Goal: Task Accomplishment & Management: Manage account settings

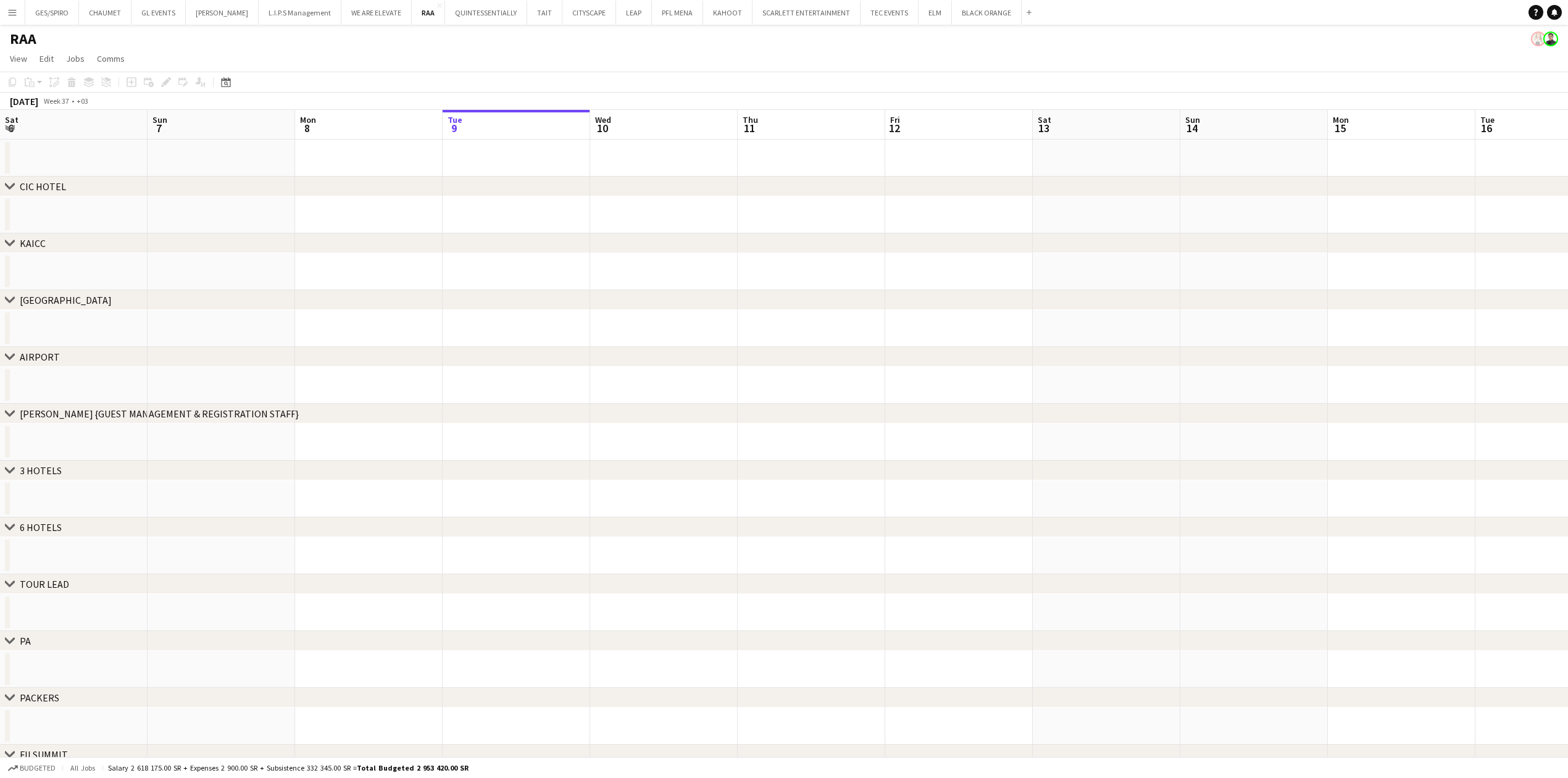
scroll to position [0, 295]
click at [407, 154] on app-date-cell at bounding box center [369, 158] width 147 height 37
click at [472, 19] on button "QUINTESSENTIALLY Close" at bounding box center [486, 13] width 82 height 24
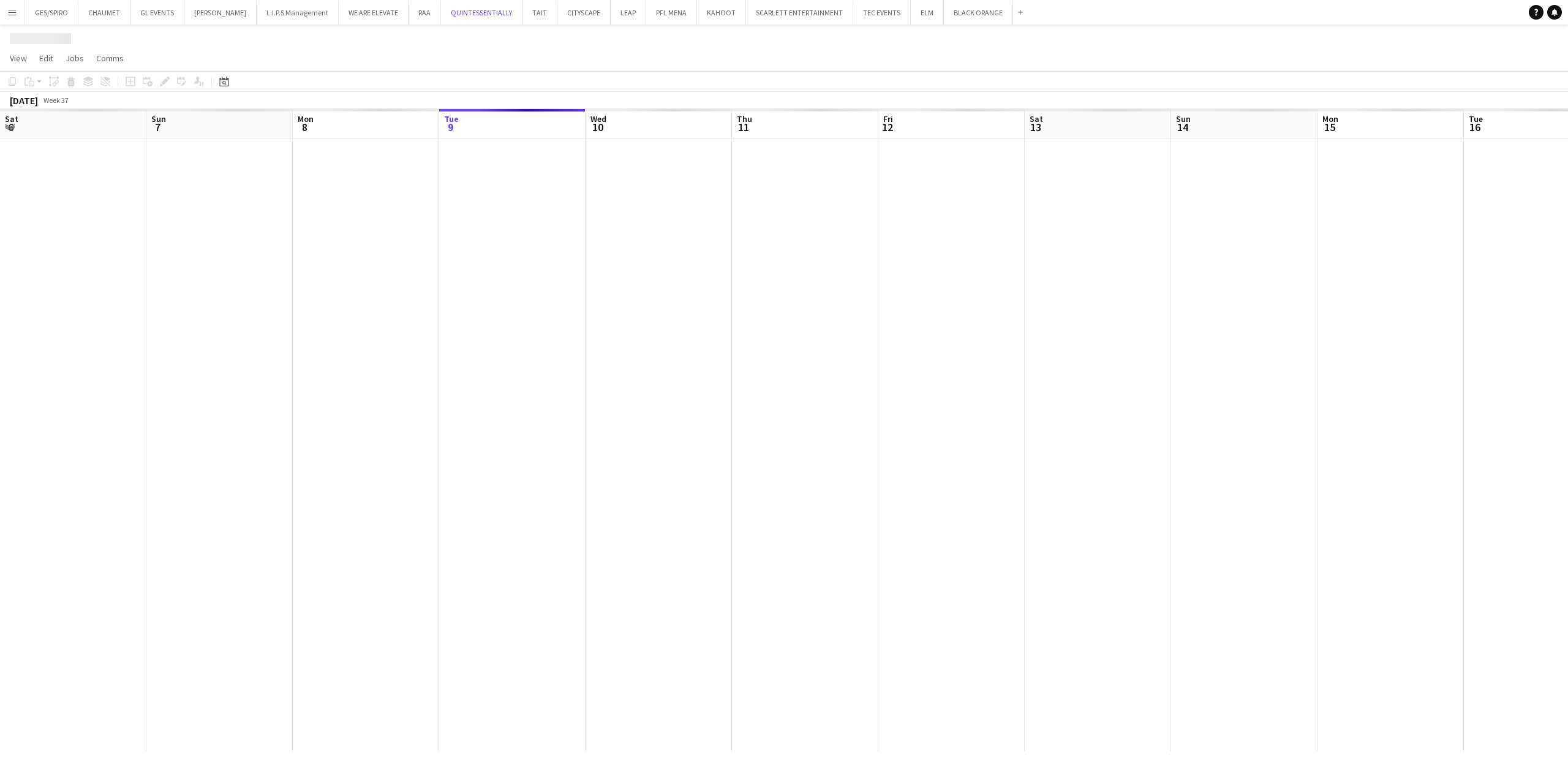
scroll to position [0, 293]
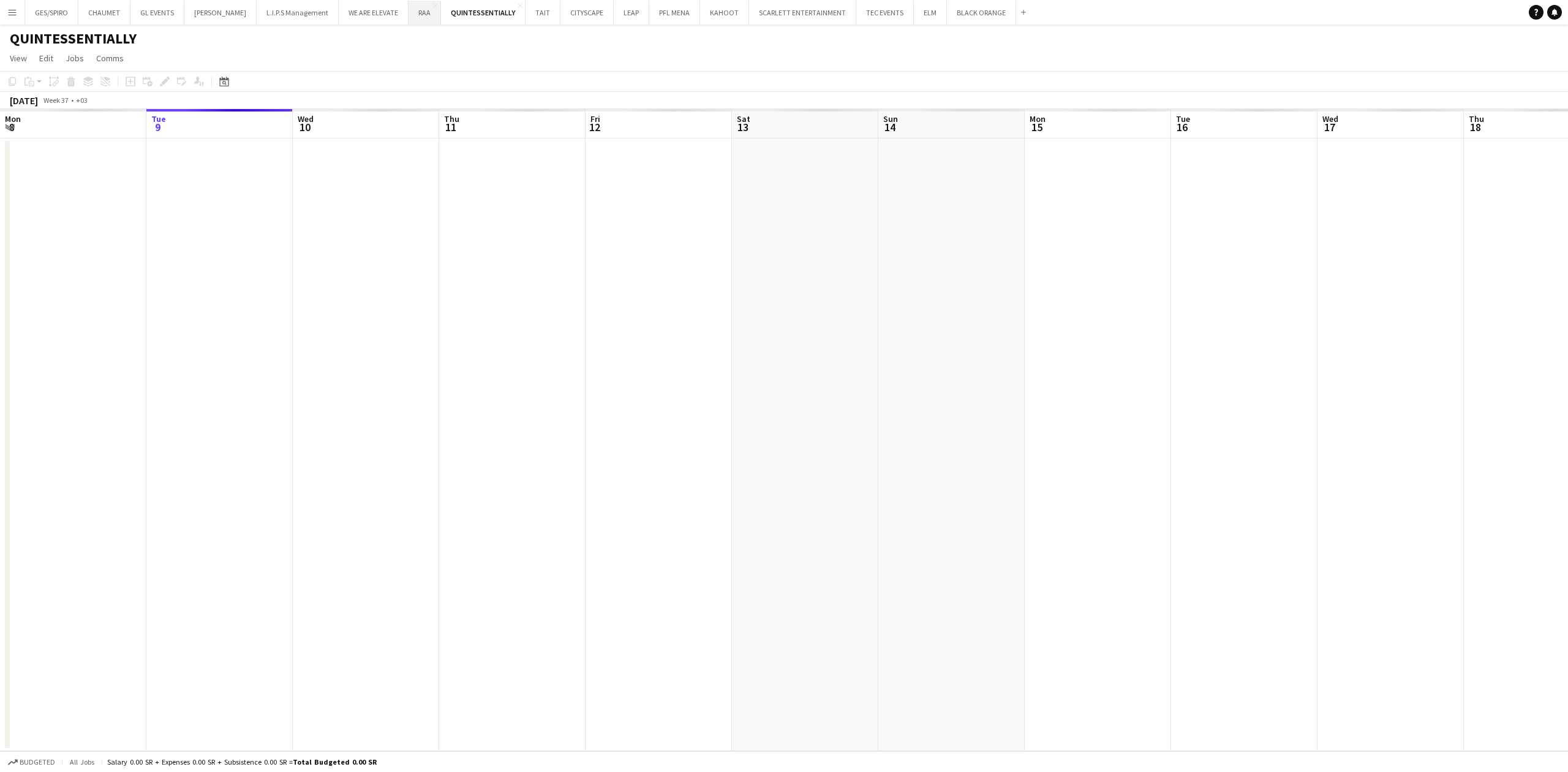
click at [409, 17] on button "RAA Close" at bounding box center [425, 13] width 32 height 24
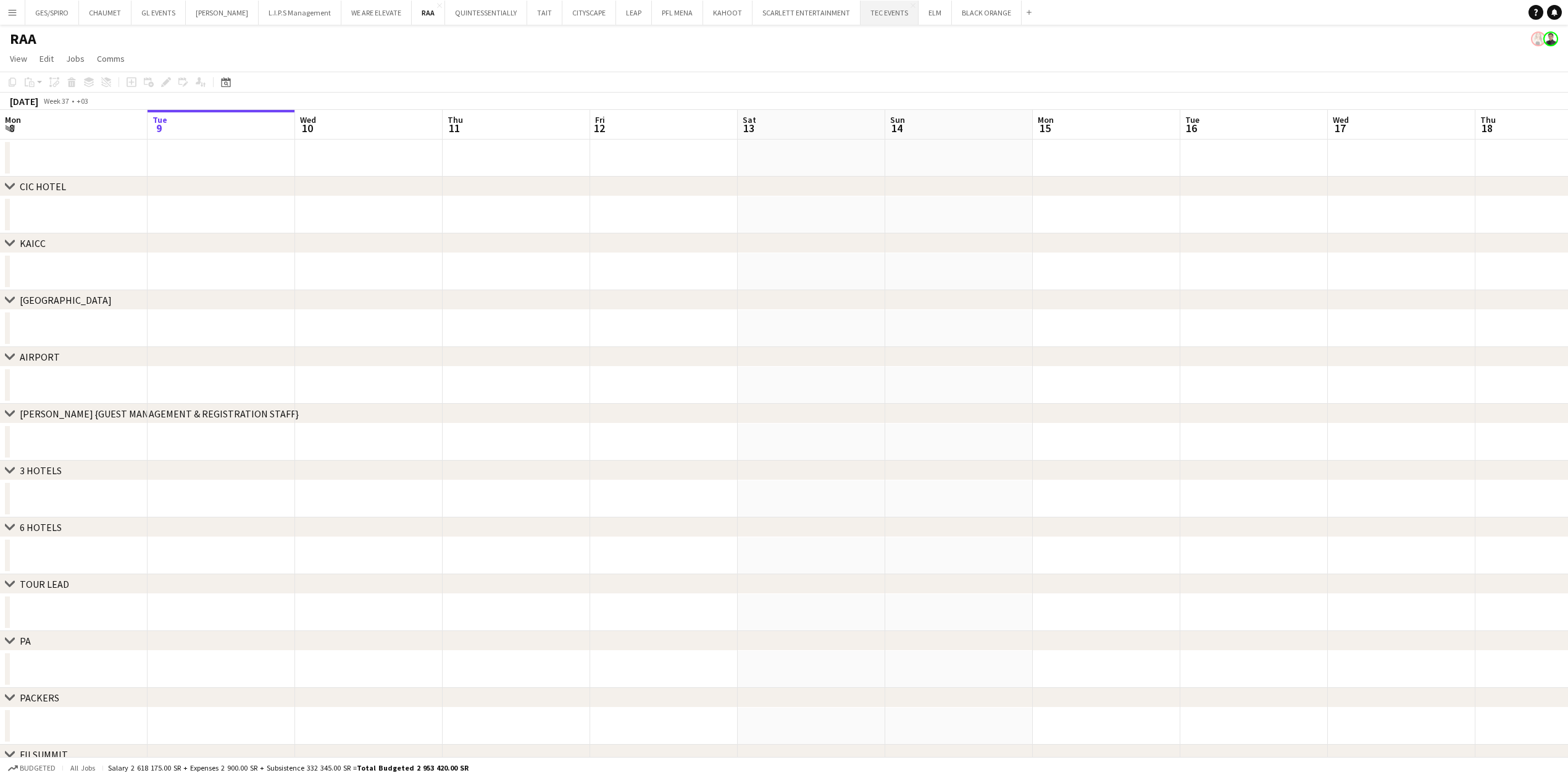
click at [867, 10] on button "TEC EVENTS Close" at bounding box center [889, 13] width 58 height 24
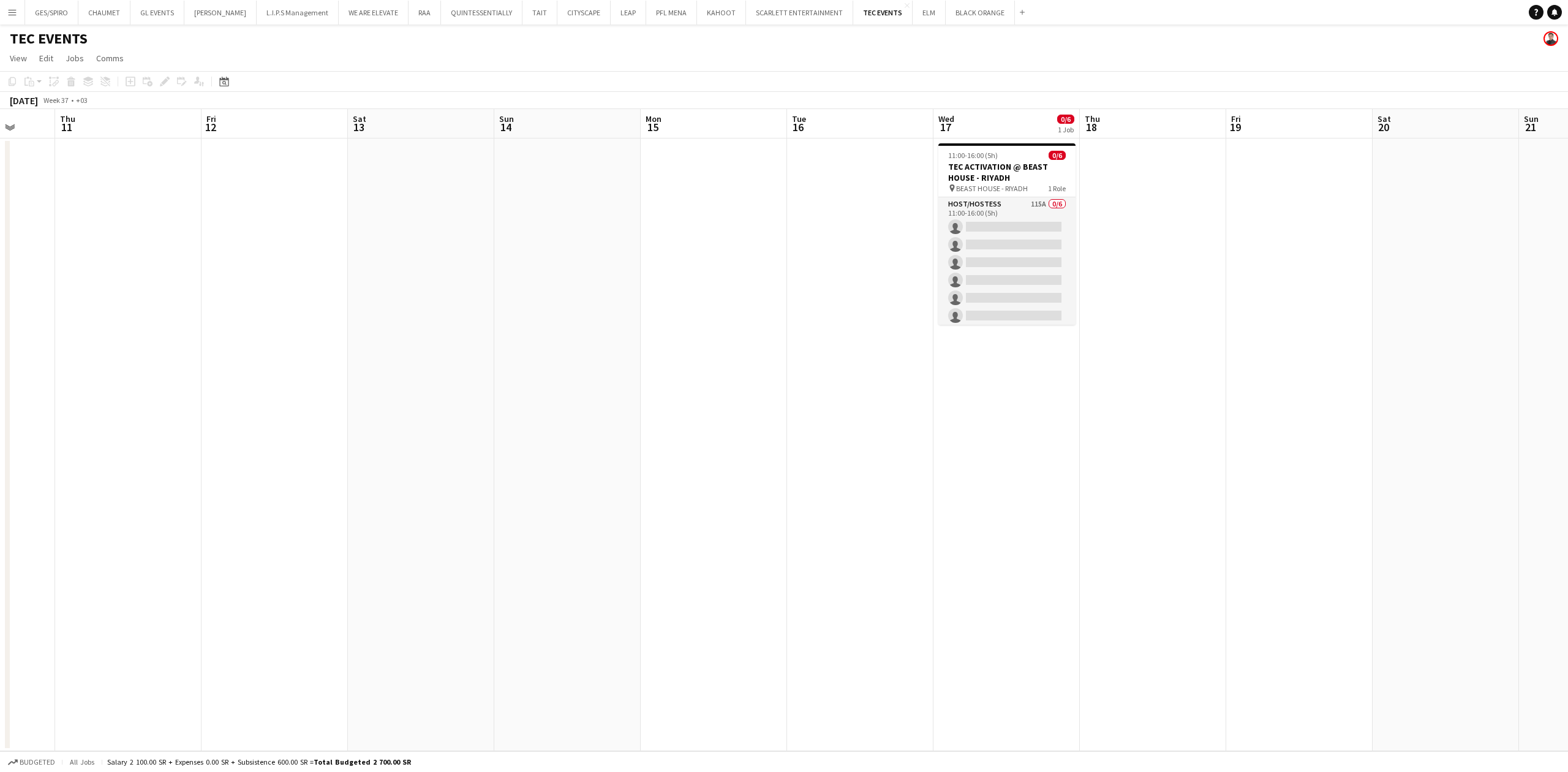
drag, startPoint x: 1121, startPoint y: 334, endPoint x: 789, endPoint y: 369, distance: 333.8
click at [789, 369] on app-calendar-viewport "Sun 7 Mon 8 Tue 9 Wed 10 Thu 11 Fri 12 Sat 13 Sun 14 Mon 15 Tue 16 Wed 17 0/6 1…" at bounding box center [784, 431] width 1568 height 642
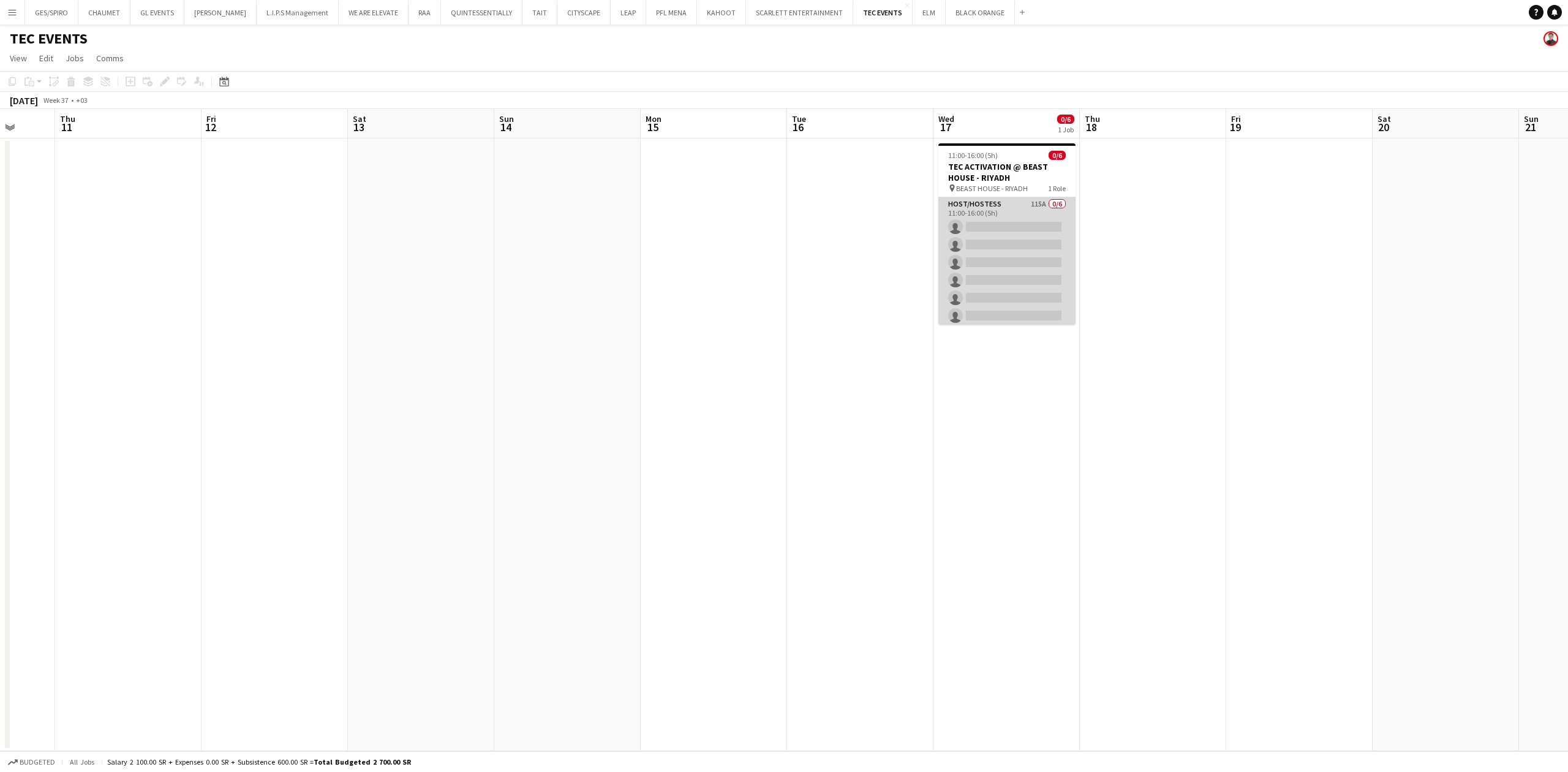
scroll to position [0, 530]
click at [1019, 258] on app-card-role "Host/Hostess 115A 0/6 11:00-16:00 (5h) single-neutral-actions single-neutral-ac…" at bounding box center [1007, 262] width 137 height 130
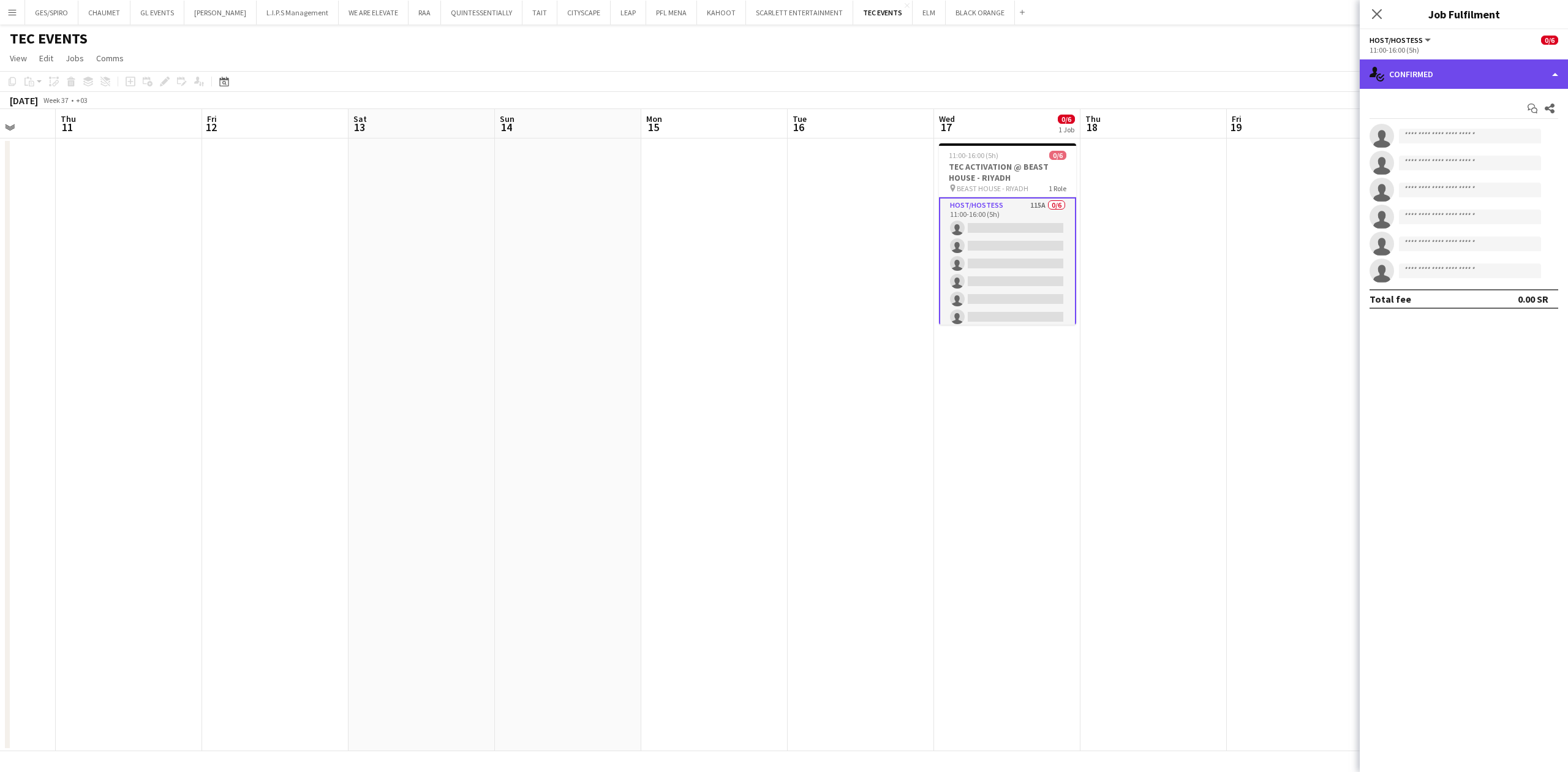
click at [1478, 81] on div "single-neutral-actions-check-2 Confirmed" at bounding box center [1464, 74] width 208 height 29
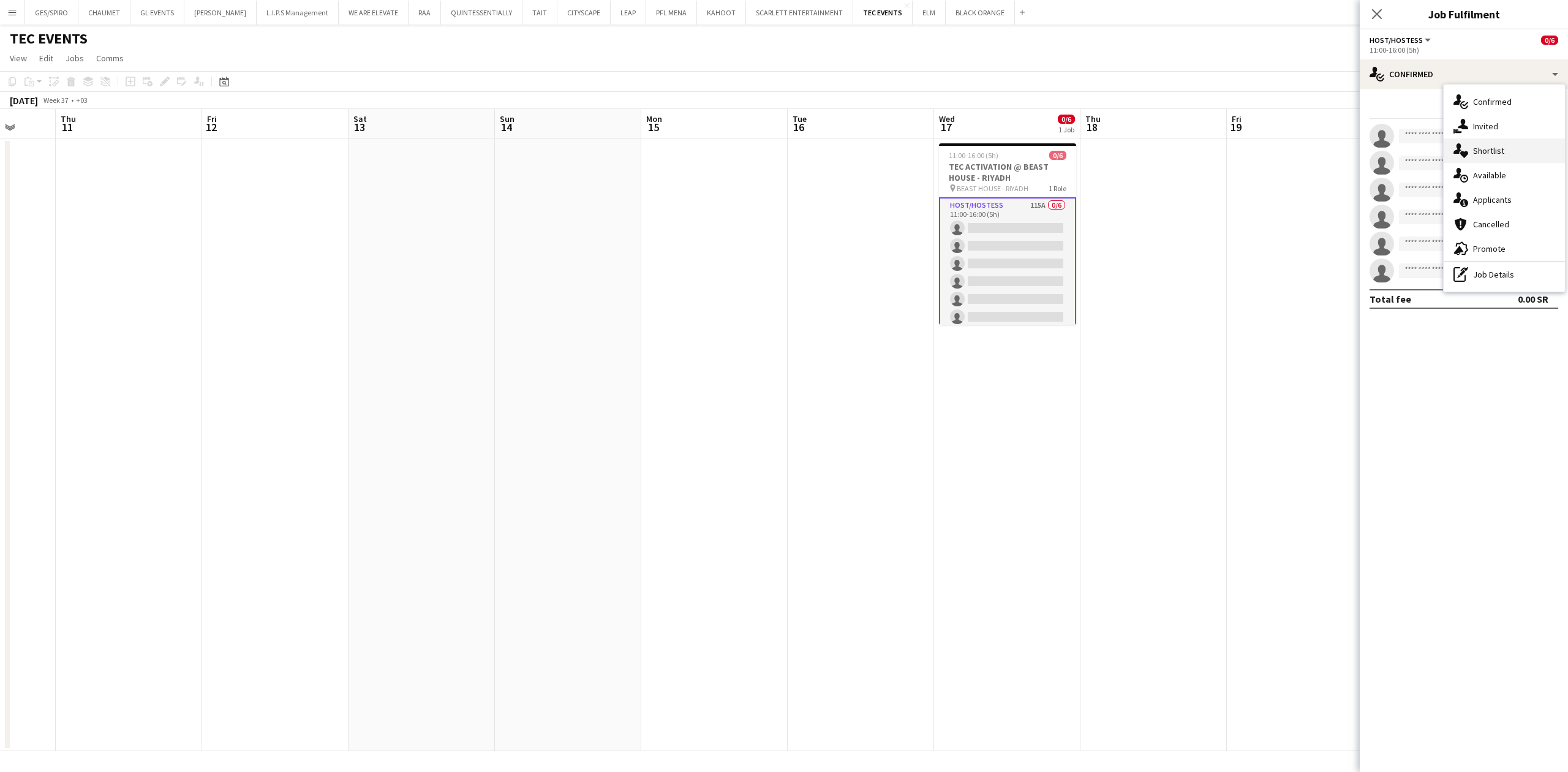
click at [1515, 148] on div "single-neutral-actions-heart Shortlist" at bounding box center [1504, 151] width 121 height 25
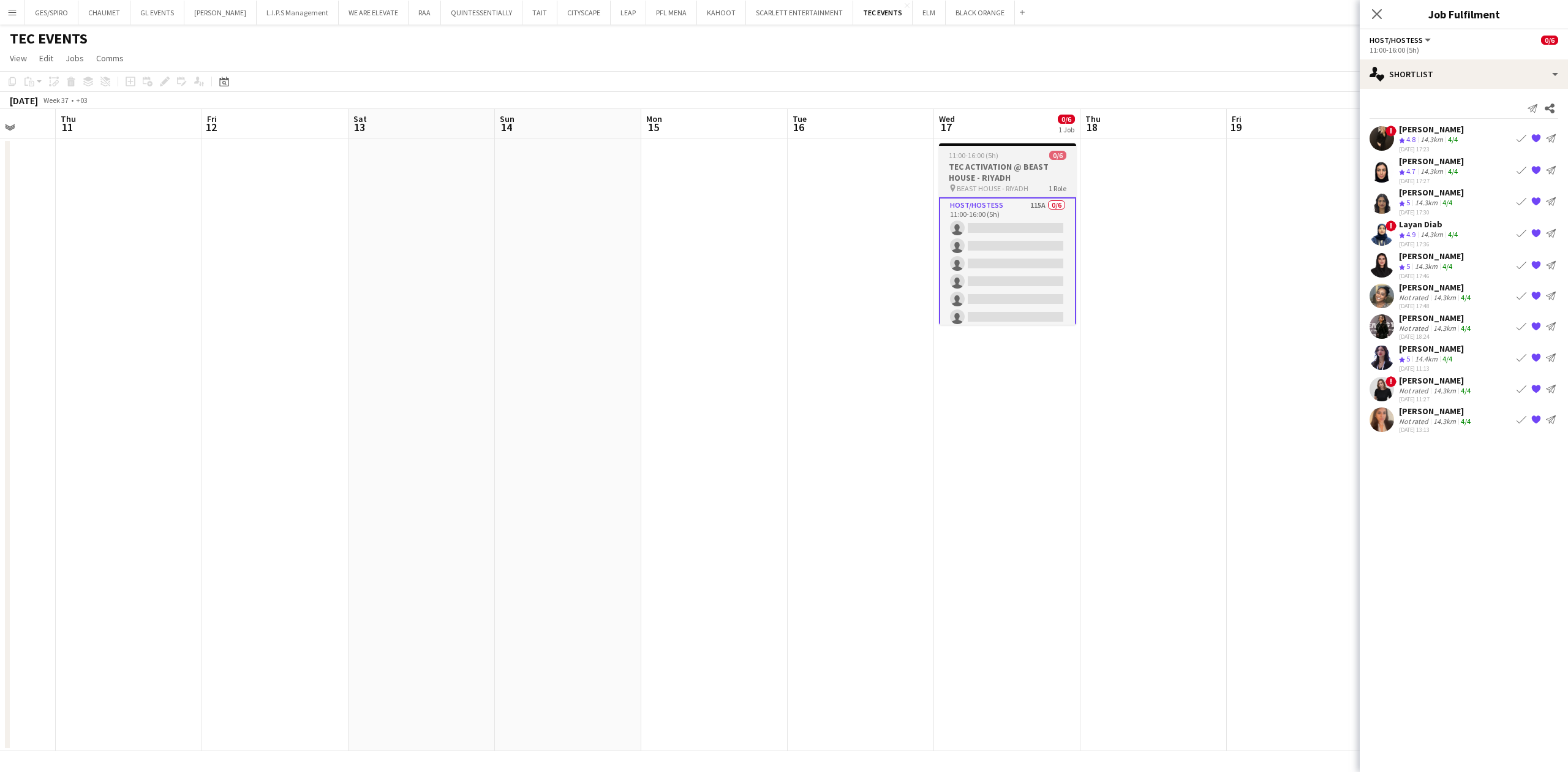
click at [1030, 162] on h3 "TEC ACTIVATION @ BEAST HOUSE - RIYADH" at bounding box center [1007, 172] width 137 height 22
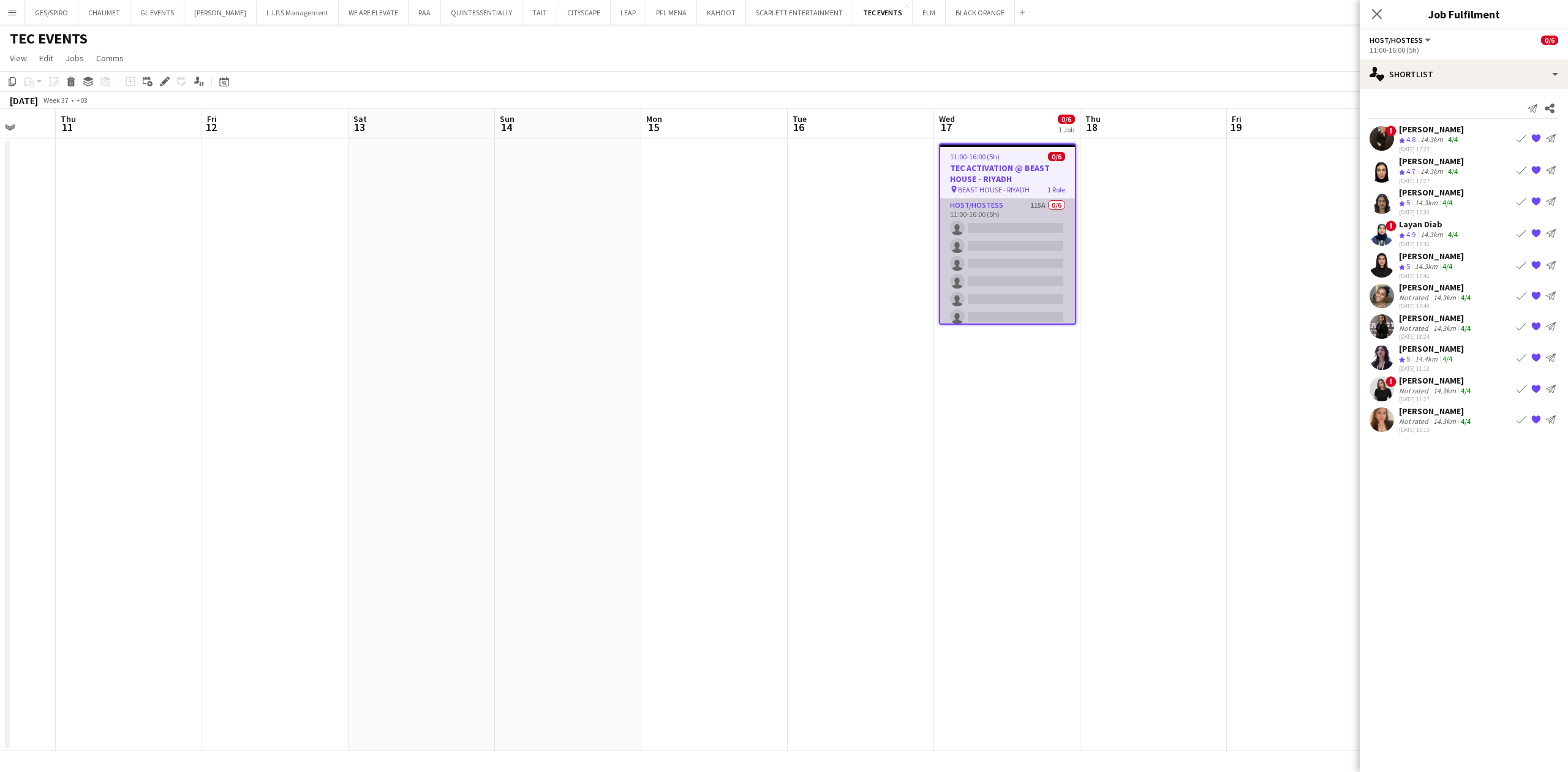
click at [1049, 270] on app-card-role "Host/Hostess 115A 0/6 11:00-16:00 (5h) single-neutral-actions single-neutral-ac…" at bounding box center [1007, 263] width 135 height 130
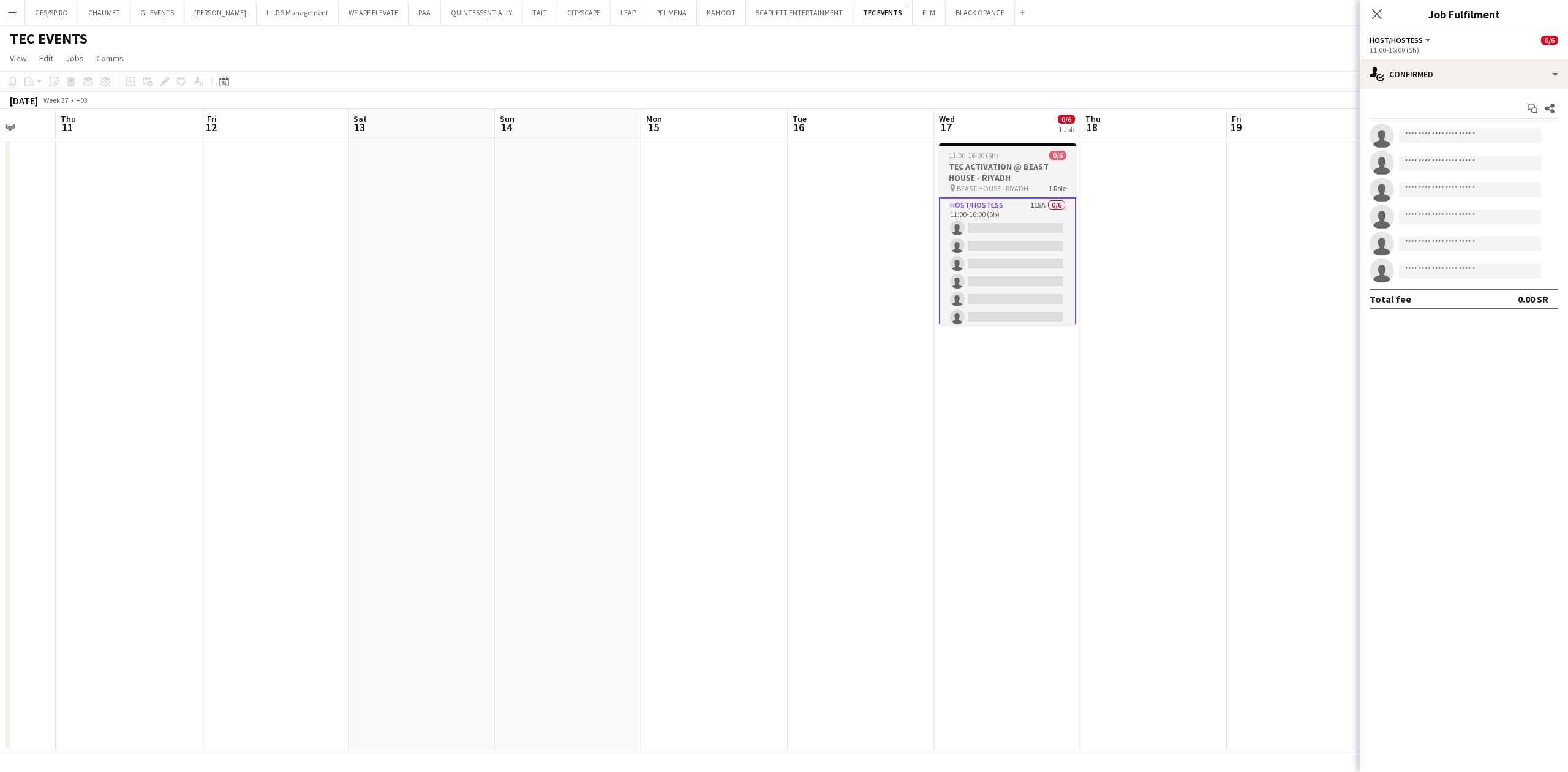
click at [1039, 169] on h3 "TEC ACTIVATION @ BEAST HOUSE - RIYADH" at bounding box center [1007, 172] width 137 height 22
click at [1119, 233] on app-date-cell at bounding box center [1154, 445] width 146 height 613
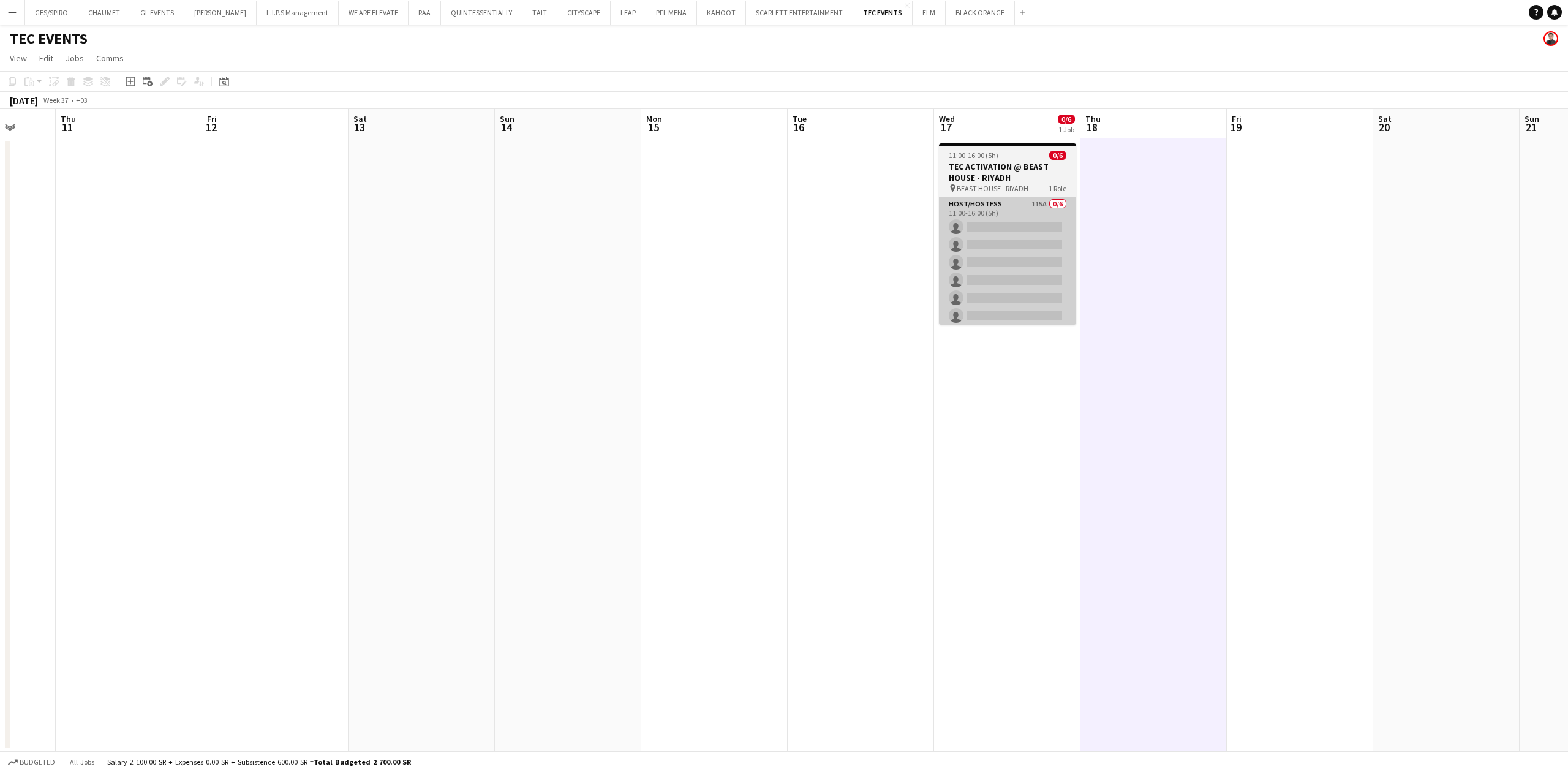
scroll to position [0, 532]
click at [1041, 245] on app-card-role "Host/Hostess 115A 0/6 11:00-16:00 (5h) single-neutral-actions single-neutral-ac…" at bounding box center [1006, 262] width 137 height 130
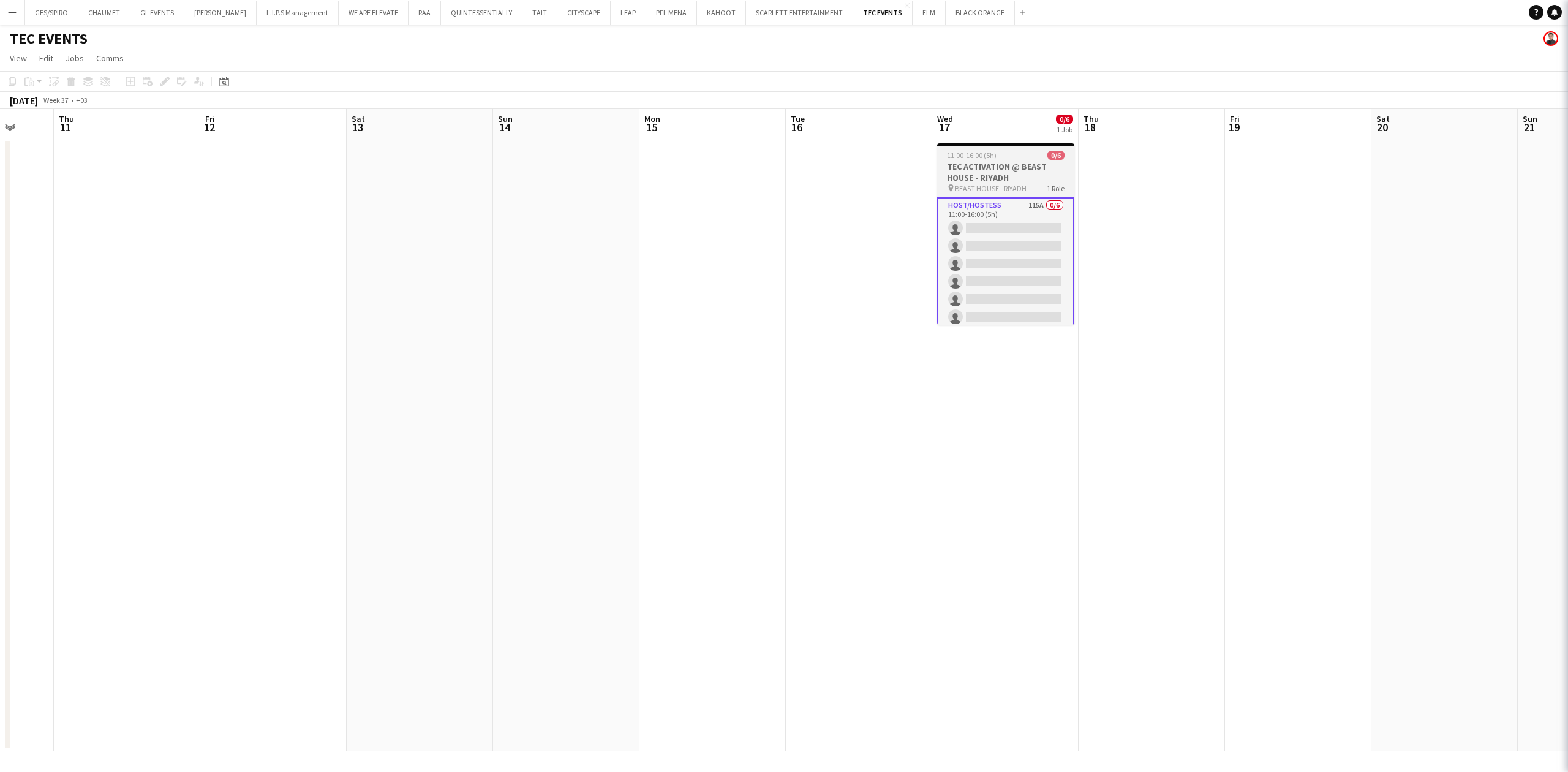
click at [1041, 162] on h3 "TEC ACTIVATION @ BEAST HOUSE - RIYADH" at bounding box center [1006, 172] width 137 height 22
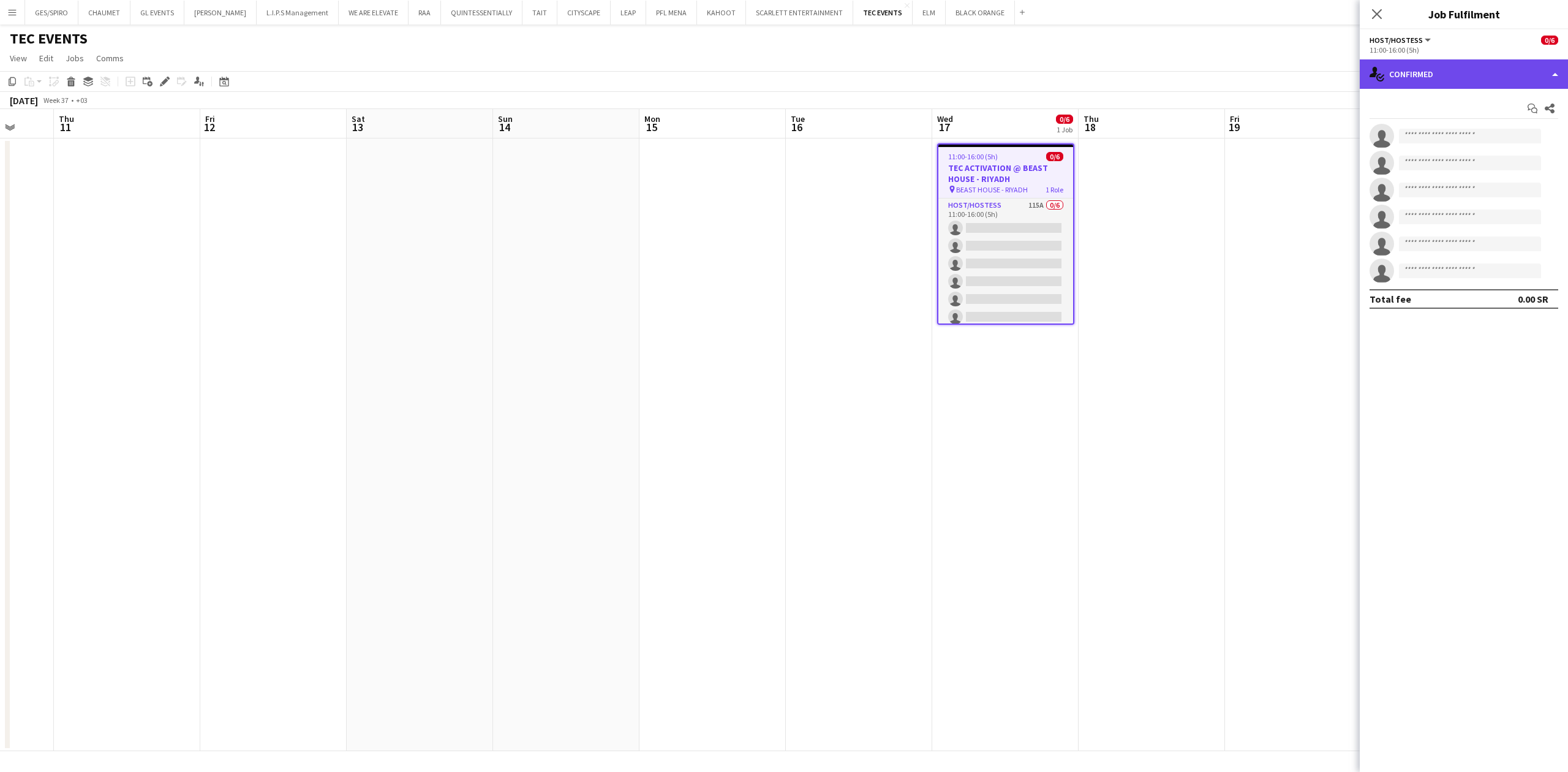
click at [1495, 78] on div "single-neutral-actions-check-2 Confirmed" at bounding box center [1464, 74] width 208 height 29
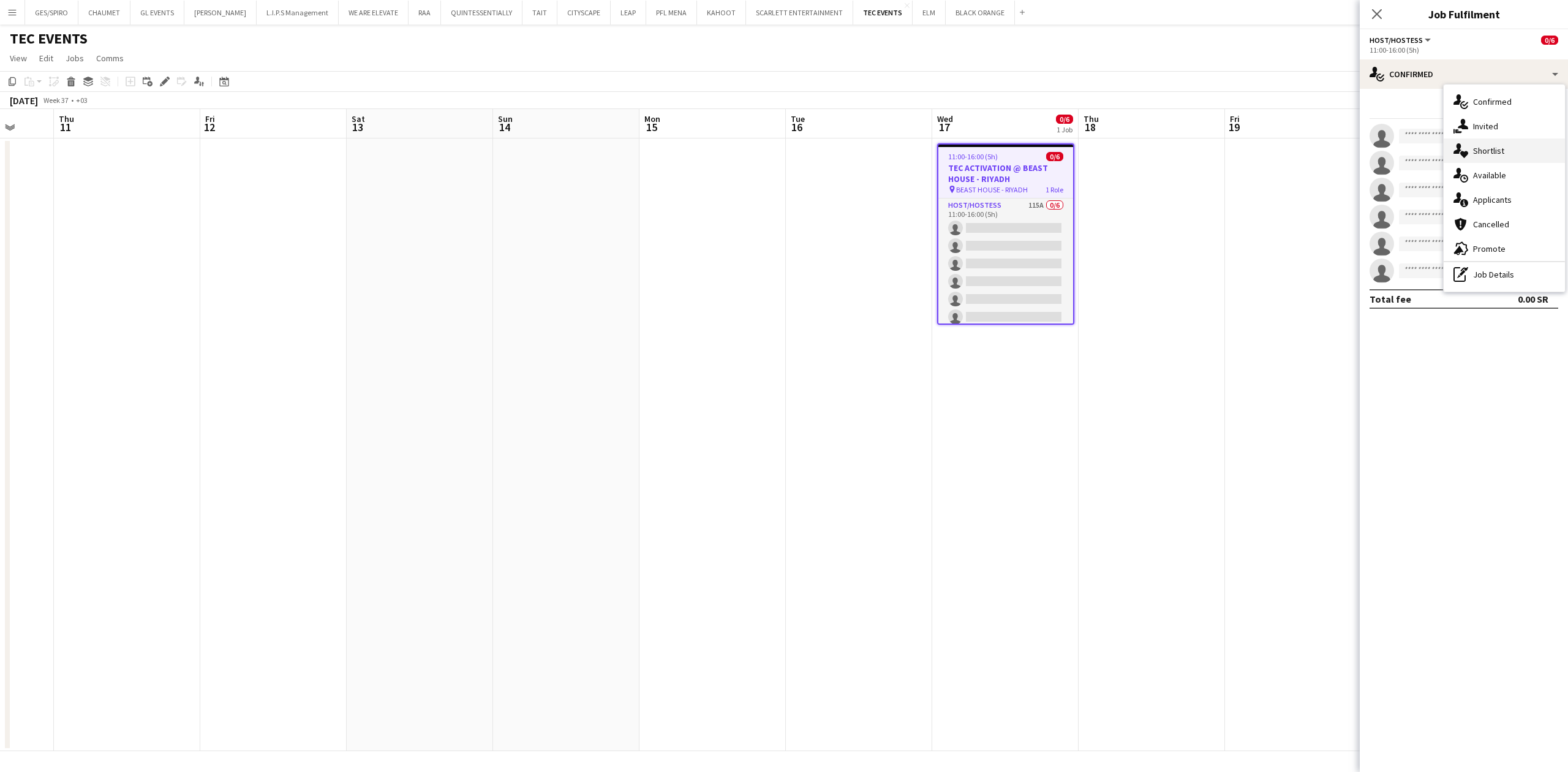
click at [1485, 151] on span "Shortlist" at bounding box center [1489, 150] width 31 height 11
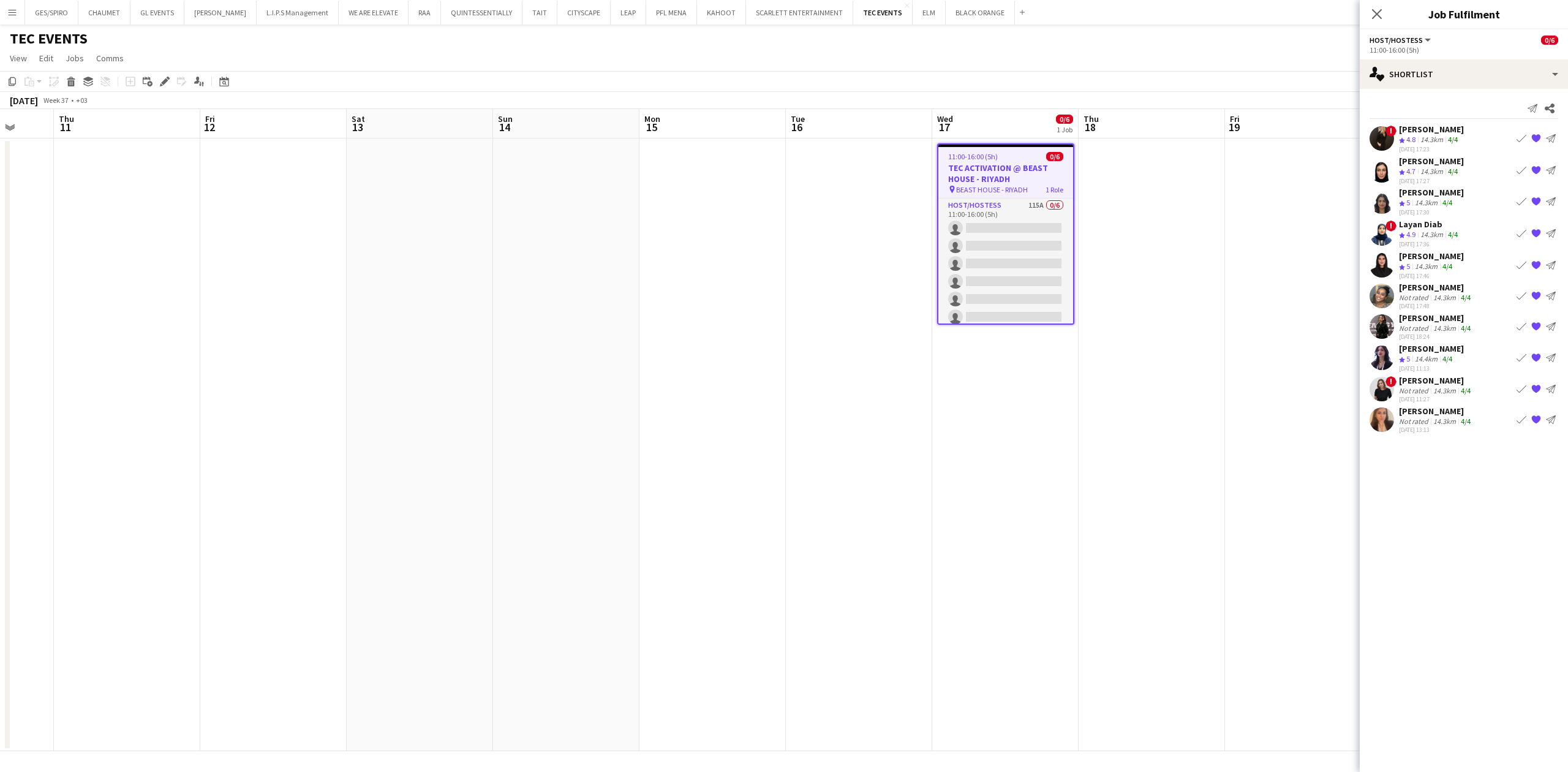
click at [1437, 387] on div "14.3km" at bounding box center [1444, 390] width 27 height 9
click at [1434, 432] on div "[DATE] 13:13" at bounding box center [1436, 430] width 74 height 8
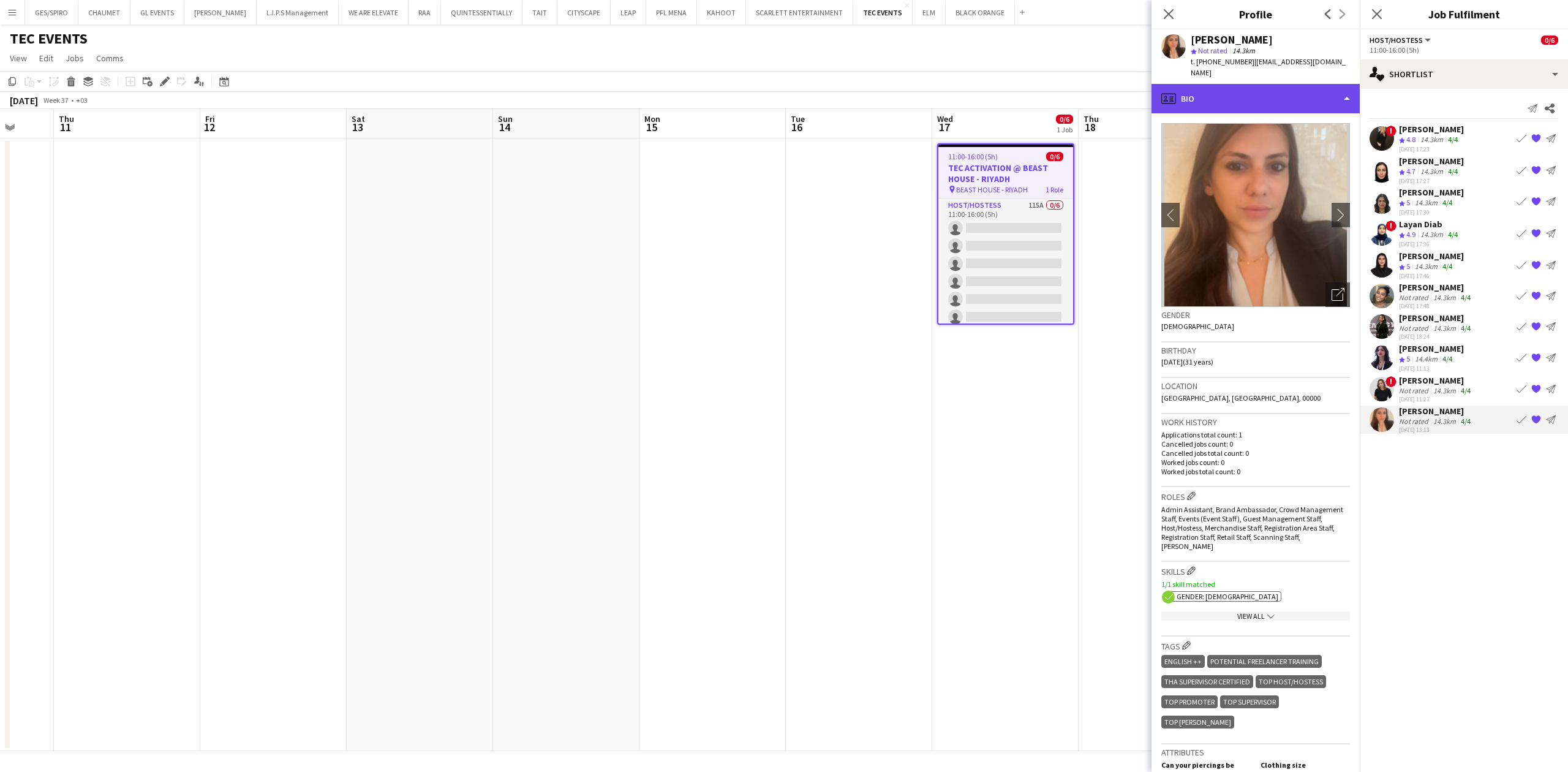
click at [1347, 84] on div "profile Bio" at bounding box center [1256, 99] width 208 height 29
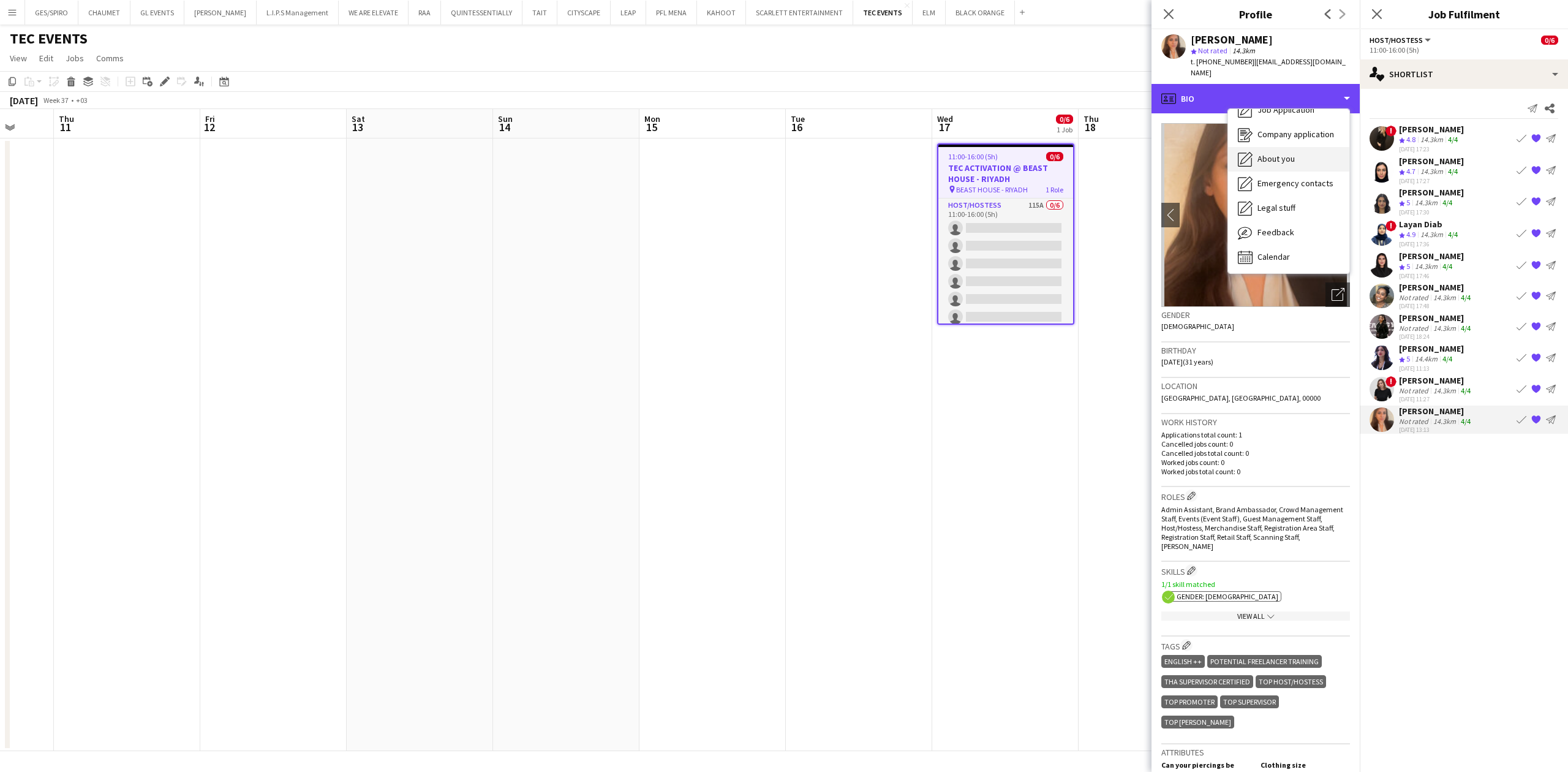
scroll to position [42, 0]
click at [1431, 162] on div "[PERSON_NAME]" at bounding box center [1431, 161] width 65 height 11
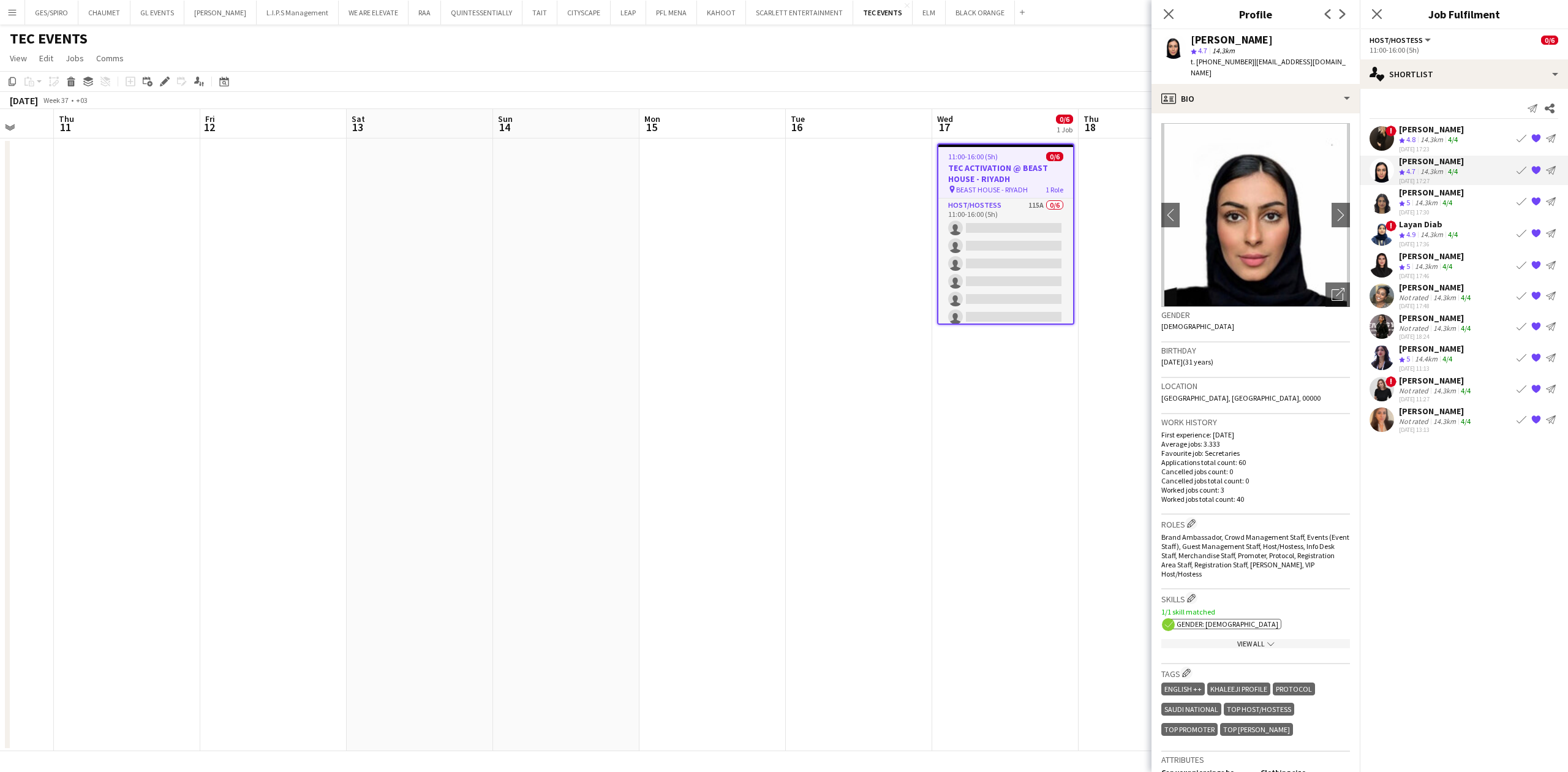
click at [1231, 60] on span "t. [PHONE_NUMBER]" at bounding box center [1223, 62] width 64 height 9
copy span "966537039961"
click at [1449, 195] on div "[PERSON_NAME]" at bounding box center [1431, 192] width 65 height 11
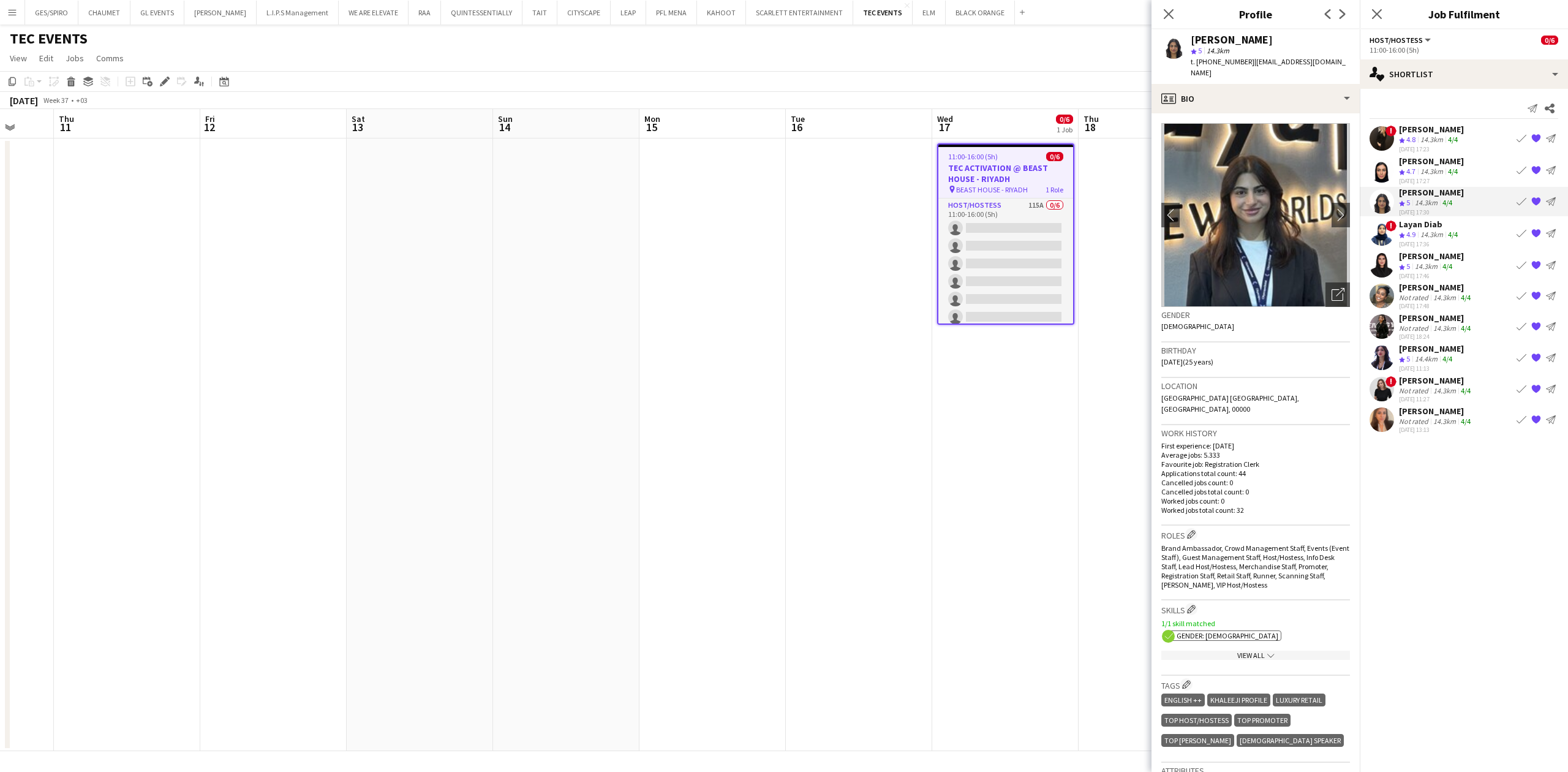
click at [1445, 144] on div "14.3km" at bounding box center [1431, 140] width 27 height 10
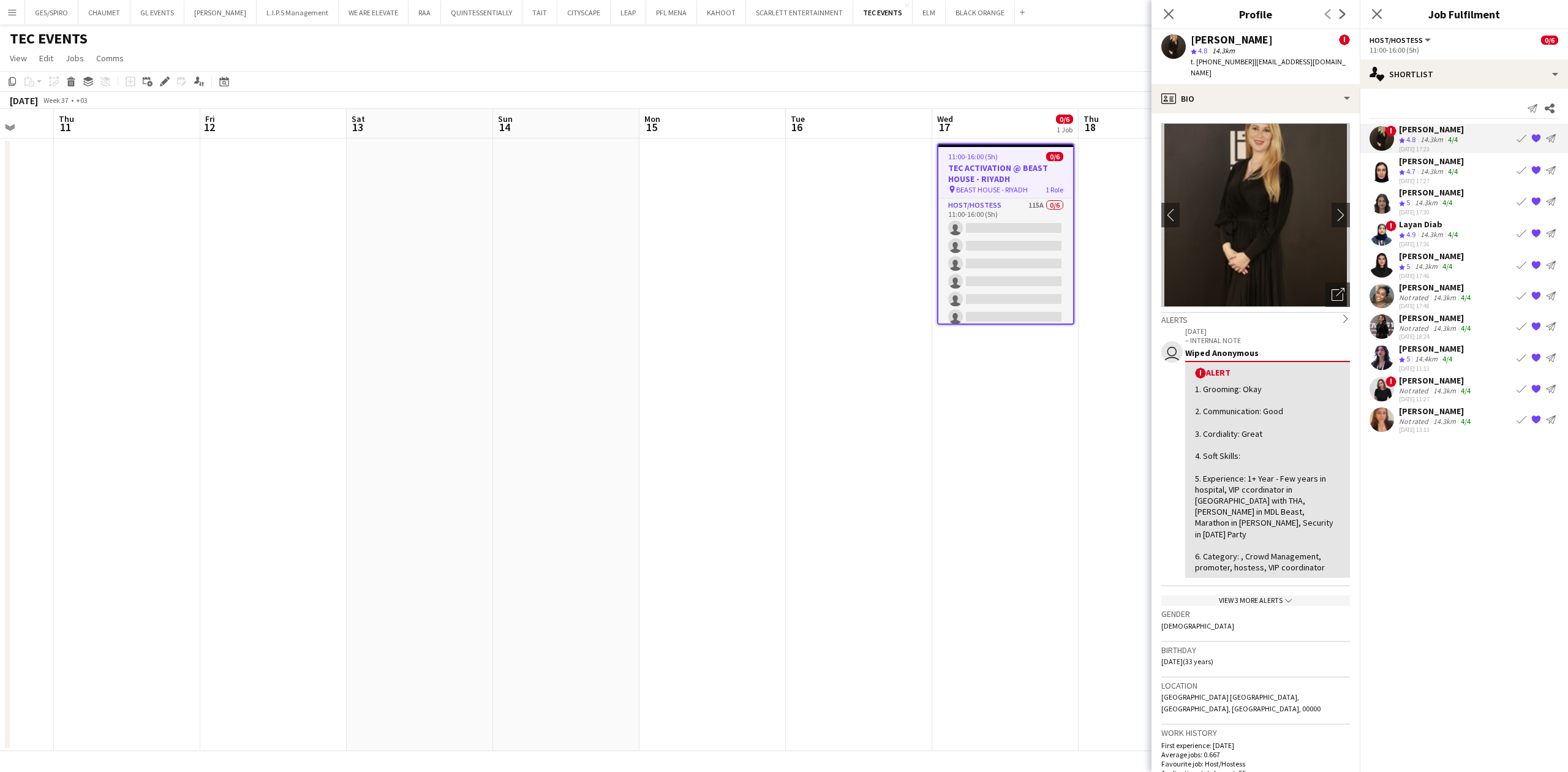
click at [1448, 336] on div "[DATE] 18:24" at bounding box center [1436, 336] width 74 height 8
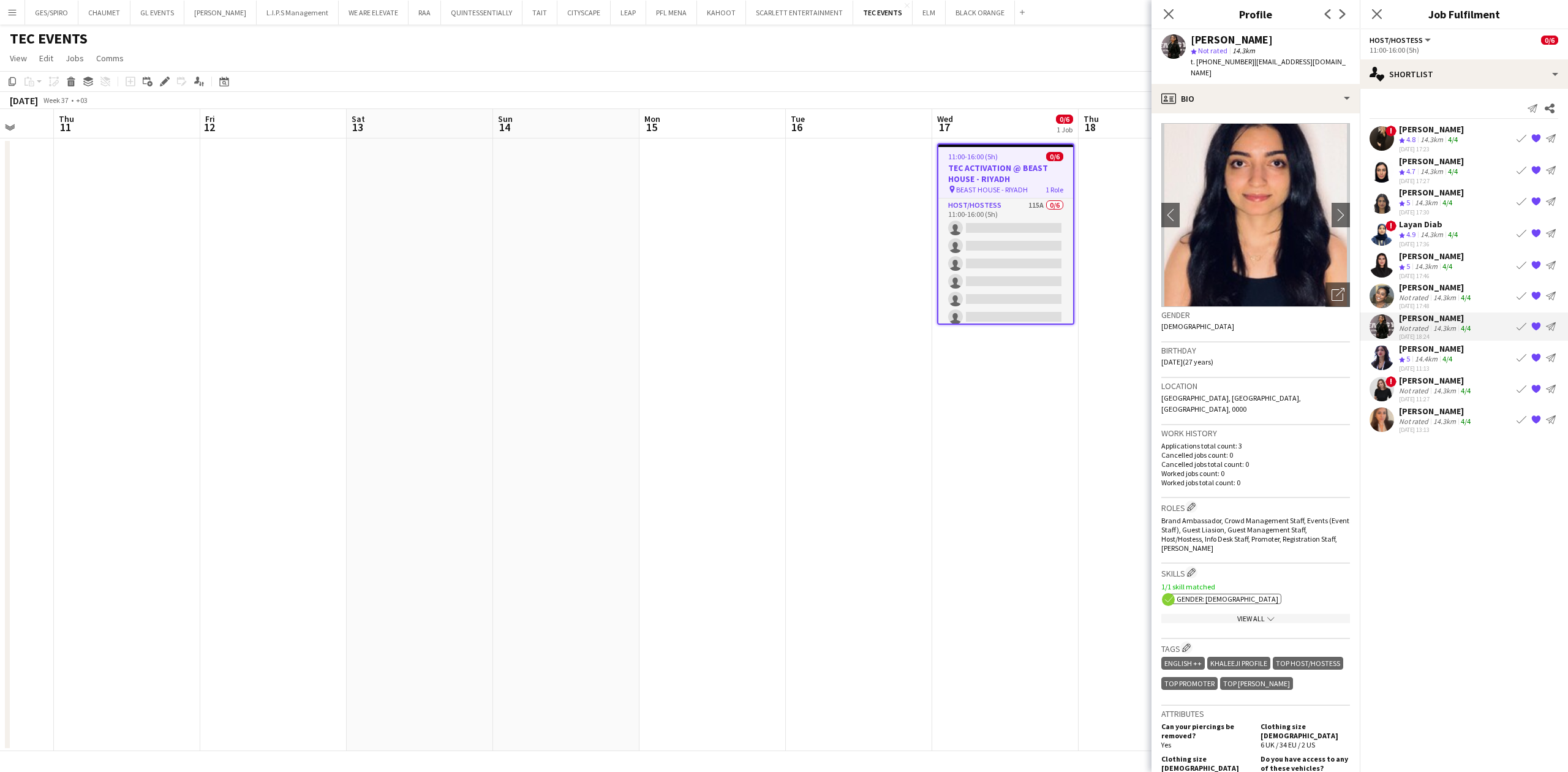
click at [1223, 62] on span "t. [PHONE_NUMBER]" at bounding box center [1223, 62] width 64 height 9
copy span "966552869217"
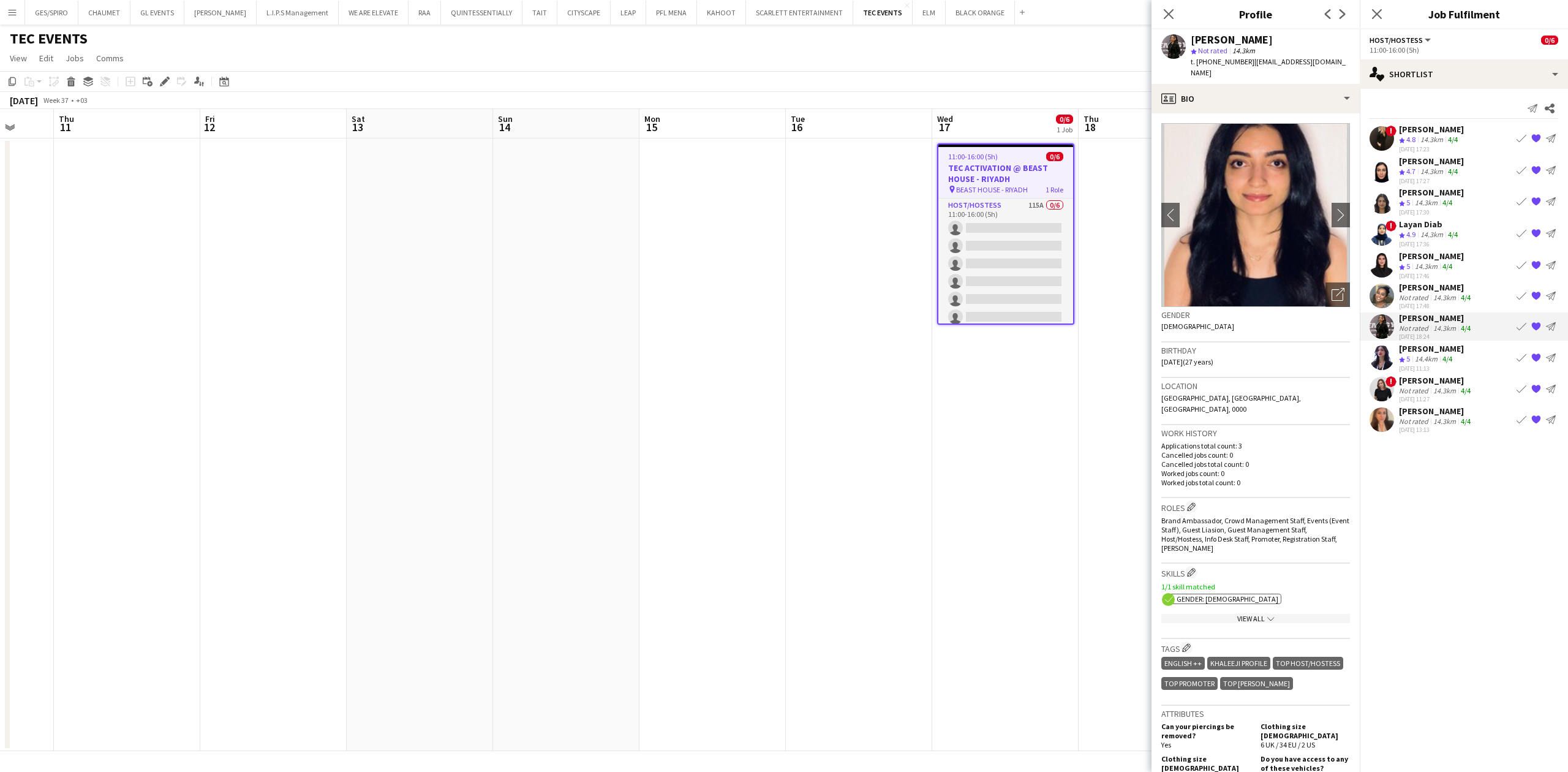
click at [1435, 136] on div "14.3km" at bounding box center [1431, 140] width 27 height 10
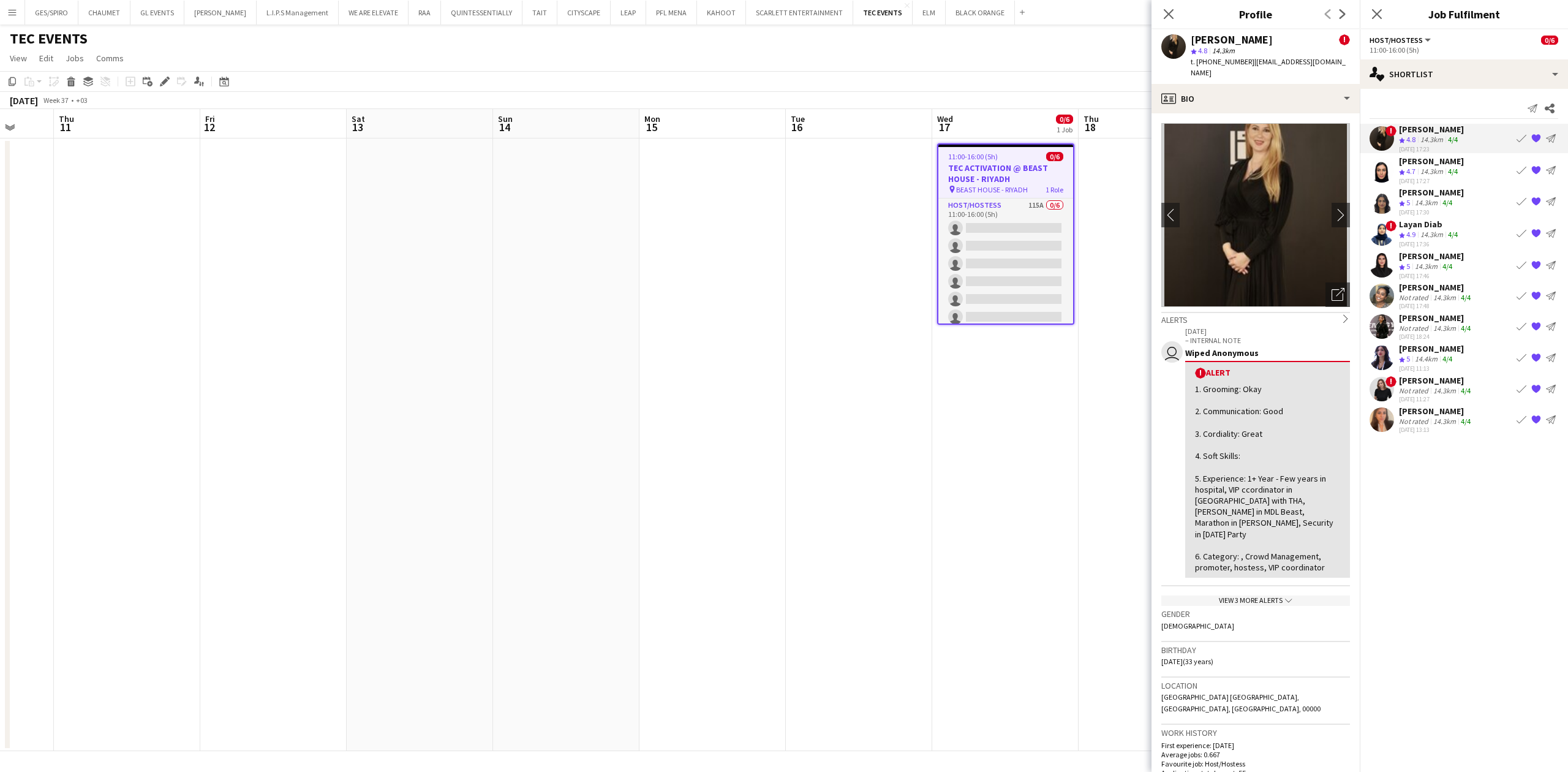
click at [1224, 61] on span "t. [PHONE_NUMBER]" at bounding box center [1223, 62] width 64 height 9
copy span "966545068926"
click at [1446, 173] on div "4/4" at bounding box center [1452, 172] width 15 height 10
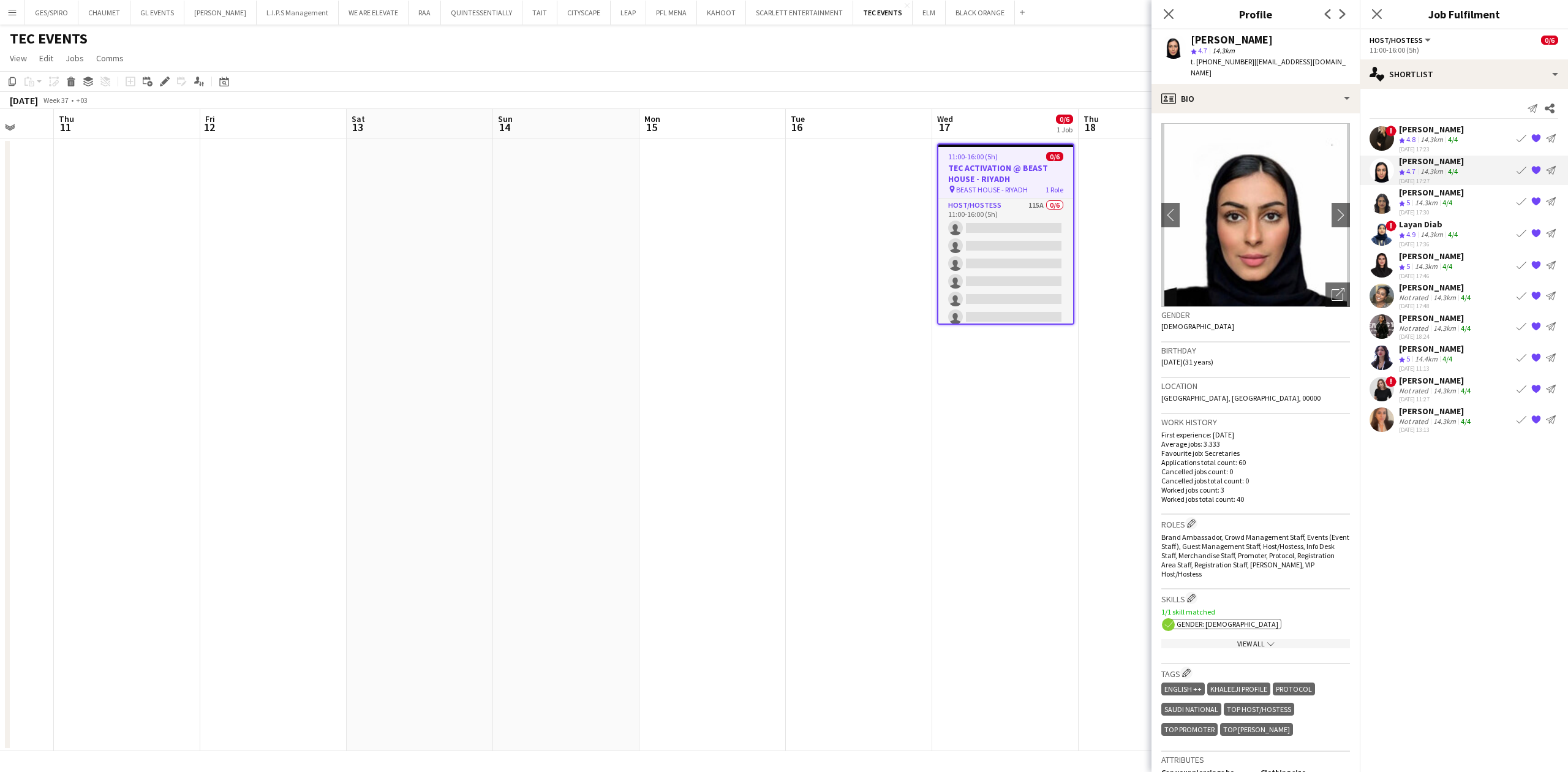
click at [1231, 61] on span "t. [PHONE_NUMBER]" at bounding box center [1223, 62] width 64 height 9
copy span "966537039961"
click at [1449, 196] on div "[PERSON_NAME]" at bounding box center [1431, 192] width 65 height 11
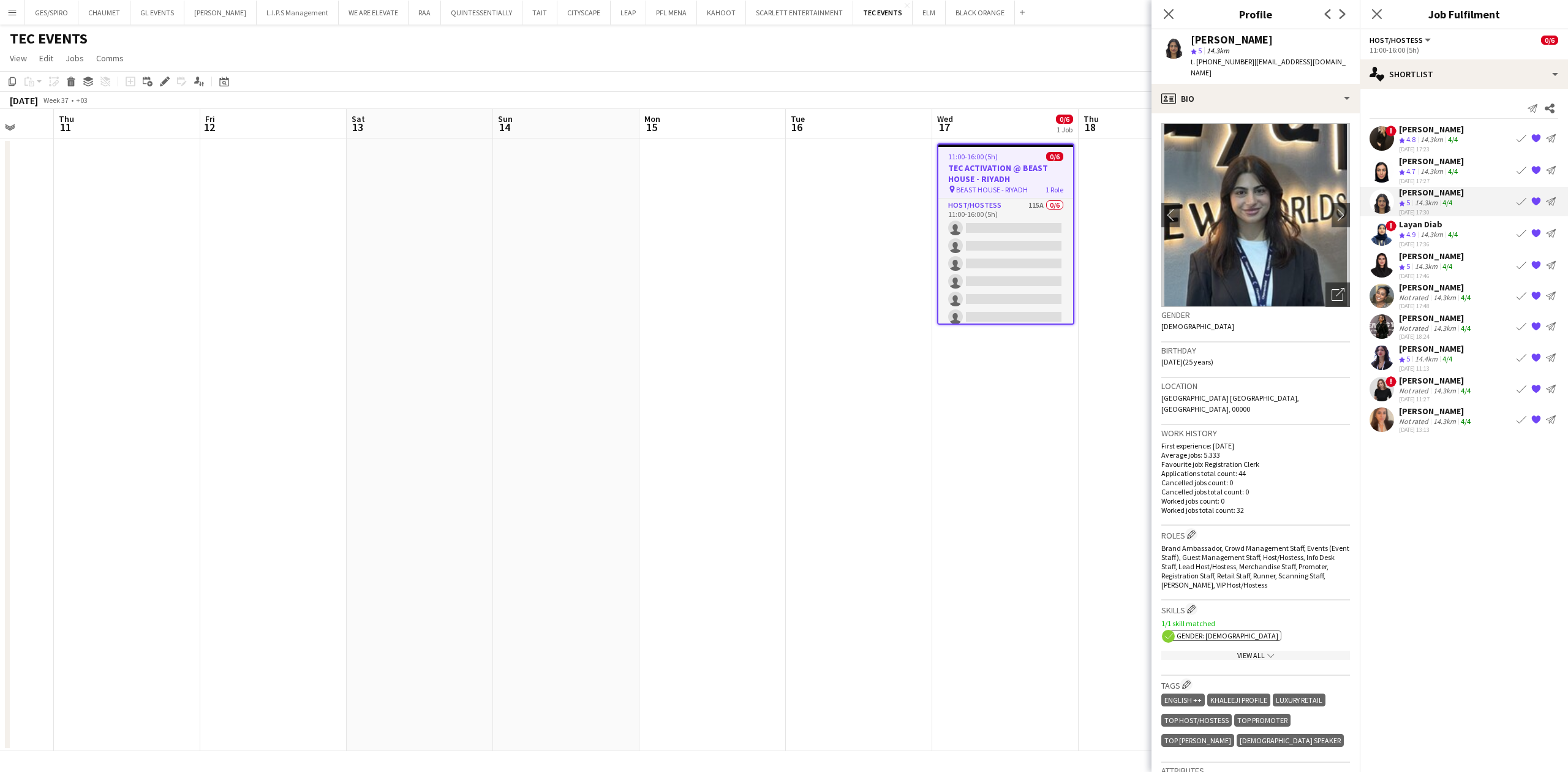
click at [1223, 59] on span "t. [PHONE_NUMBER]" at bounding box center [1223, 62] width 64 height 9
copy span "966567629751"
click at [1436, 327] on div "14.3km" at bounding box center [1444, 328] width 27 height 9
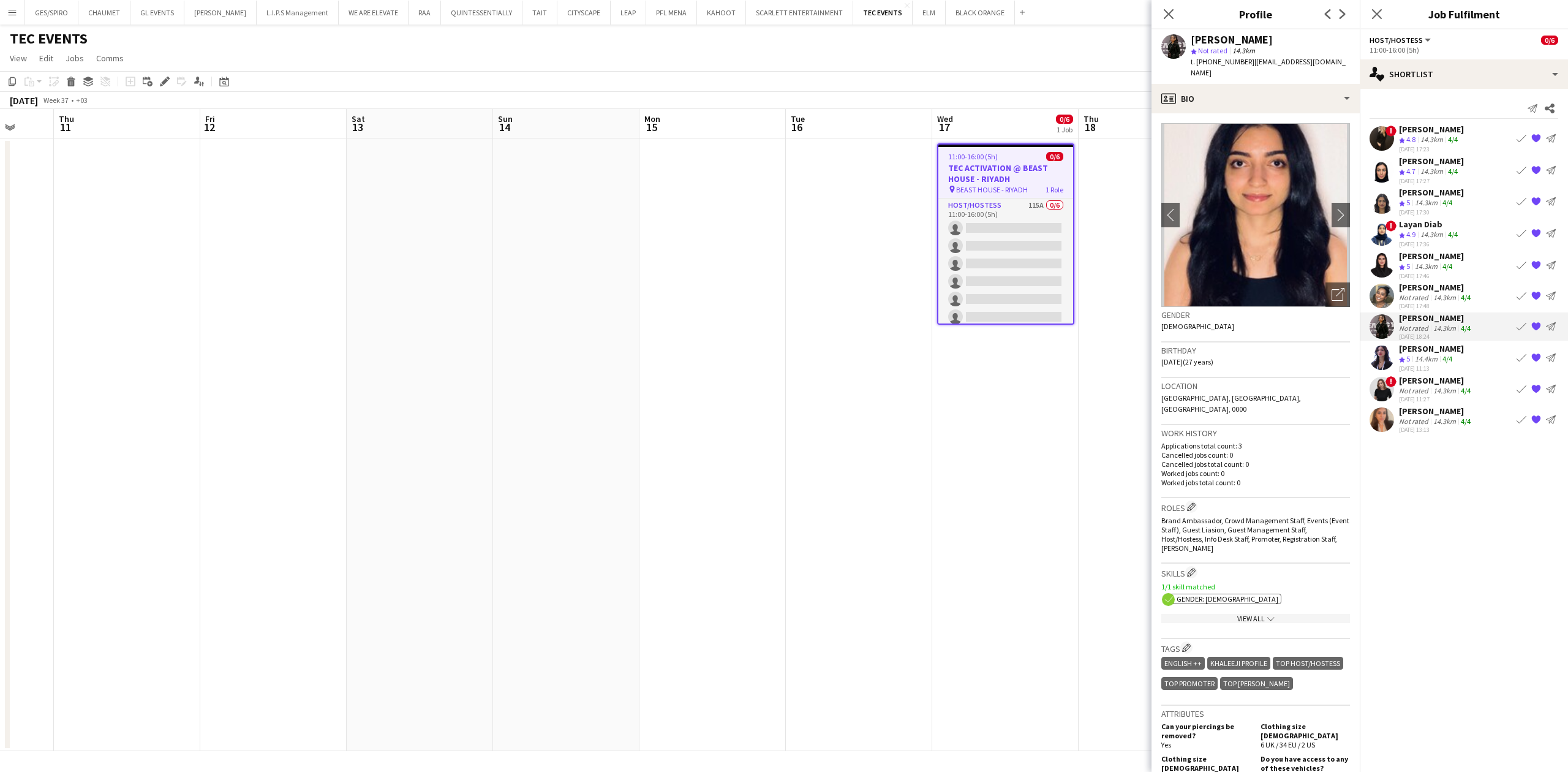
click at [1219, 58] on span "t. [PHONE_NUMBER]" at bounding box center [1223, 62] width 64 height 9
copy span "966552869217"
click at [1436, 391] on div "14.3km" at bounding box center [1444, 390] width 27 height 9
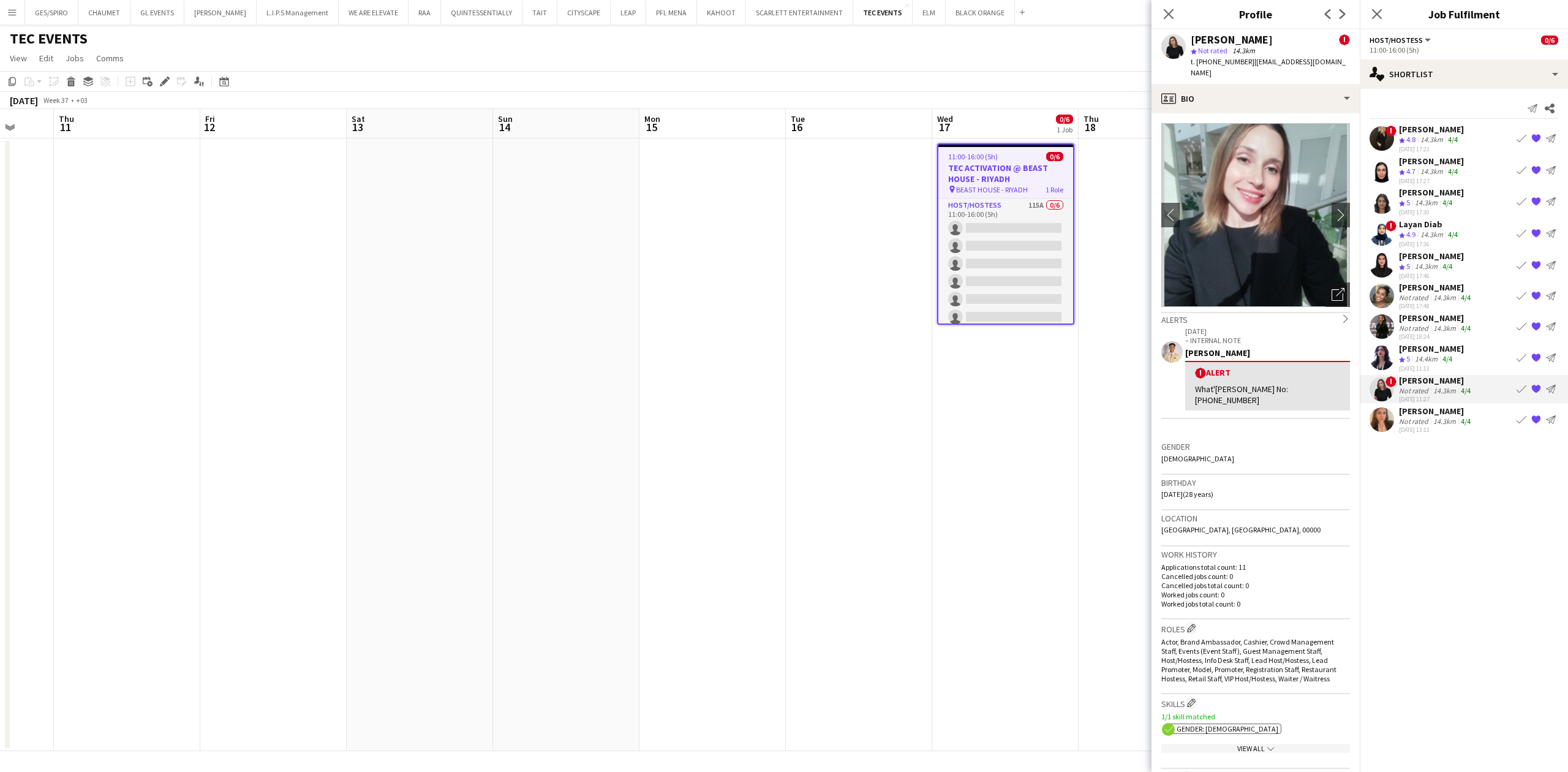
click at [1214, 65] on span "t. [PHONE_NUMBER]" at bounding box center [1223, 62] width 64 height 9
copy span "9660535873270"
click at [1429, 407] on div "[PERSON_NAME]" at bounding box center [1436, 411] width 74 height 11
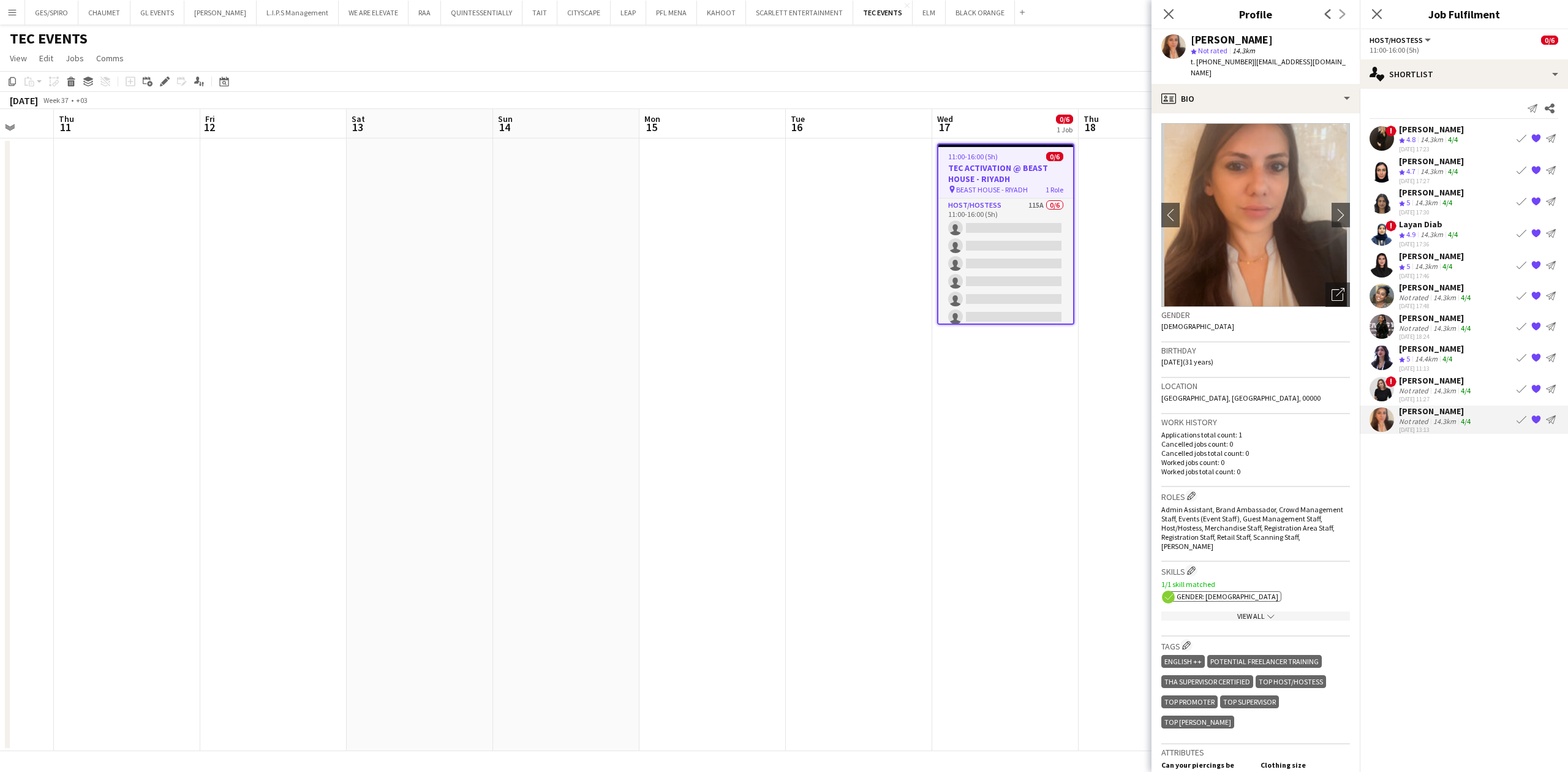
click at [1210, 60] on span "t. [PHONE_NUMBER]" at bounding box center [1223, 62] width 64 height 9
copy span "966569211737"
click at [919, 20] on button "ELM Close" at bounding box center [929, 13] width 33 height 24
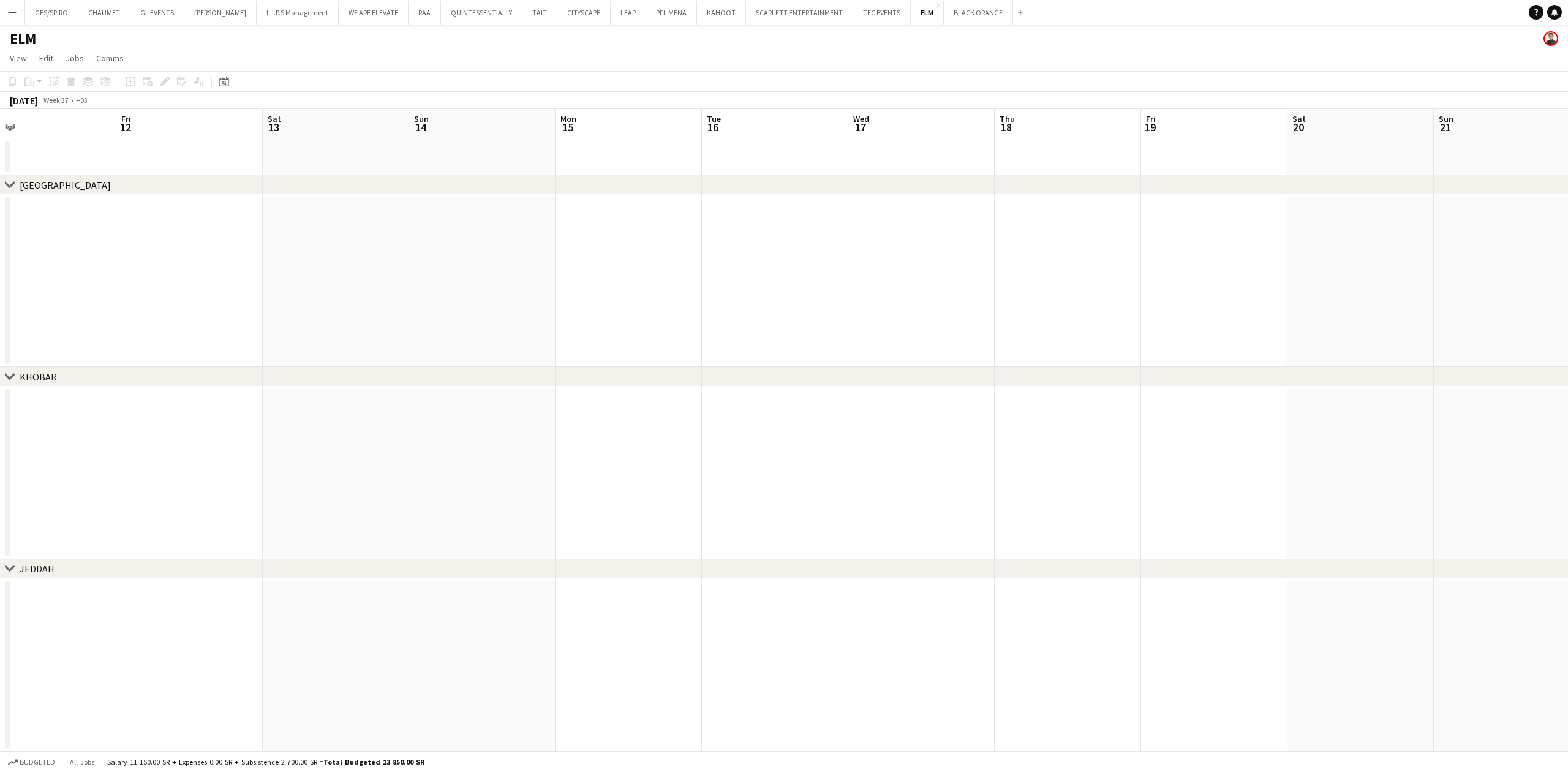
drag, startPoint x: 1120, startPoint y: 398, endPoint x: 618, endPoint y: 442, distance: 503.9
click at [611, 446] on app-calendar-viewport "Mon 8 Tue 9 Wed 10 Thu 11 Fri 12 Sat 13 Sun 14 Mon 15 Tue 16 Wed 17 Thu 18 Fri …" at bounding box center [784, 431] width 1568 height 642
drag, startPoint x: 971, startPoint y: 407, endPoint x: 843, endPoint y: 383, distance: 130.2
click at [396, 428] on app-calendar-viewport "Sat 13 Sun 14 Mon 15 Tue 16 Wed 17 Thu 18 Fri 19 Sat 20 Sun 21 Mon 22 Tue 23 We…" at bounding box center [784, 431] width 1568 height 642
drag, startPoint x: 528, startPoint y: 380, endPoint x: 718, endPoint y: 352, distance: 192.1
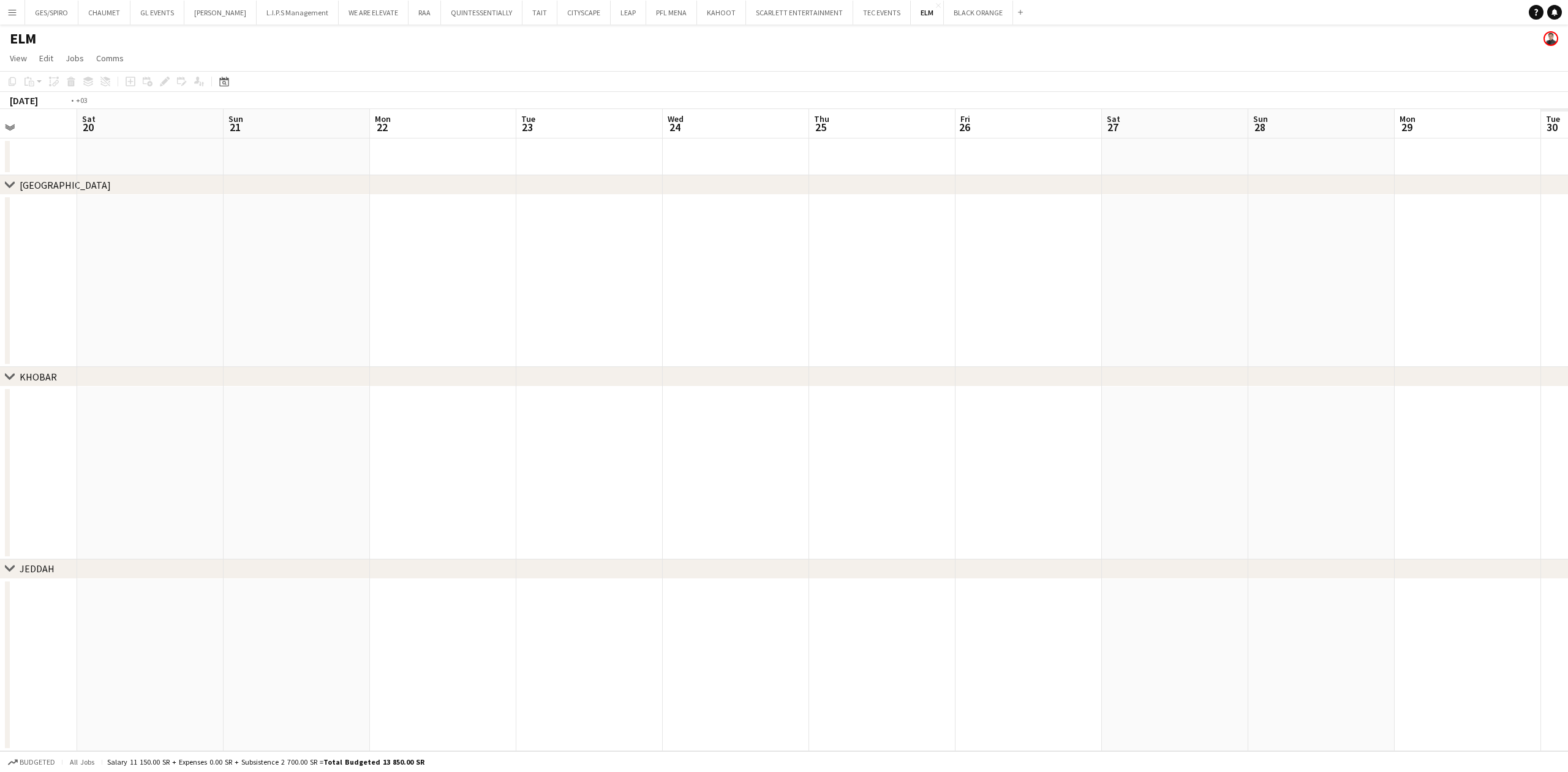
click at [325, 395] on app-calendar-viewport "Tue 16 Wed 17 Thu 18 Fri 19 Sat 20 Sun 21 Mon 22 Tue 23 Wed 24 Thu 25 Fri 26 Sa…" at bounding box center [784, 431] width 1568 height 642
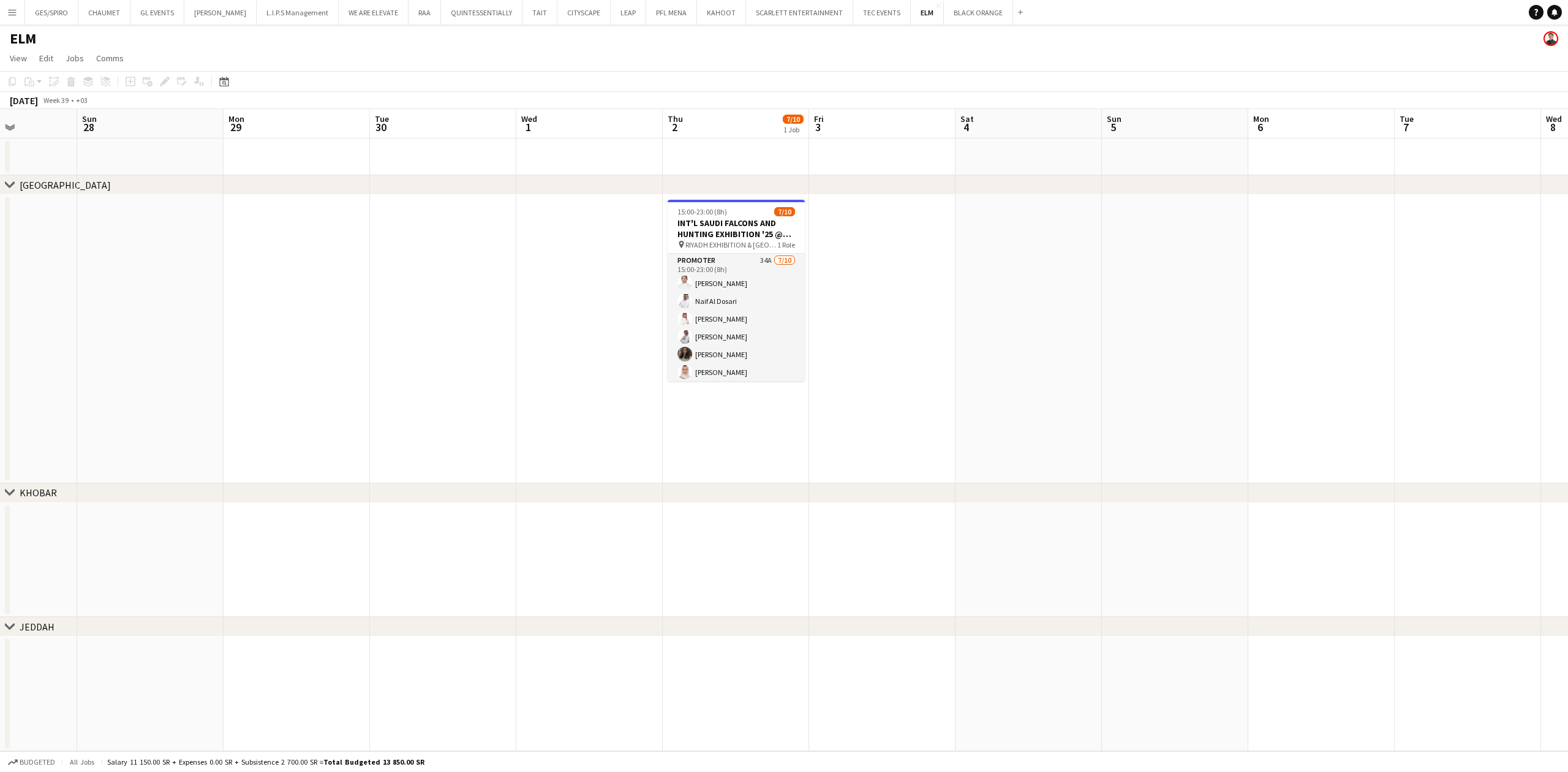
scroll to position [0, 427]
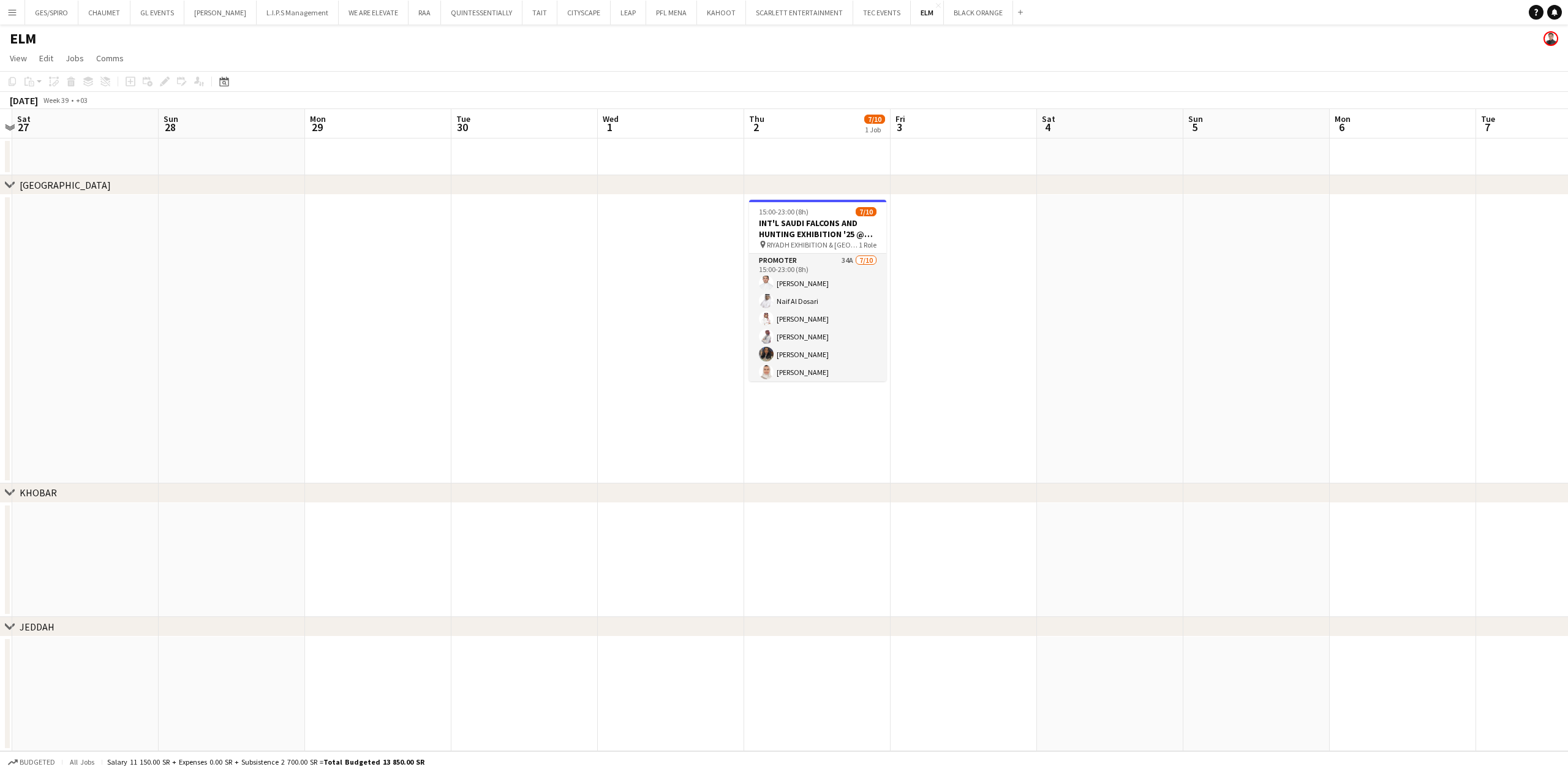
drag, startPoint x: 1264, startPoint y: 294, endPoint x: 614, endPoint y: 327, distance: 650.8
click at [614, 327] on app-calendar-viewport "Wed 24 Thu 25 Fri 26 Sat 27 Sun 28 Mon 29 Tue 30 Wed 1 Thu 2 7/10 1 Job Fri 3 S…" at bounding box center [784, 431] width 1568 height 642
click at [892, 288] on app-date-cell at bounding box center [964, 339] width 146 height 289
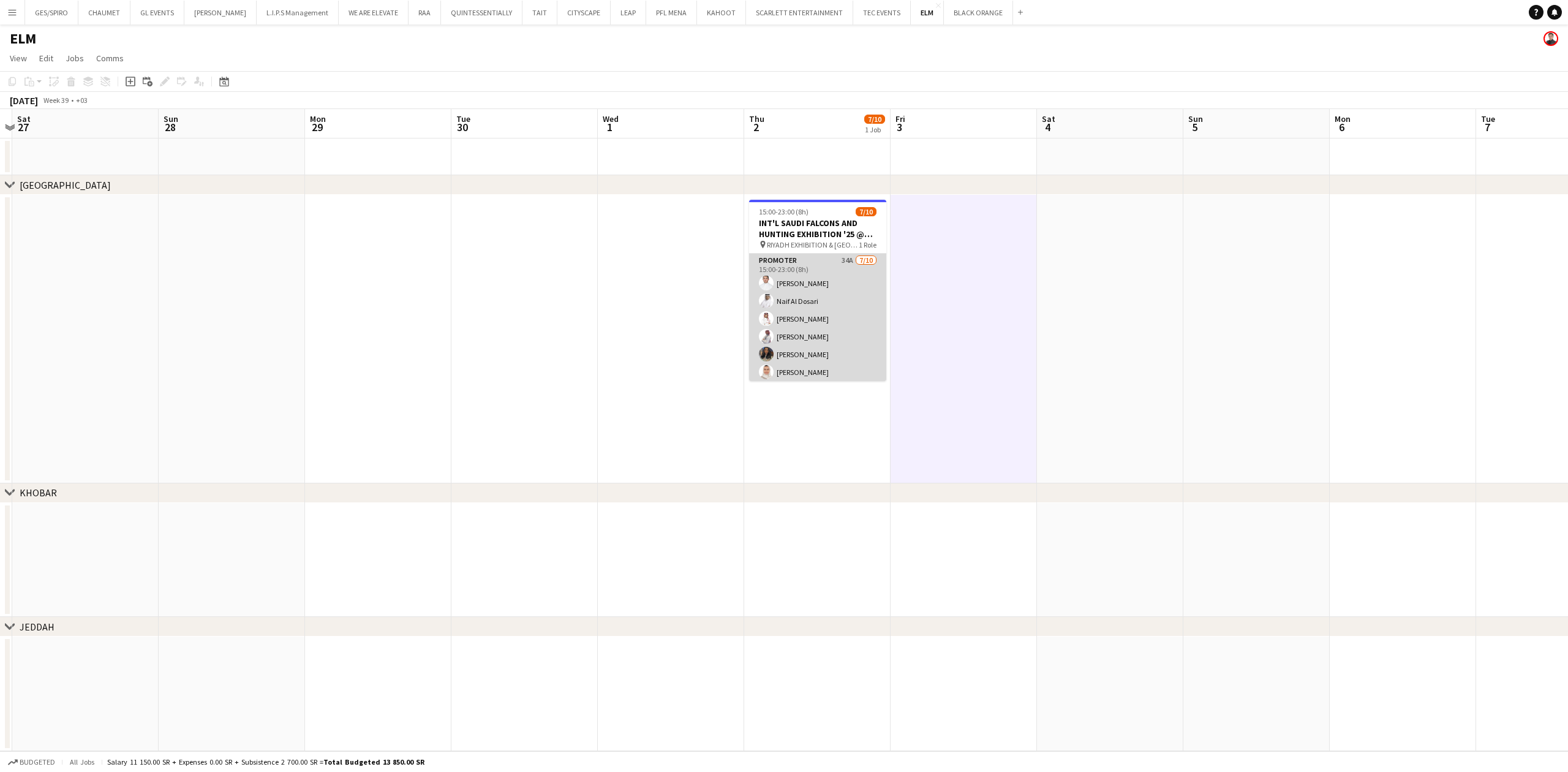
click at [826, 295] on app-card-role "Promoter 34A [DATE] 15:00-23:00 (8h) [PERSON_NAME] Naif Al Dosari Abdulaziz [PE…" at bounding box center [818, 354] width 137 height 202
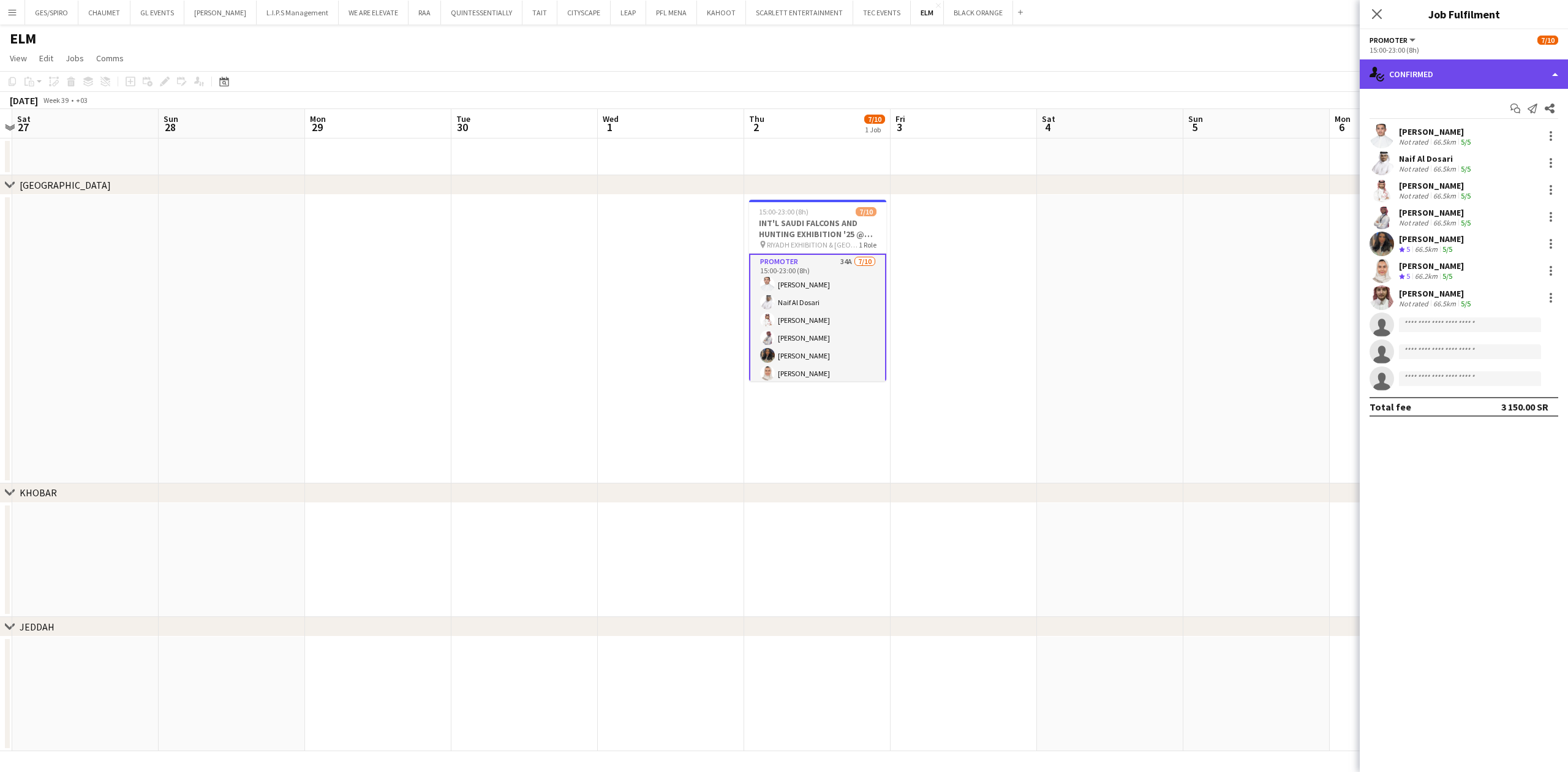
click at [1446, 62] on div "single-neutral-actions-check-2 Confirmed" at bounding box center [1464, 74] width 208 height 29
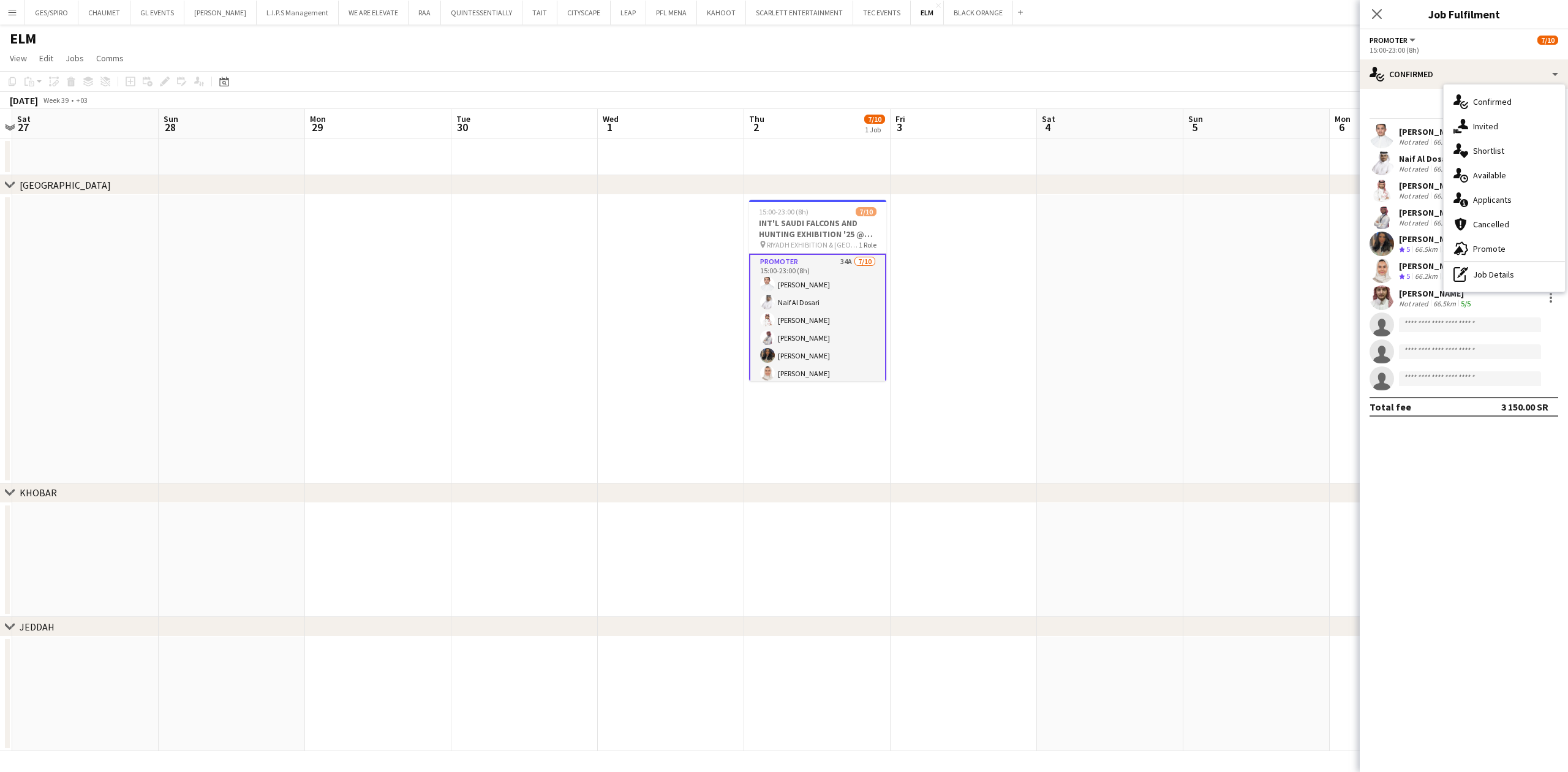
click at [1490, 140] on div "single-neutral-actions-heart Shortlist" at bounding box center [1504, 151] width 121 height 25
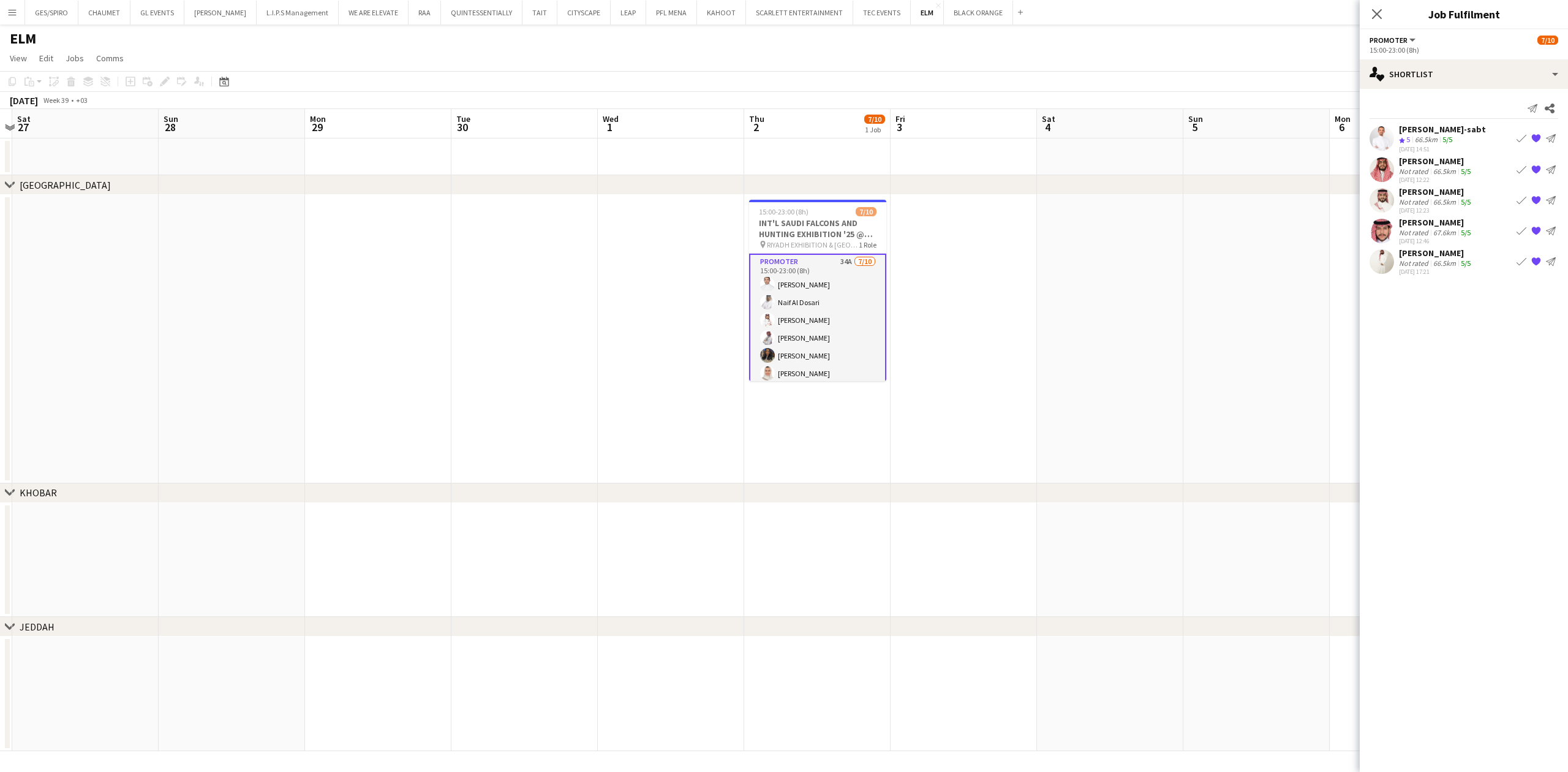
click at [1427, 130] on div "[PERSON_NAME]-sabt" at bounding box center [1442, 129] width 87 height 11
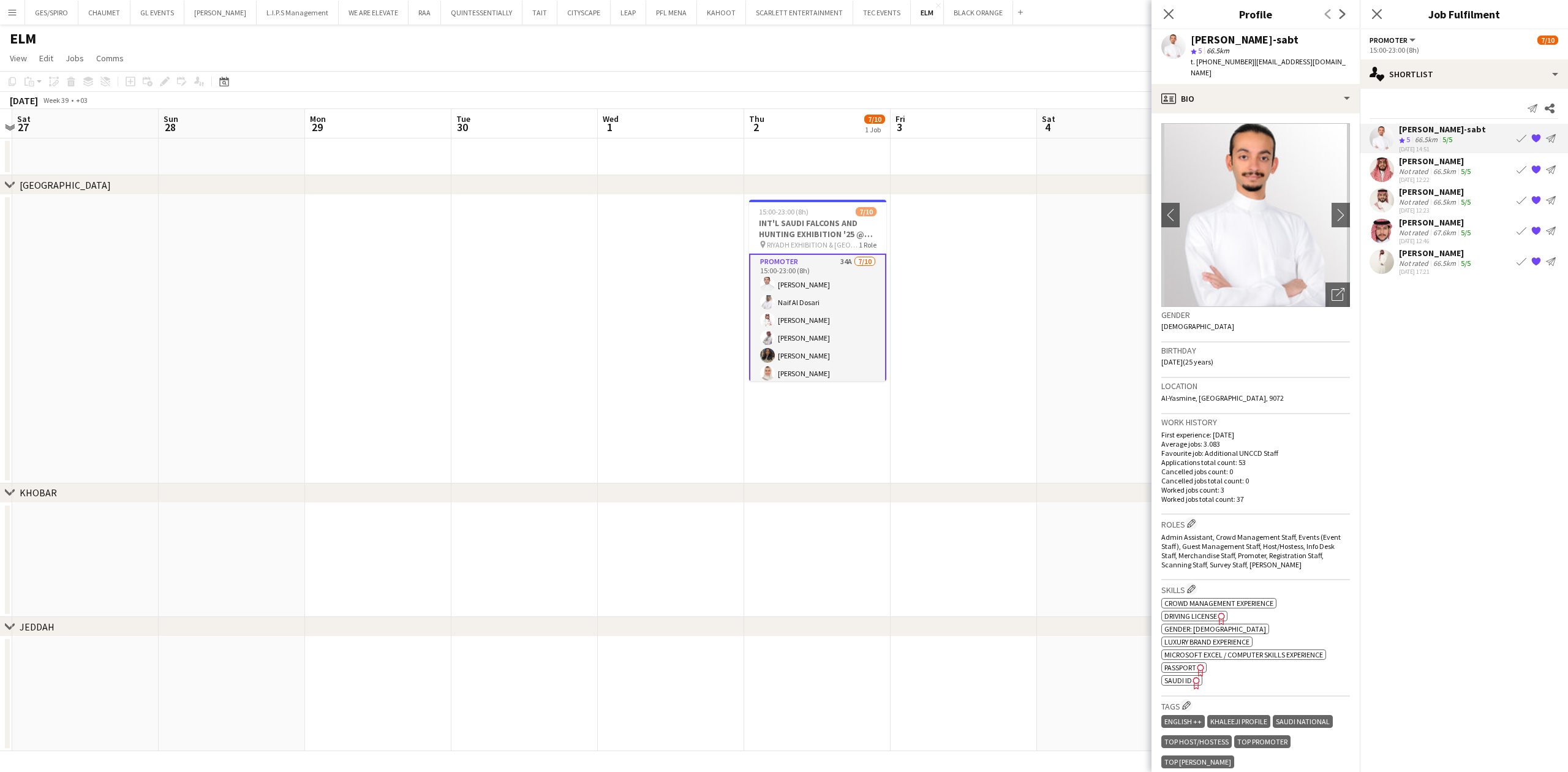
click at [1271, 61] on span "| [EMAIL_ADDRESS][DOMAIN_NAME]" at bounding box center [1269, 67] width 155 height 20
click at [1277, 61] on span "| [EMAIL_ADDRESS][DOMAIN_NAME]" at bounding box center [1269, 67] width 155 height 20
drag, startPoint x: 1248, startPoint y: 62, endPoint x: 1355, endPoint y: 59, distance: 107.0
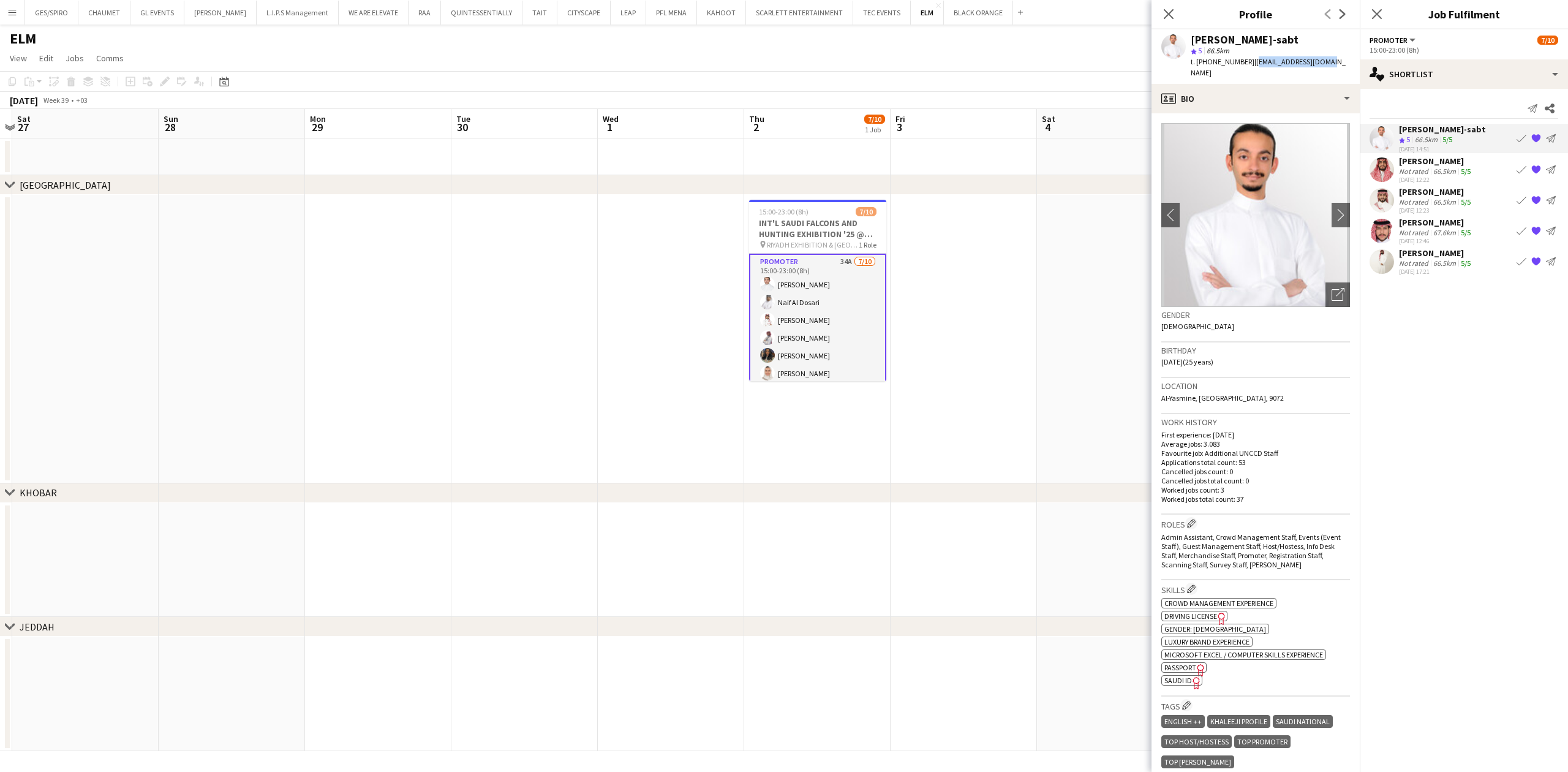
click at [1355, 59] on app-profile-header "[PERSON_NAME]-sabt star 5 66.5km t. [PHONE_NUMBER] | [EMAIL_ADDRESS][DOMAIN_NAM…" at bounding box center [1256, 57] width 208 height 55
click at [1434, 170] on div "66.5km" at bounding box center [1444, 171] width 27 height 9
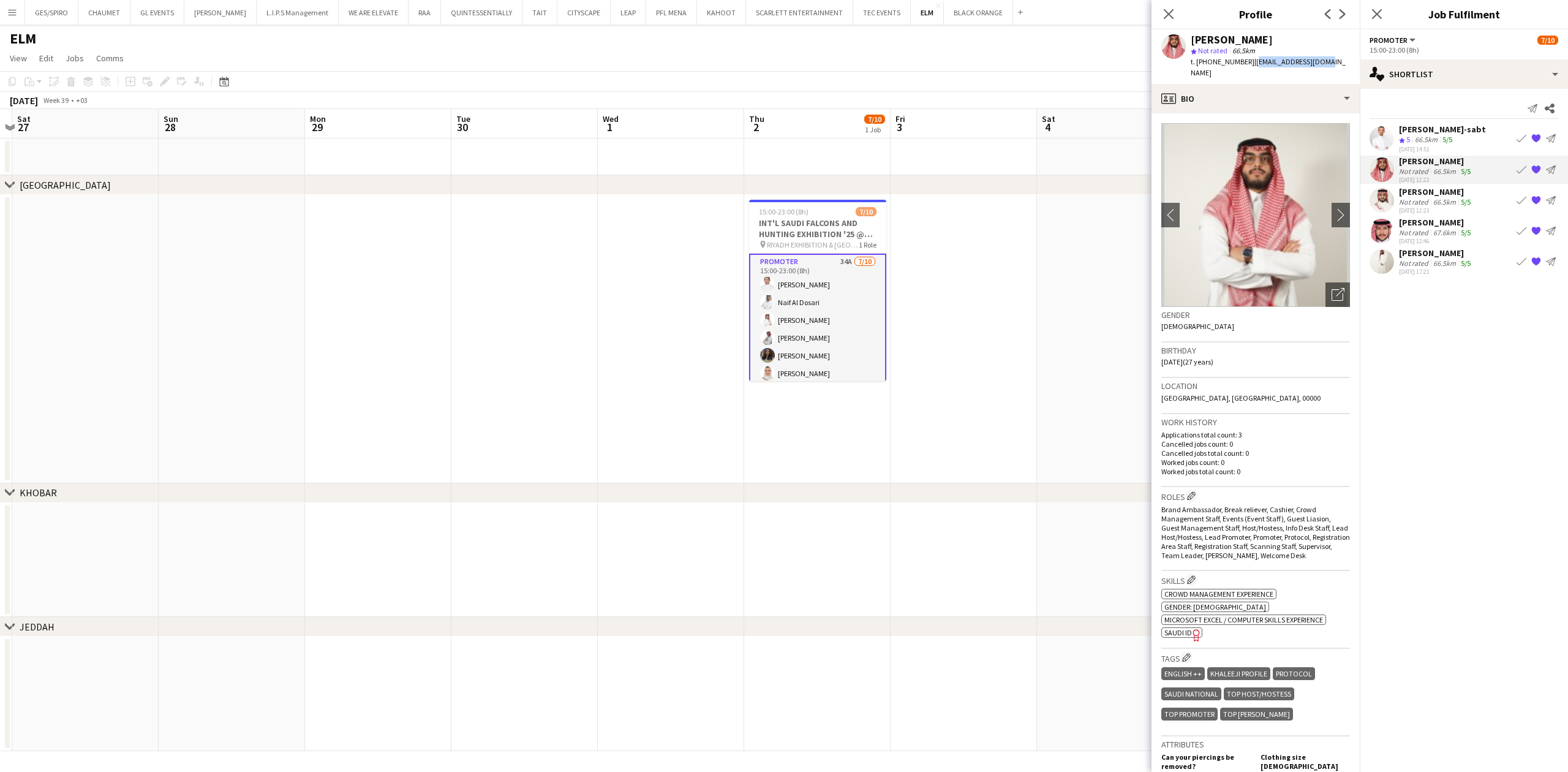
drag, startPoint x: 1248, startPoint y: 64, endPoint x: 1322, endPoint y: 59, distance: 74.2
click at [1322, 59] on div "[PERSON_NAME] star Not rated 66.5km t. [PHONE_NUMBER] | [EMAIL_ADDRESS][DOMAIN_…" at bounding box center [1256, 57] width 208 height 55
click at [1466, 184] on app-shortlist-tab "Abdulmajid Al-sabt Crew rating 5 66.5km 5/5 [DATE] 14:51 Book crew {{ spriteTit…" at bounding box center [1464, 200] width 208 height 152
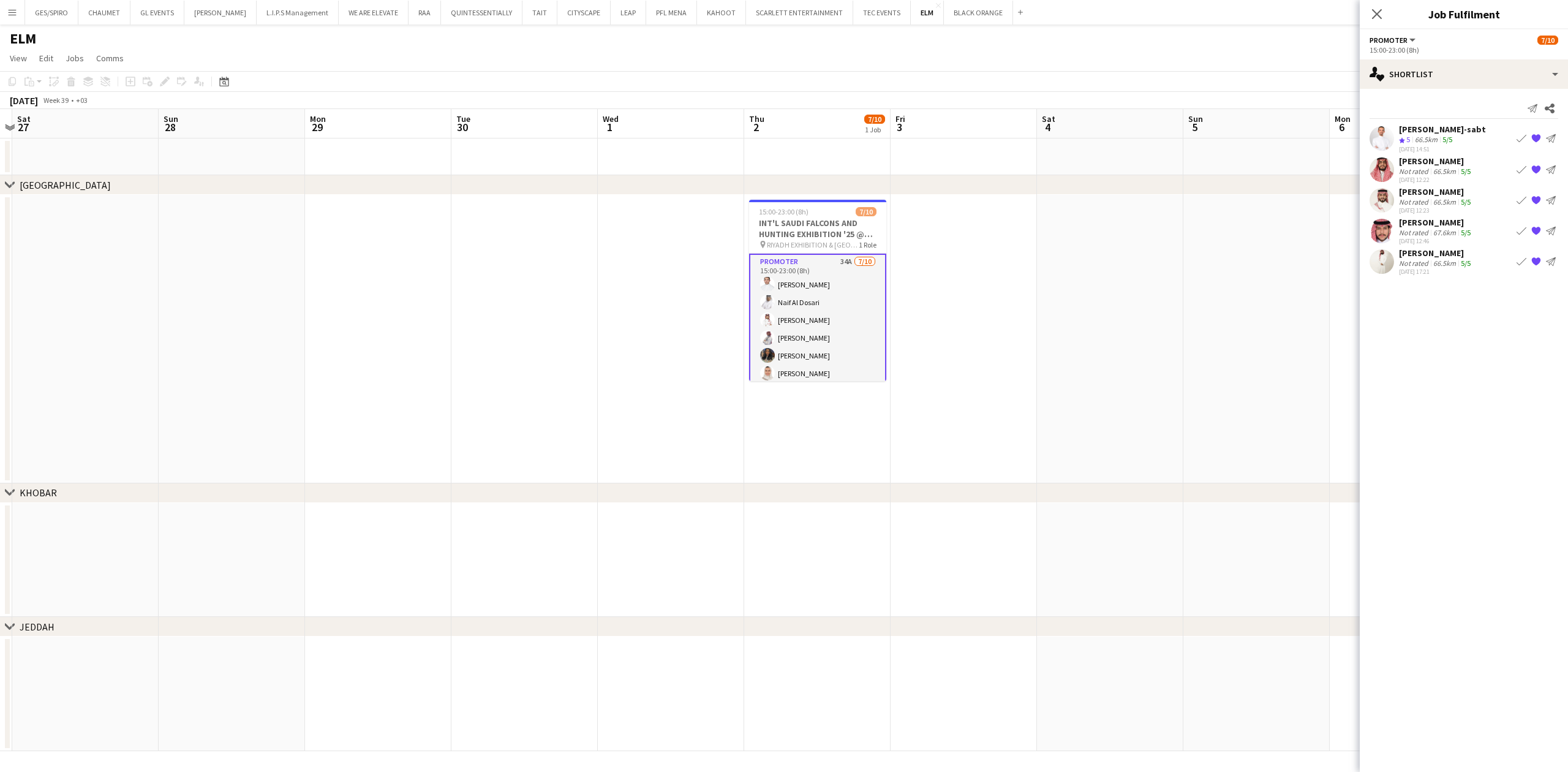
click at [1454, 196] on div "[PERSON_NAME]" at bounding box center [1436, 191] width 74 height 11
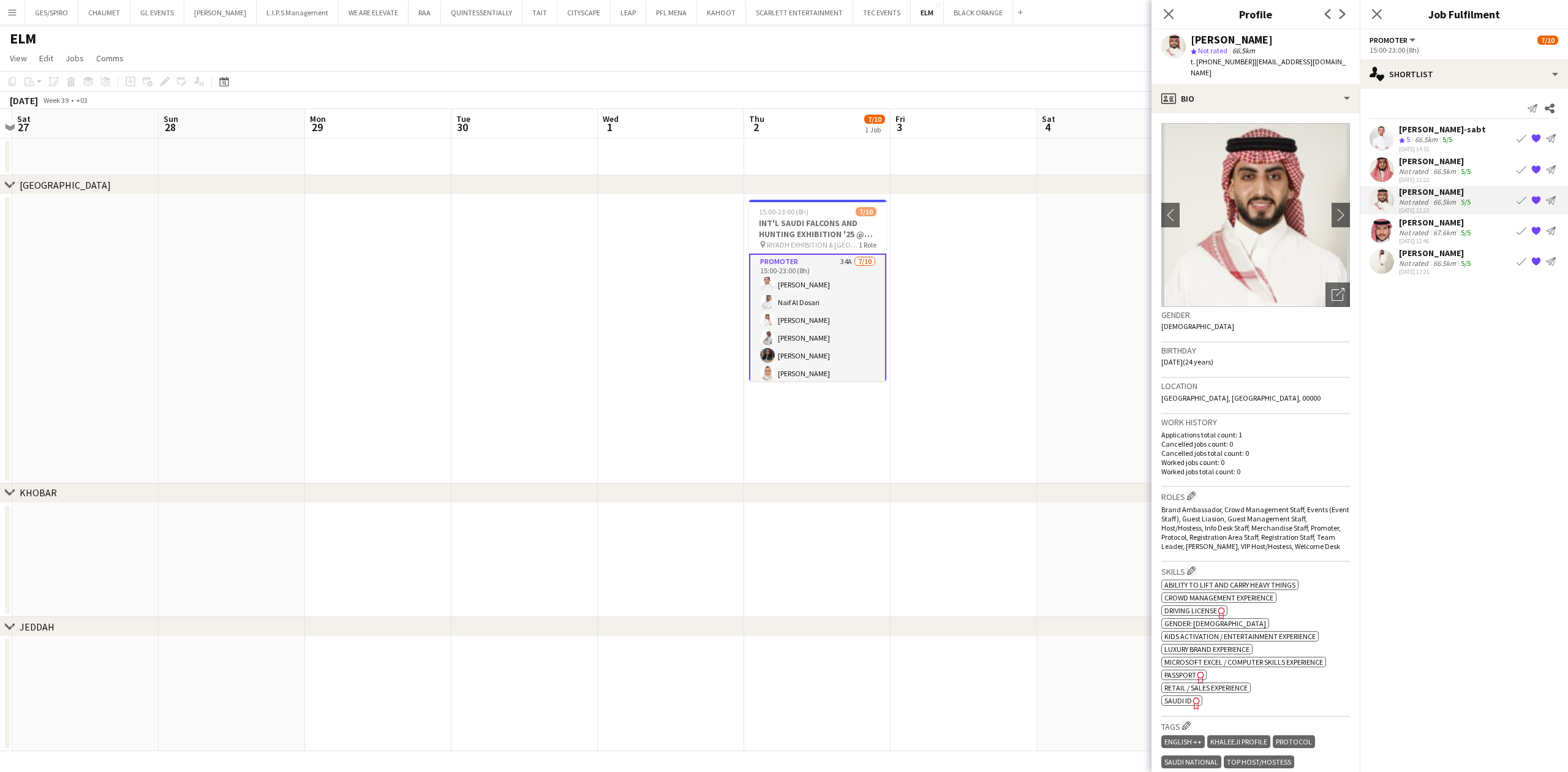
drag, startPoint x: 1247, startPoint y: 62, endPoint x: 1333, endPoint y: 62, distance: 86.0
click at [1333, 62] on span "| [EMAIL_ADDRESS][DOMAIN_NAME]" at bounding box center [1269, 67] width 155 height 20
click at [1476, 229] on div "[PERSON_NAME] Not rated 67.6km 5/5 [DATE] 12:46 Book crew {{ spriteTitle }} Sen…" at bounding box center [1464, 231] width 208 height 28
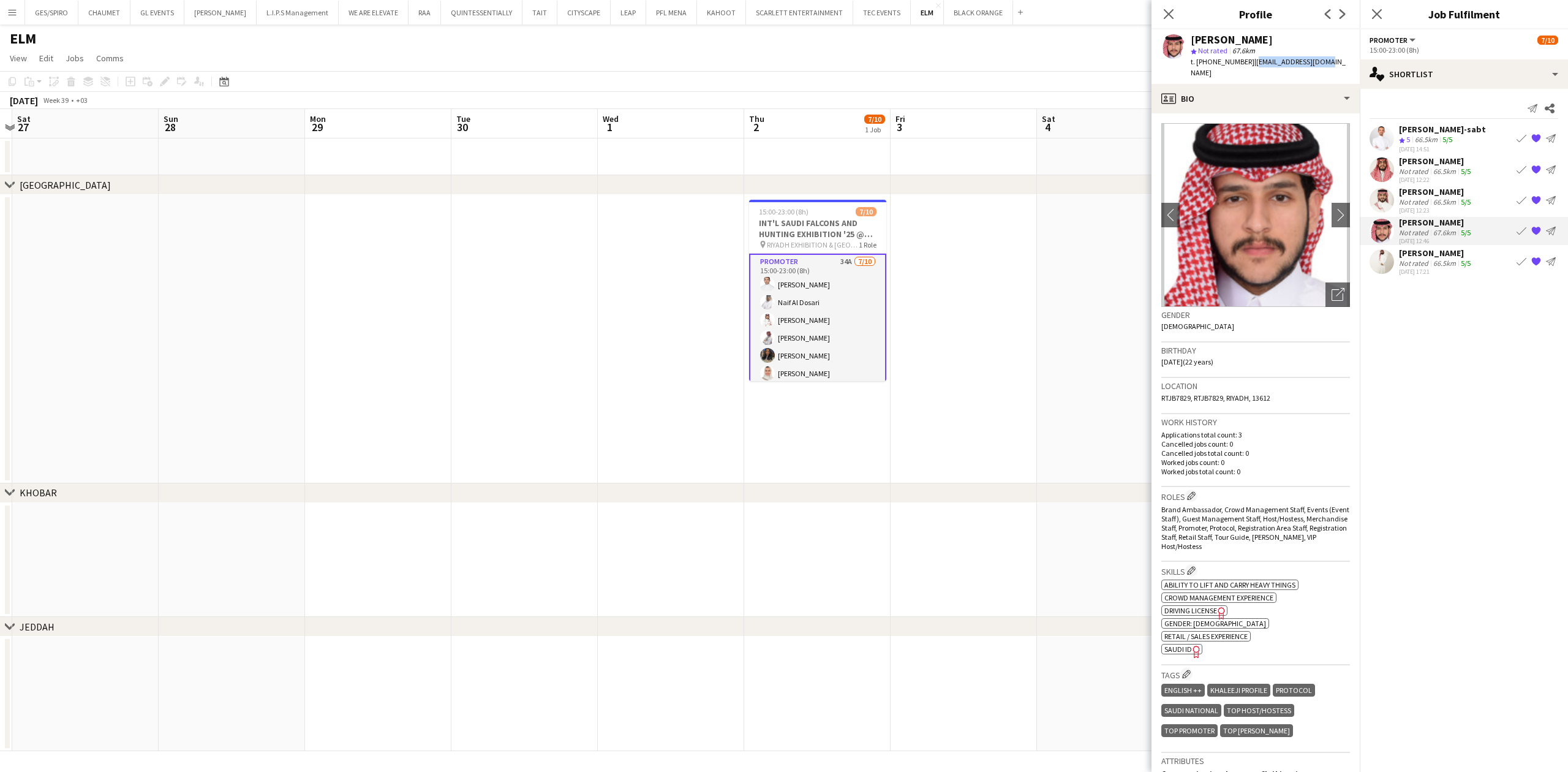
drag, startPoint x: 1250, startPoint y: 62, endPoint x: 1336, endPoint y: 59, distance: 86.1
click at [1336, 59] on app-profile-header "[PERSON_NAME] star Not rated 67.6km t. [PHONE_NUMBER] | [EMAIL_ADDRESS][DOMAIN_…" at bounding box center [1256, 57] width 208 height 55
click at [1412, 247] on div "[PERSON_NAME]" at bounding box center [1436, 252] width 74 height 11
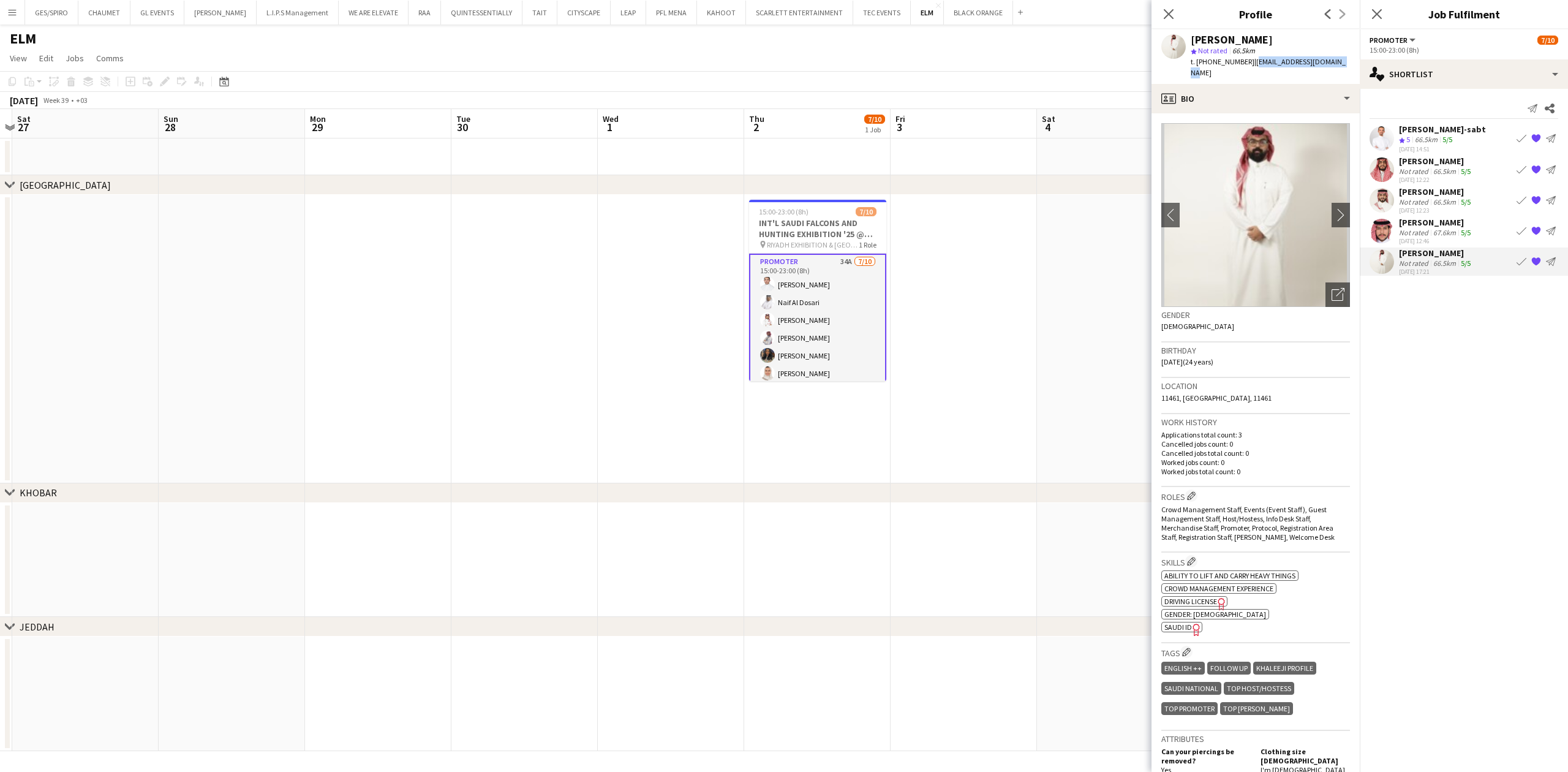
drag, startPoint x: 1248, startPoint y: 61, endPoint x: 1326, endPoint y: 62, distance: 78.0
click at [1326, 62] on span "| [EMAIL_ADDRESS][DOMAIN_NAME]" at bounding box center [1269, 67] width 155 height 20
click at [873, 16] on button "TEC EVENTS Close" at bounding box center [882, 13] width 58 height 24
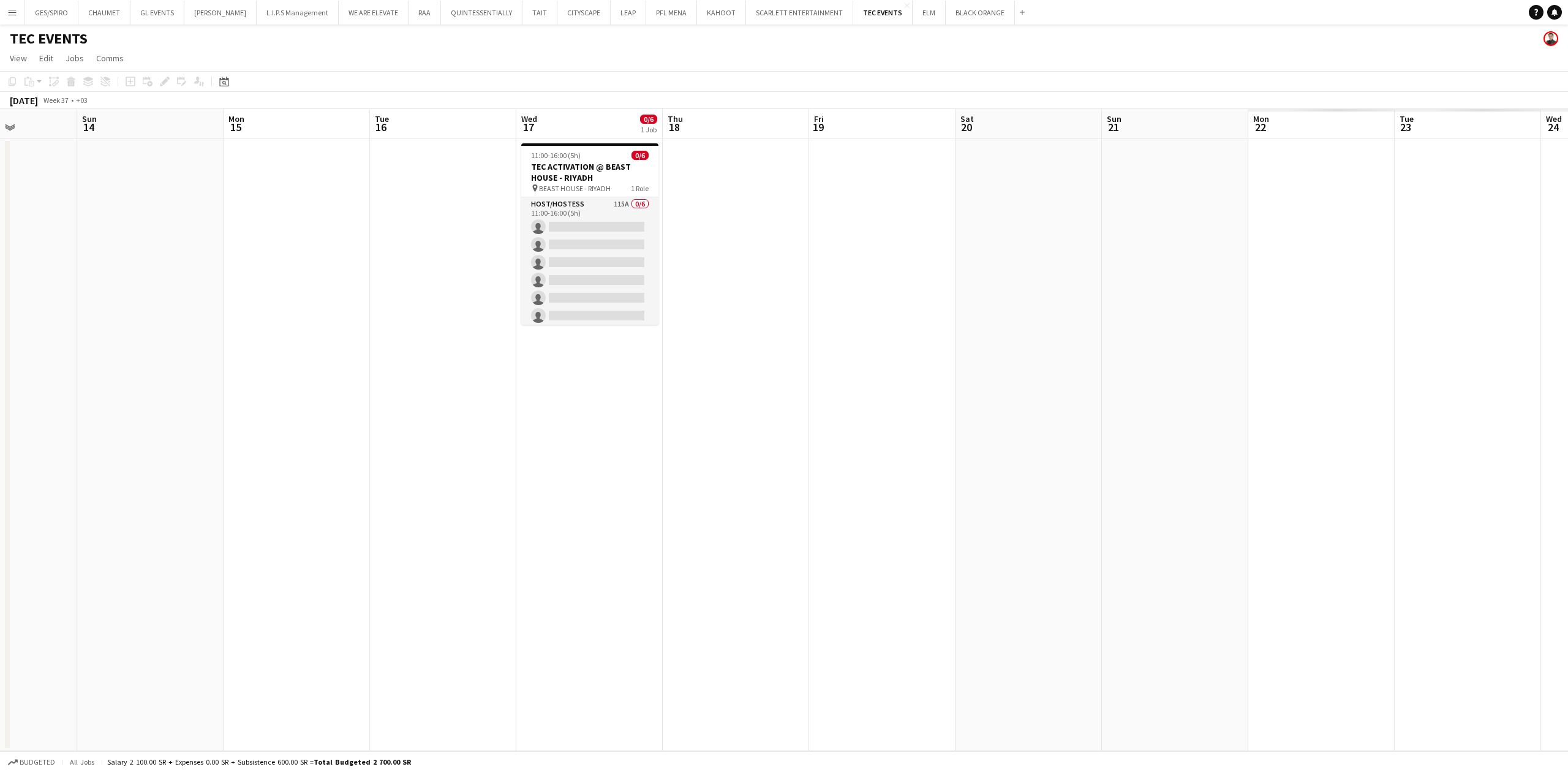
drag, startPoint x: 1110, startPoint y: 361, endPoint x: 275, endPoint y: 445, distance: 839.2
click at [275, 445] on app-calendar-viewport "Wed 10 Thu 11 Fri 12 Sat 13 Sun 14 Mon 15 Tue 16 Wed 17 0/6 1 Job Thu 18 Fri 19…" at bounding box center [784, 431] width 1568 height 642
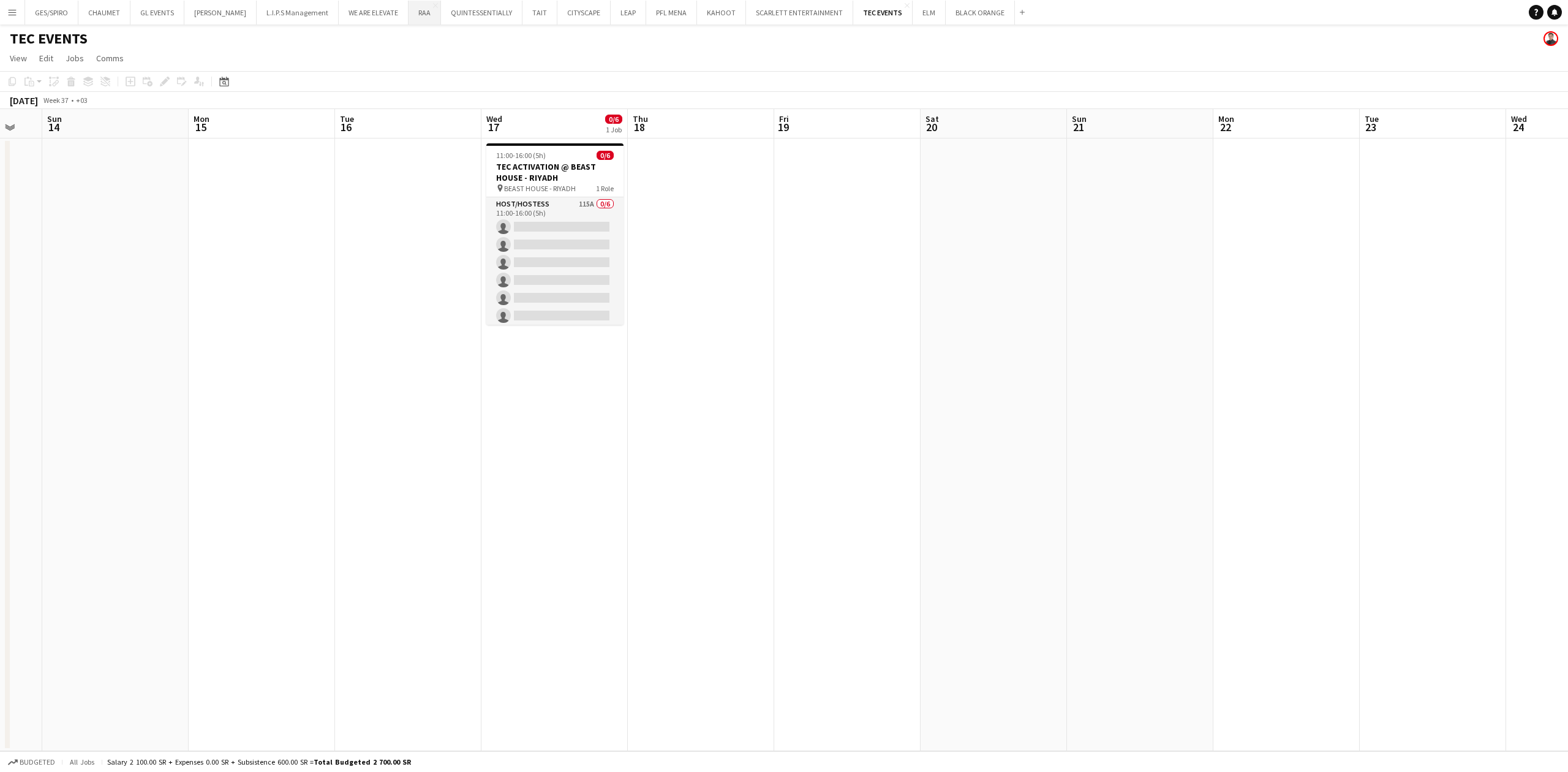
click at [420, 17] on button "RAA Close" at bounding box center [425, 13] width 32 height 24
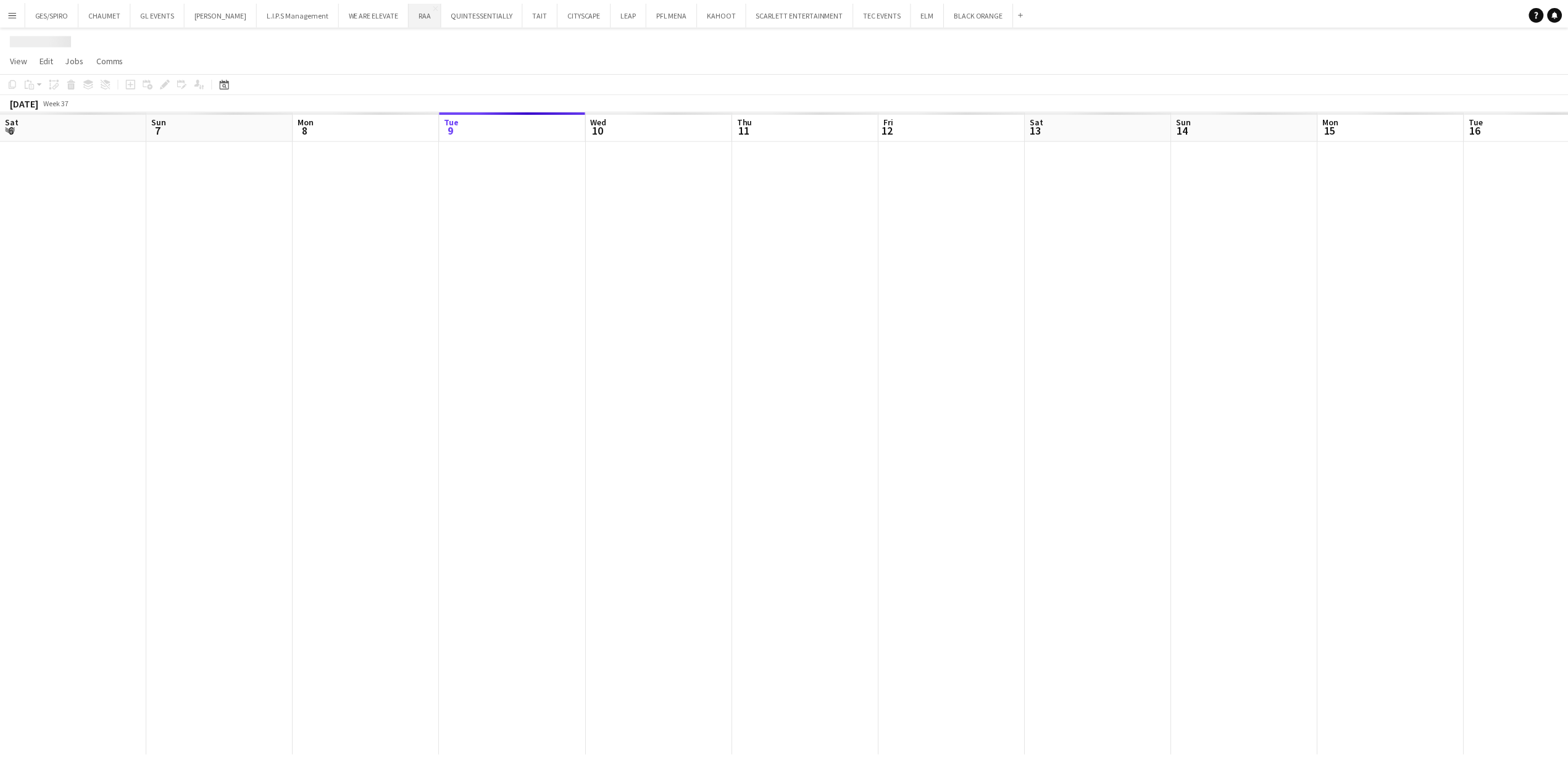
scroll to position [0, 295]
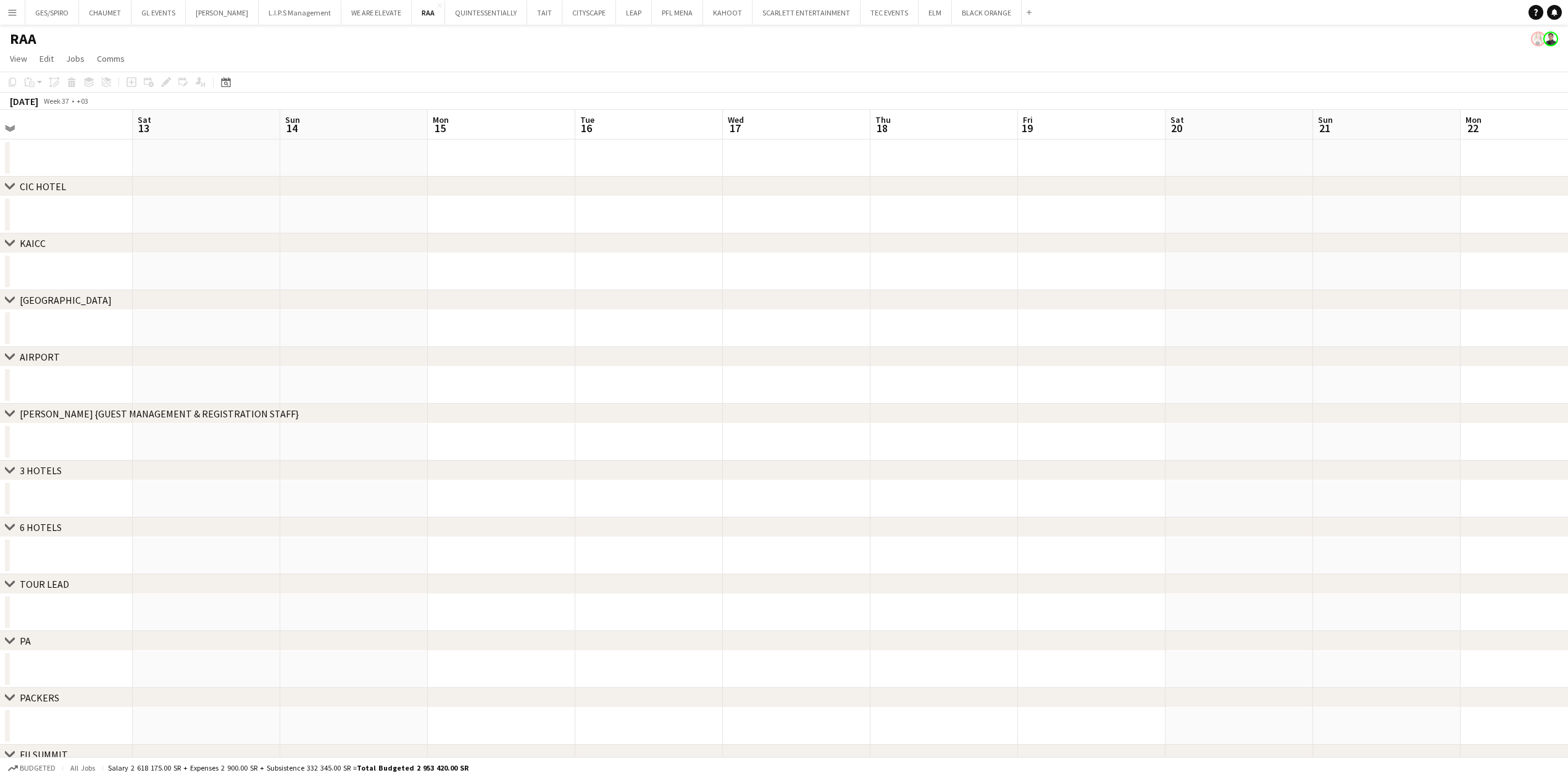
drag, startPoint x: 1126, startPoint y: 315, endPoint x: 401, endPoint y: 377, distance: 727.6
click at [375, 373] on app-calendar-viewport "Tue 9 Wed 10 Thu 11 Fri 12 Sat 13 Sun 14 Mon 15 Tue 16 Wed 17 Thu 18 Fri 19 Sat…" at bounding box center [784, 484] width 1568 height 749
drag, startPoint x: 1149, startPoint y: 308, endPoint x: 410, endPoint y: 331, distance: 739.4
click at [390, 331] on div "chevron-right [GEOGRAPHIC_DATA] chevron-right [GEOGRAPHIC_DATA] chevron-right […" at bounding box center [784, 484] width 1568 height 749
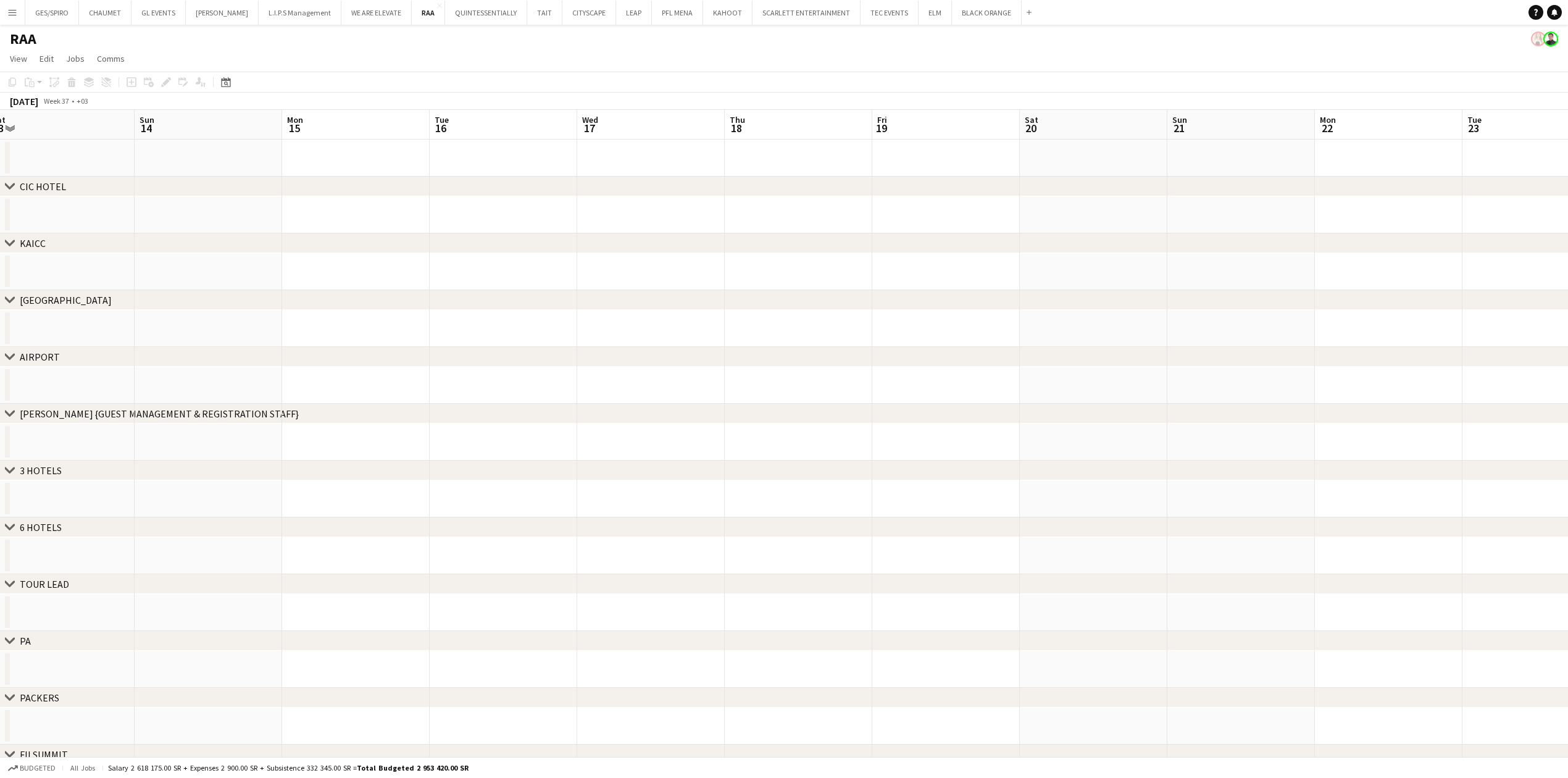
drag, startPoint x: 1101, startPoint y: 299, endPoint x: 608, endPoint y: 313, distance: 493.2
click at [605, 313] on div "chevron-right [GEOGRAPHIC_DATA] chevron-right [GEOGRAPHIC_DATA] chevron-right […" at bounding box center [784, 484] width 1568 height 749
drag, startPoint x: 1319, startPoint y: 265, endPoint x: 457, endPoint y: 292, distance: 862.4
click at [457, 292] on app-calendar-viewport "Fri 12 Sat 13 Sun 14 Mon 15 Tue 16 Wed 17 Thu 18 Fri 19 Sat 20 Sun 21 Mon 22 Tu…" at bounding box center [784, 484] width 1568 height 749
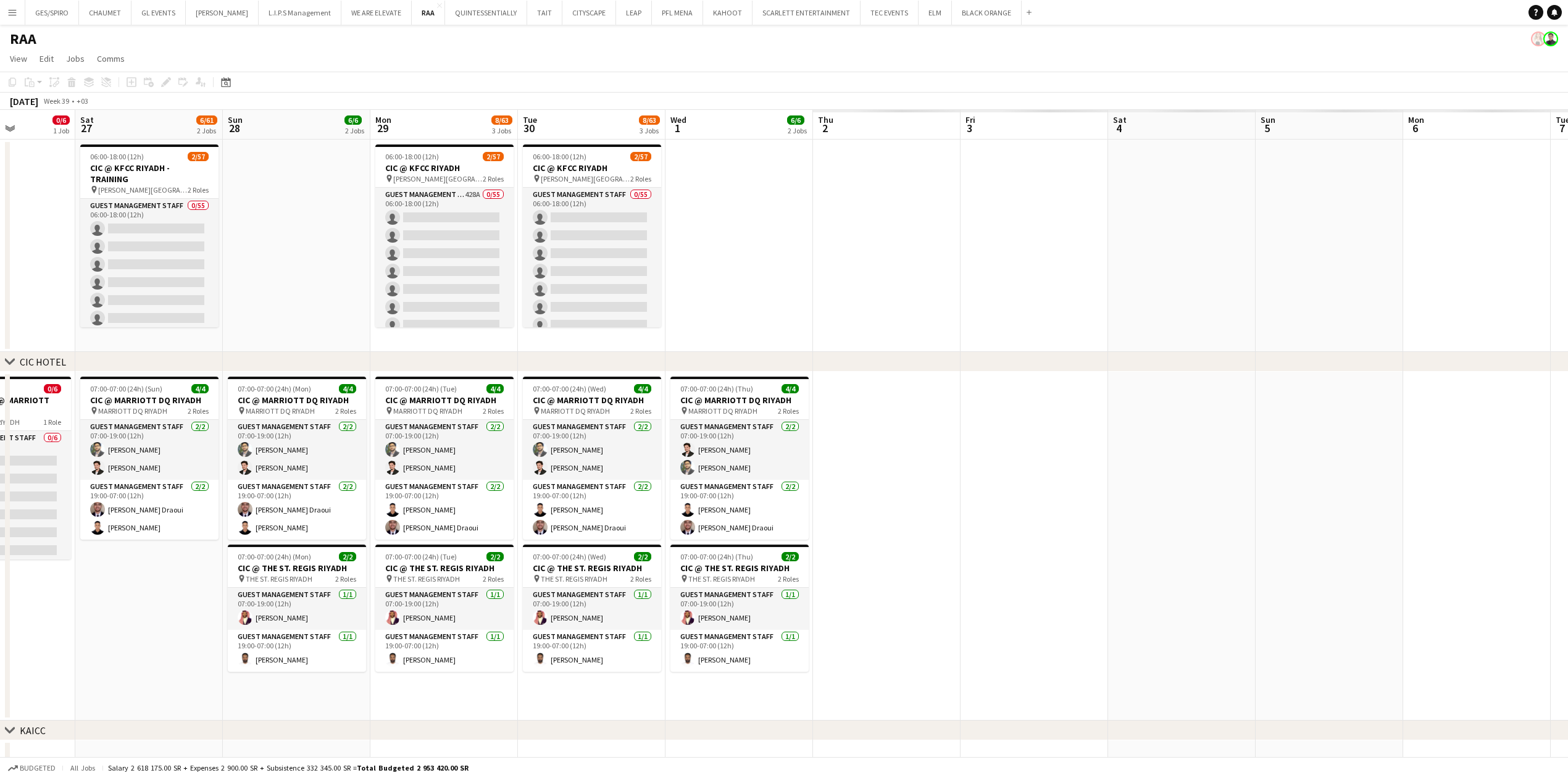
drag, startPoint x: 1254, startPoint y: 299, endPoint x: 359, endPoint y: 324, distance: 895.3
click at [359, 324] on app-calendar-viewport "Tue 23 Wed 24 Thu 25 Fri 26 0/6 1 Job Sat 27 6/61 2 Jobs Sun 28 6/6 2 Jobs Mon …" at bounding box center [784, 728] width 1568 height 1236
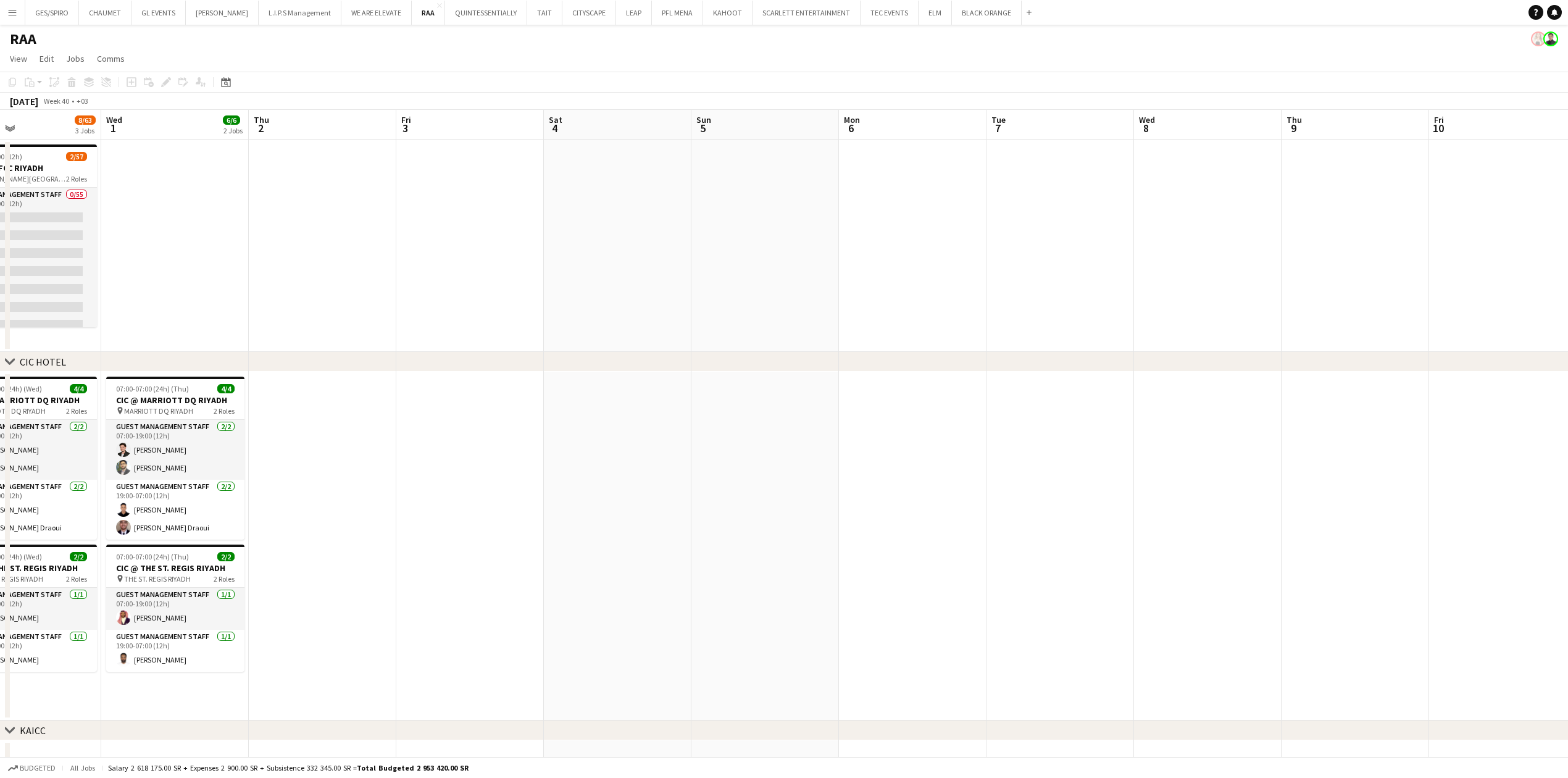
drag, startPoint x: 1191, startPoint y: 322, endPoint x: 480, endPoint y: 342, distance: 711.3
click at [480, 342] on app-calendar-viewport "Sat 27 6/61 2 Jobs Sun 28 6/6 2 Jobs Mon 29 8/63 3 Jobs Tue 30 8/63 3 Jobs Wed …" at bounding box center [784, 728] width 1568 height 1236
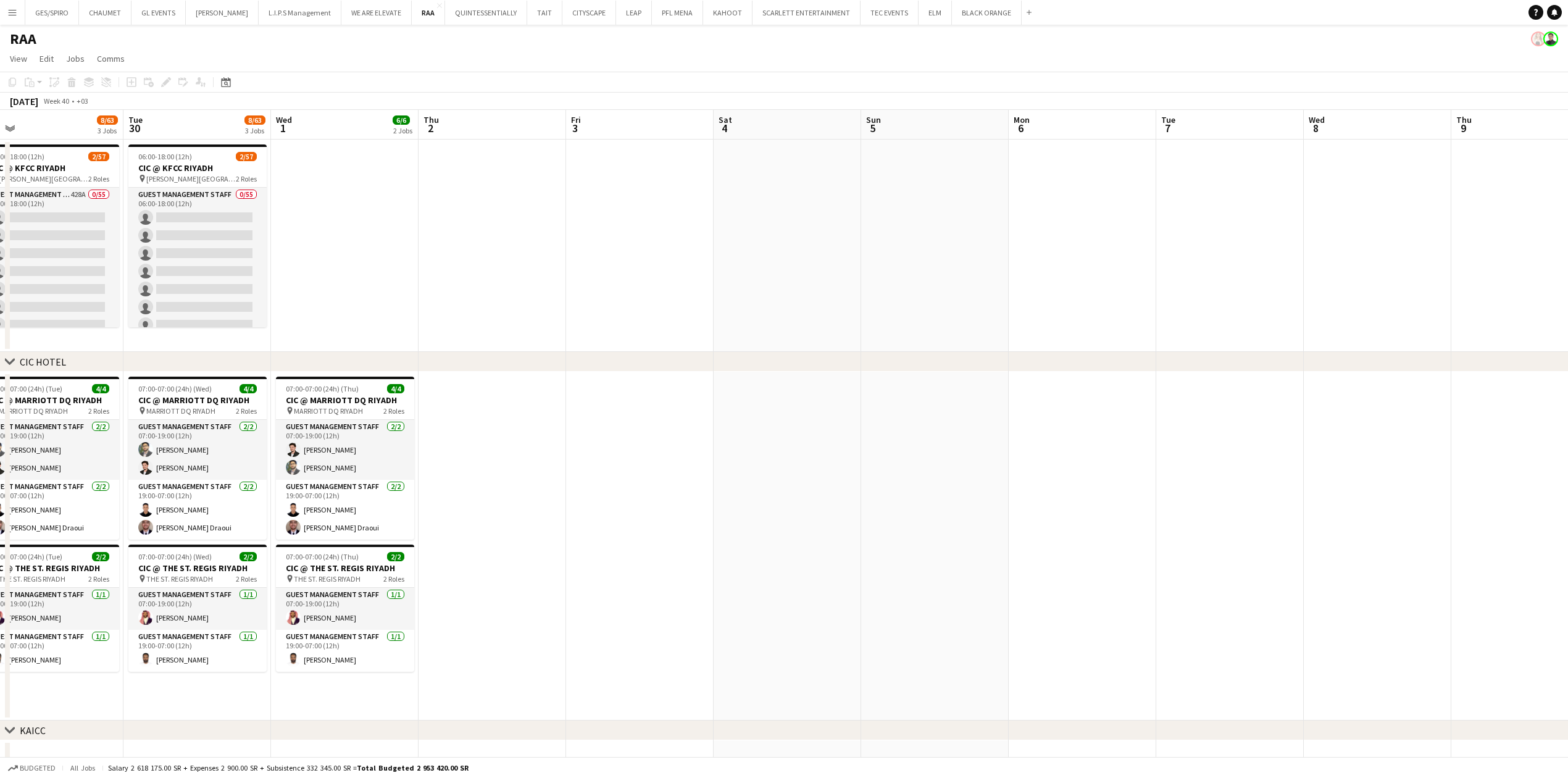
drag, startPoint x: 879, startPoint y: 304, endPoint x: 829, endPoint y: 297, distance: 50.5
click at [1195, 295] on app-calendar-viewport "Sat 27 6/61 2 Jobs Sun 28 6/6 2 Jobs Mon 29 8/63 3 Jobs Tue 30 8/63 3 Jobs Wed …" at bounding box center [784, 728] width 1568 height 1236
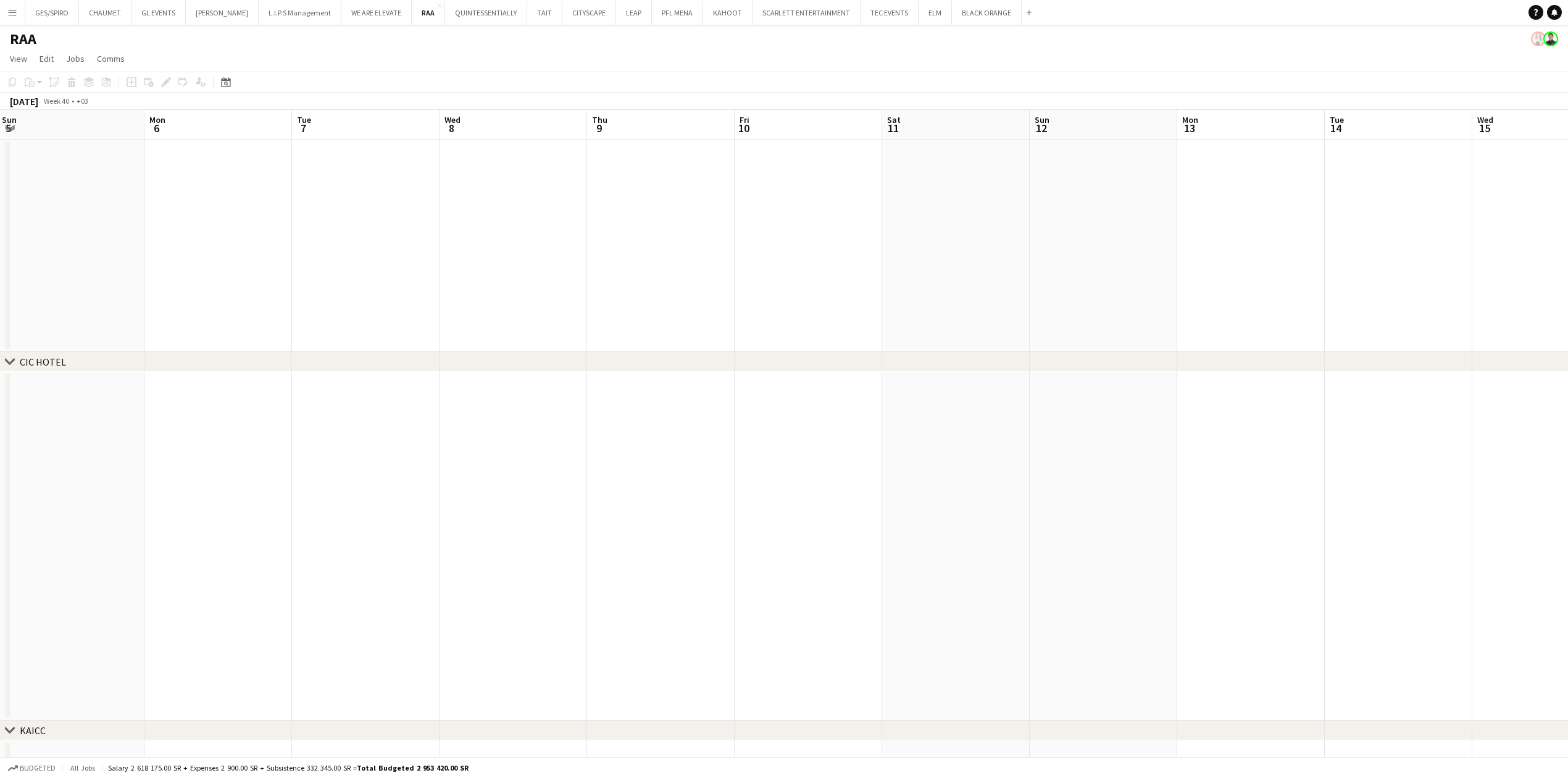
drag, startPoint x: 496, startPoint y: 305, endPoint x: 166, endPoint y: 310, distance: 330.0
click at [159, 310] on app-calendar-viewport "Thu 2 Fri 3 Sat 4 Sun 5 Mon 6 Tue 7 Wed 8 Thu 9 Fri 10 Sat 11 Sun 12 Mon 13 Tue…" at bounding box center [784, 728] width 1568 height 1236
drag, startPoint x: 1102, startPoint y: 288, endPoint x: 679, endPoint y: 351, distance: 427.7
click at [679, 351] on app-calendar-viewport "Mon 6 Tue 7 Wed 8 Thu 9 Fri 10 Sat 11 Sun 12 Mon 13 Tue 14 Wed 15 Thu 16 Fri 17…" at bounding box center [784, 728] width 1568 height 1236
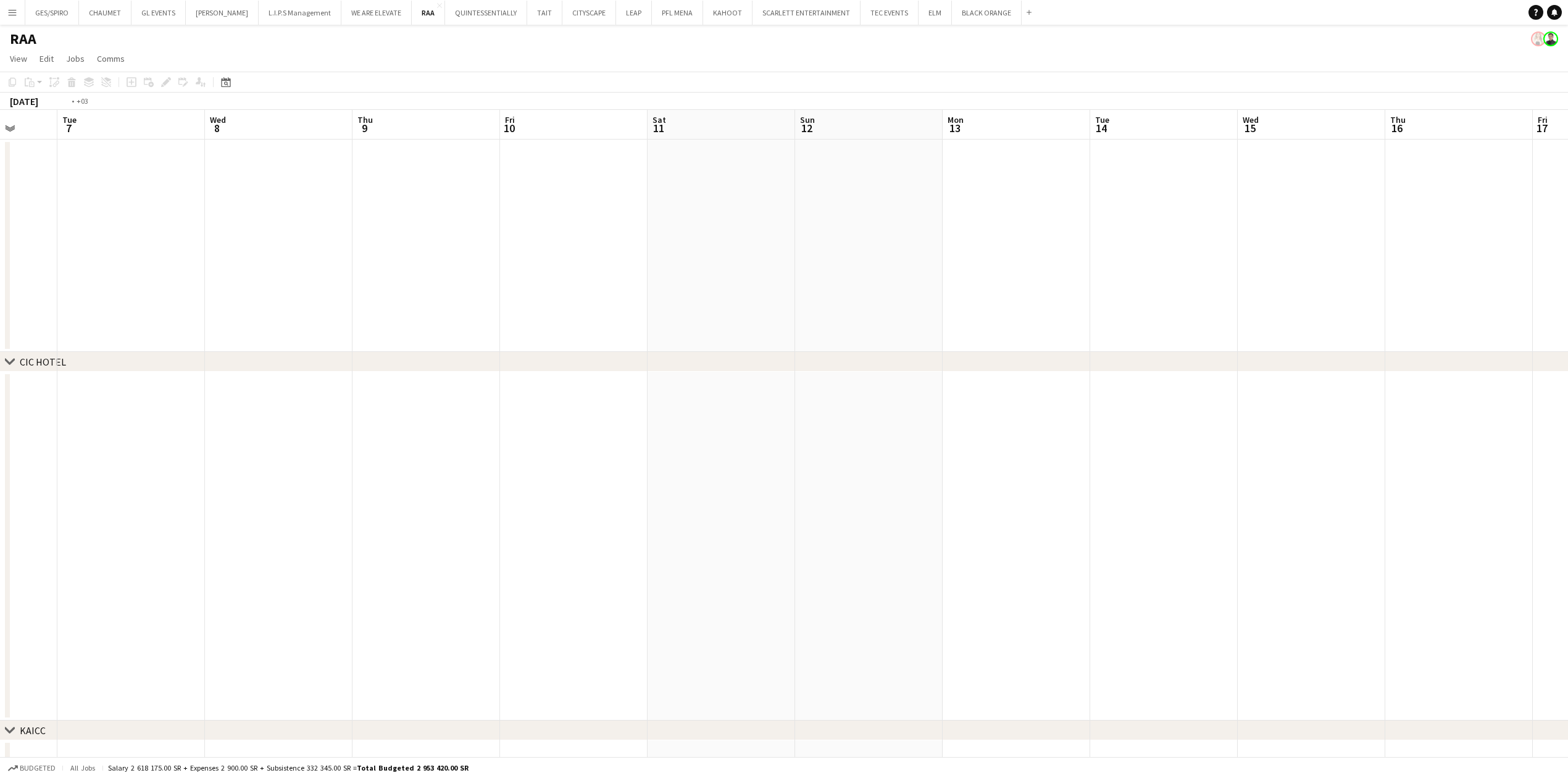
drag, startPoint x: 443, startPoint y: 237, endPoint x: 642, endPoint y: 260, distance: 200.3
click at [1048, 247] on app-calendar-viewport "Sun 5 Mon 6 Tue 7 Wed 8 Thu 9 Fri 10 Sat 11 Sun 12 Mon 13 Tue 14 Wed 15 Thu 16 …" at bounding box center [784, 728] width 1568 height 1236
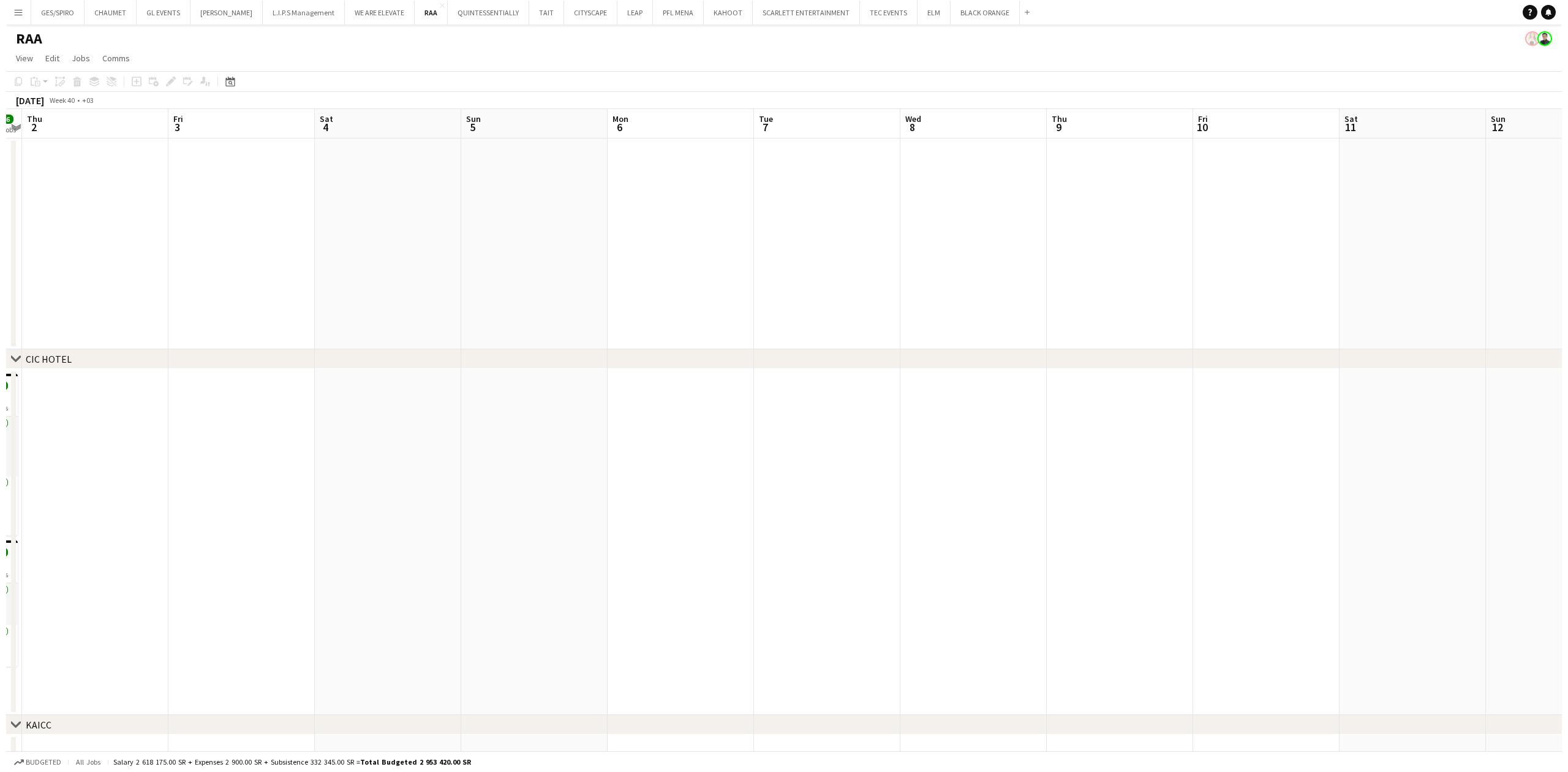
scroll to position [0, 285]
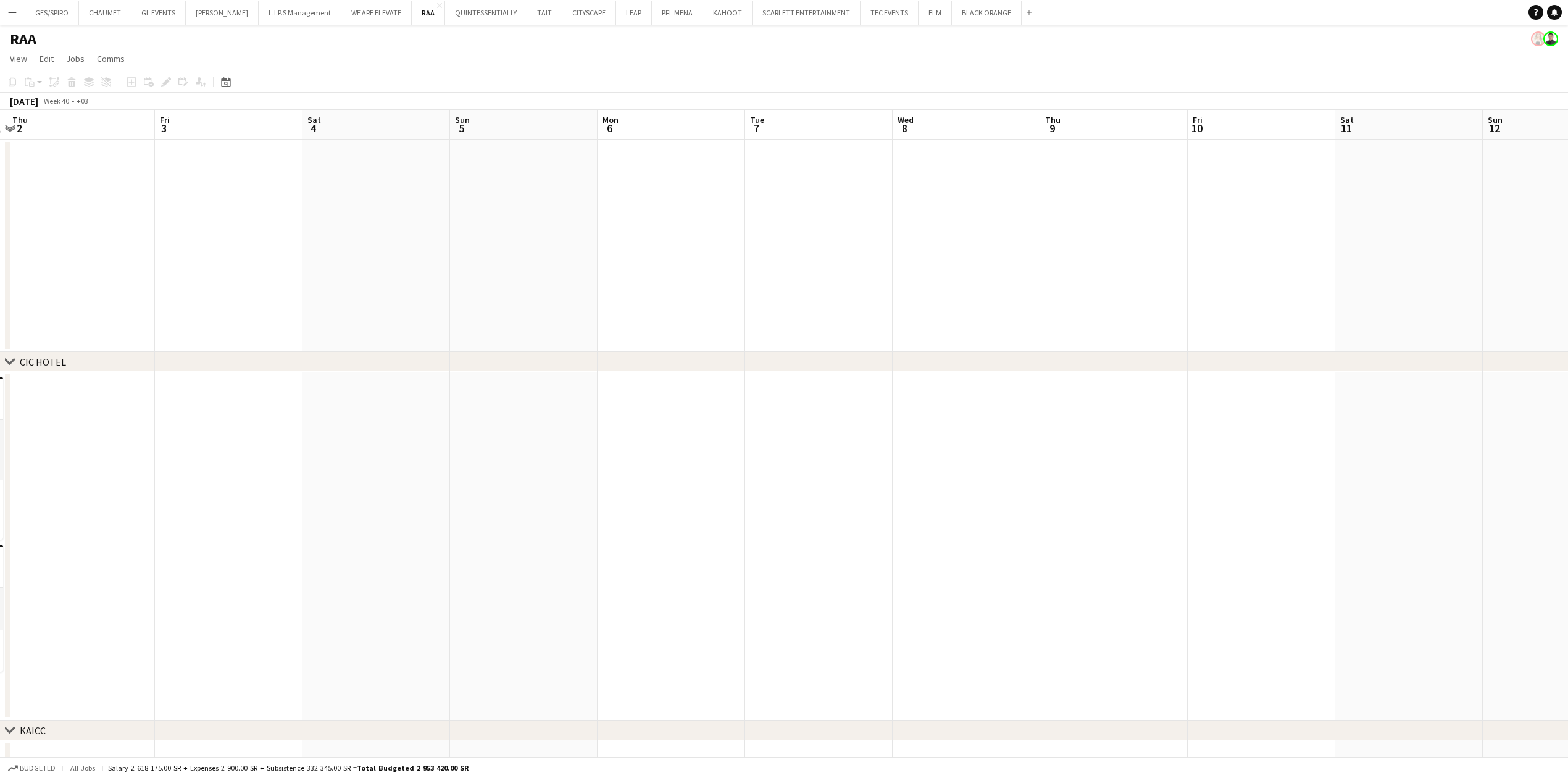
drag, startPoint x: 295, startPoint y: 261, endPoint x: 929, endPoint y: 257, distance: 634.0
click at [938, 258] on app-calendar-viewport "Tue 30 8/63 3 Jobs Wed 1 6/6 2 Jobs Thu 2 Fri 3 Sat 4 Sun 5 Mon 6 Tue 7 Wed 8 T…" at bounding box center [784, 728] width 1568 height 1236
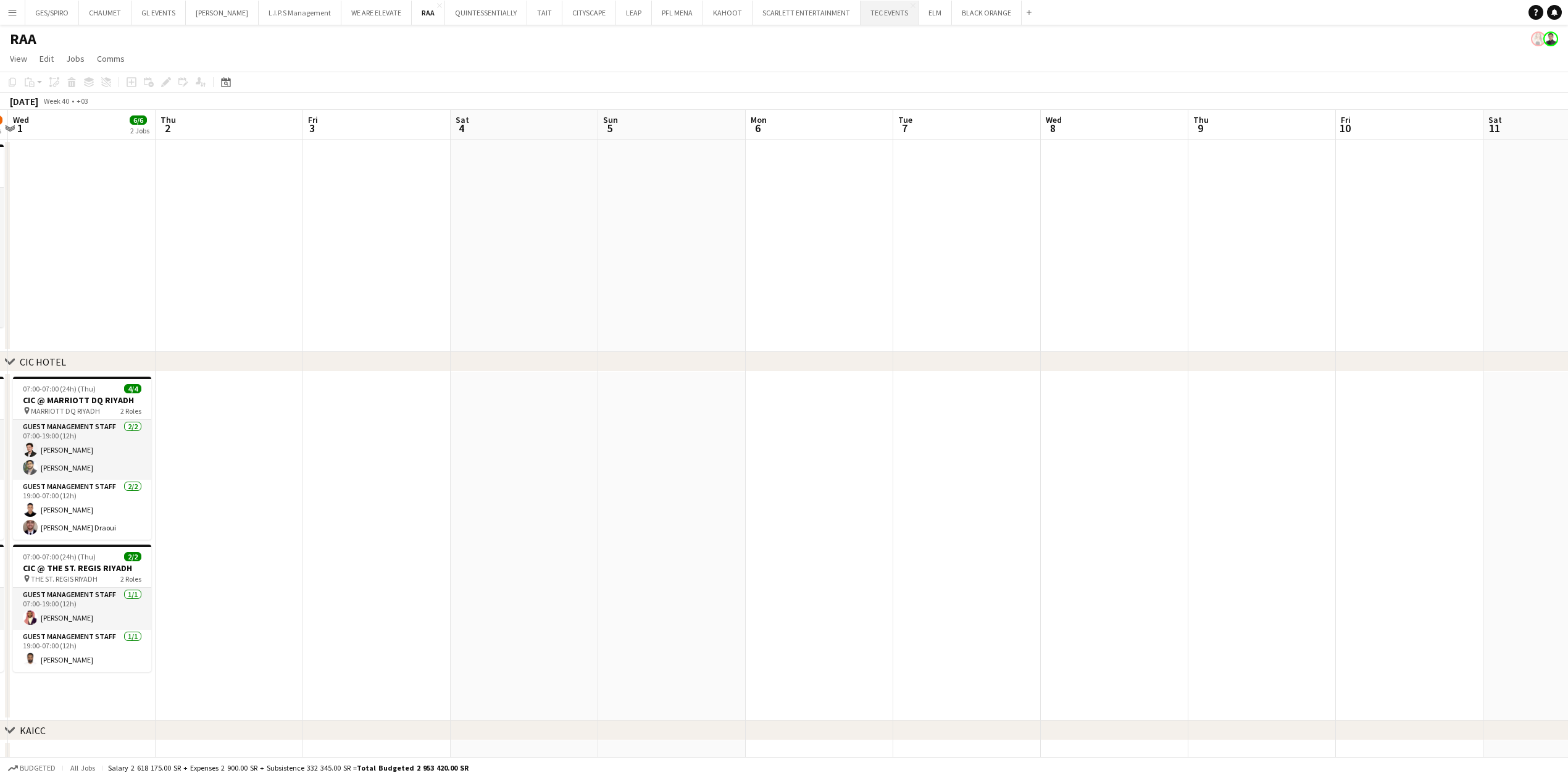
click at [893, 19] on button "TEC EVENTS Close" at bounding box center [889, 13] width 58 height 24
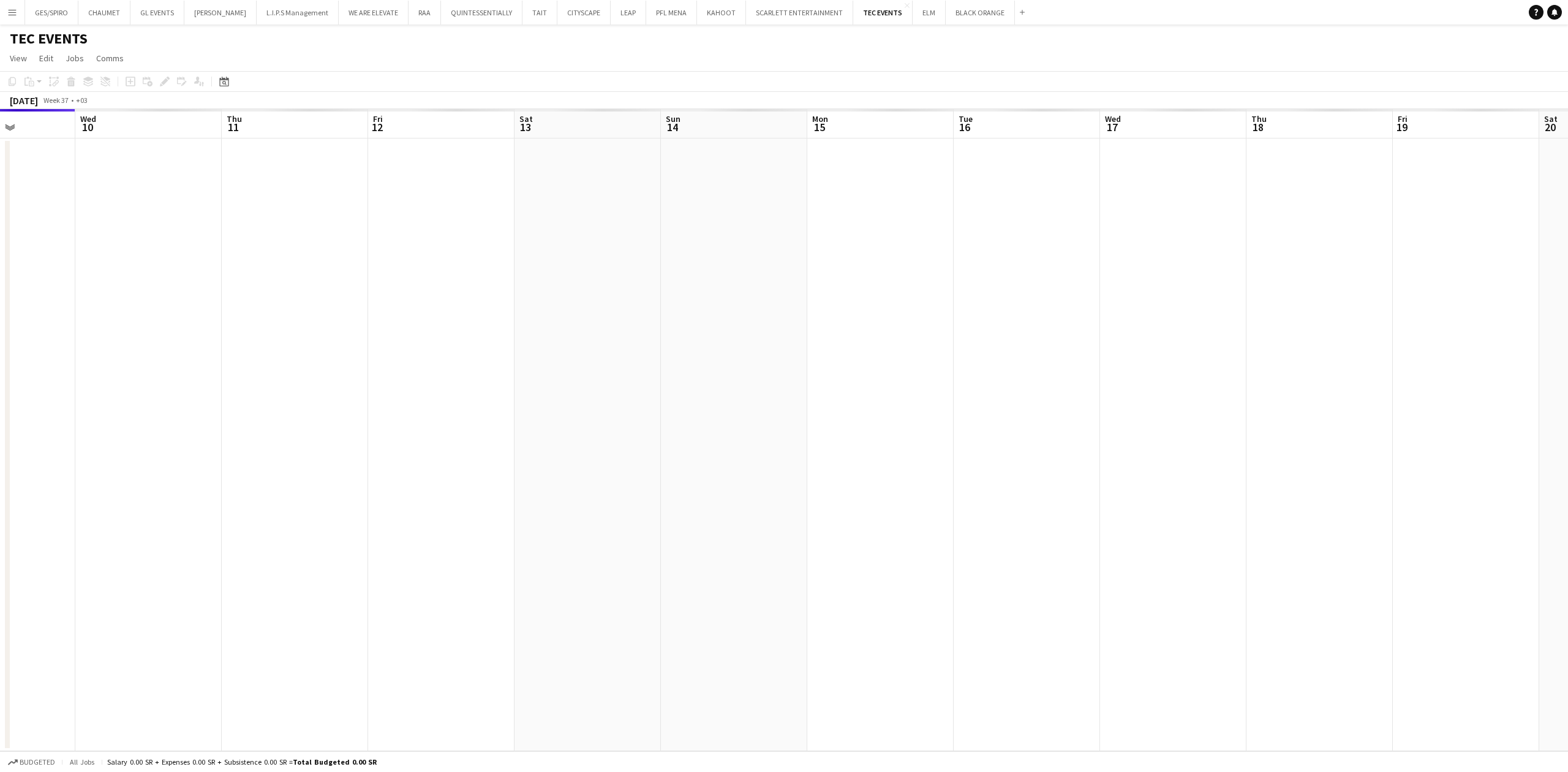
click at [471, 369] on app-calendar-viewport "Sat 6 Sun 7 Mon 8 Tue 9 Wed 10 Thu 11 Fri 12 Sat 13 Sun 14 Mon 15 Tue 16 Wed 17…" at bounding box center [784, 431] width 1568 height 642
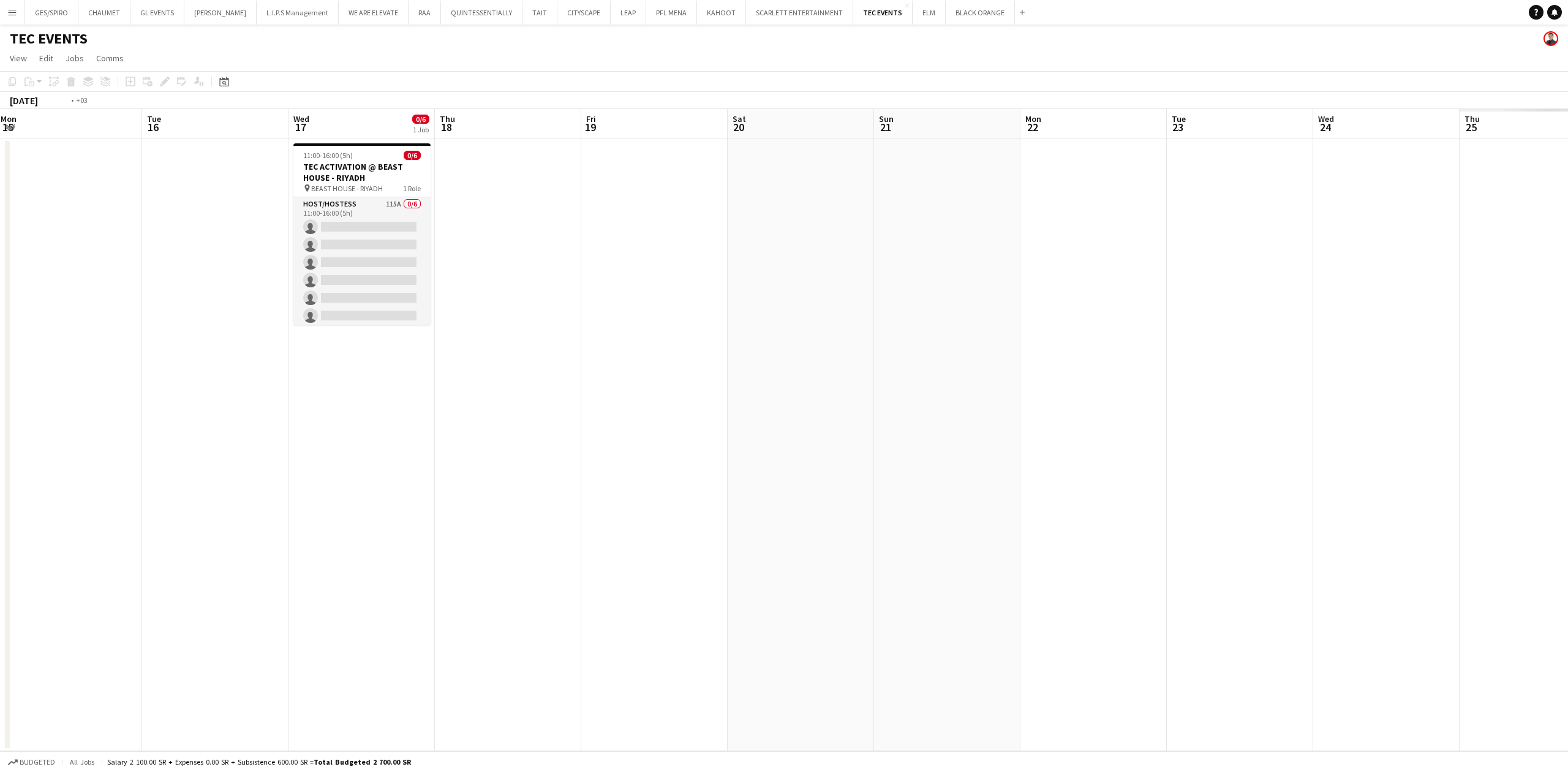
drag, startPoint x: 949, startPoint y: 374, endPoint x: 644, endPoint y: 375, distance: 305.0
click at [644, 375] on app-calendar-viewport "Fri 12 Sat 13 Sun 14 Mon 15 Tue 16 Wed 17 0/6 1 Job Thu 18 Fri 19 Sat 20 Sun 21…" at bounding box center [784, 431] width 1568 height 642
drag, startPoint x: 644, startPoint y: 375, endPoint x: 674, endPoint y: 378, distance: 30.1
click at [645, 375] on app-date-cell at bounding box center [655, 445] width 146 height 613
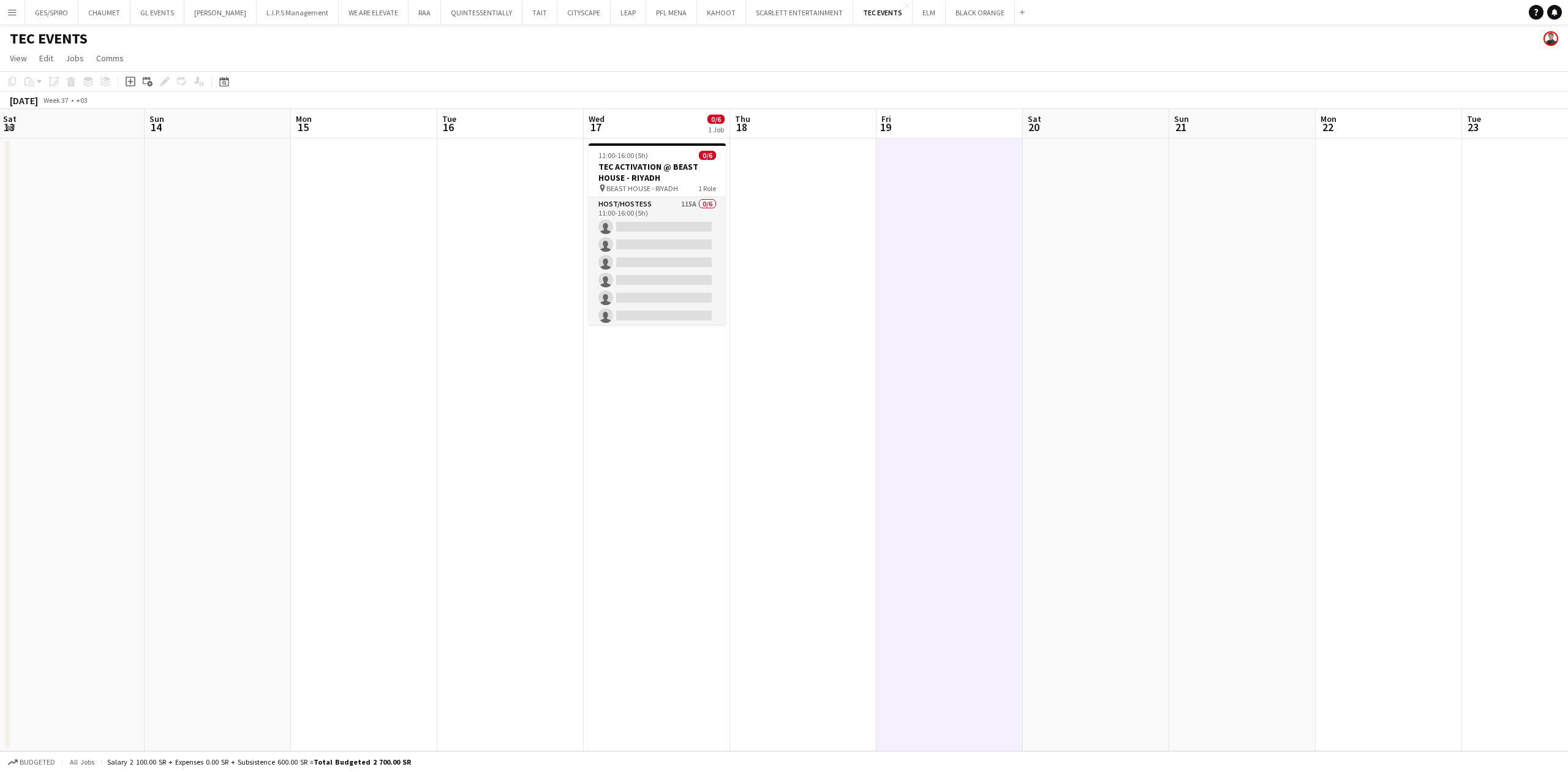
drag, startPoint x: 725, startPoint y: 375, endPoint x: 973, endPoint y: 380, distance: 248.1
click at [973, 380] on app-calendar-viewport "Thu 11 Fri 12 Sat 13 Sun 14 Mon 15 Tue 16 Wed 17 0/6 1 Job Thu 18 Fri 19 Sat 20…" at bounding box center [784, 431] width 1568 height 642
click at [805, 380] on app-date-cell at bounding box center [808, 445] width 146 height 613
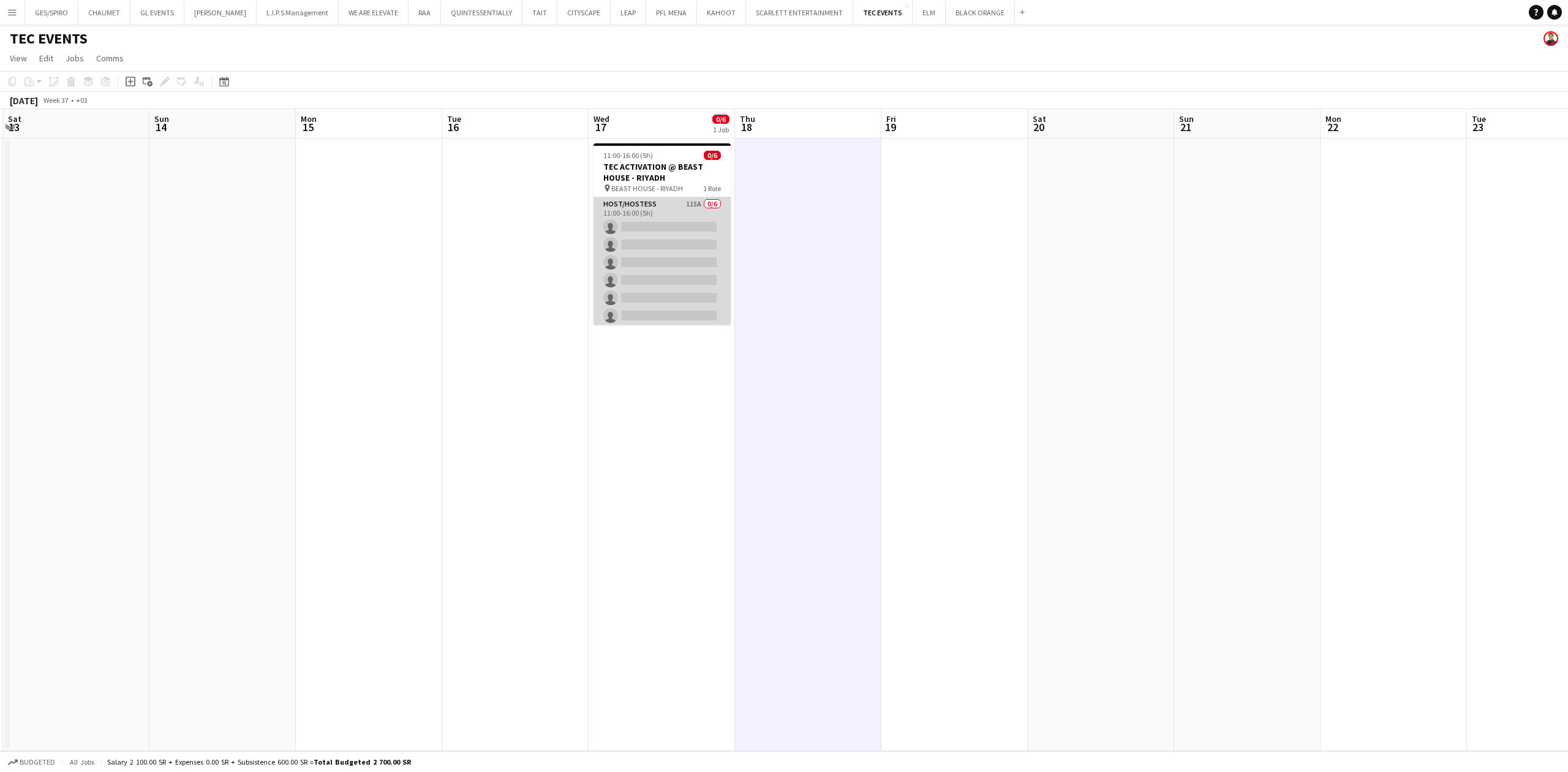
click at [678, 242] on app-card-role "Host/Hostess 115A 0/6 11:00-16:00 (5h) single-neutral-actions single-neutral-ac…" at bounding box center [662, 262] width 137 height 130
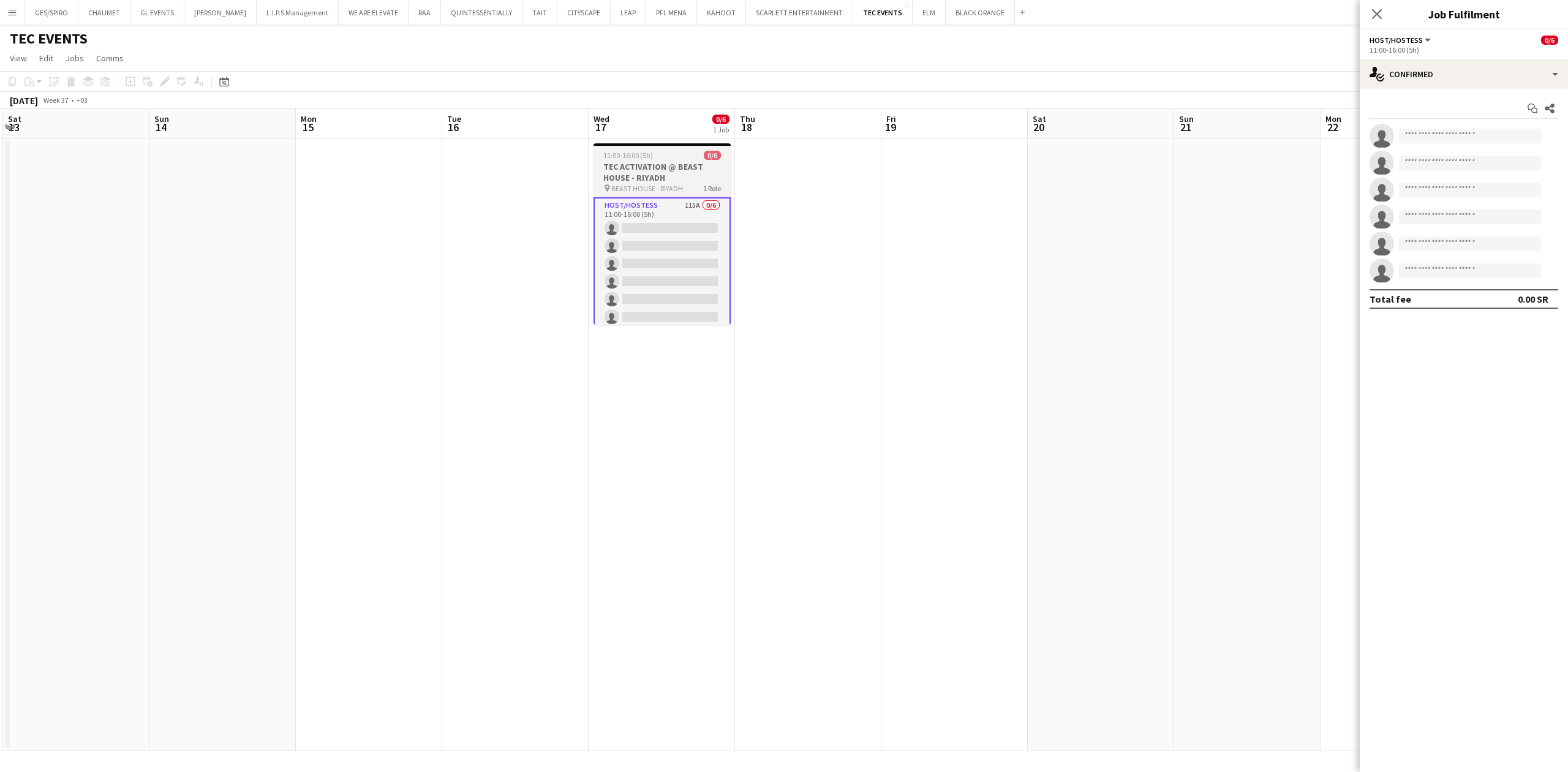
click at [697, 160] on div "11:00-16:00 (5h) 0/6" at bounding box center [662, 155] width 137 height 9
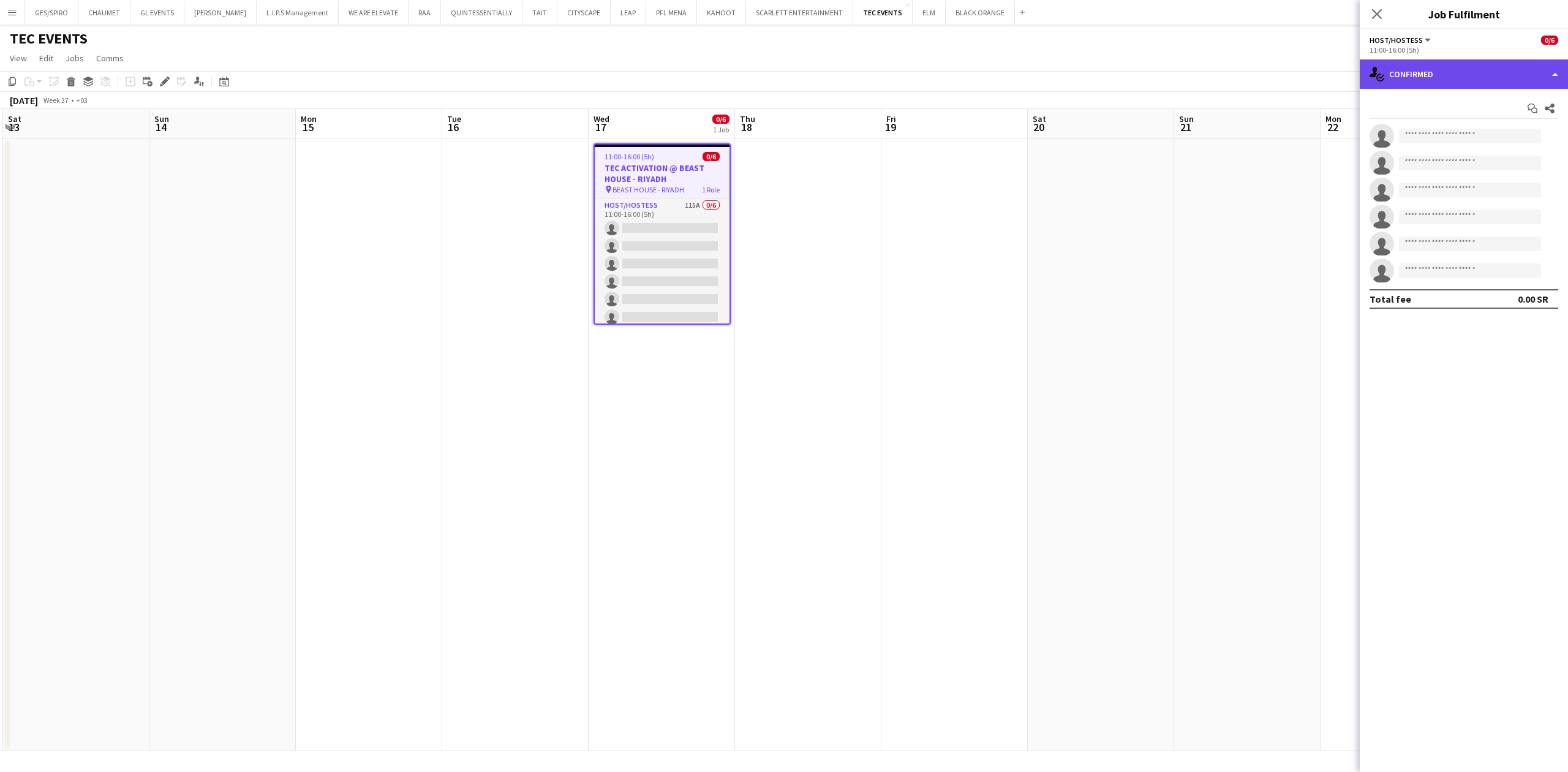
click at [1496, 71] on div "single-neutral-actions-check-2 Confirmed" at bounding box center [1464, 74] width 208 height 29
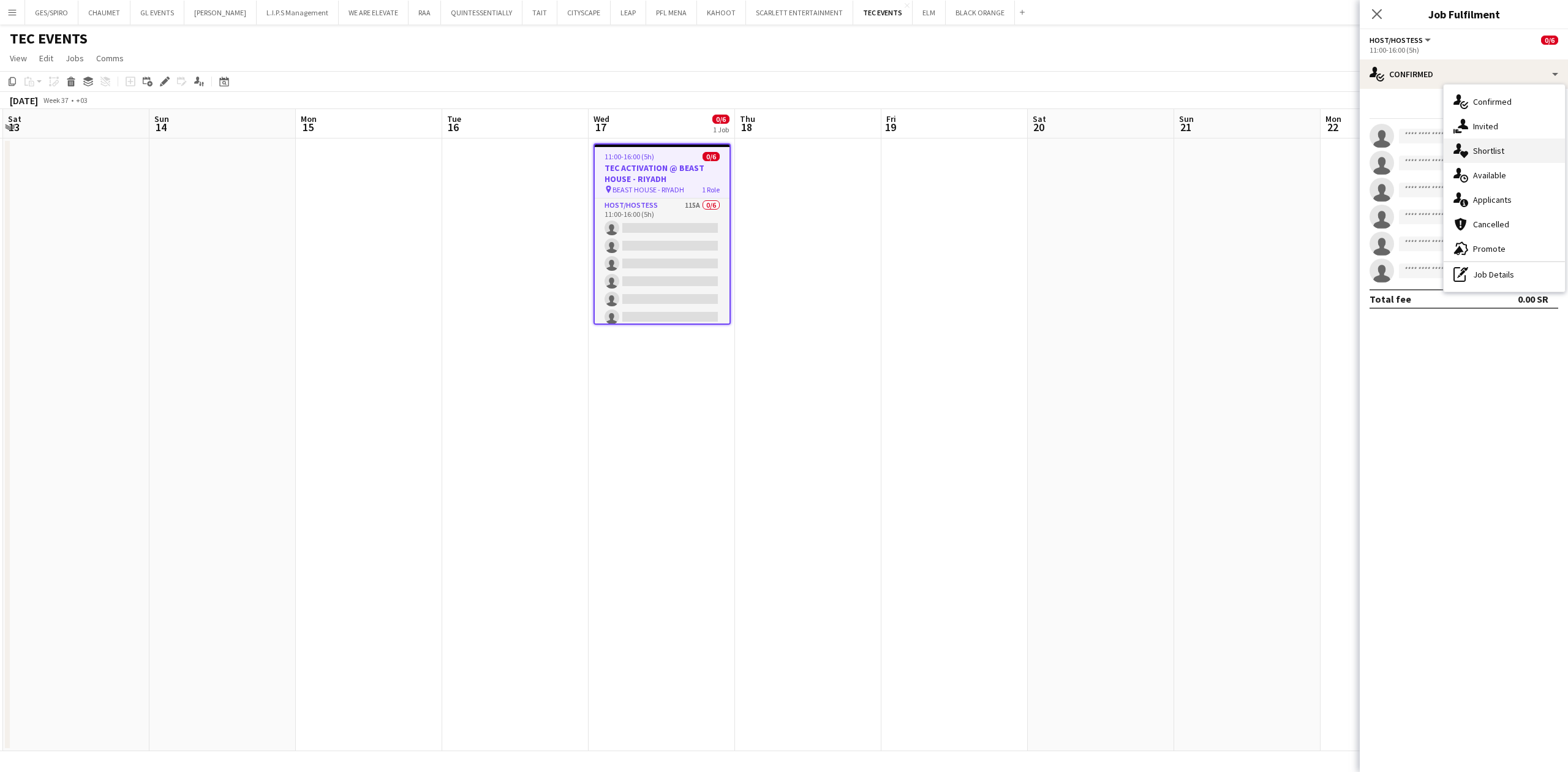
click at [1512, 155] on div "single-neutral-actions-heart Shortlist" at bounding box center [1504, 151] width 121 height 25
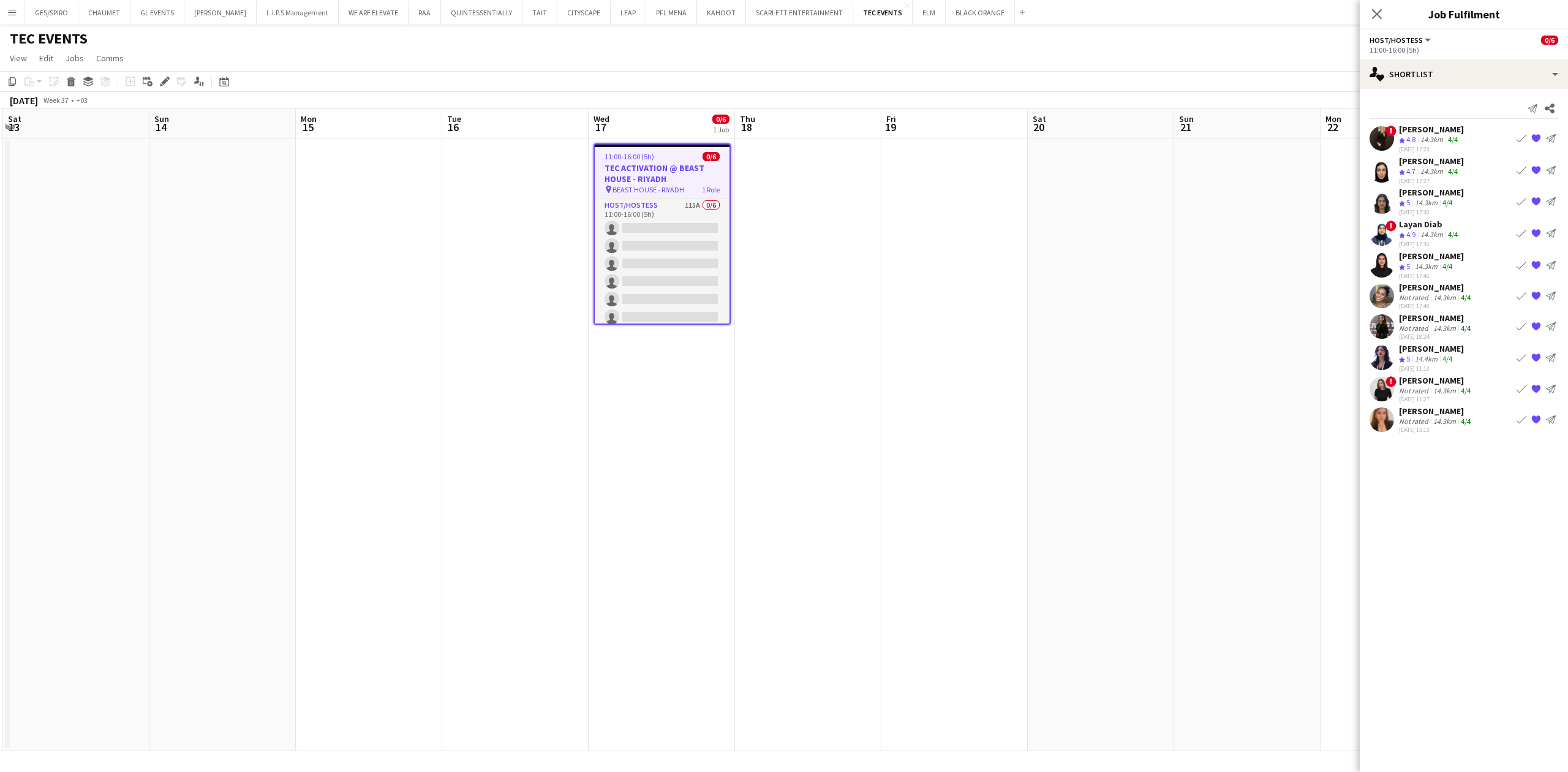
click at [1431, 136] on div "14.3km" at bounding box center [1431, 140] width 27 height 10
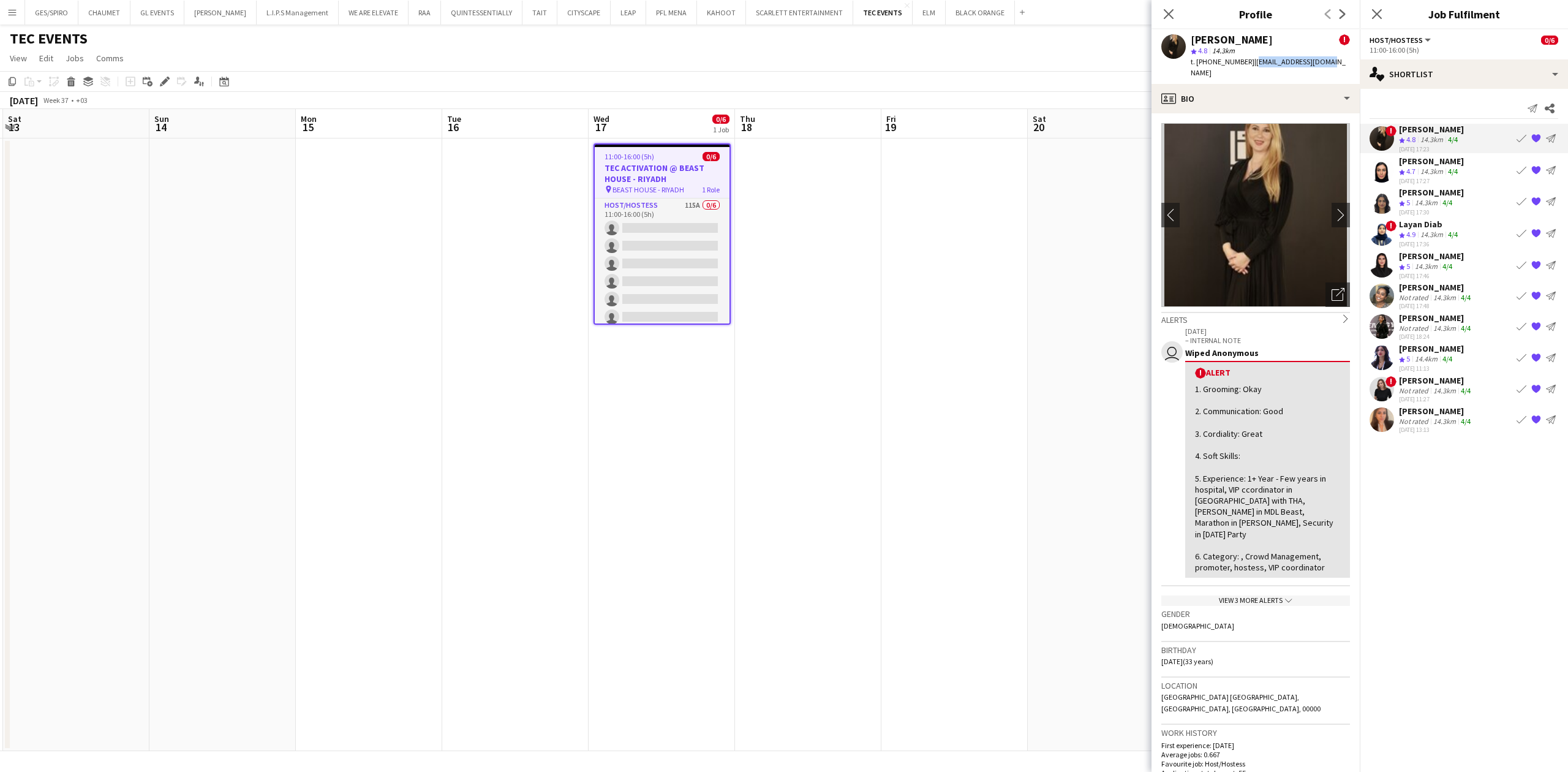
drag, startPoint x: 1251, startPoint y: 61, endPoint x: 1321, endPoint y: 59, distance: 70.0
click at [1321, 59] on span "| [EMAIL_ADDRESS][DOMAIN_NAME]" at bounding box center [1269, 67] width 155 height 20
click at [1436, 165] on div "[PERSON_NAME]" at bounding box center [1431, 161] width 65 height 11
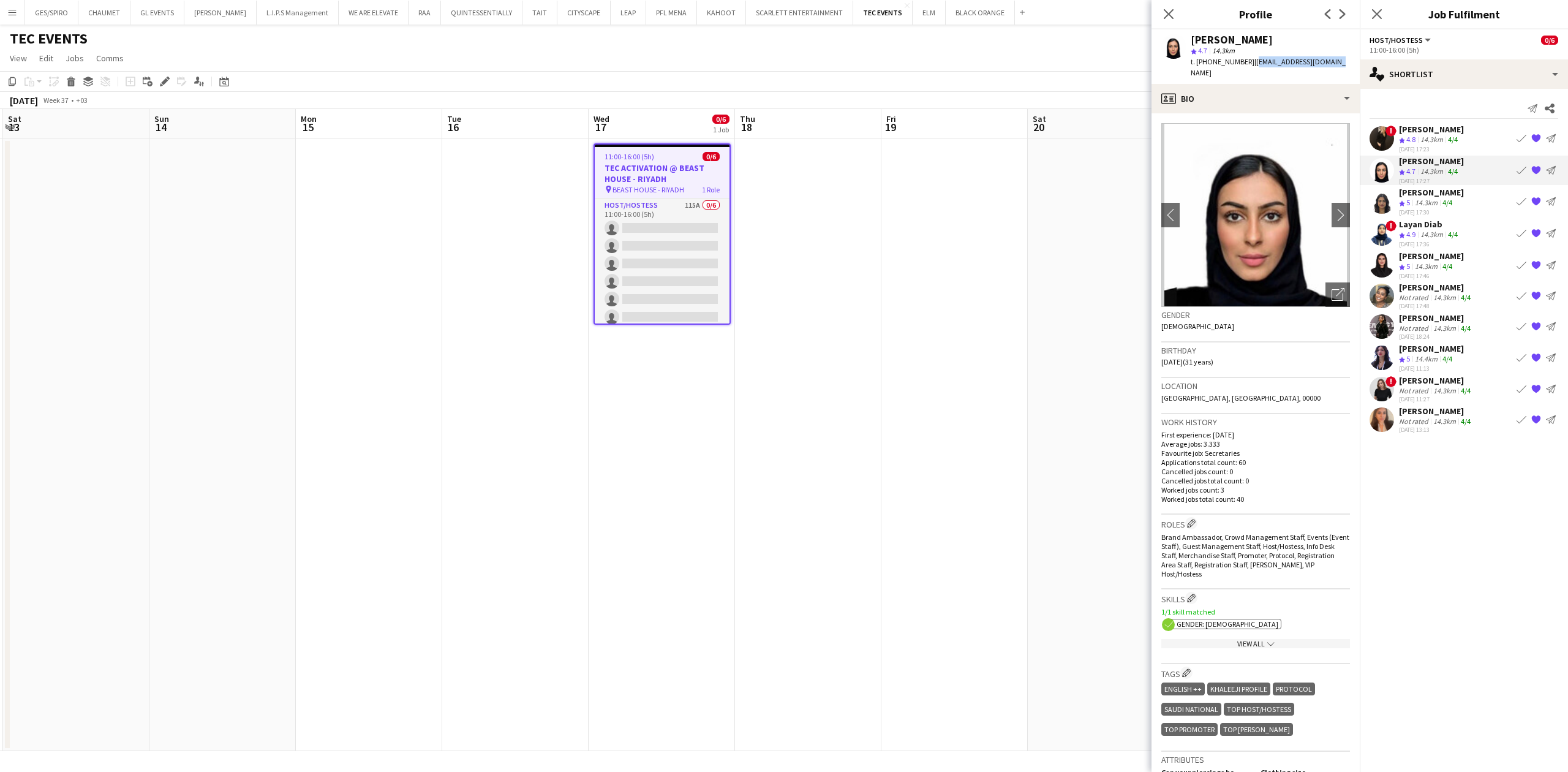
drag, startPoint x: 1248, startPoint y: 64, endPoint x: 1326, endPoint y: 59, distance: 78.2
click at [1326, 59] on div "Afnan Asiri star 4.7 14.3km t. [PHONE_NUMBER] | [EMAIL_ADDRESS][DOMAIN_NAME]" at bounding box center [1256, 57] width 208 height 55
click at [1449, 201] on app-skills-label "4/4" at bounding box center [1447, 202] width 10 height 9
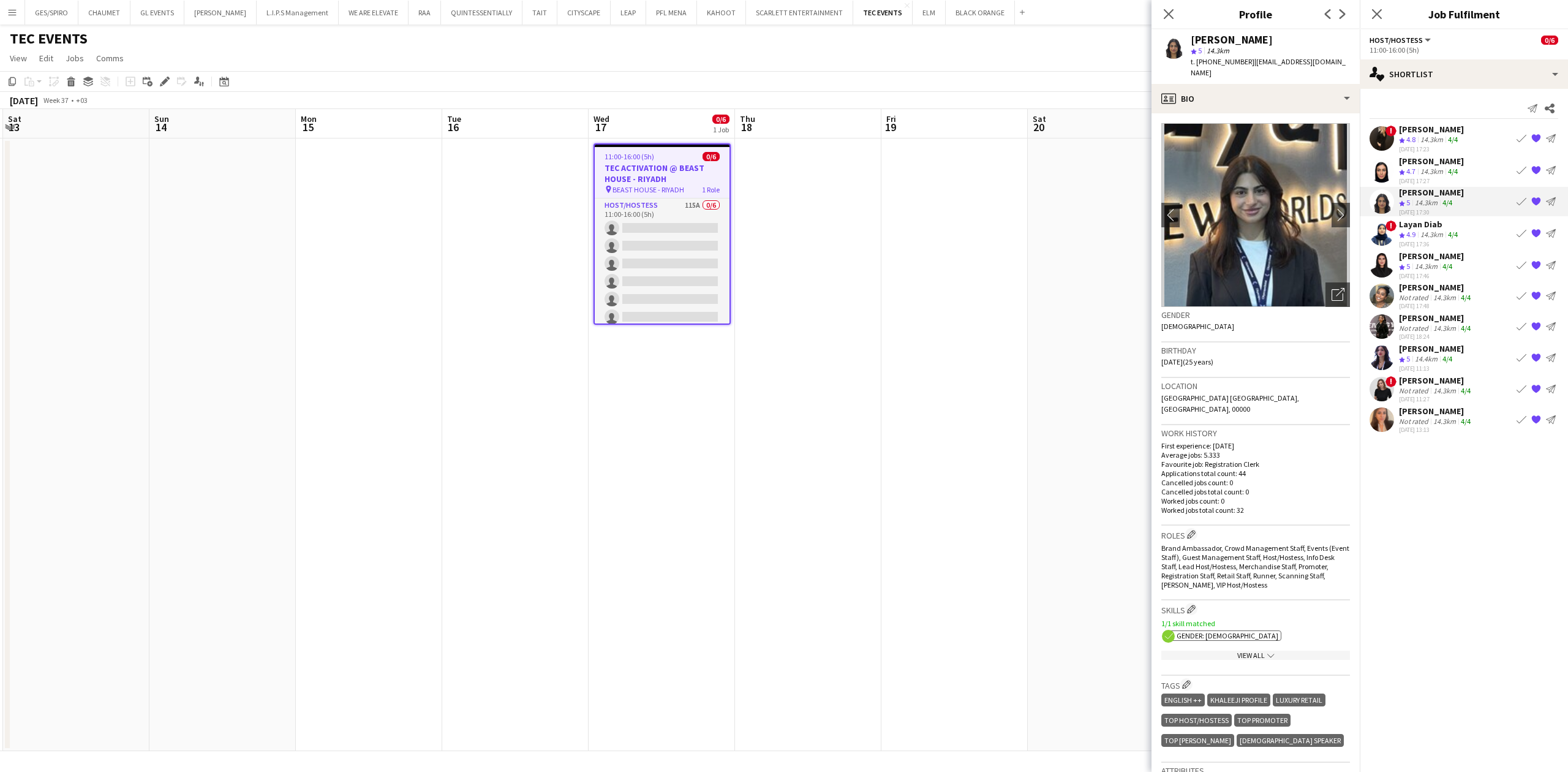
drag, startPoint x: 1248, startPoint y: 62, endPoint x: 1339, endPoint y: 64, distance: 91.0
click at [1339, 64] on app-profile-header "[PERSON_NAME] star 5 14.3km t. [PHONE_NUMBER] | [EMAIL_ADDRESS][DOMAIN_NAME]" at bounding box center [1256, 57] width 208 height 55
click at [1424, 319] on div "[PERSON_NAME]" at bounding box center [1436, 318] width 74 height 11
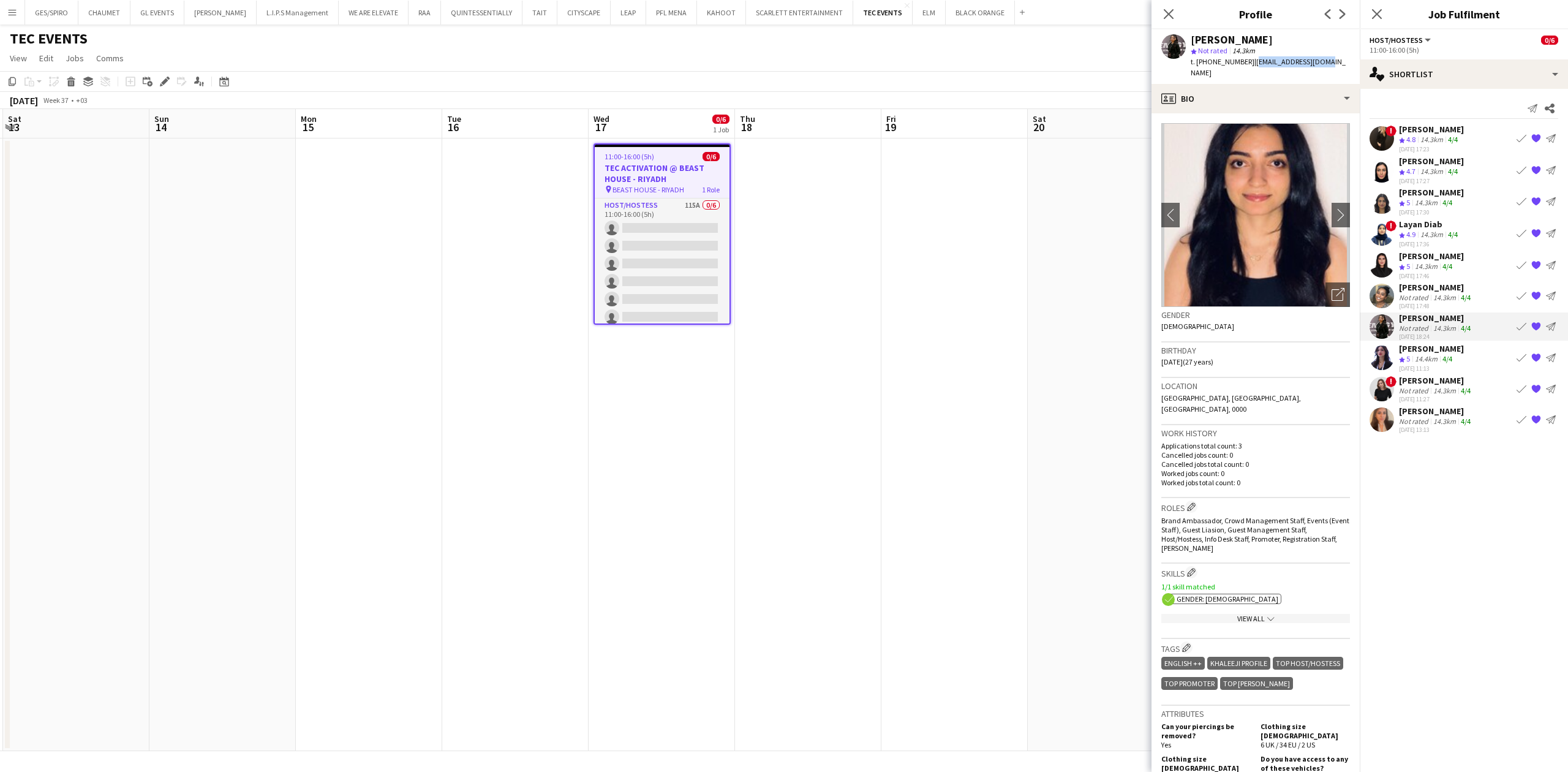
drag, startPoint x: 1250, startPoint y: 60, endPoint x: 1322, endPoint y: 60, distance: 72.0
click at [1322, 60] on div "[PERSON_NAME] star Not rated 14.3km t. [PHONE_NUMBER] | [EMAIL_ADDRESS][DOMAIN_…" at bounding box center [1256, 57] width 208 height 55
click at [1452, 380] on div "[PERSON_NAME]" at bounding box center [1436, 380] width 74 height 11
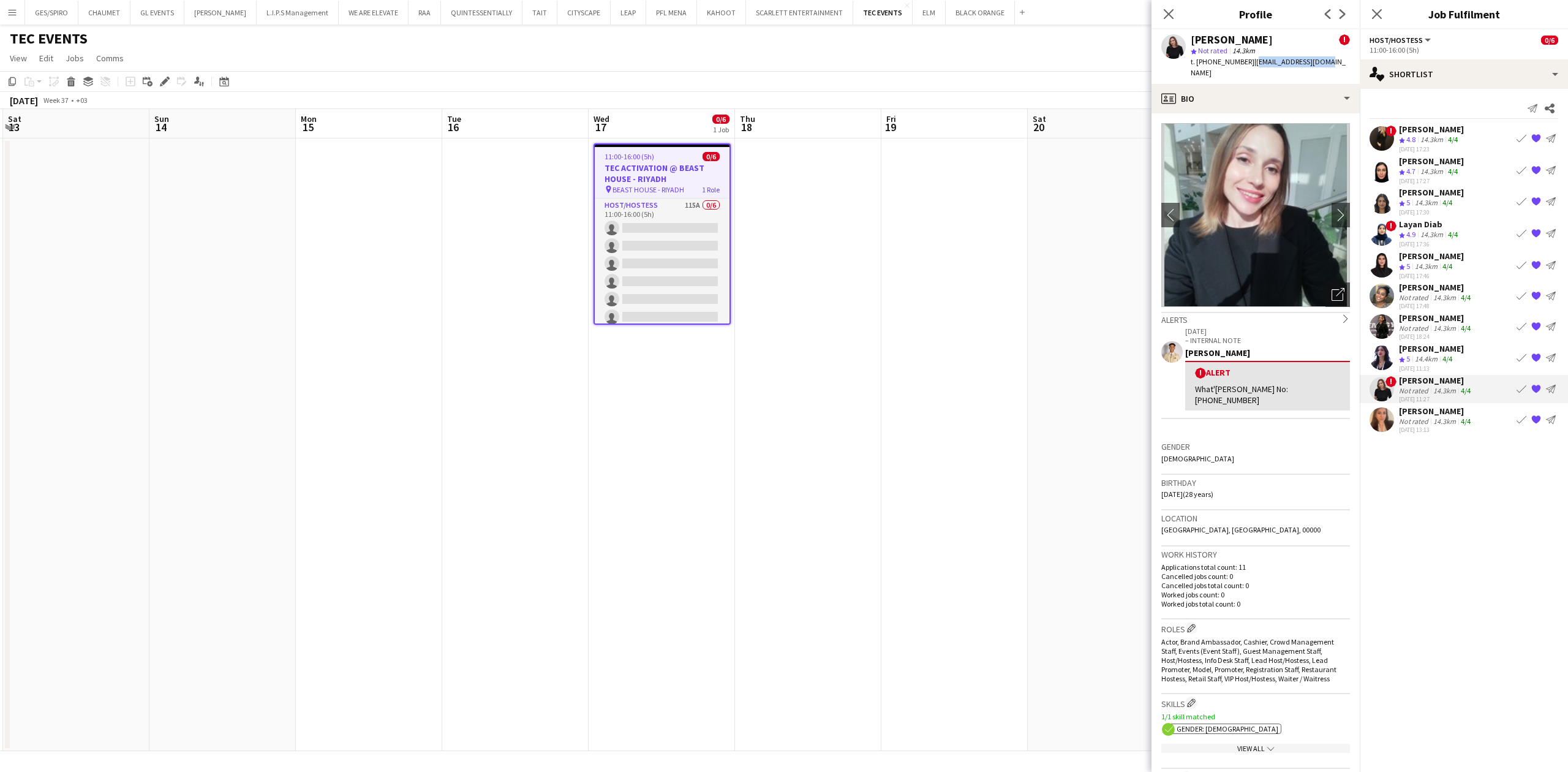
drag, startPoint x: 1319, startPoint y: 60, endPoint x: 1252, endPoint y: 62, distance: 67.0
click at [1252, 62] on div "[PERSON_NAME] ! star Not rated 14.3km t. [PHONE_NUMBER] | [EMAIL_ADDRESS][DOMAI…" at bounding box center [1256, 57] width 208 height 55
click at [1456, 415] on div "[PERSON_NAME]" at bounding box center [1436, 411] width 74 height 11
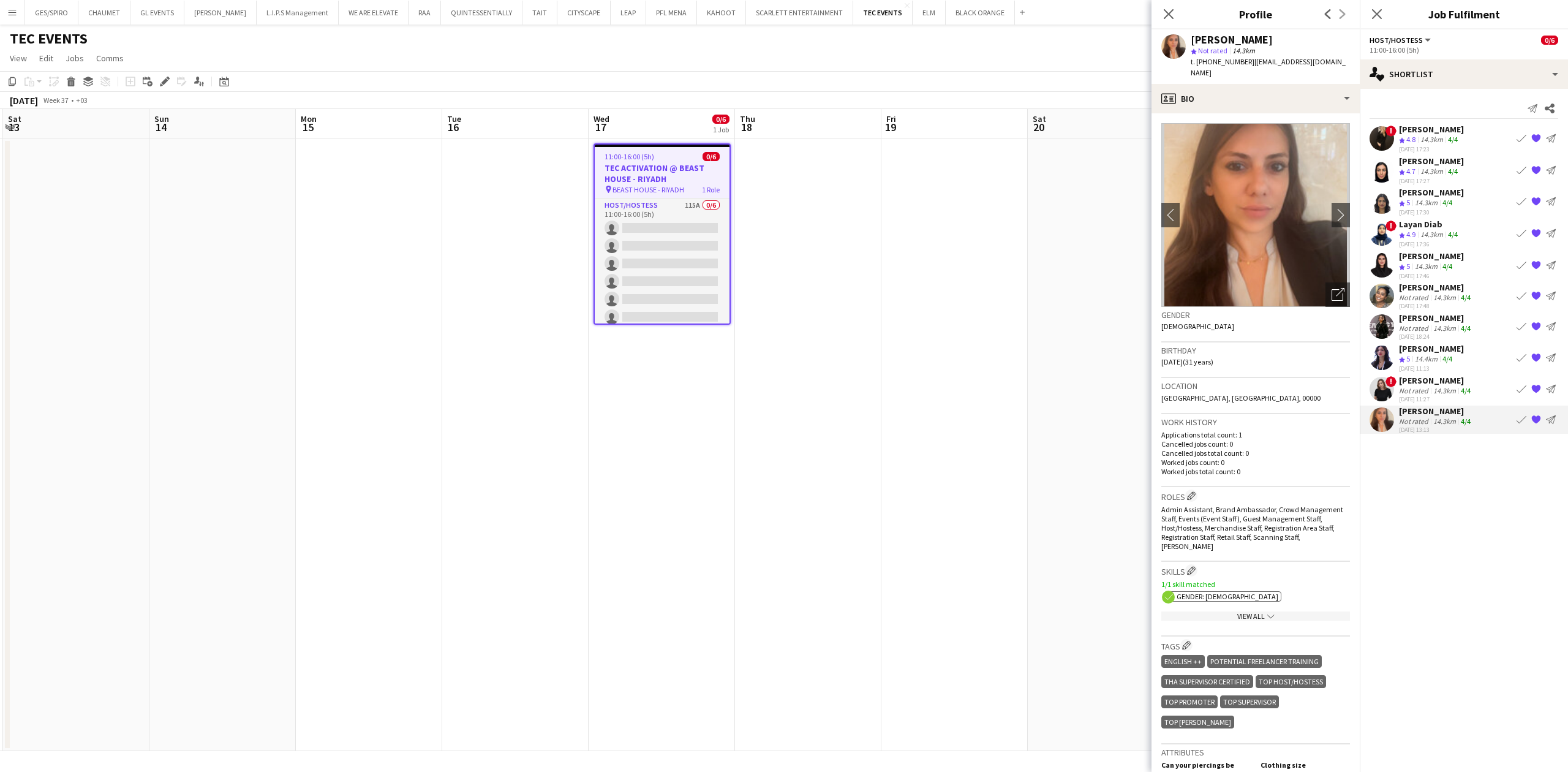
drag, startPoint x: 1247, startPoint y: 59, endPoint x: 1339, endPoint y: 62, distance: 92.0
click at [1339, 62] on div "[PERSON_NAME] star Not rated 14.3km t. [PHONE_NUMBER] | [EMAIL_ADDRESS][DOMAIN_…" at bounding box center [1256, 57] width 208 height 55
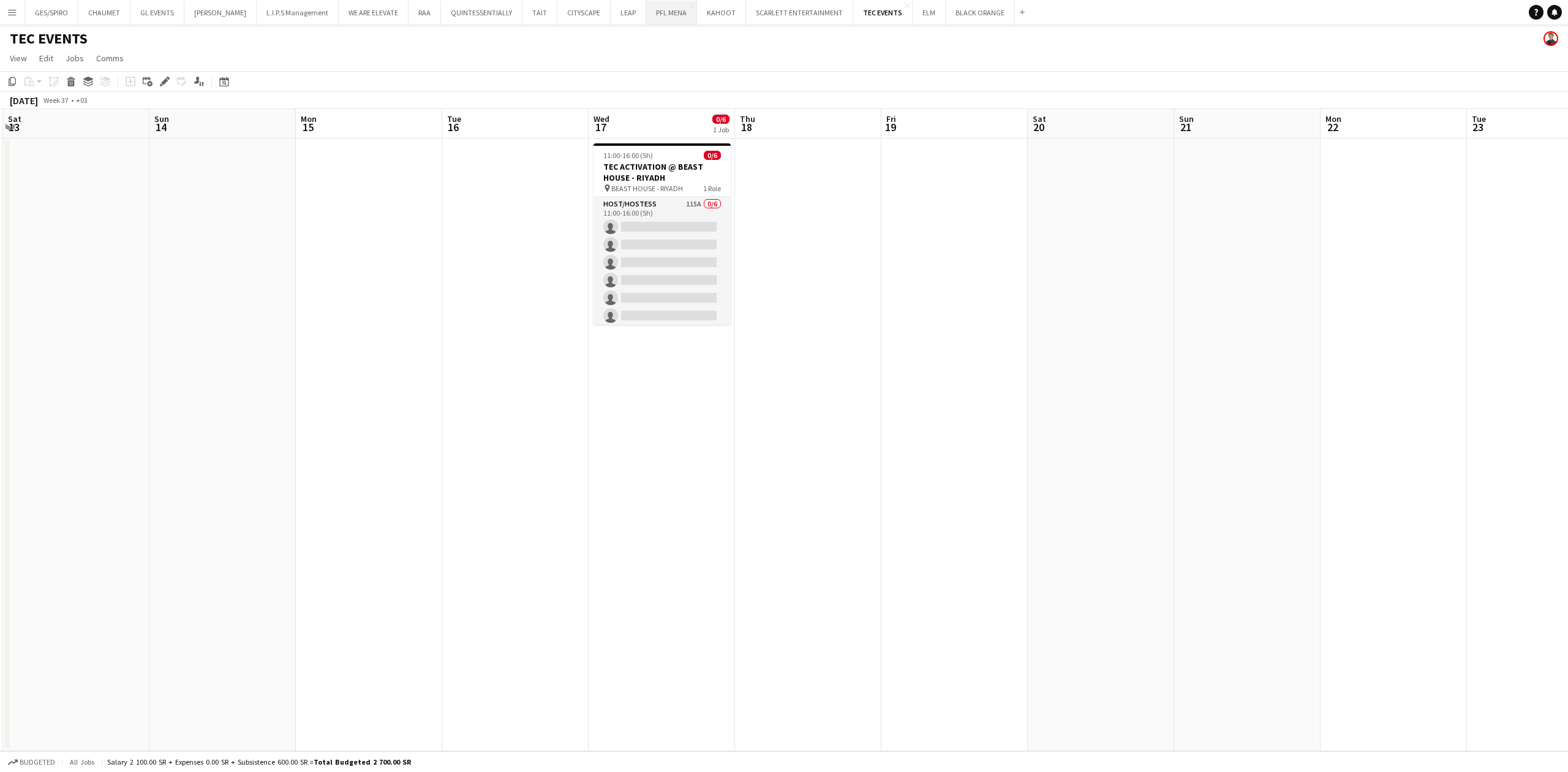
click at [665, 23] on button "PFL MENA Close" at bounding box center [672, 13] width 51 height 24
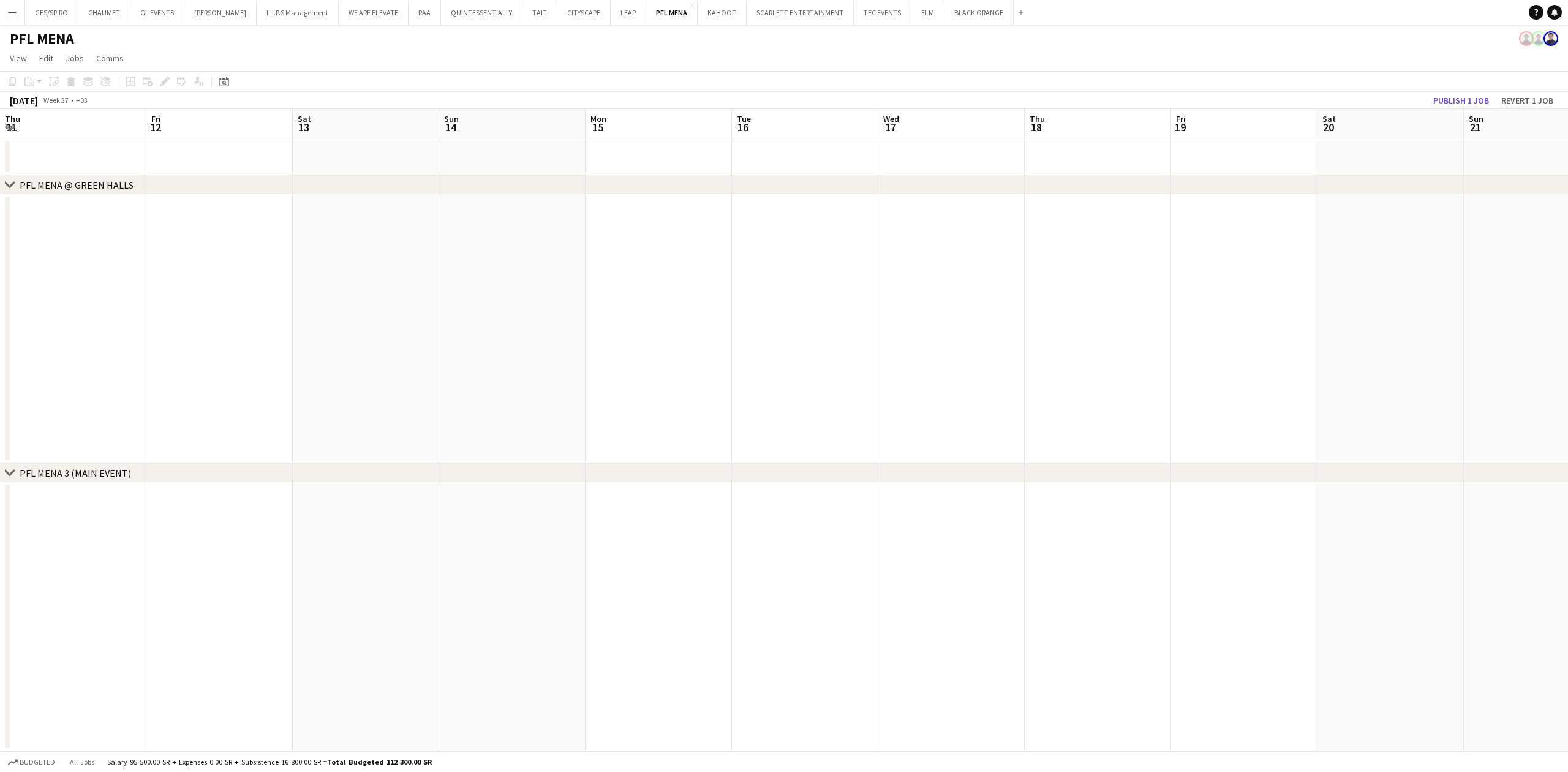
drag, startPoint x: 885, startPoint y: 417, endPoint x: 425, endPoint y: 424, distance: 460.1
click at [272, 417] on app-calendar-viewport "Mon 8 Tue 9 Wed 10 Thu 11 Fri 12 Sat 13 Sun 14 Mon 15 Tue 16 Wed 17 Thu 18 Fri …" at bounding box center [784, 431] width 1568 height 642
drag, startPoint x: 1046, startPoint y: 413, endPoint x: 490, endPoint y: 420, distance: 556.0
click at [490, 420] on app-calendar-viewport "Thu 11 Fri 12 Sat 13 Sun 14 Mon 15 Tue 16 Wed 17 Thu 18 Fri 19 Sat 20 Sun 21 Mo…" at bounding box center [784, 431] width 1568 height 642
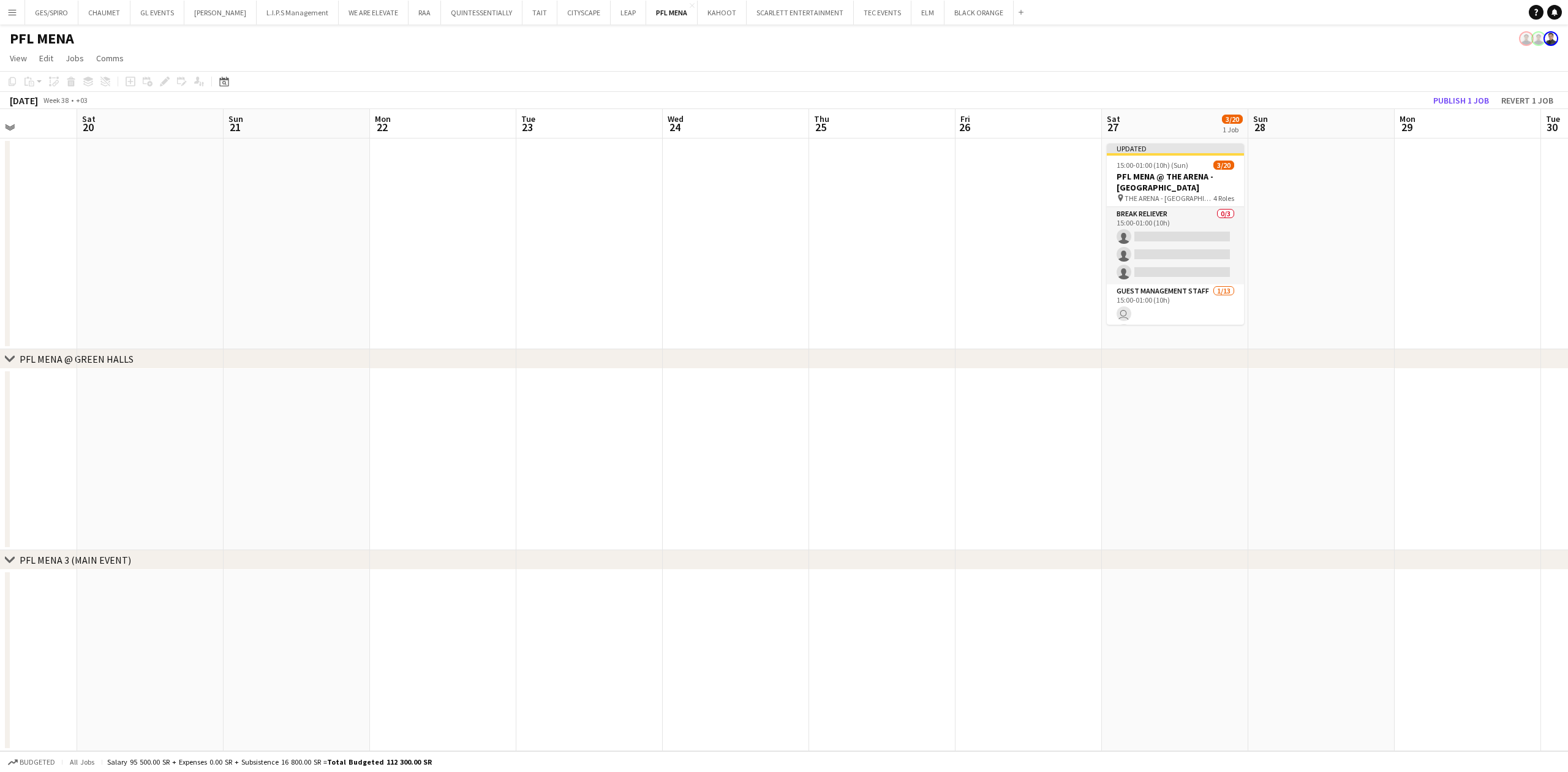
scroll to position [0, 539]
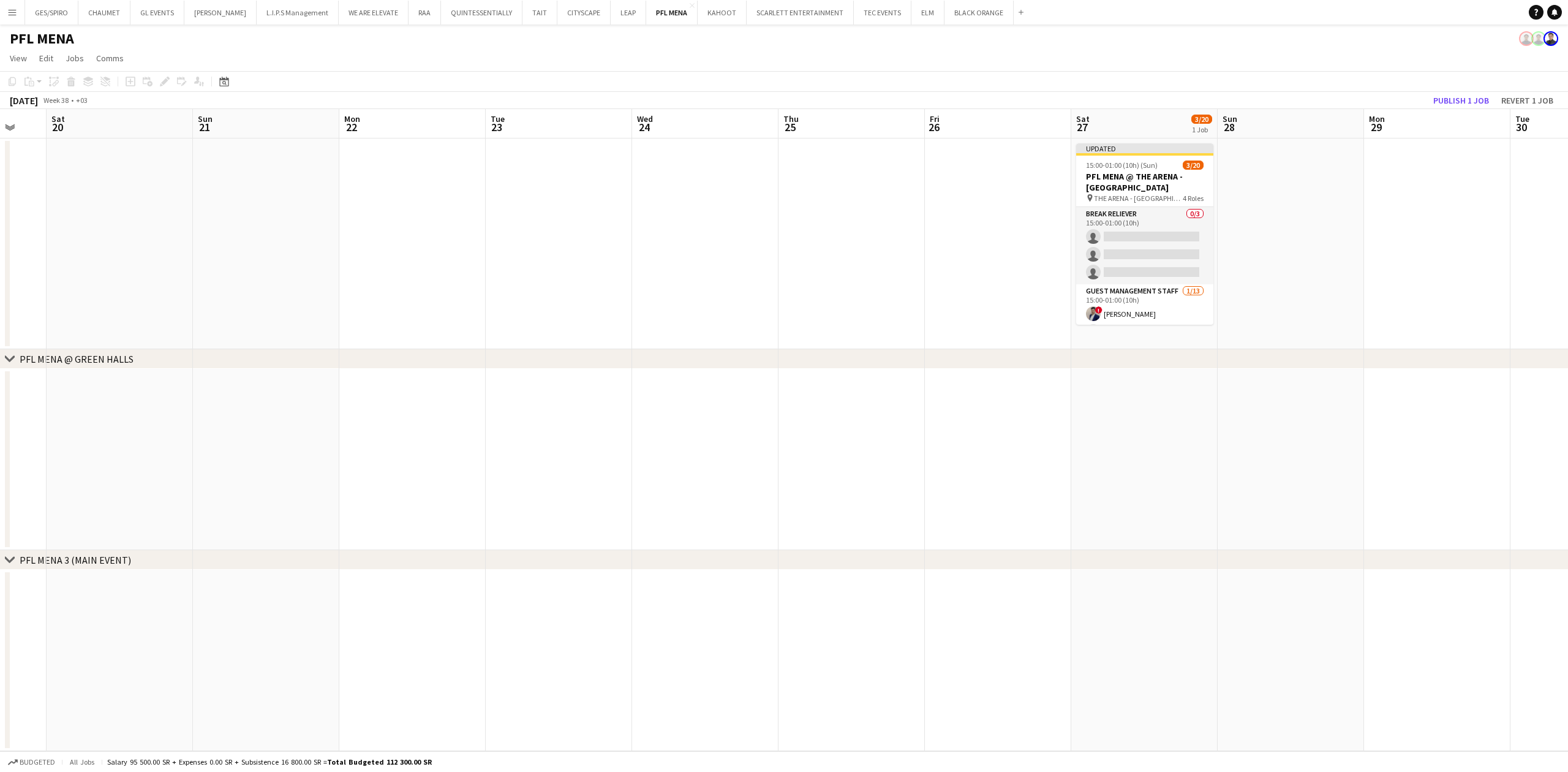
drag, startPoint x: 1090, startPoint y: 391, endPoint x: 988, endPoint y: 404, distance: 102.8
click at [988, 404] on div "chevron-right PFL MENA @ GREEN HALLS chevron-right PFL MENA 3 (MAIN EVENT) Tue …" at bounding box center [784, 431] width 1568 height 642
click at [1153, 266] on app-card-role "Guest Management Staff [DATE] 15:00-01:00 (10h) ! [PERSON_NAME] single-neutral-…" at bounding box center [1145, 249] width 137 height 255
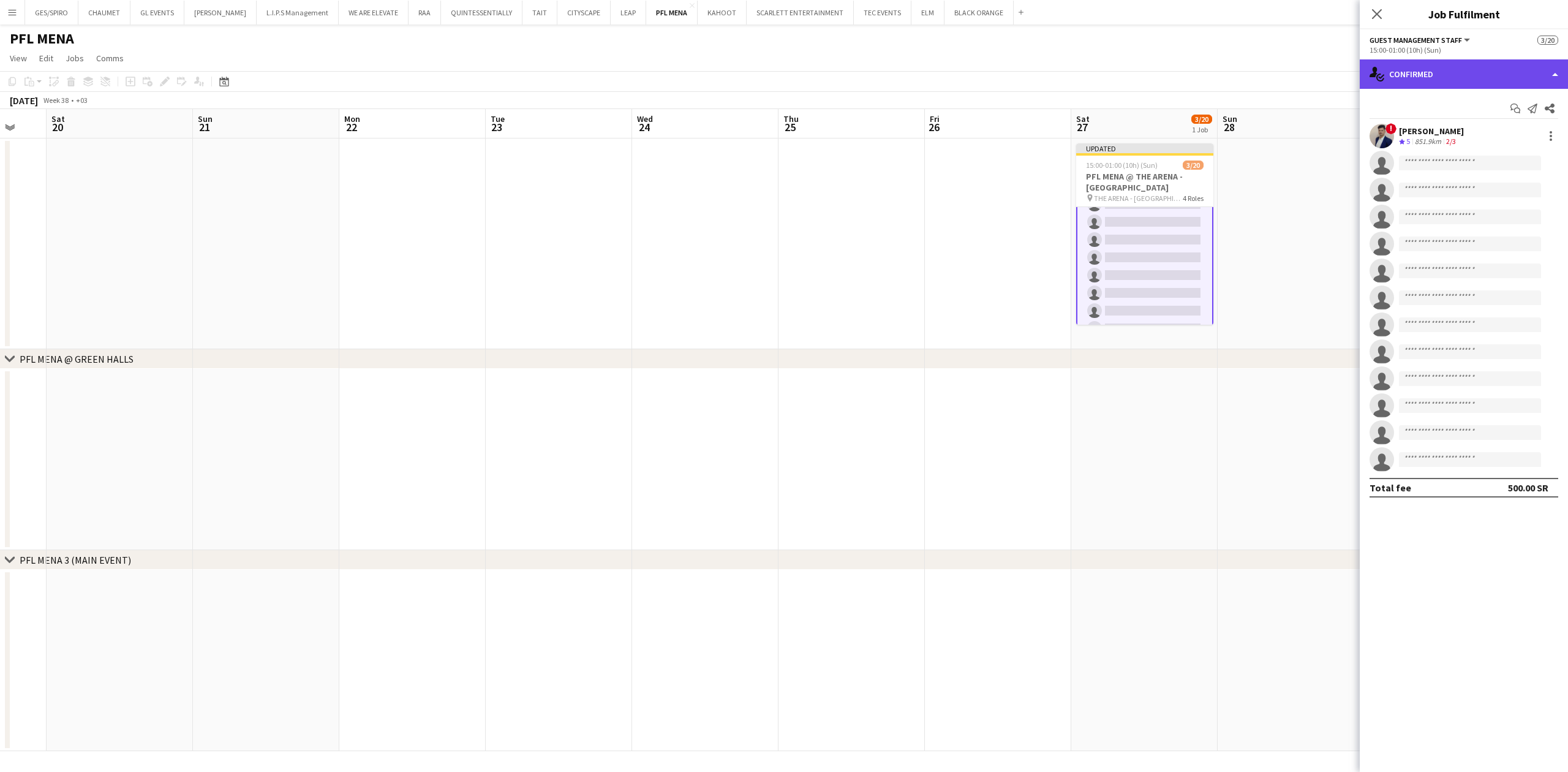
click at [1449, 77] on div "single-neutral-actions-check-2 Confirmed" at bounding box center [1464, 74] width 208 height 29
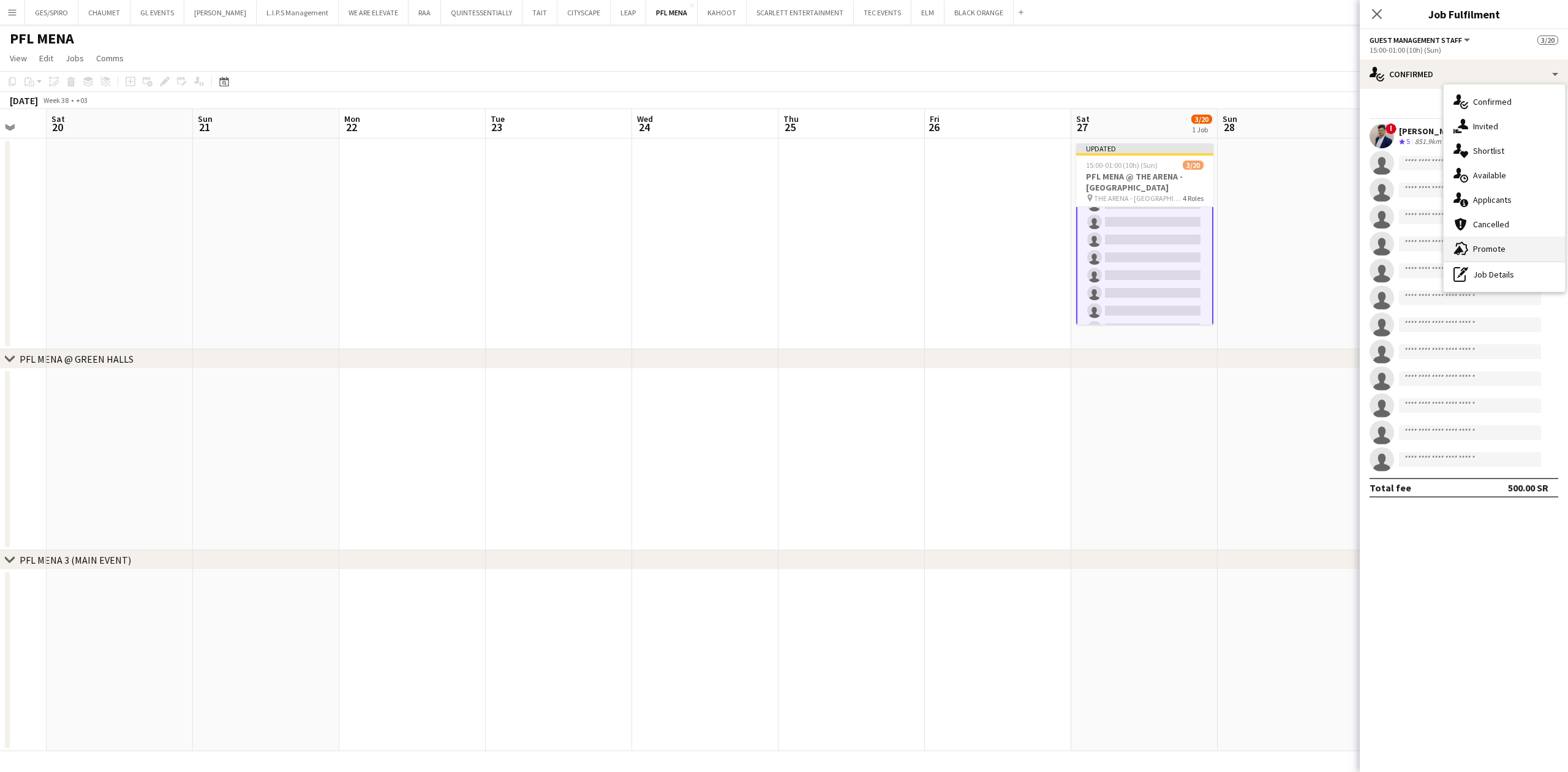
click at [1501, 249] on span "Promote" at bounding box center [1489, 249] width 32 height 11
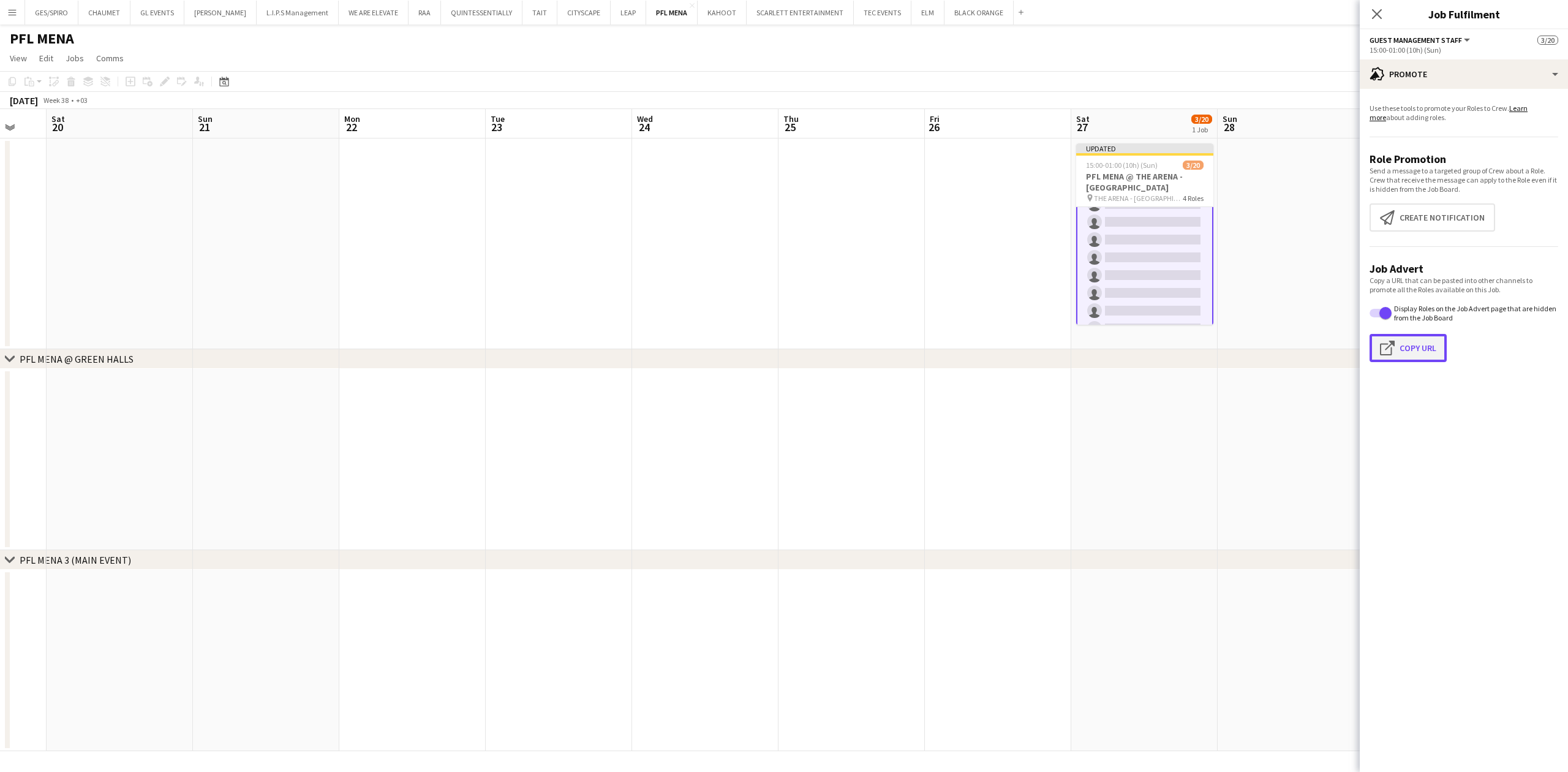
click at [1415, 346] on button "Click to copy URL Copy Url" at bounding box center [1408, 348] width 77 height 28
click at [1353, 205] on app-date-cell at bounding box center [1291, 244] width 146 height 211
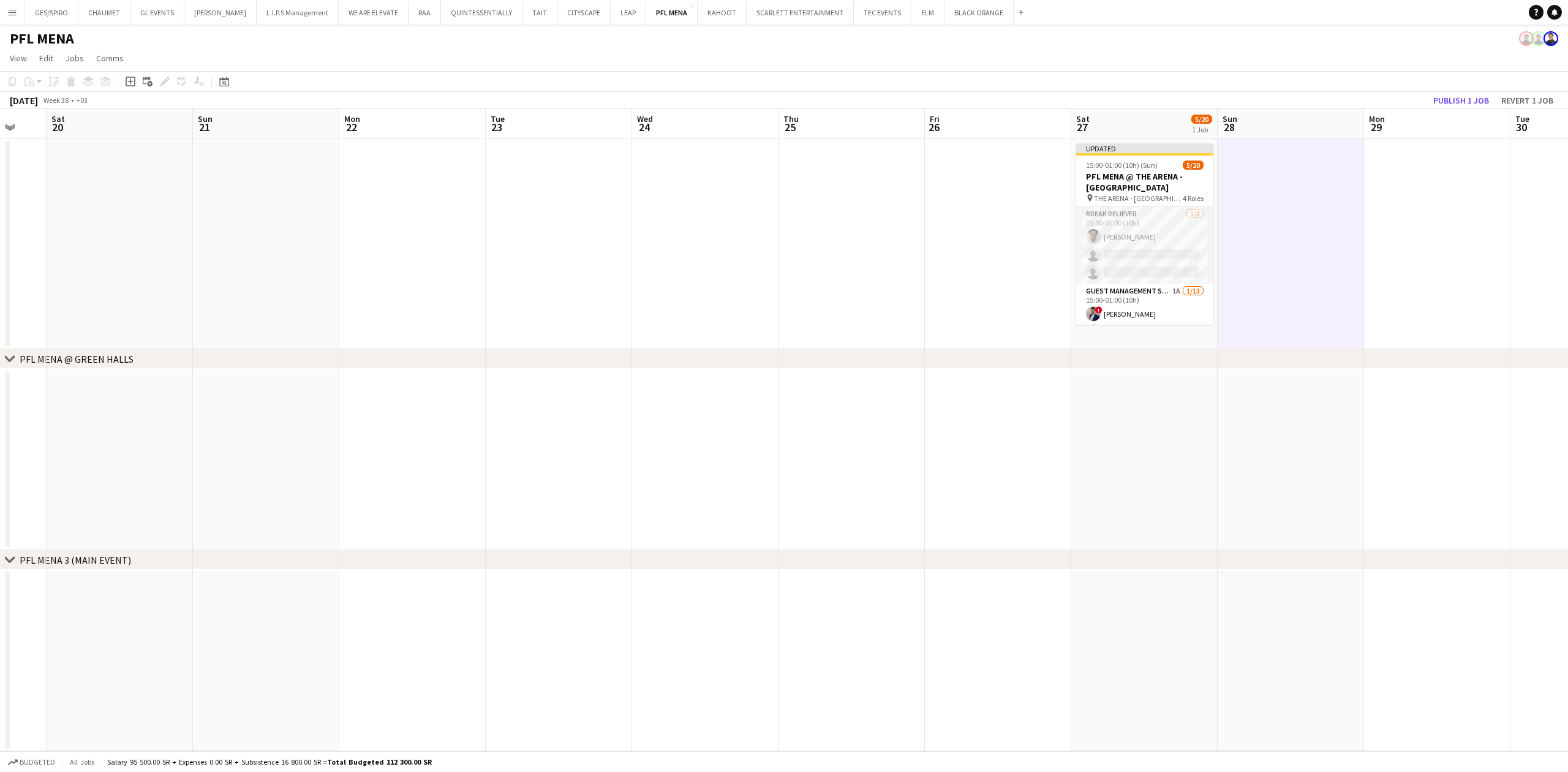
scroll to position [0, 540]
click at [1428, 246] on app-date-cell at bounding box center [1436, 244] width 146 height 211
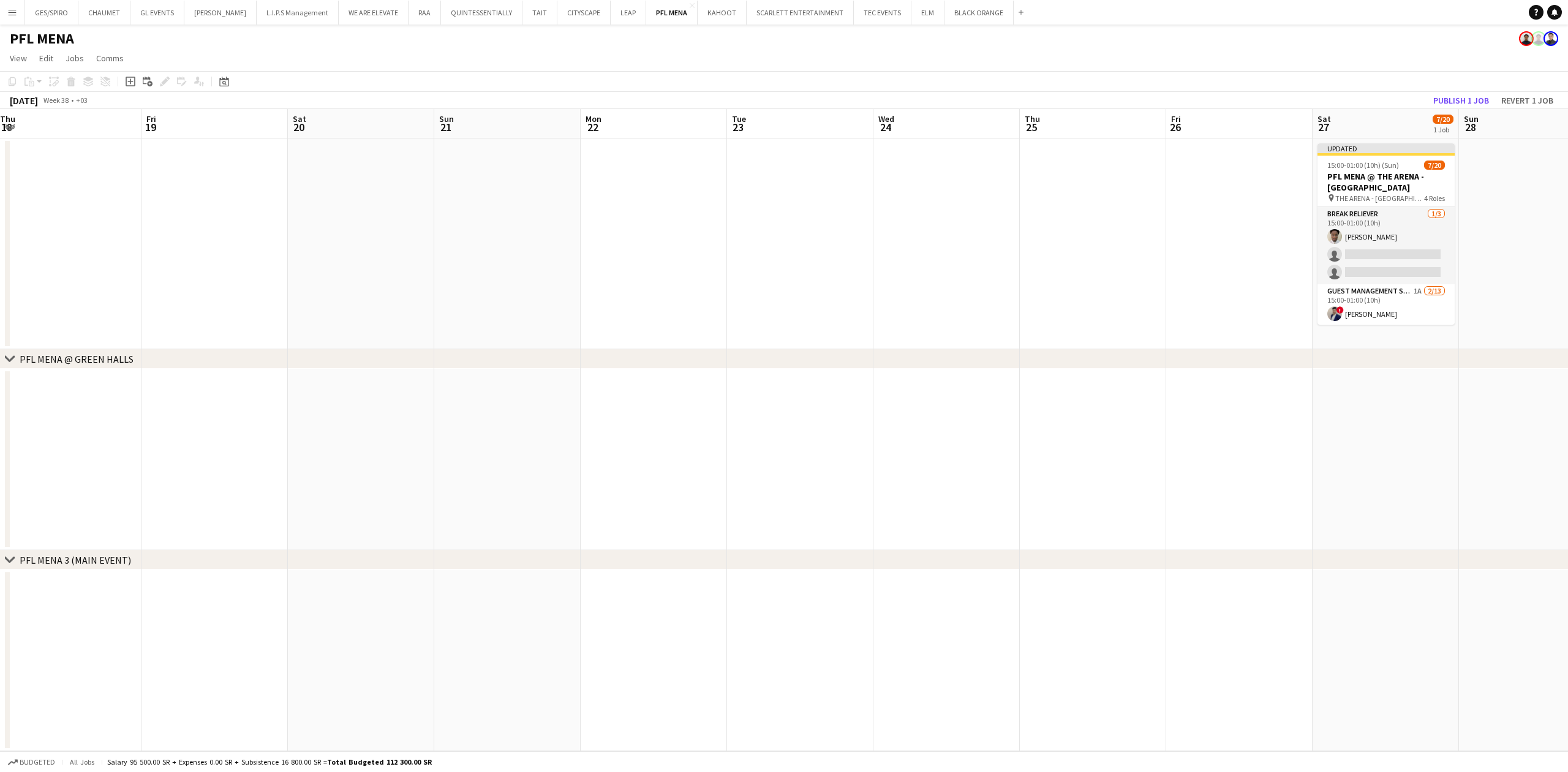
drag, startPoint x: 567, startPoint y: 496, endPoint x: 809, endPoint y: 457, distance: 245.1
click at [809, 457] on app-calendar-viewport "Mon 15 Tue 16 Wed 17 Thu 18 Fri 19 Sat 20 Sun 21 Mon 22 Tue 23 Wed 24 Thu 25 Fr…" at bounding box center [784, 431] width 1568 height 642
click at [411, 12] on button "RAA Close" at bounding box center [425, 13] width 32 height 24
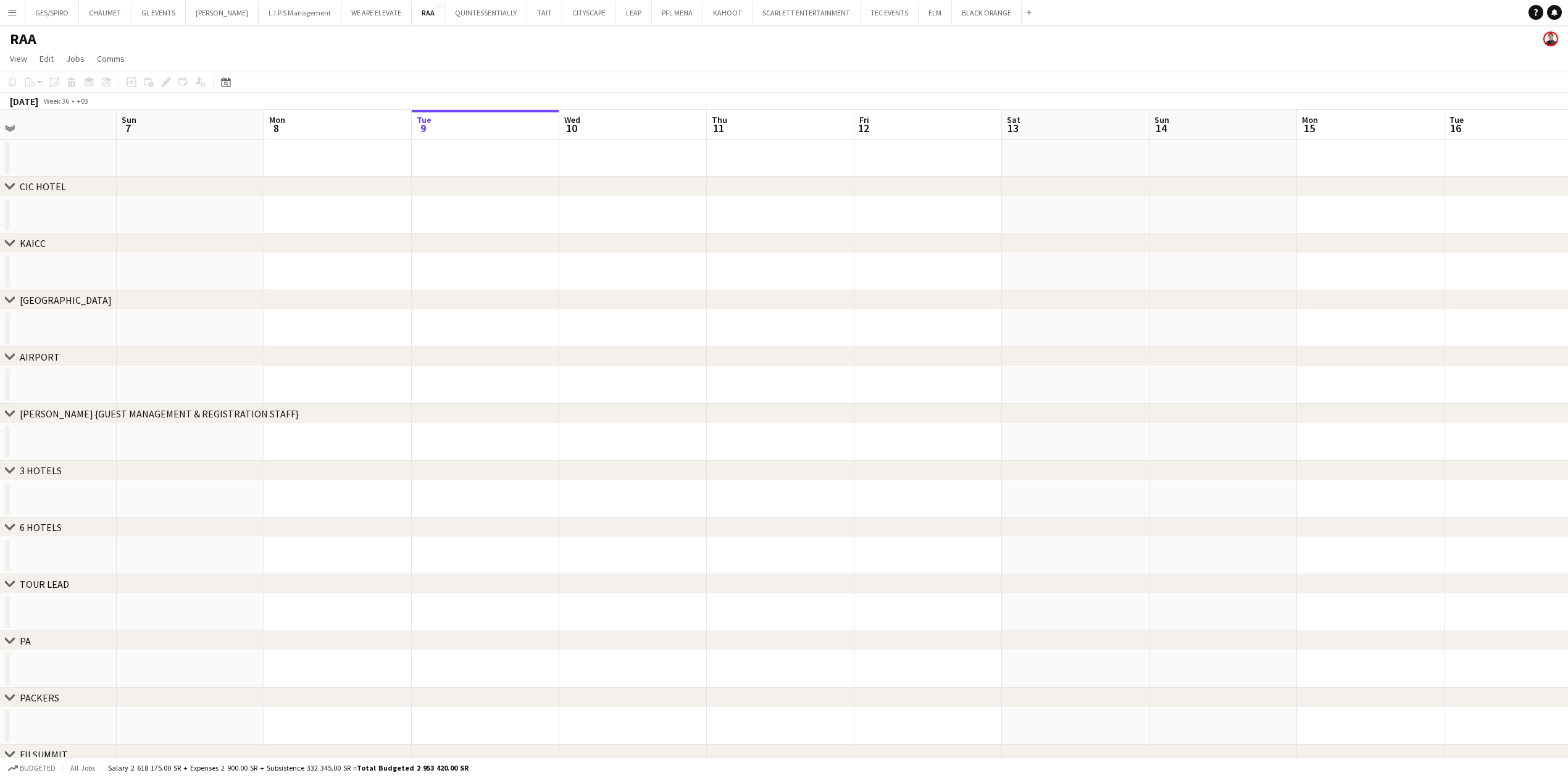
scroll to position [0, 327]
drag, startPoint x: 910, startPoint y: 379, endPoint x: 1173, endPoint y: 374, distance: 263.0
click at [1173, 374] on app-calendar-viewport "Thu 4 Fri 5 Sat 6 Sun 7 Mon 8 Tue 9 Wed 10 Thu 11 Fri 12 Sat 13 Sun 14 Mon 15 T…" at bounding box center [784, 484] width 1568 height 749
drag, startPoint x: 1072, startPoint y: 329, endPoint x: 1093, endPoint y: 340, distance: 23.7
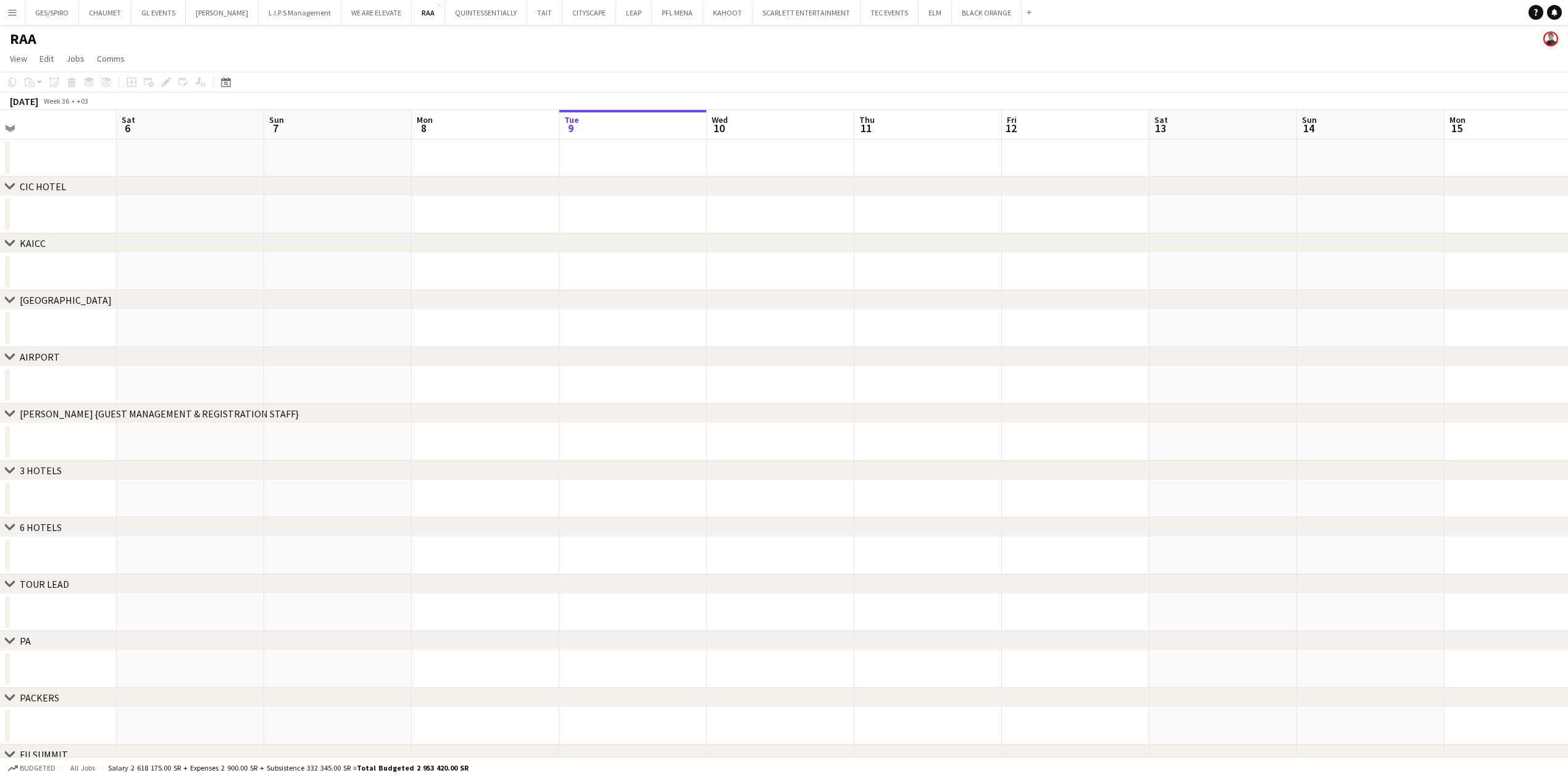
click at [1220, 333] on app-calendar-viewport "Wed 3 Thu 4 Fri 5 Sat 6 Sun 7 Mon 8 Tue 9 Wed 10 Thu 11 Fri 12 Sat 13 Sun 14 Mo…" at bounding box center [784, 484] width 1568 height 749
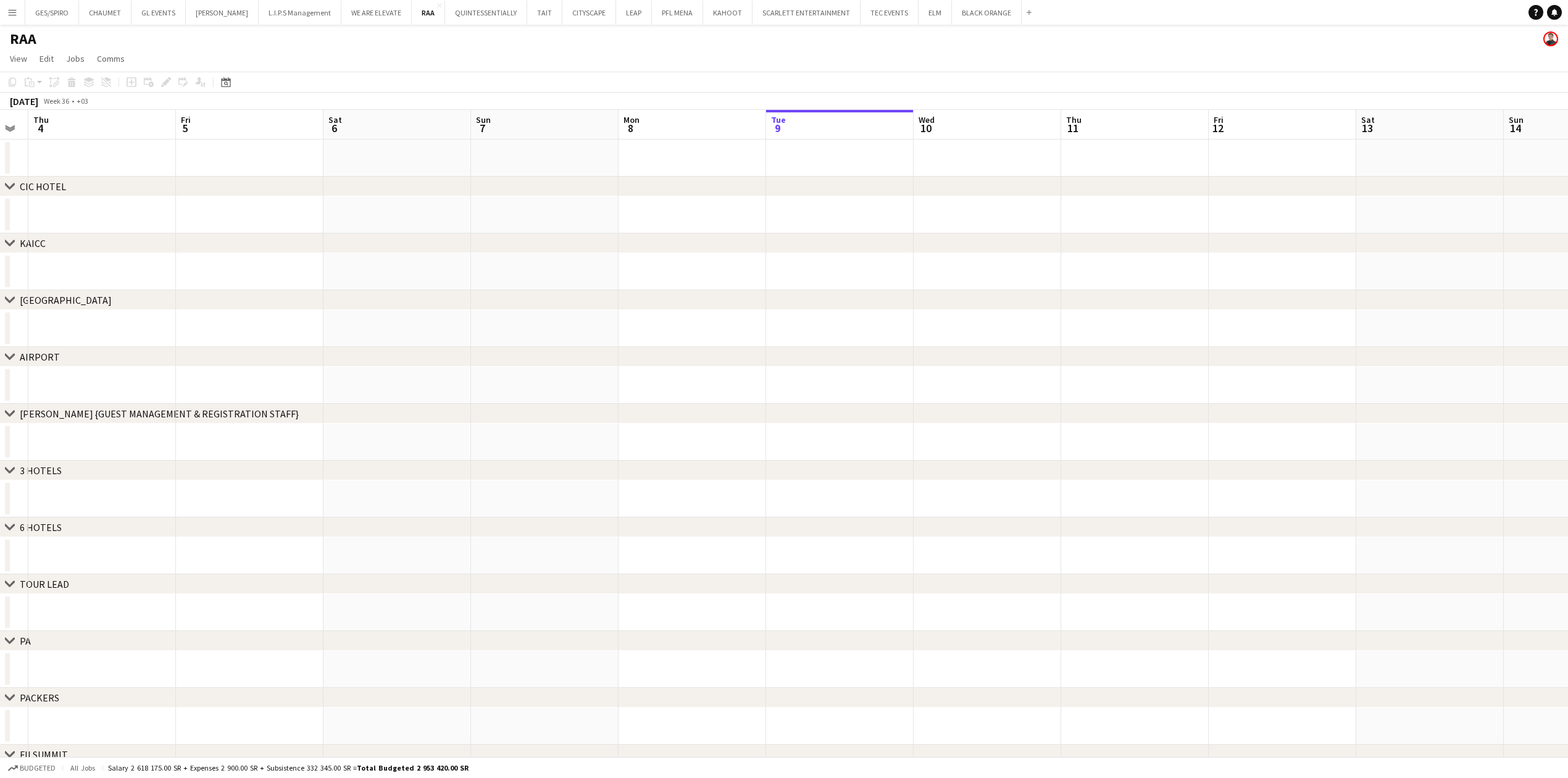
drag, startPoint x: 1078, startPoint y: 319, endPoint x: 1279, endPoint y: 321, distance: 201.0
click at [1282, 321] on app-calendar-viewport "Tue 2 Wed 3 Thu 4 Fri 5 Sat 6 Sun 7 Mon 8 Tue 9 Wed 10 Thu 11 Fri 12 Sat 13 Sun…" at bounding box center [784, 484] width 1568 height 749
drag, startPoint x: 966, startPoint y: 327, endPoint x: 1216, endPoint y: 317, distance: 250.2
click at [1252, 309] on div "chevron-right [GEOGRAPHIC_DATA] chevron-right [GEOGRAPHIC_DATA] chevron-right […" at bounding box center [784, 484] width 1568 height 749
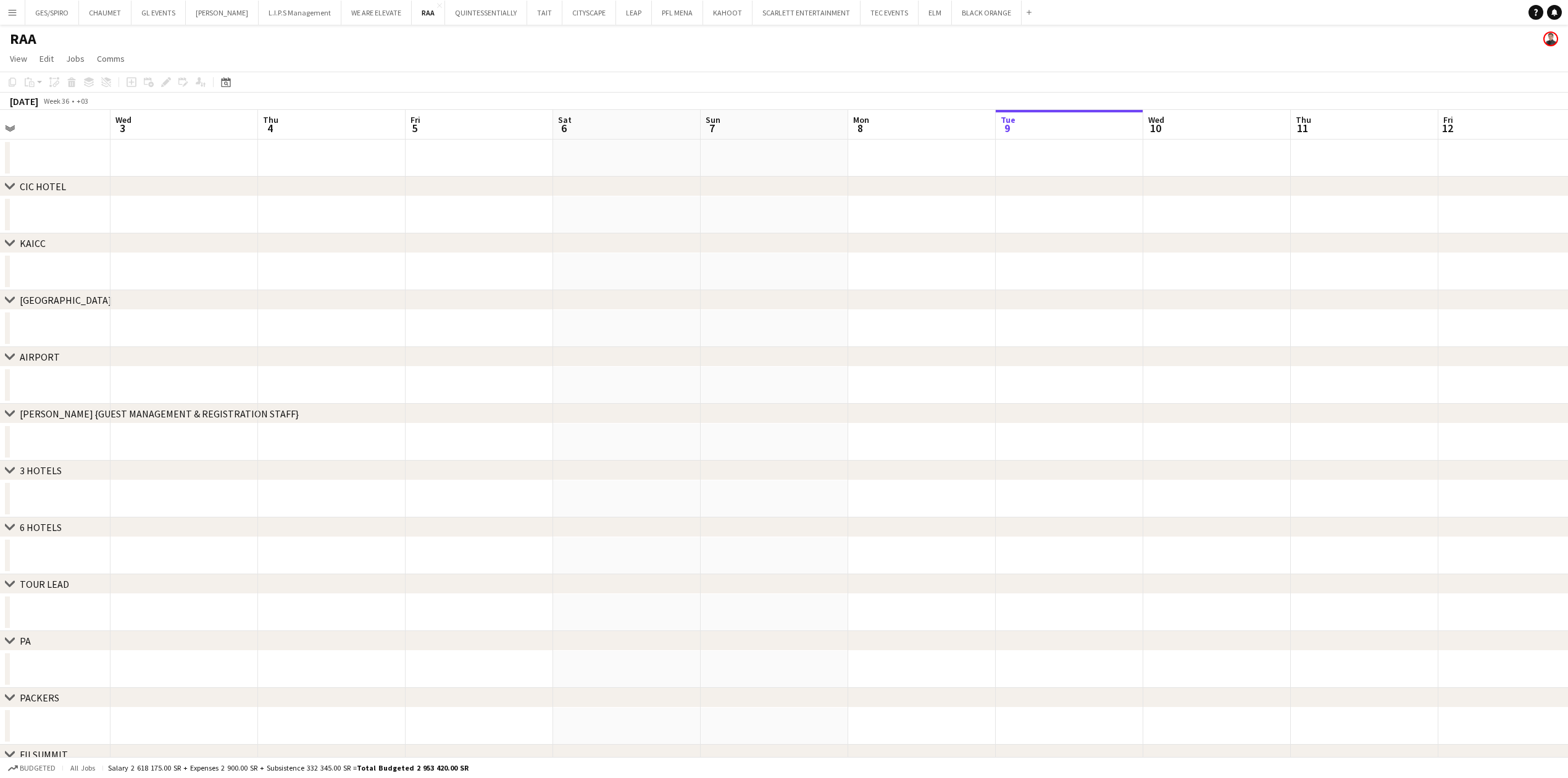
drag, startPoint x: 637, startPoint y: 358, endPoint x: 1255, endPoint y: 330, distance: 618.6
click at [1261, 330] on div "chevron-right [GEOGRAPHIC_DATA] chevron-right [GEOGRAPHIC_DATA] chevron-right […" at bounding box center [784, 484] width 1568 height 749
drag, startPoint x: 1338, startPoint y: 330, endPoint x: 295, endPoint y: 311, distance: 1043.2
click at [295, 311] on app-calendar-viewport "Sun 31 Mon 1 Tue 2 Wed 3 Thu 4 Fri 5 Sat 6 Sun 7 Mon 8 Tue 9 Wed 10 Thu 11 Fri …" at bounding box center [784, 484] width 1568 height 749
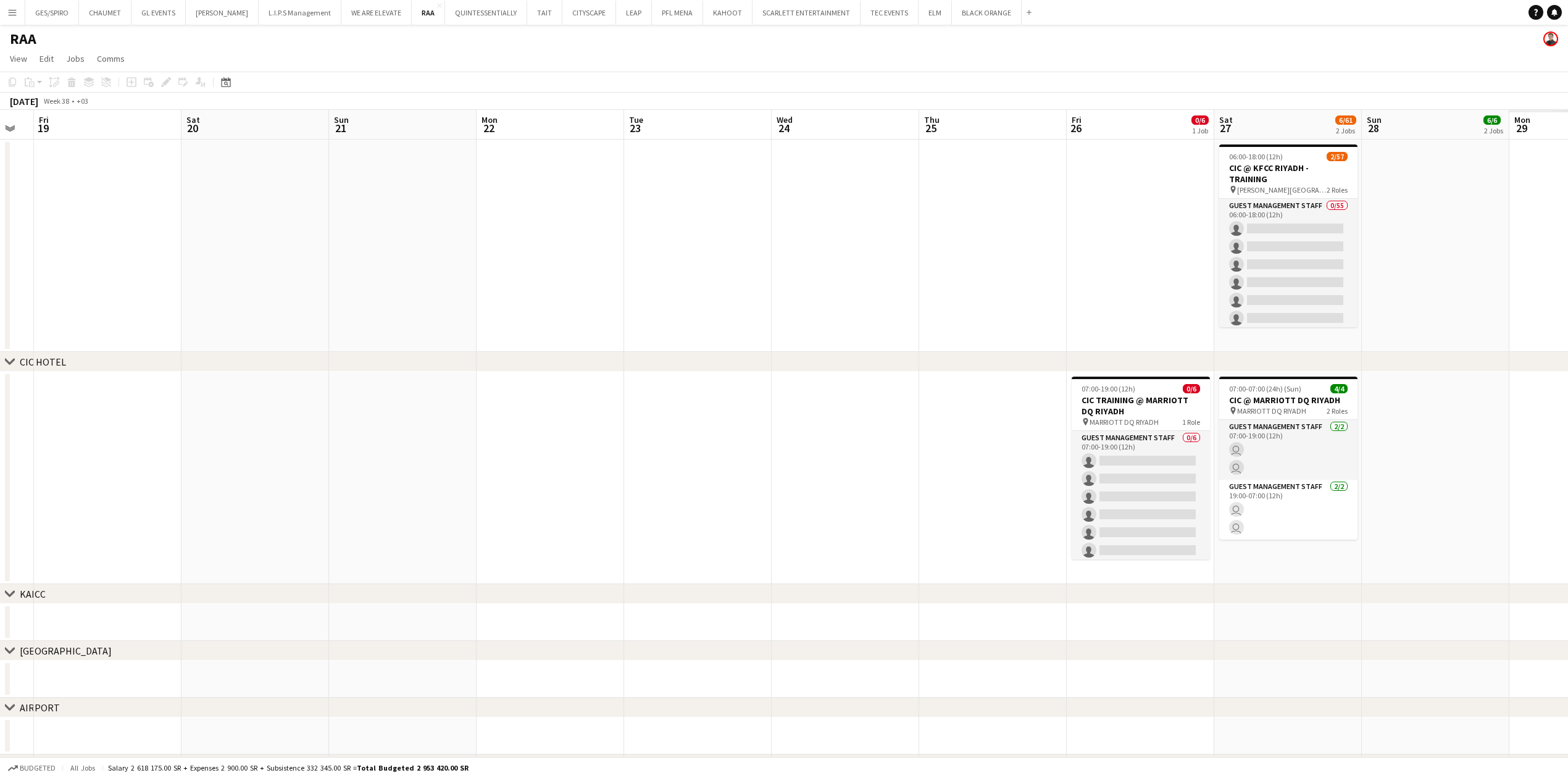
scroll to position [0, 430]
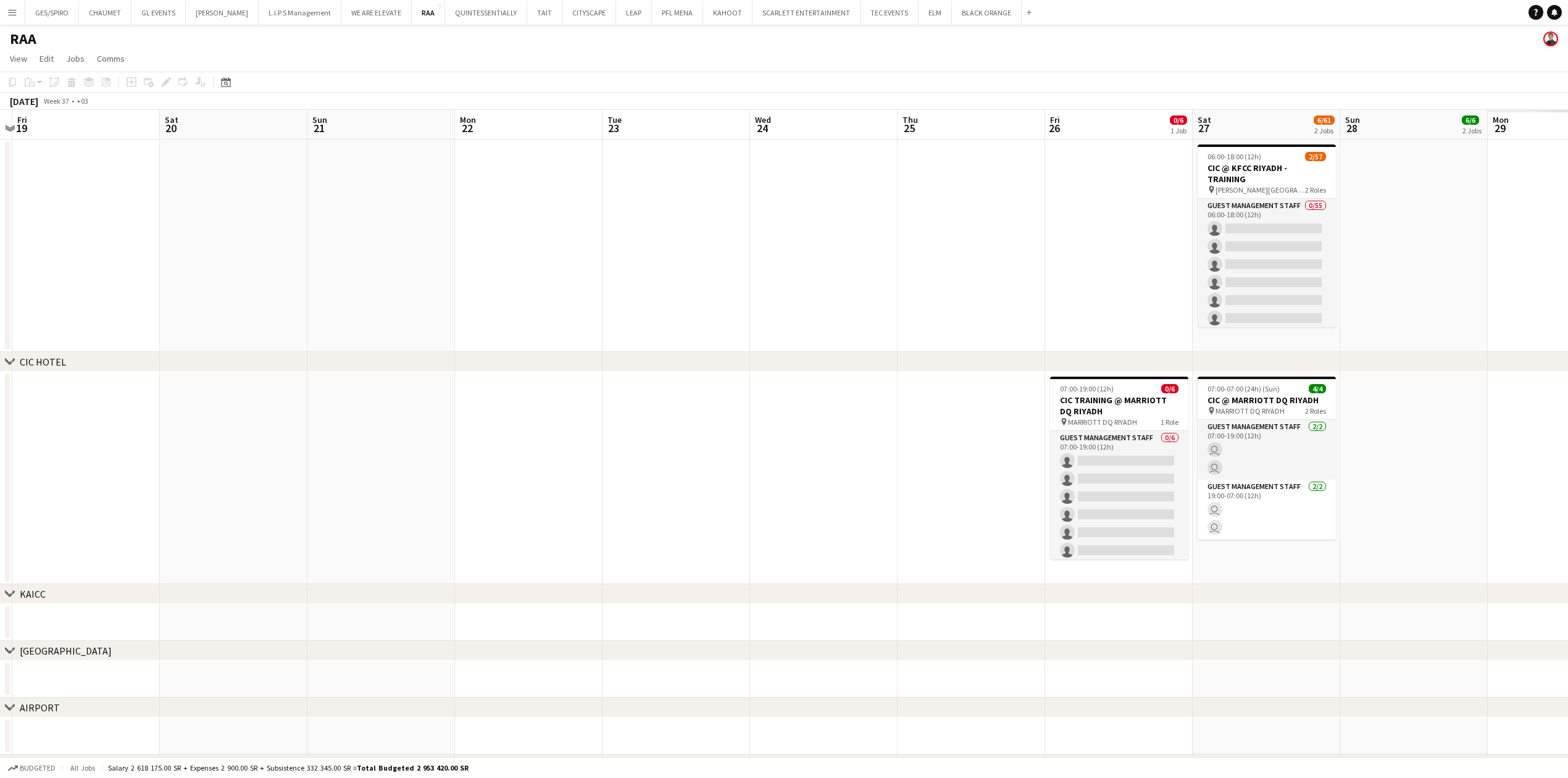
drag, startPoint x: 1417, startPoint y: 322, endPoint x: -206, endPoint y: 267, distance: 1623.9
click at [0, 267] on html "Menu Boards Boards Boards All jobs Status Workforce Workforce My Workforce Recr…" at bounding box center [784, 615] width 1568 height 1230
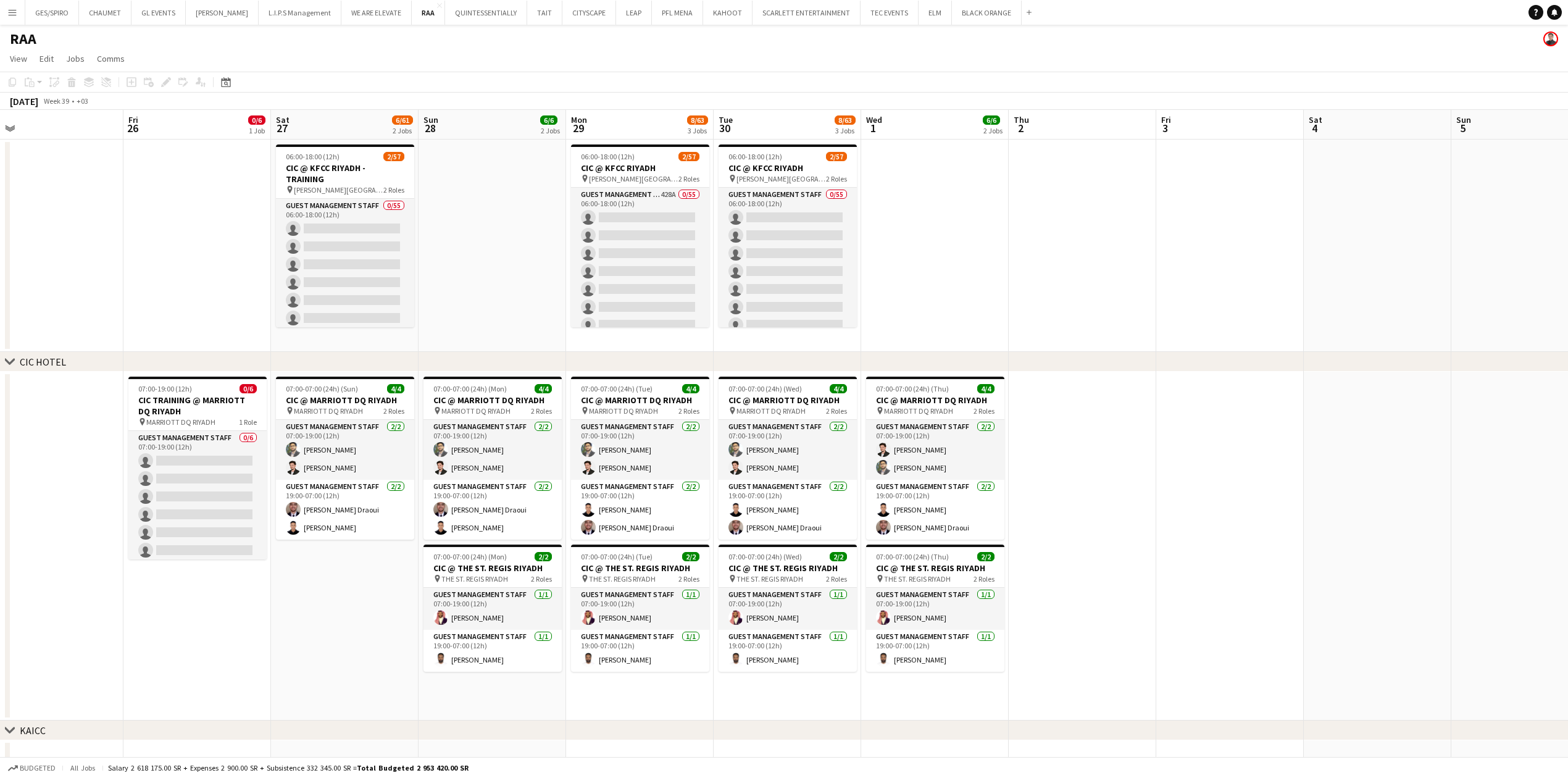
drag, startPoint x: 901, startPoint y: 242, endPoint x: -284, endPoint y: 238, distance: 1185.0
click at [0, 238] on html "Menu Boards Boards Boards All jobs Status Workforce Workforce My Workforce Recr…" at bounding box center [784, 683] width 1568 height 1367
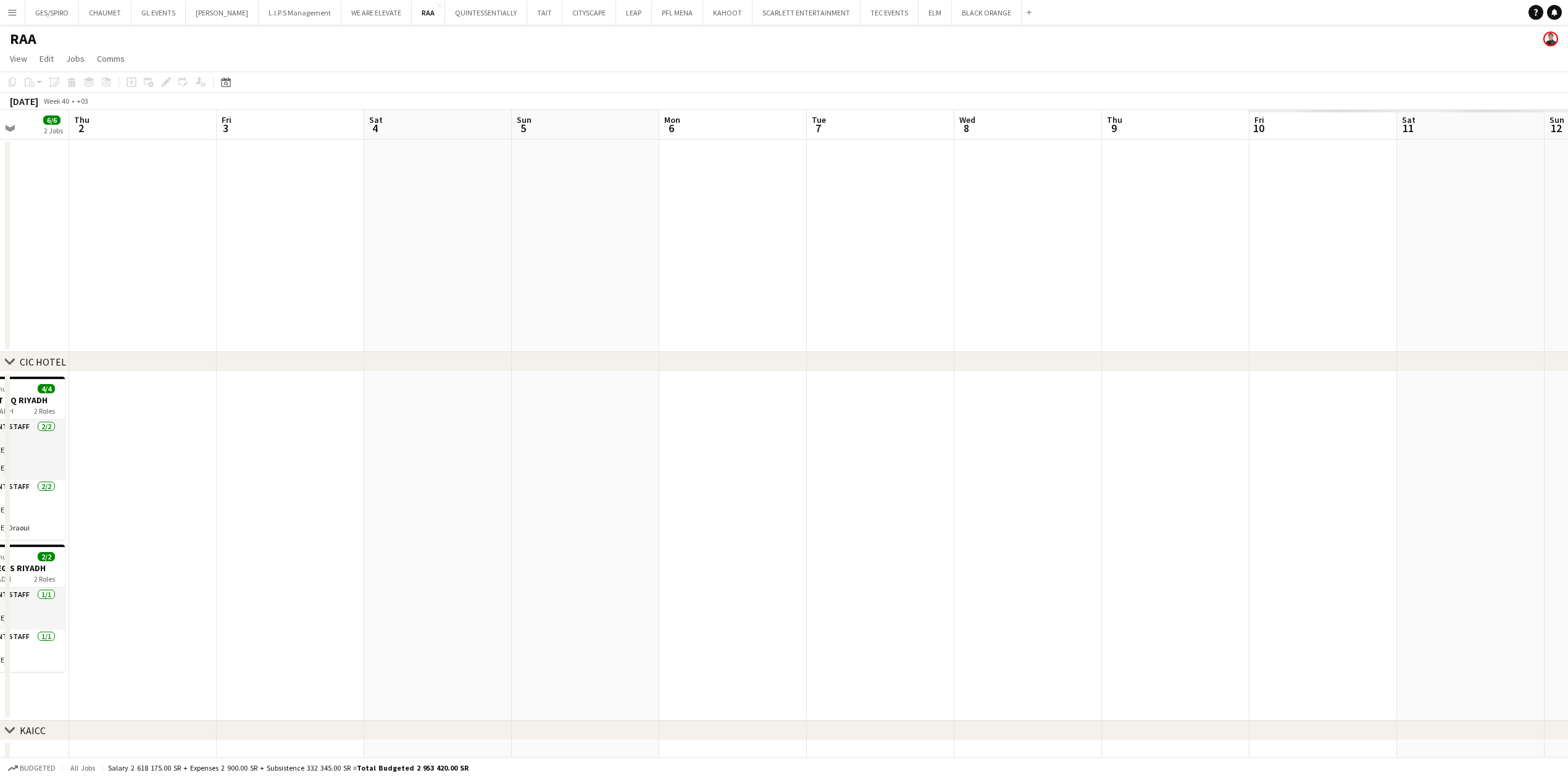
drag, startPoint x: 1254, startPoint y: 251, endPoint x: 238, endPoint y: 251, distance: 1016.0
click at [242, 251] on app-calendar-viewport "Sun 28 6/6 2 Jobs Mon 29 8/63 3 Jobs Tue 30 8/63 3 Jobs Wed 1 6/6 2 Jobs Thu 2 …" at bounding box center [784, 728] width 1568 height 1236
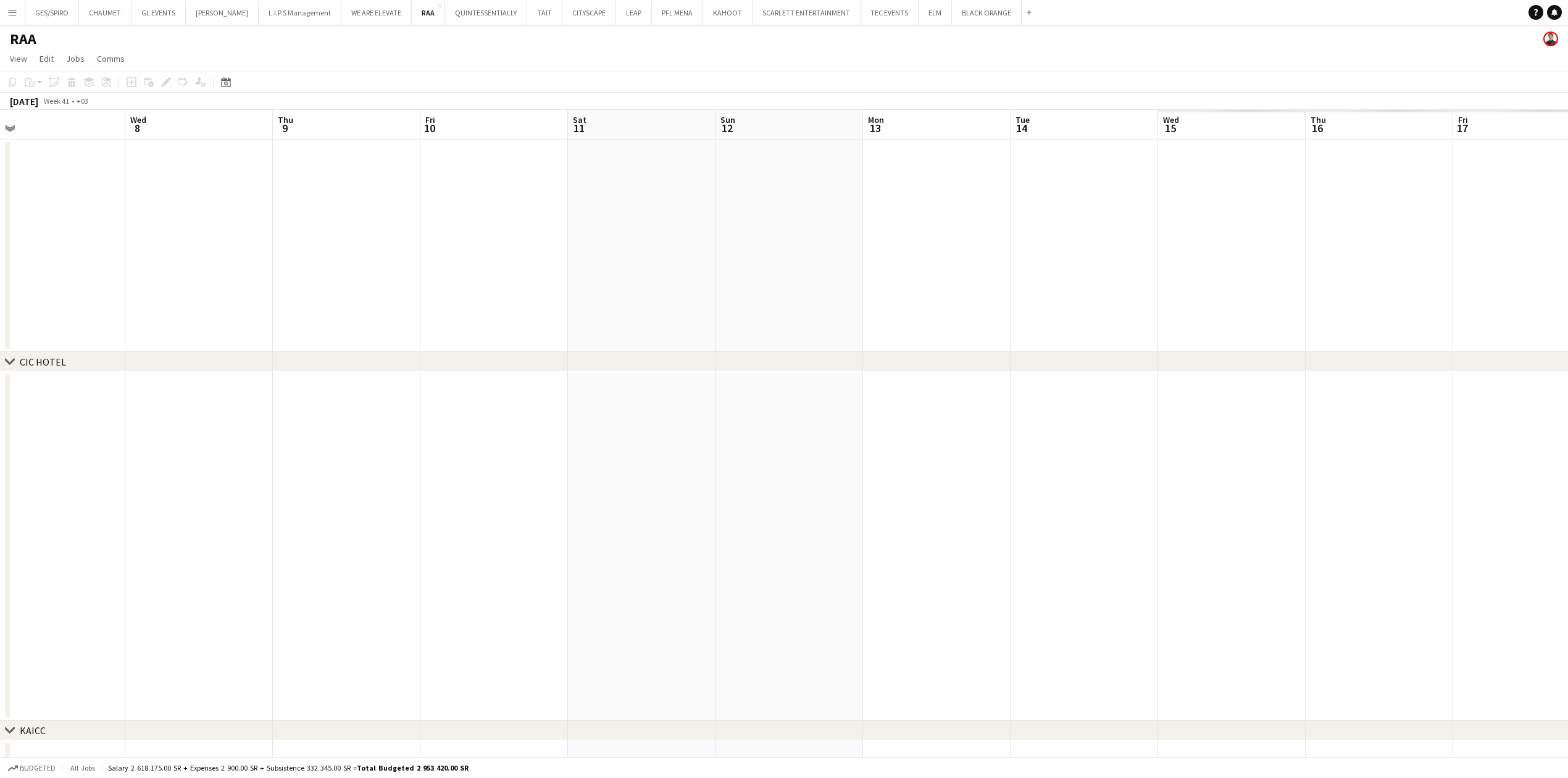
drag, startPoint x: 1357, startPoint y: 245, endPoint x: 243, endPoint y: 254, distance: 1114.0
click at [200, 245] on app-calendar-viewport "Sat 4 Sun 5 Mon 6 Tue 7 Wed 8 Thu 9 Fri 10 Sat 11 Sun 12 Mon 13 Tue 14 Wed 15 T…" at bounding box center [784, 728] width 1568 height 1236
drag, startPoint x: 1242, startPoint y: 265, endPoint x: 229, endPoint y: 261, distance: 1013.0
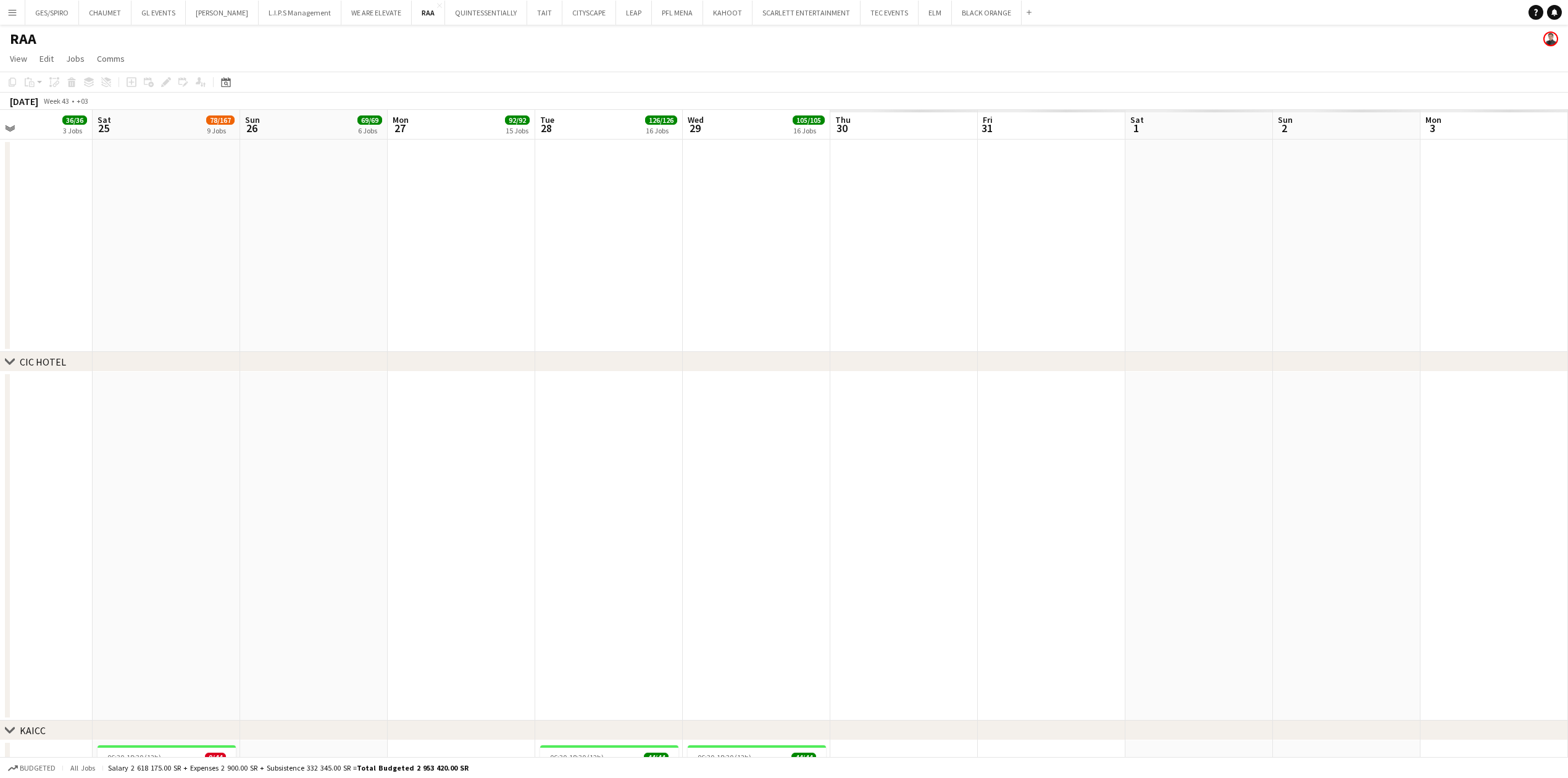
drag, startPoint x: 867, startPoint y: 286, endPoint x: 366, endPoint y: 293, distance: 501.0
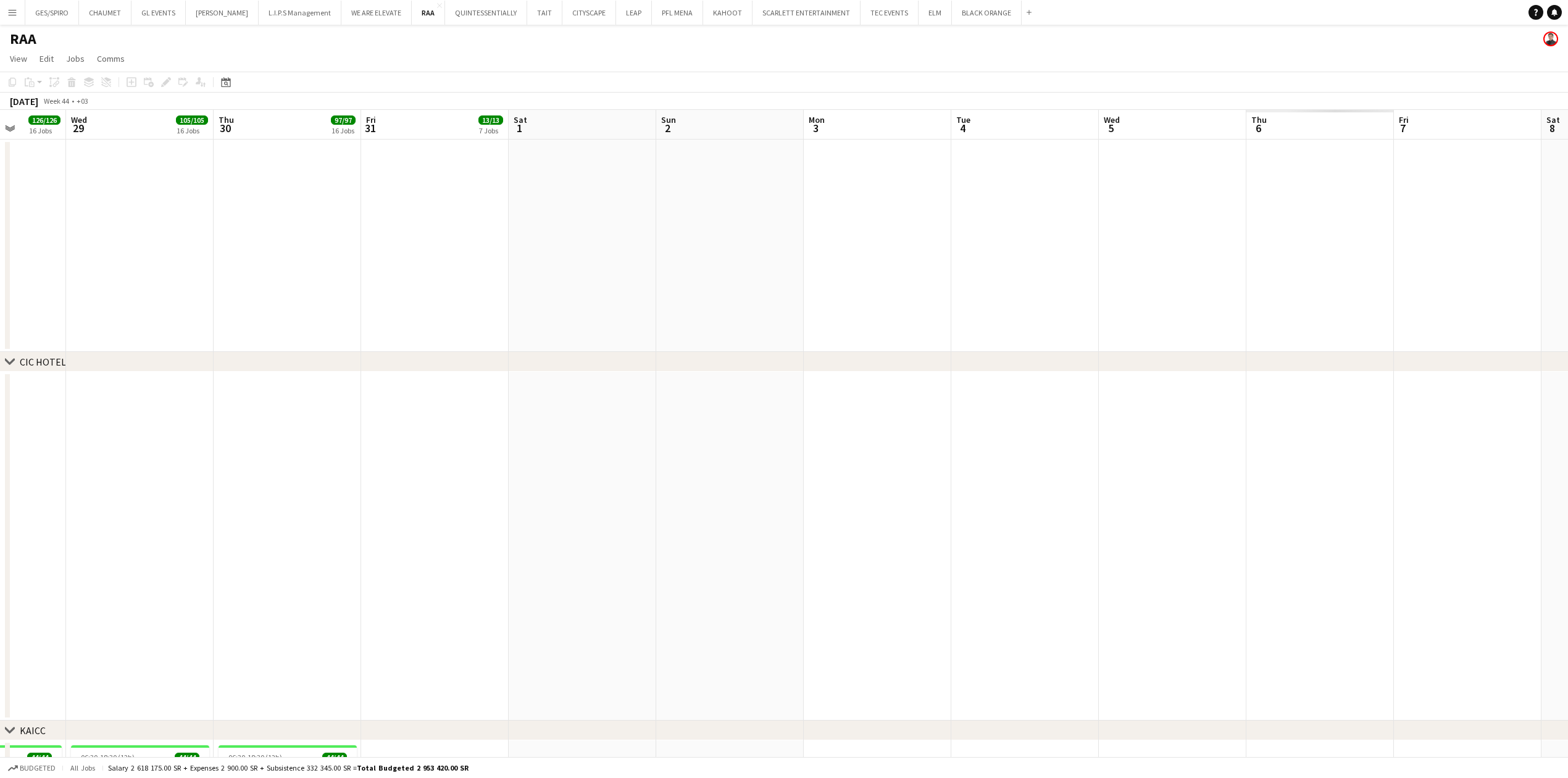
drag, startPoint x: 774, startPoint y: 327, endPoint x: 213, endPoint y: 311, distance: 561.2
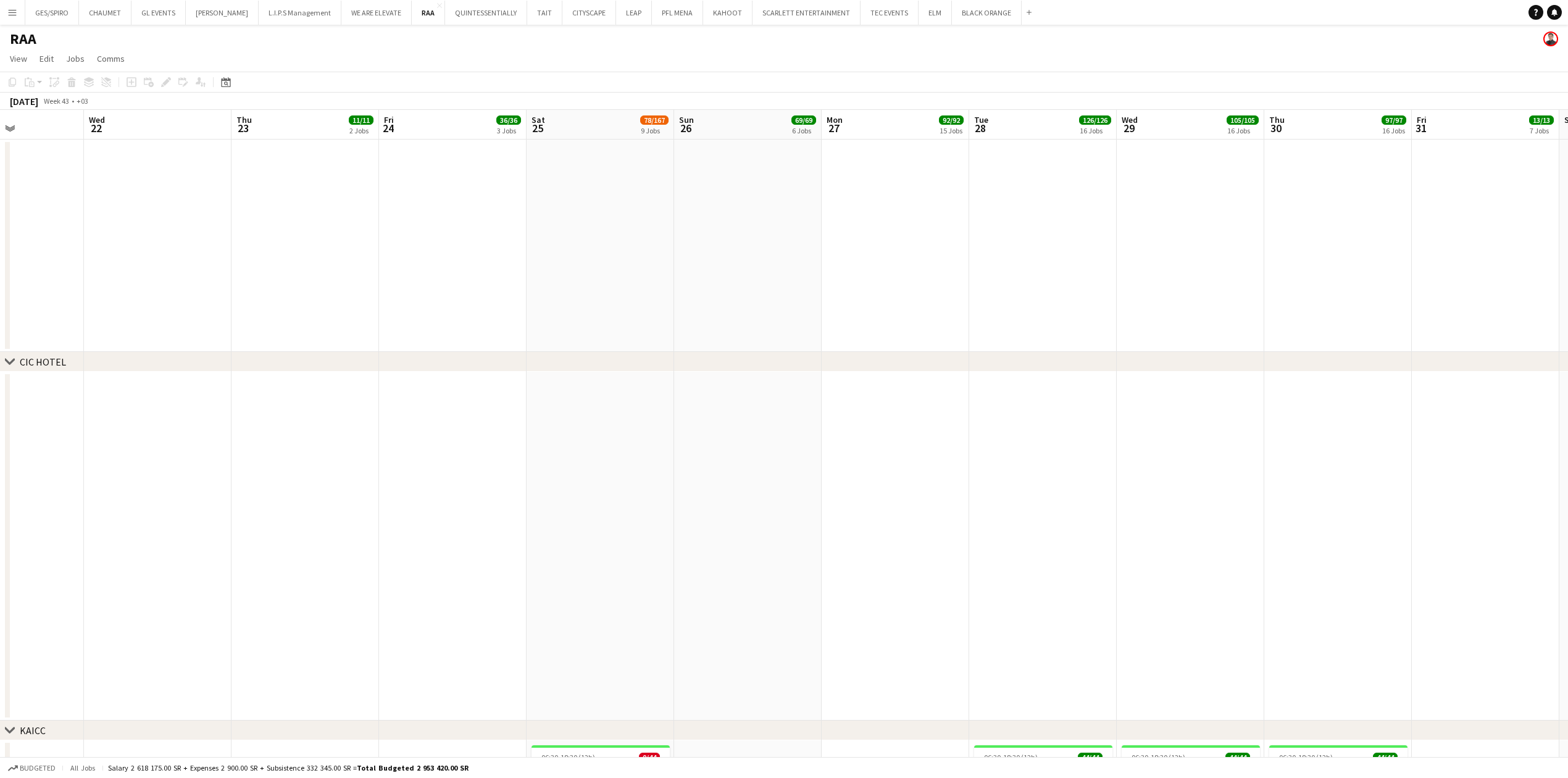
drag, startPoint x: 970, startPoint y: 276, endPoint x: 1036, endPoint y: 281, distance: 66.2
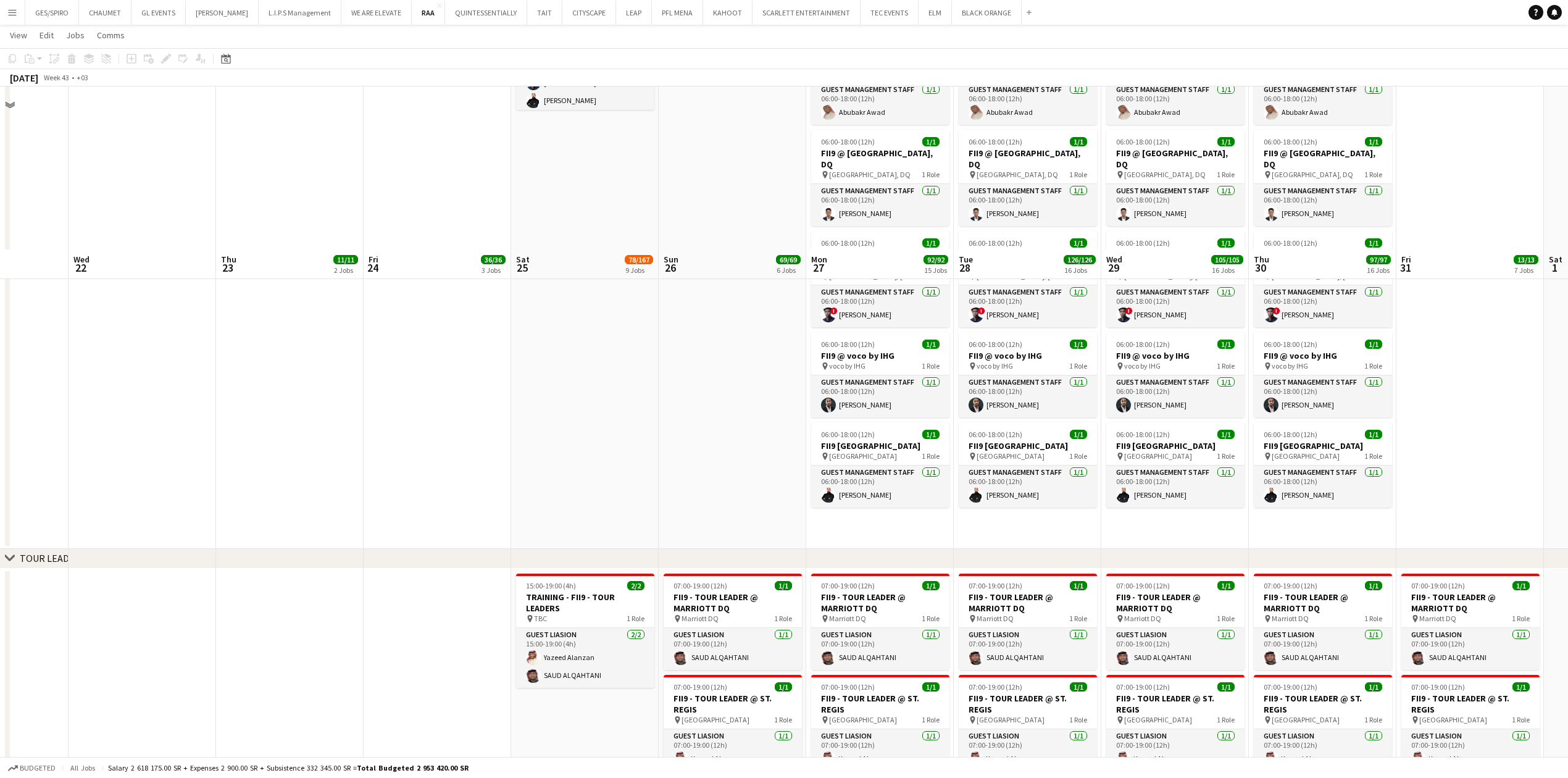
scroll to position [2717, 0]
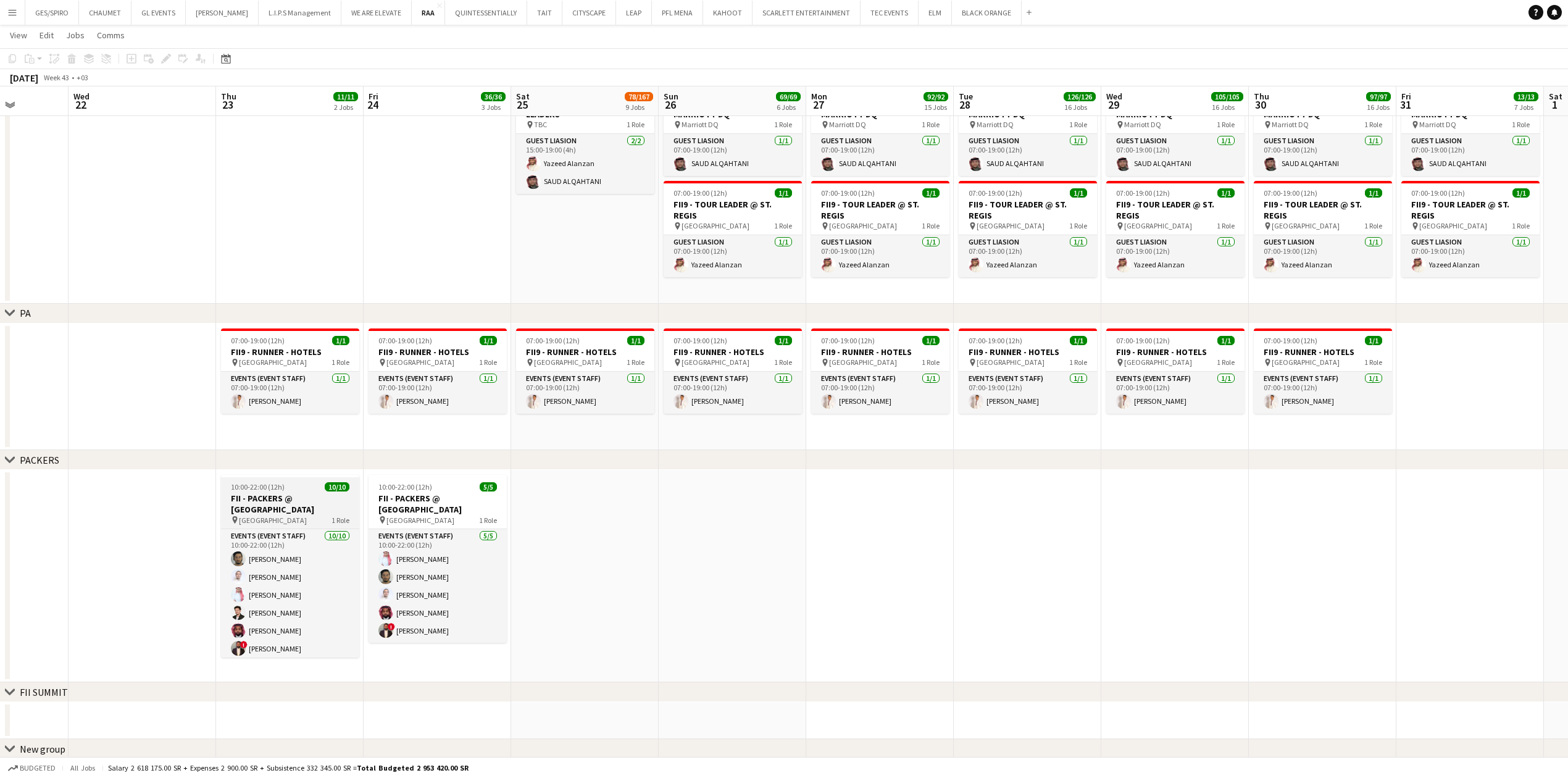
click at [301, 502] on h3 "FII - PACKERS @ [GEOGRAPHIC_DATA]" at bounding box center [290, 504] width 138 height 22
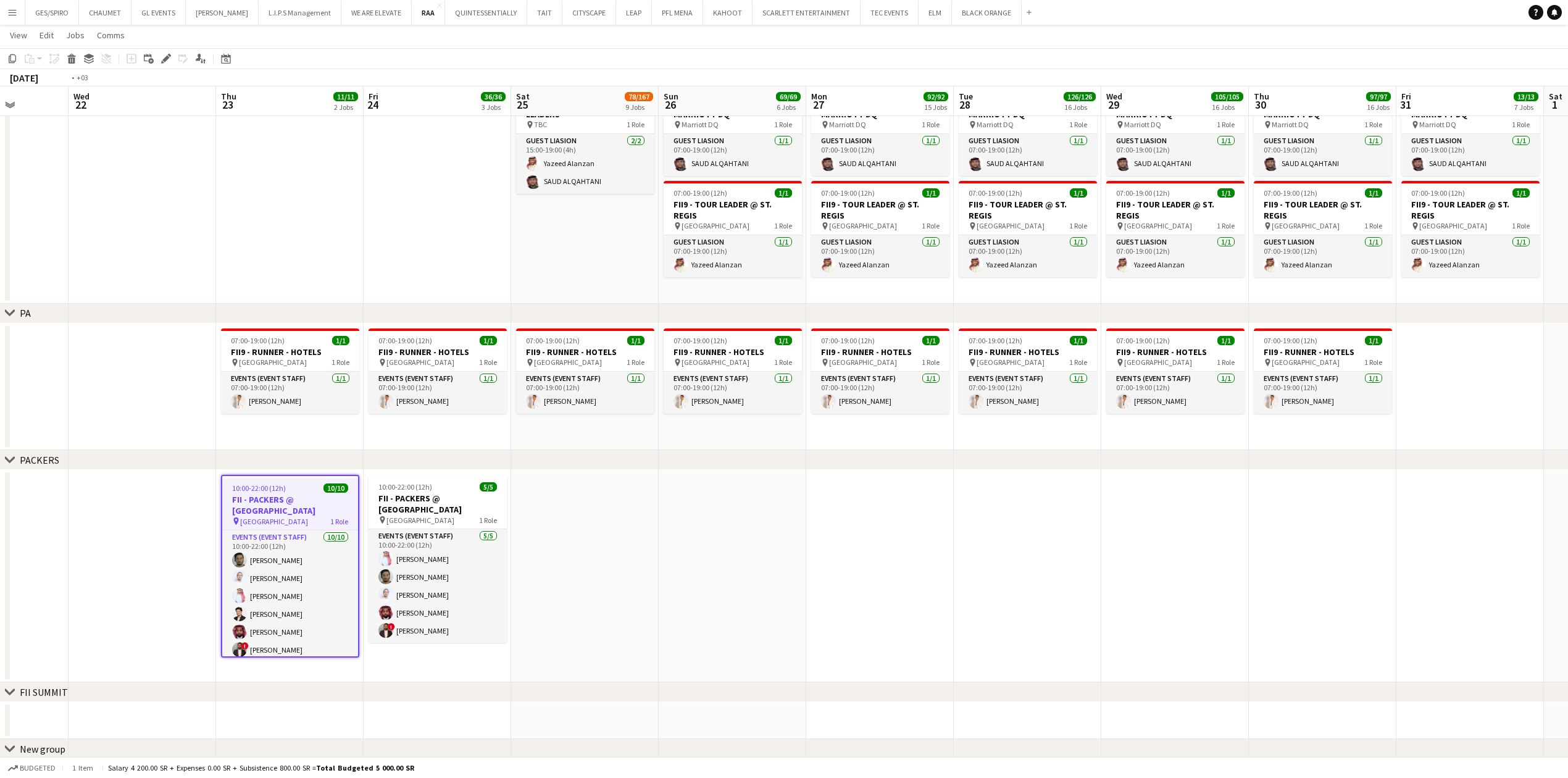
scroll to position [0, 0]
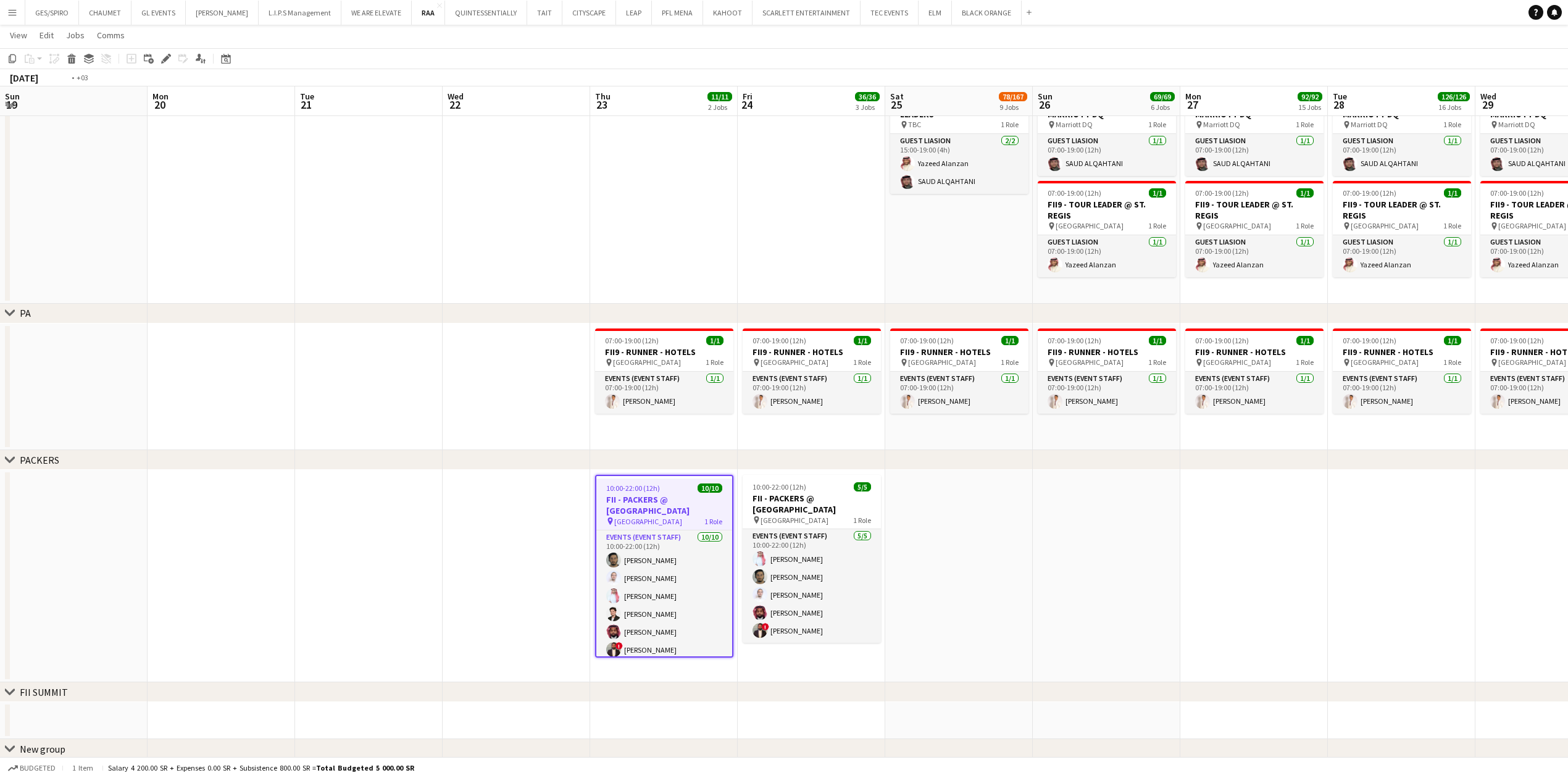
drag, startPoint x: 799, startPoint y: 549, endPoint x: 1579, endPoint y: 533, distance: 780.2
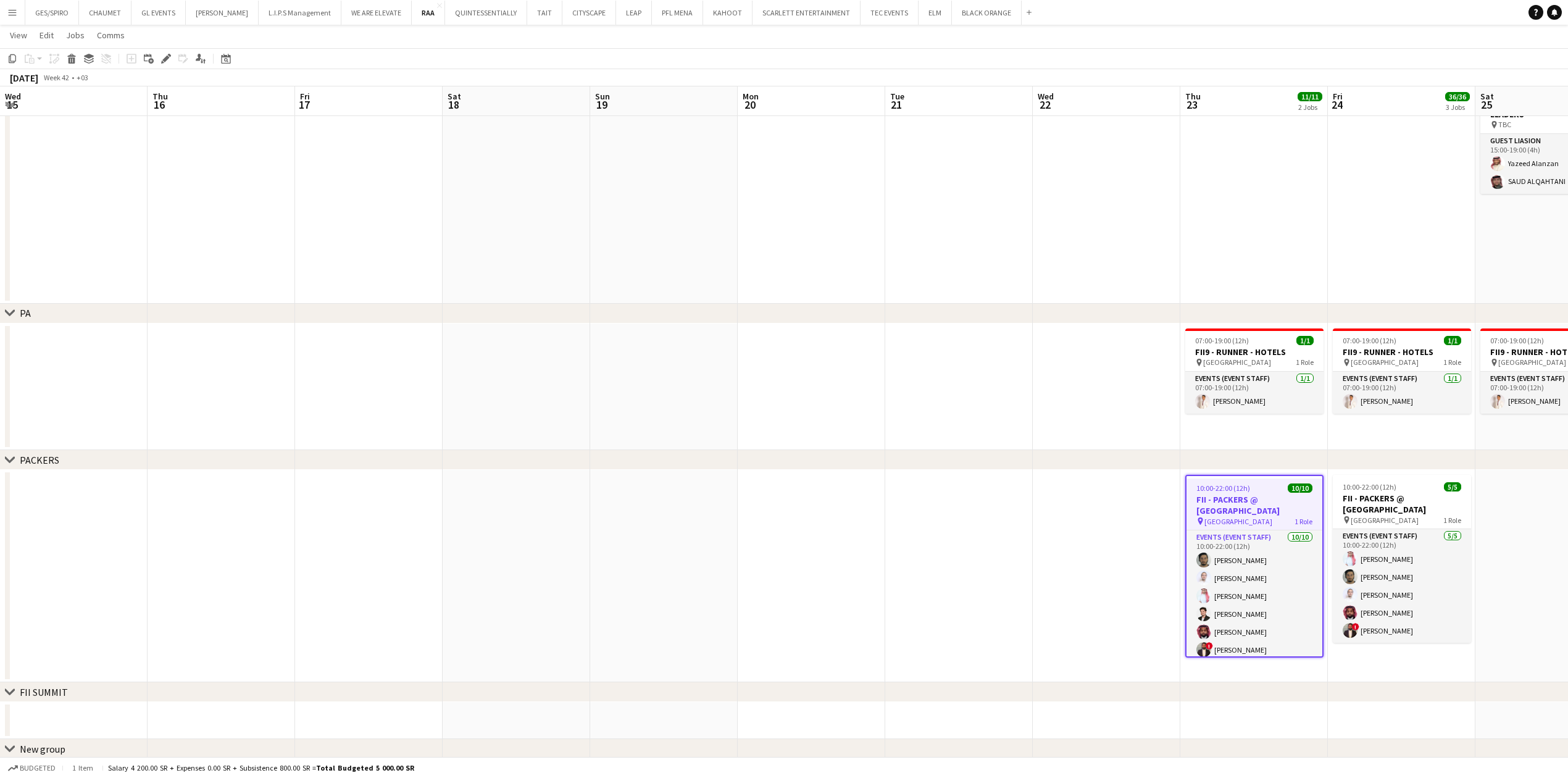
scroll to position [0, 295]
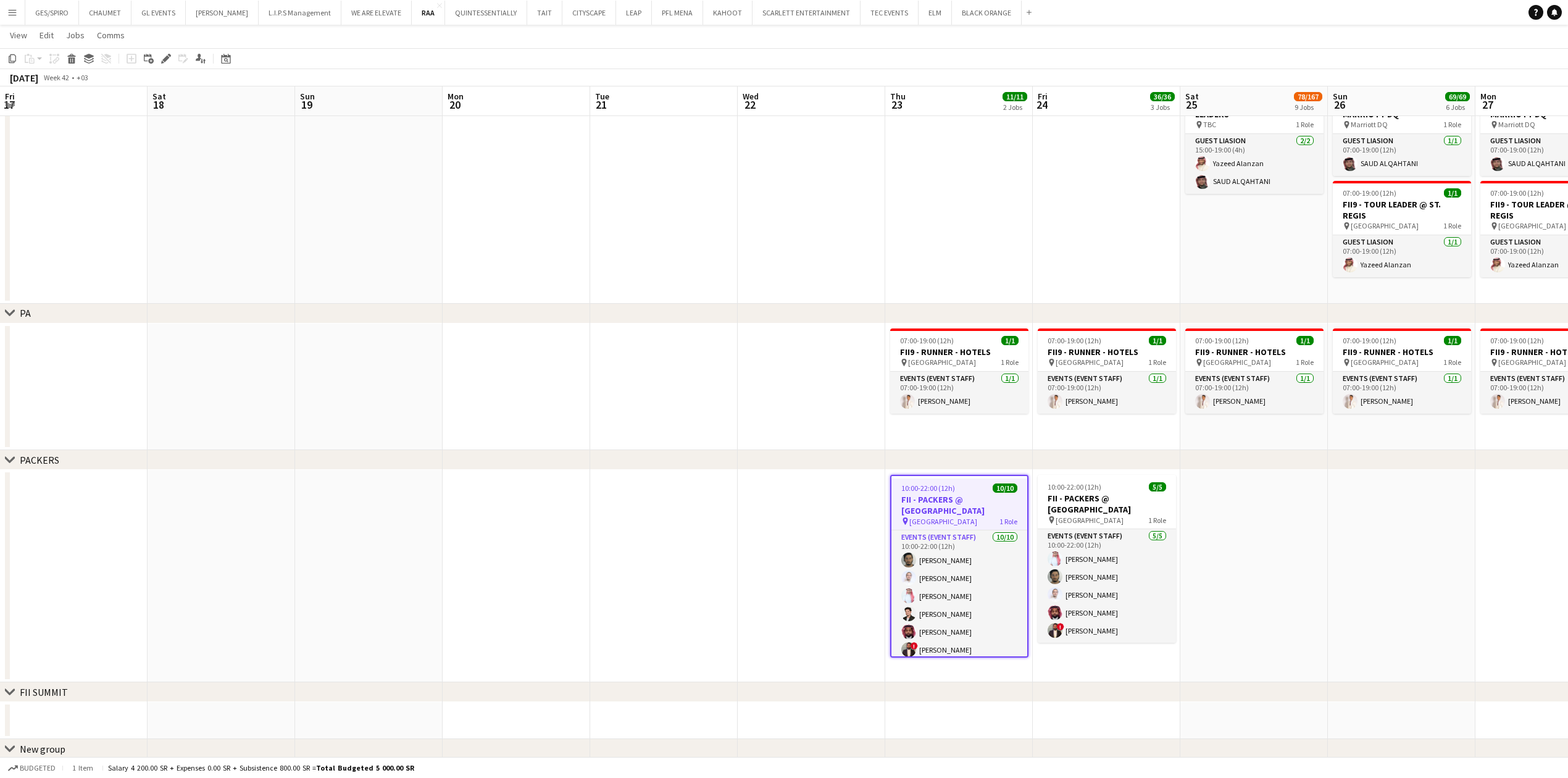
click at [995, 499] on h3 "FII - PACKERS @ [GEOGRAPHIC_DATA]" at bounding box center [960, 505] width 136 height 22
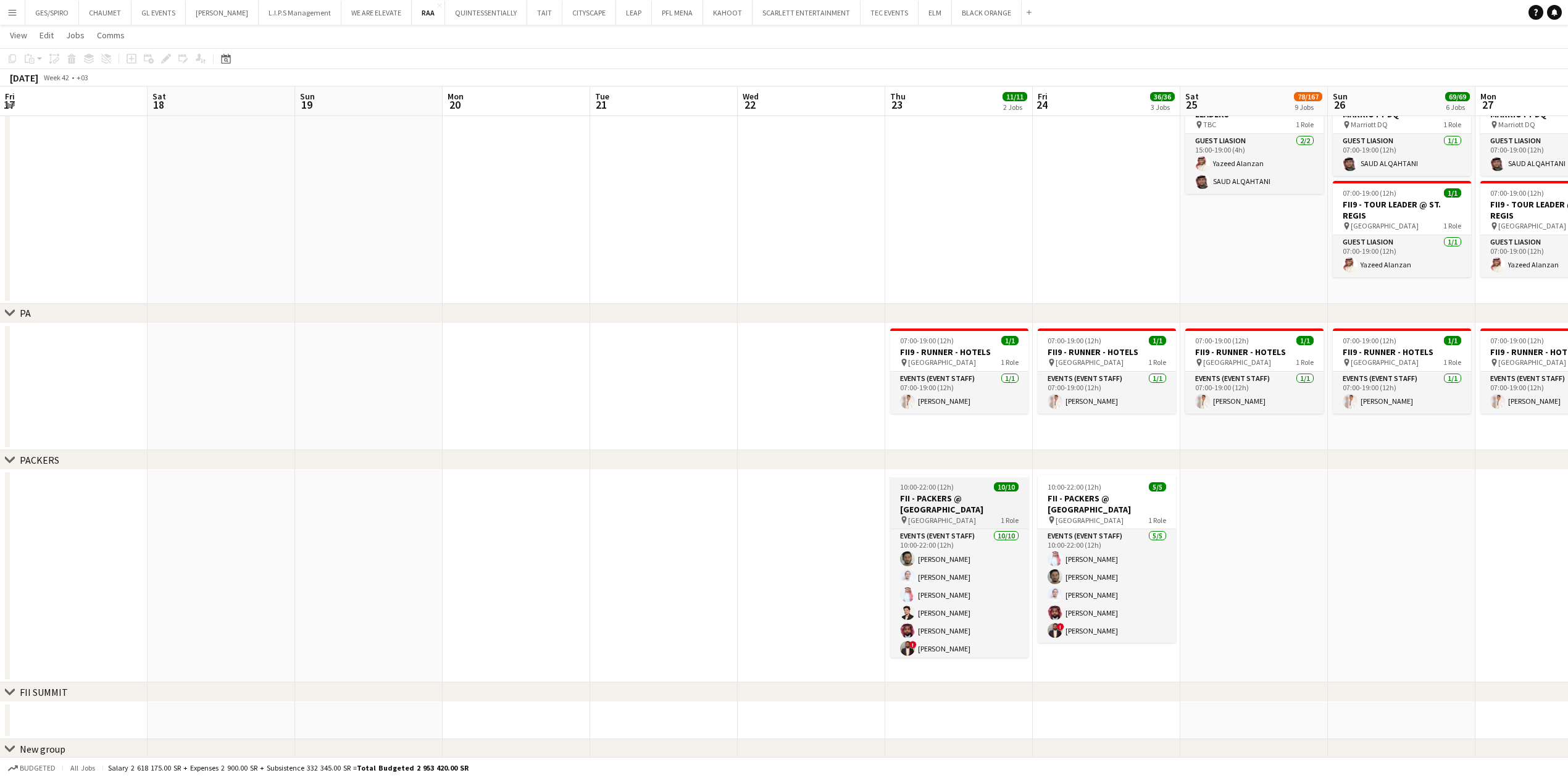
click at [995, 499] on h3 "FII - PACKERS @ [GEOGRAPHIC_DATA]" at bounding box center [960, 504] width 138 height 22
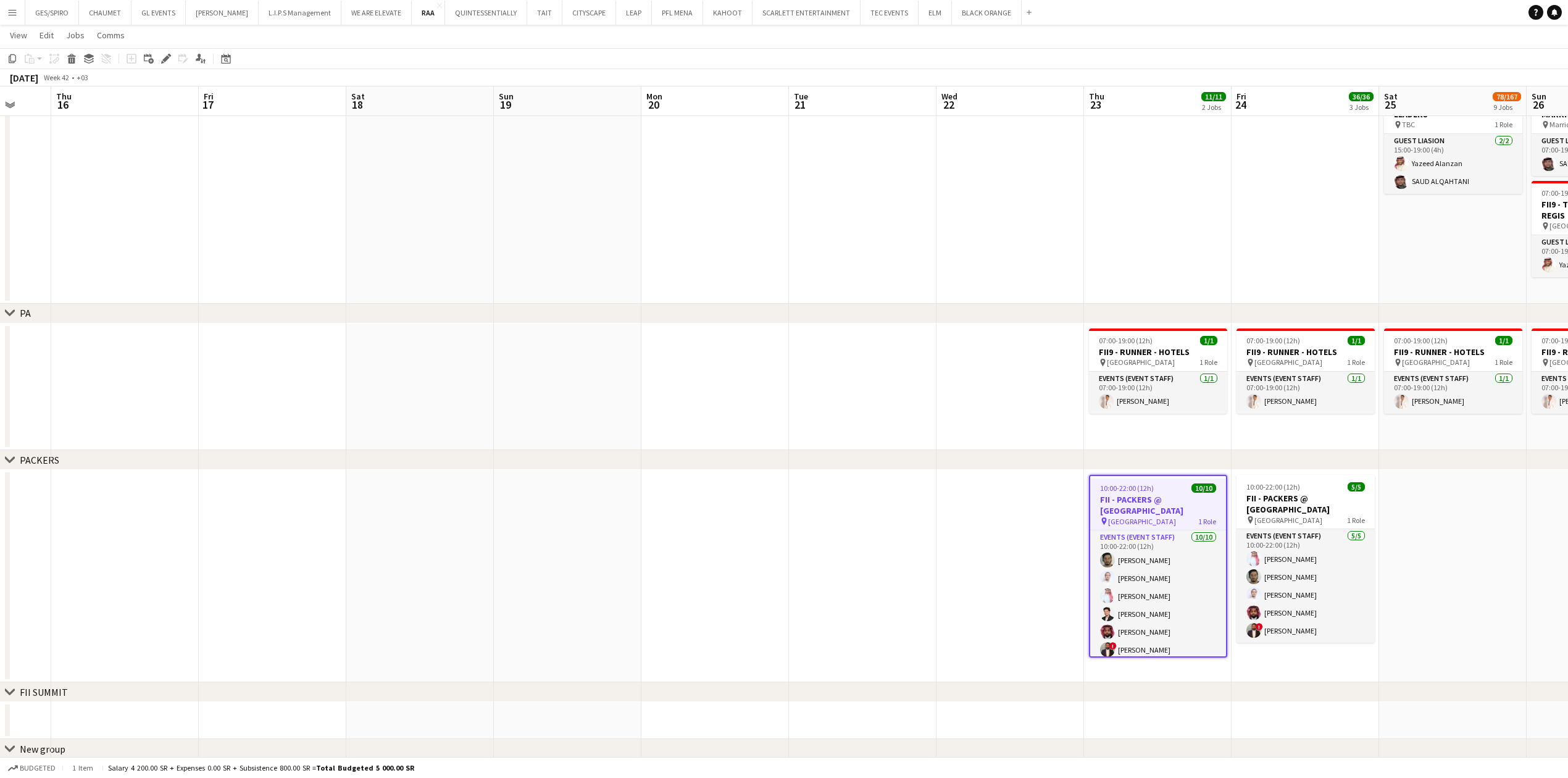
drag, startPoint x: 425, startPoint y: 450, endPoint x: 1317, endPoint y: 458, distance: 892.0
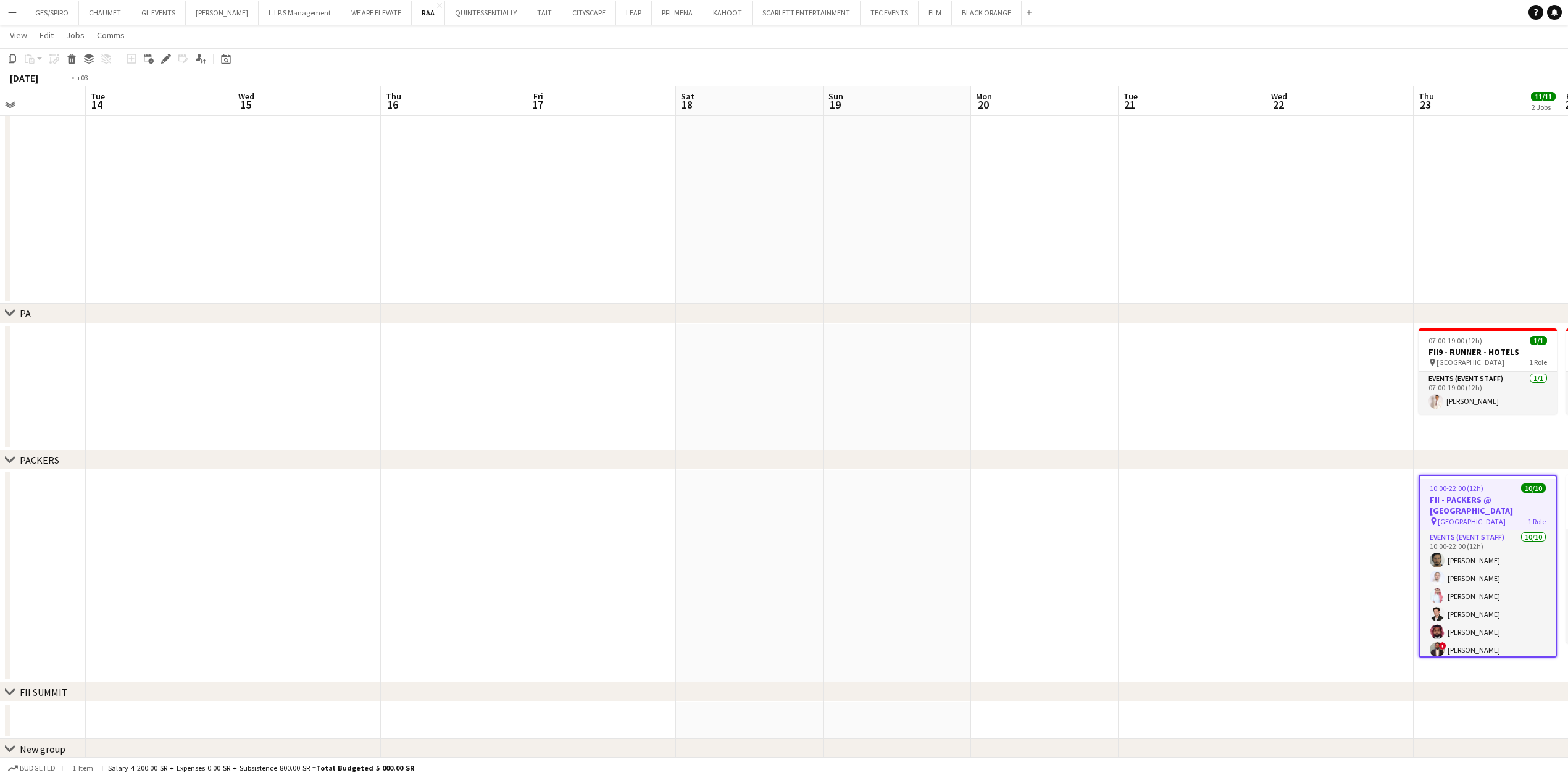
drag, startPoint x: 201, startPoint y: 556, endPoint x: 1416, endPoint y: 603, distance: 1215.9
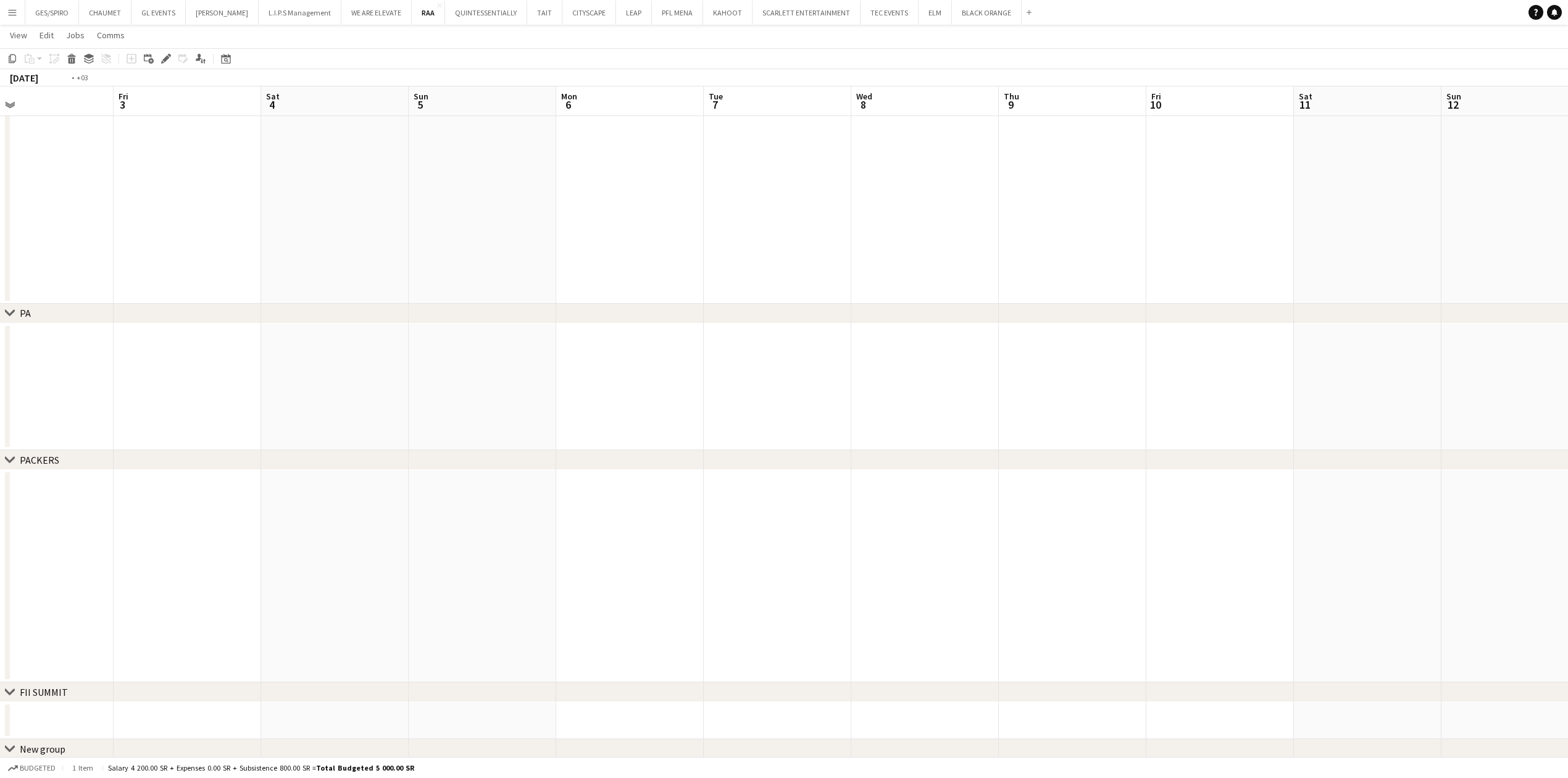
drag, startPoint x: 532, startPoint y: 401, endPoint x: 1405, endPoint y: 450, distance: 874.4
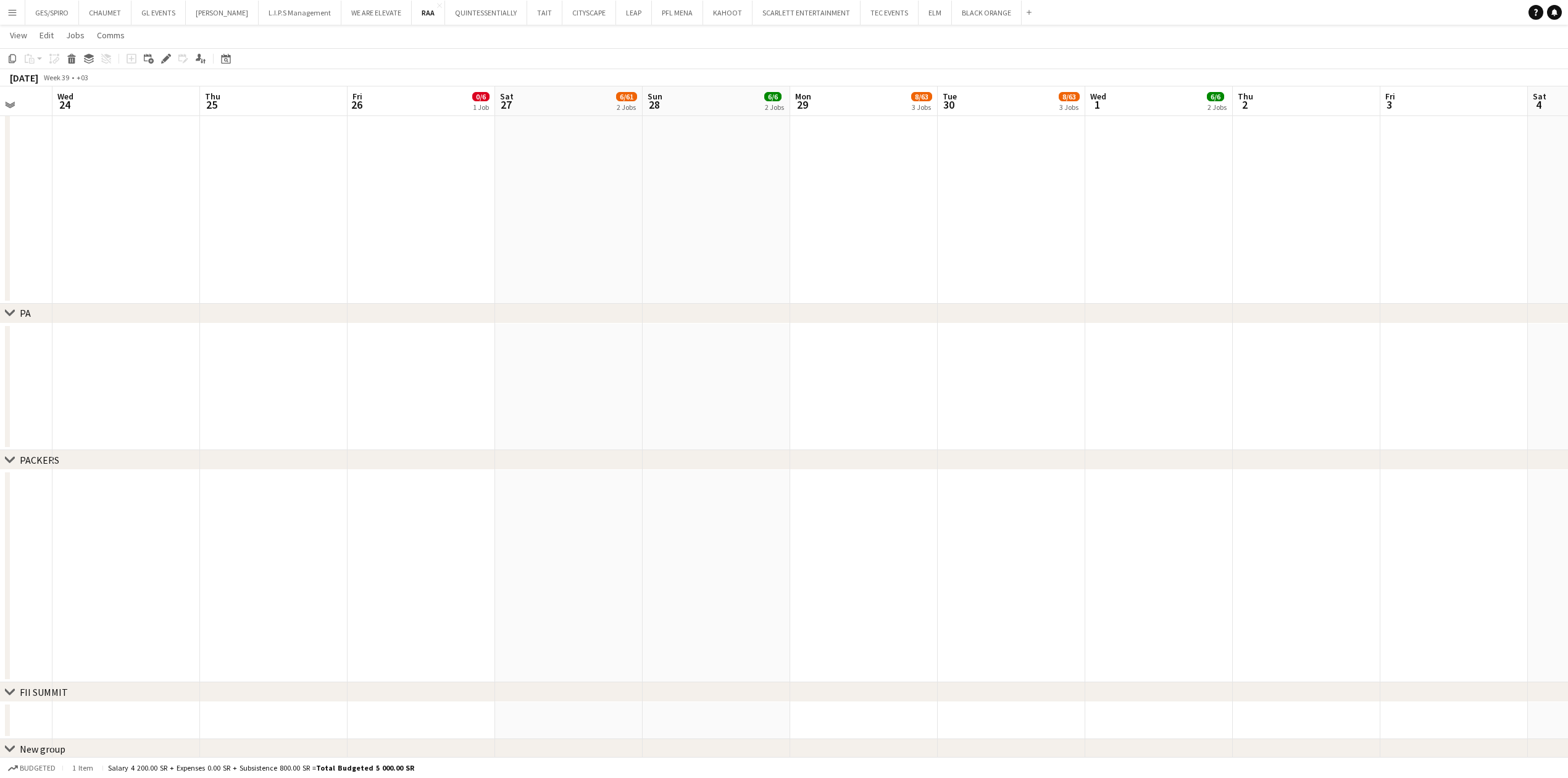
scroll to position [0, 376]
drag, startPoint x: 462, startPoint y: 450, endPoint x: 1150, endPoint y: 509, distance: 690.5
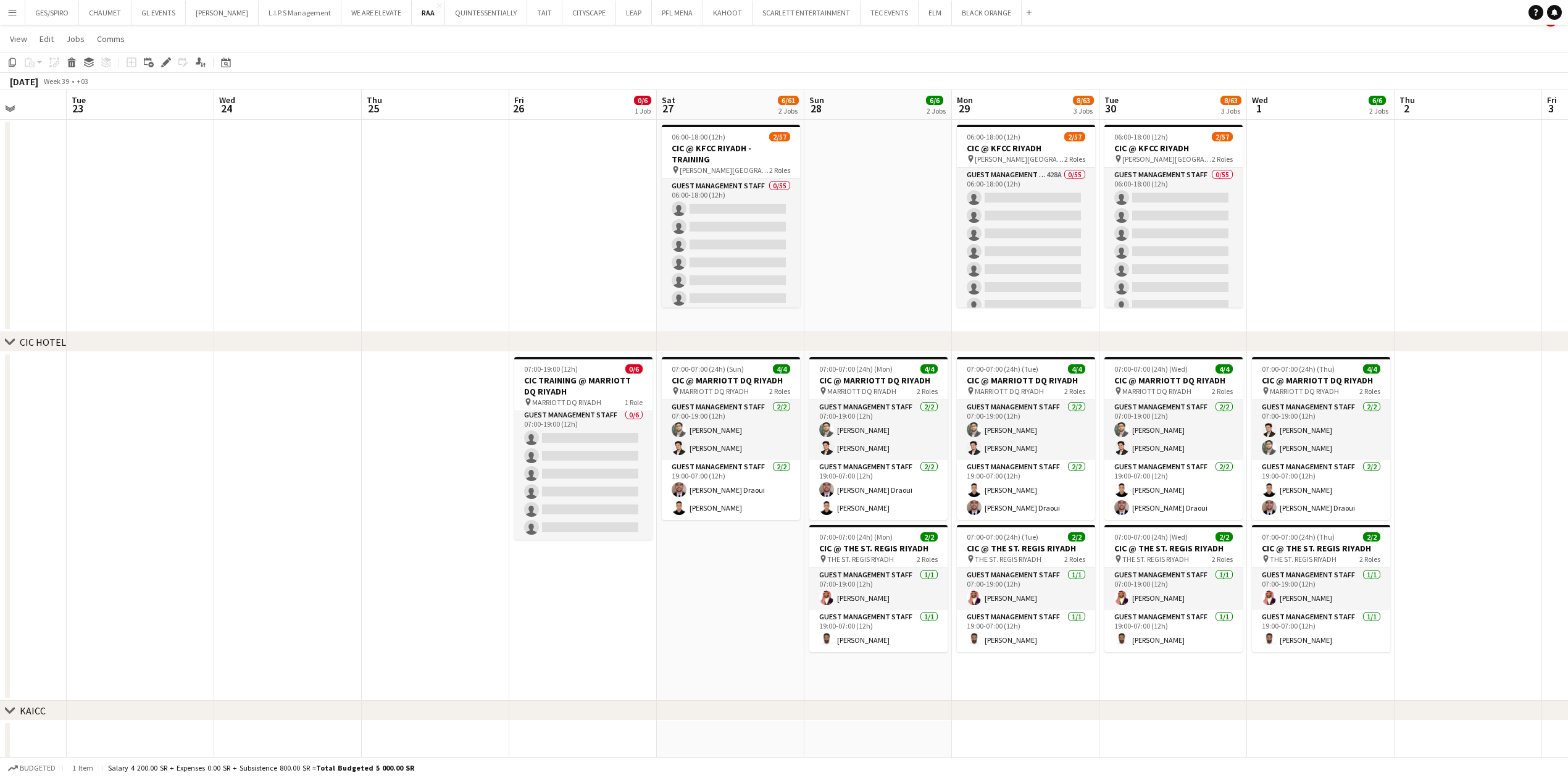
scroll to position [0, 0]
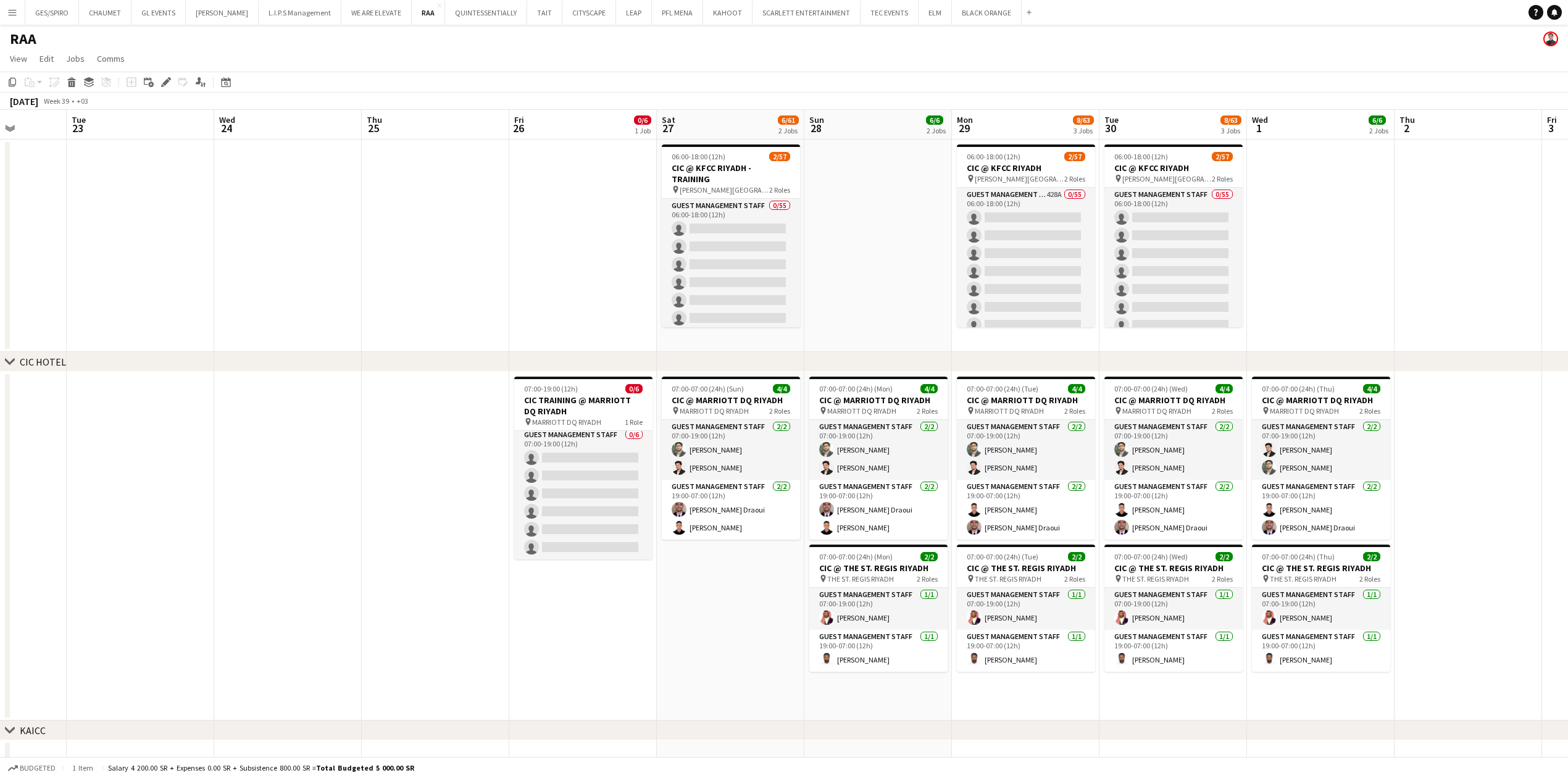
click at [601, 238] on app-date-cell at bounding box center [583, 246] width 147 height 213
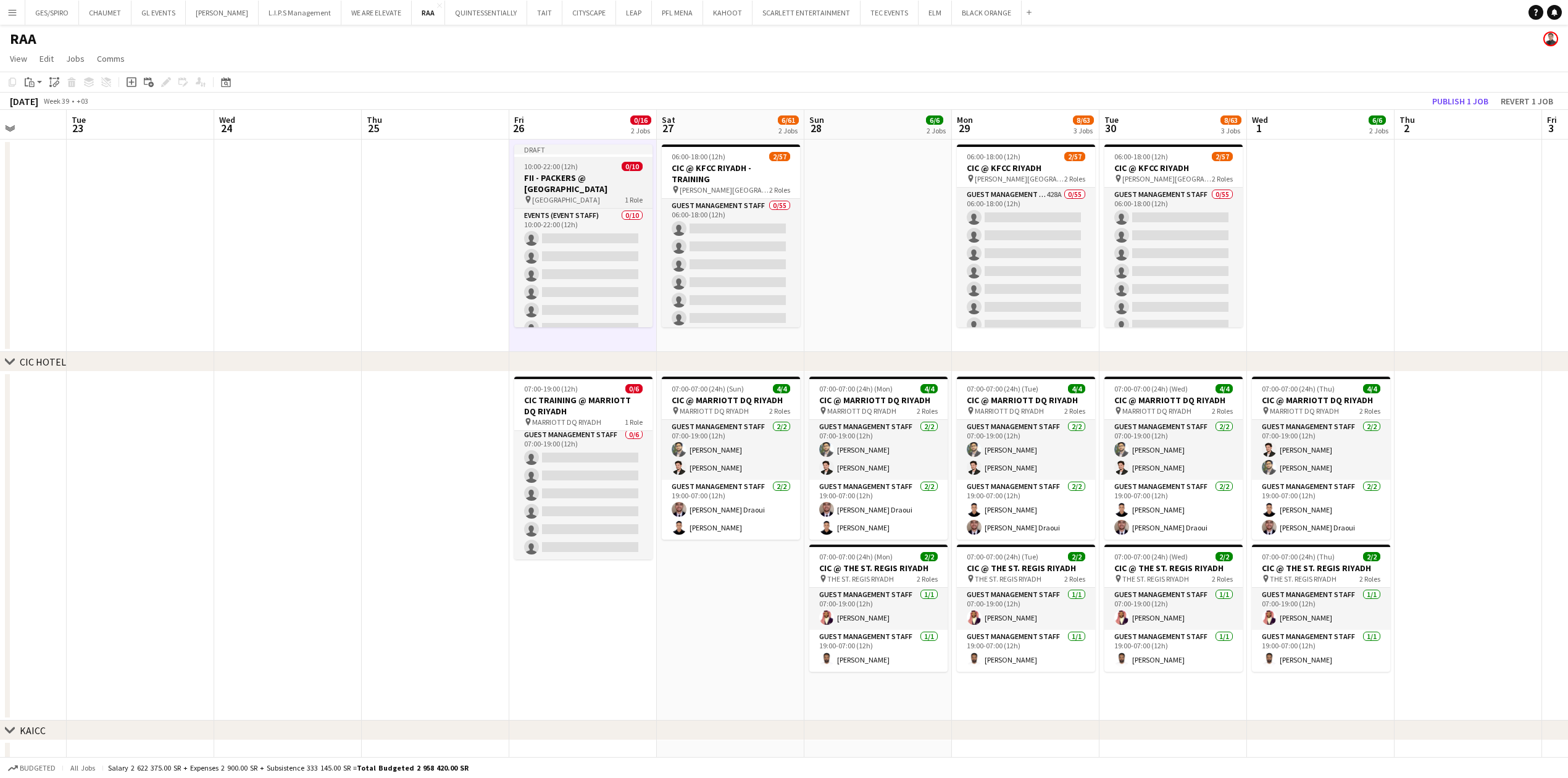
click at [553, 168] on span "10:00-22:00 (12h)" at bounding box center [551, 167] width 54 height 9
click at [87, 81] on icon at bounding box center [88, 79] width 10 height 5
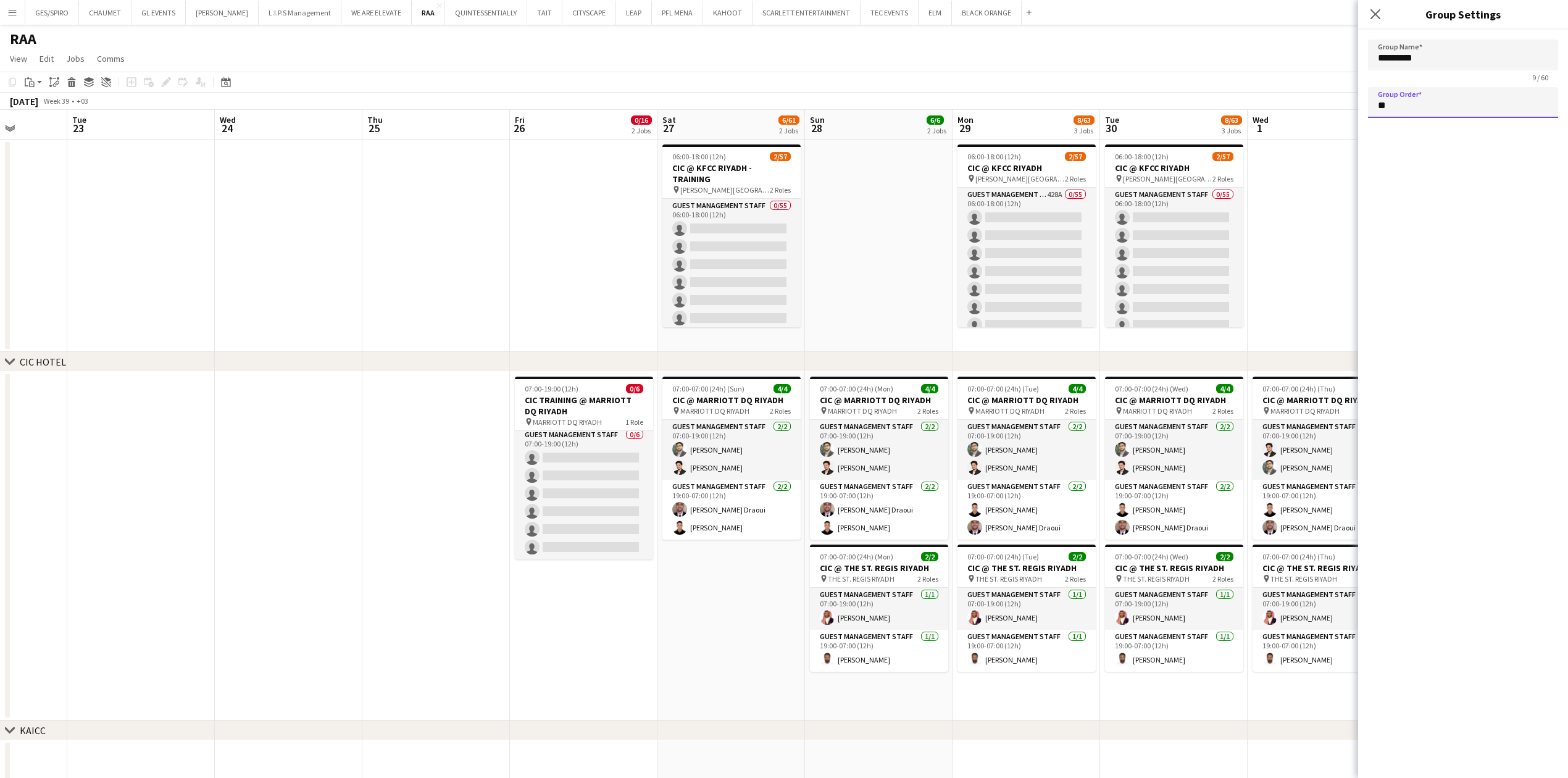
drag, startPoint x: 1413, startPoint y: 101, endPoint x: 1342, endPoint y: 102, distance: 71.0
type input "*"
drag, startPoint x: 1421, startPoint y: 58, endPoint x: 1323, endPoint y: 57, distance: 98.0
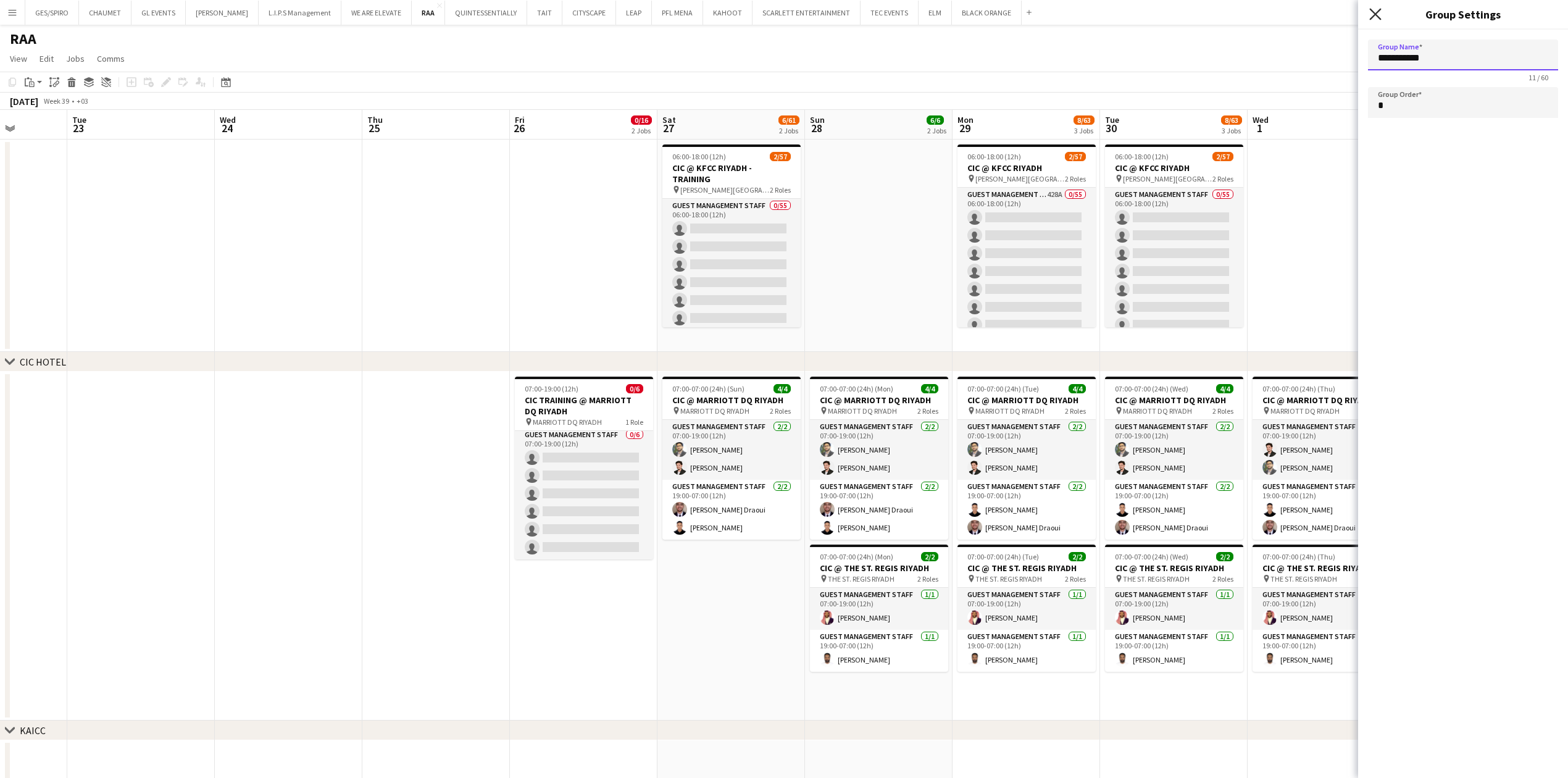
type input "**********"
click at [1373, 20] on icon "Close pop-in" at bounding box center [1375, 14] width 12 height 12
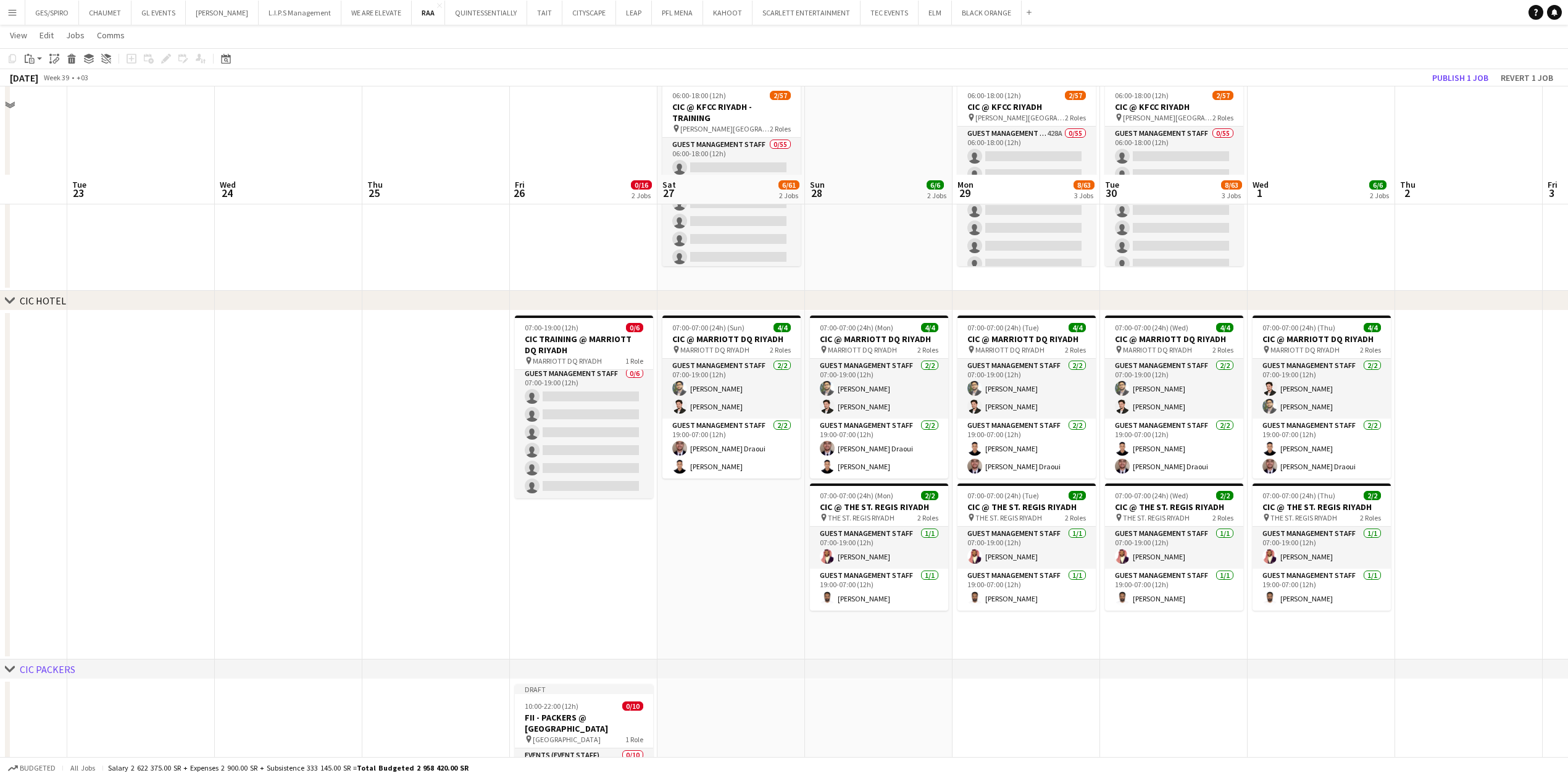
scroll to position [247, 0]
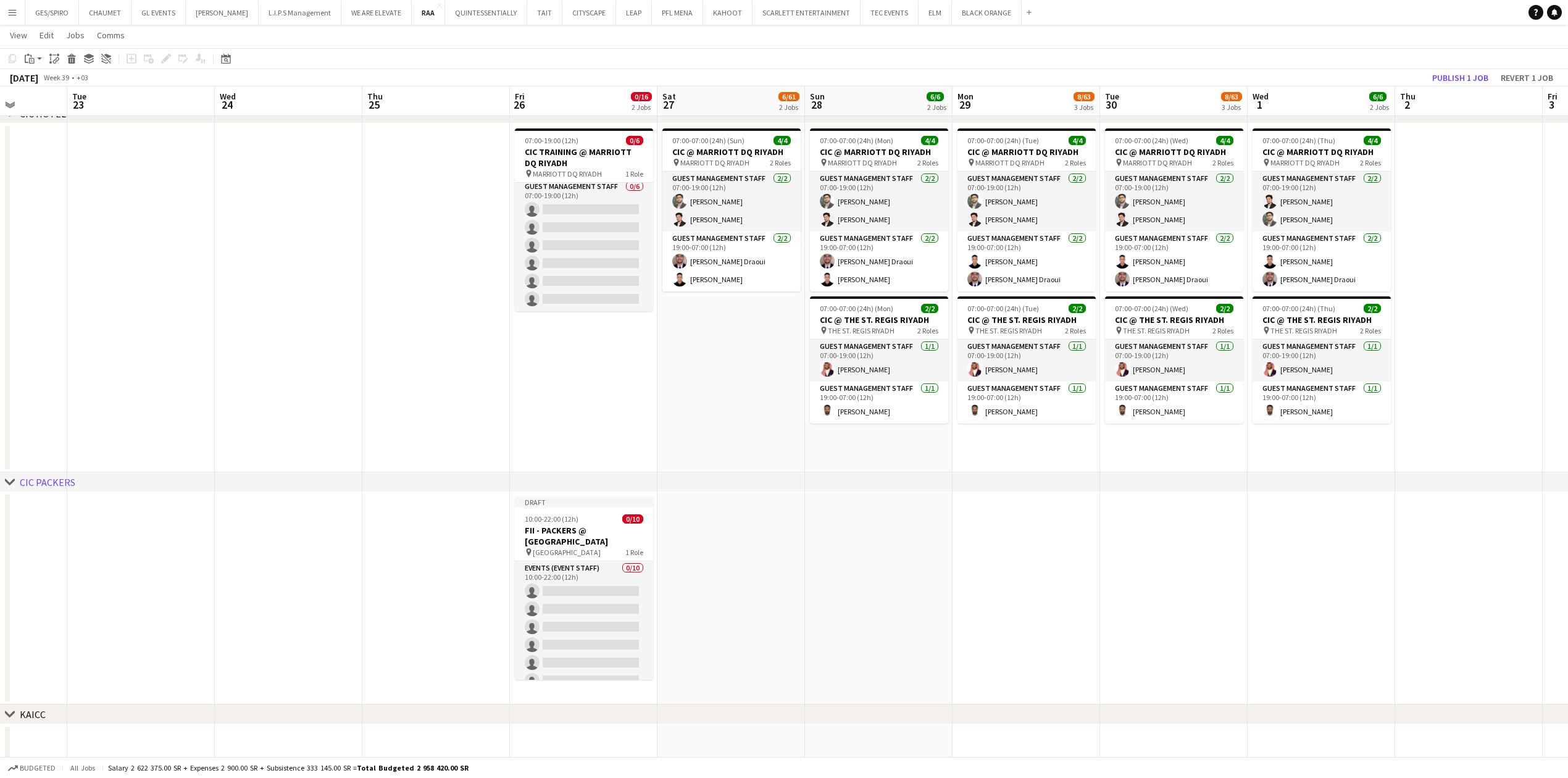
click at [842, 616] on app-date-cell at bounding box center [879, 599] width 147 height 213
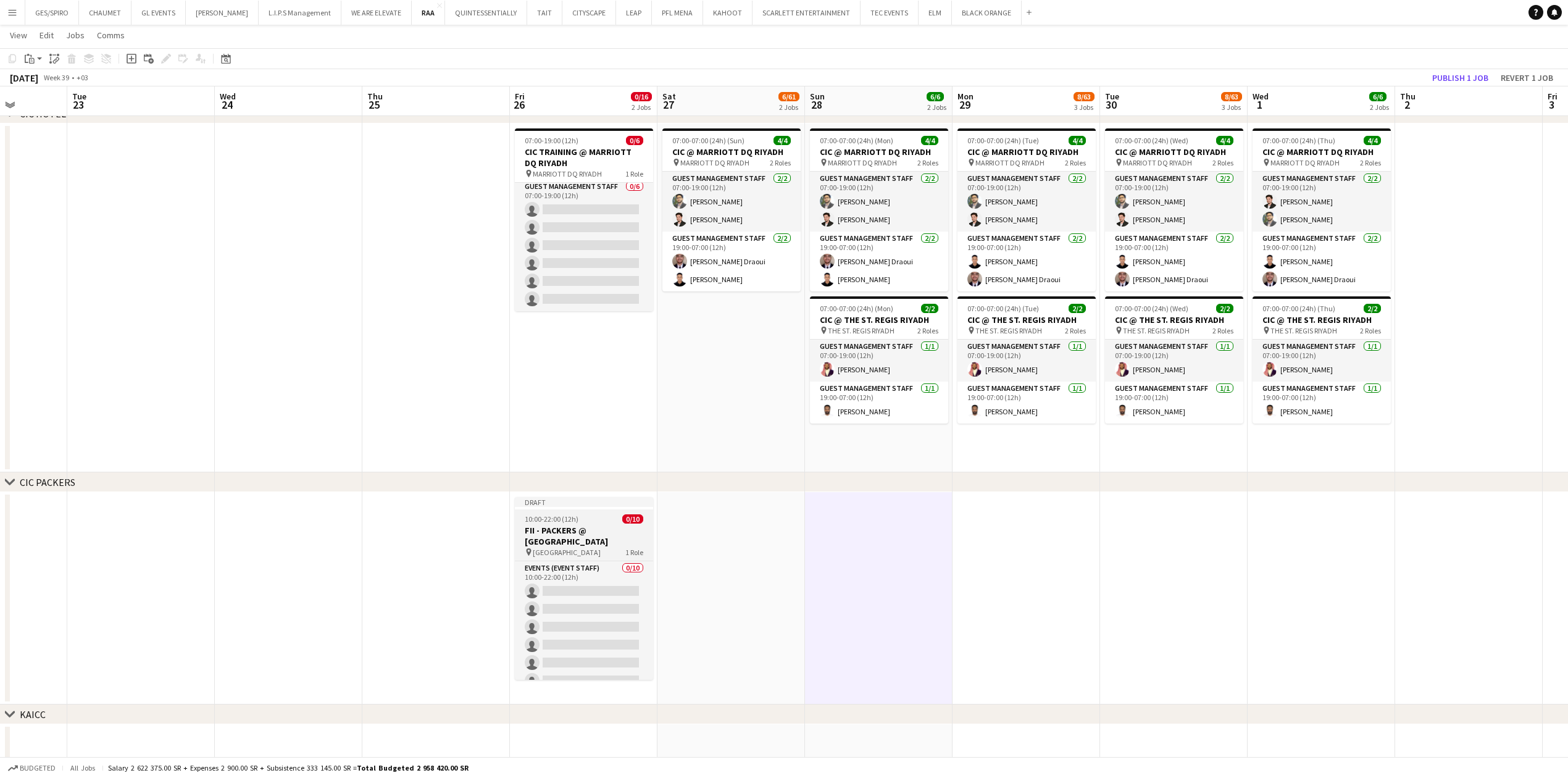
click at [596, 531] on h3 "FII - PACKERS @ [GEOGRAPHIC_DATA]" at bounding box center [584, 536] width 138 height 22
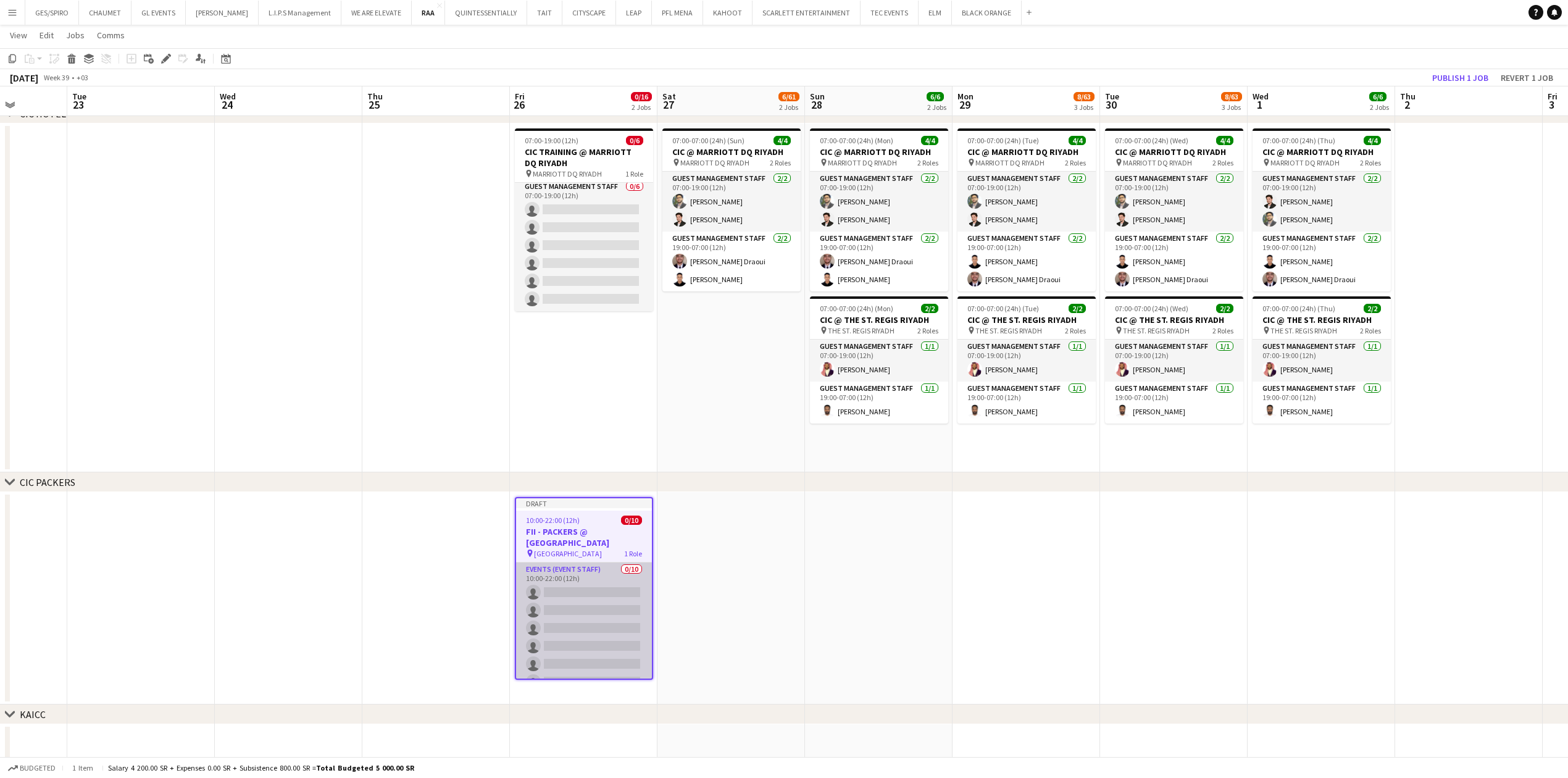
click at [616, 625] on app-card-role "Events (Event Staff) 0/10 10:00-22:00 (12h) single-neutral-actions single-neutr…" at bounding box center [584, 664] width 136 height 203
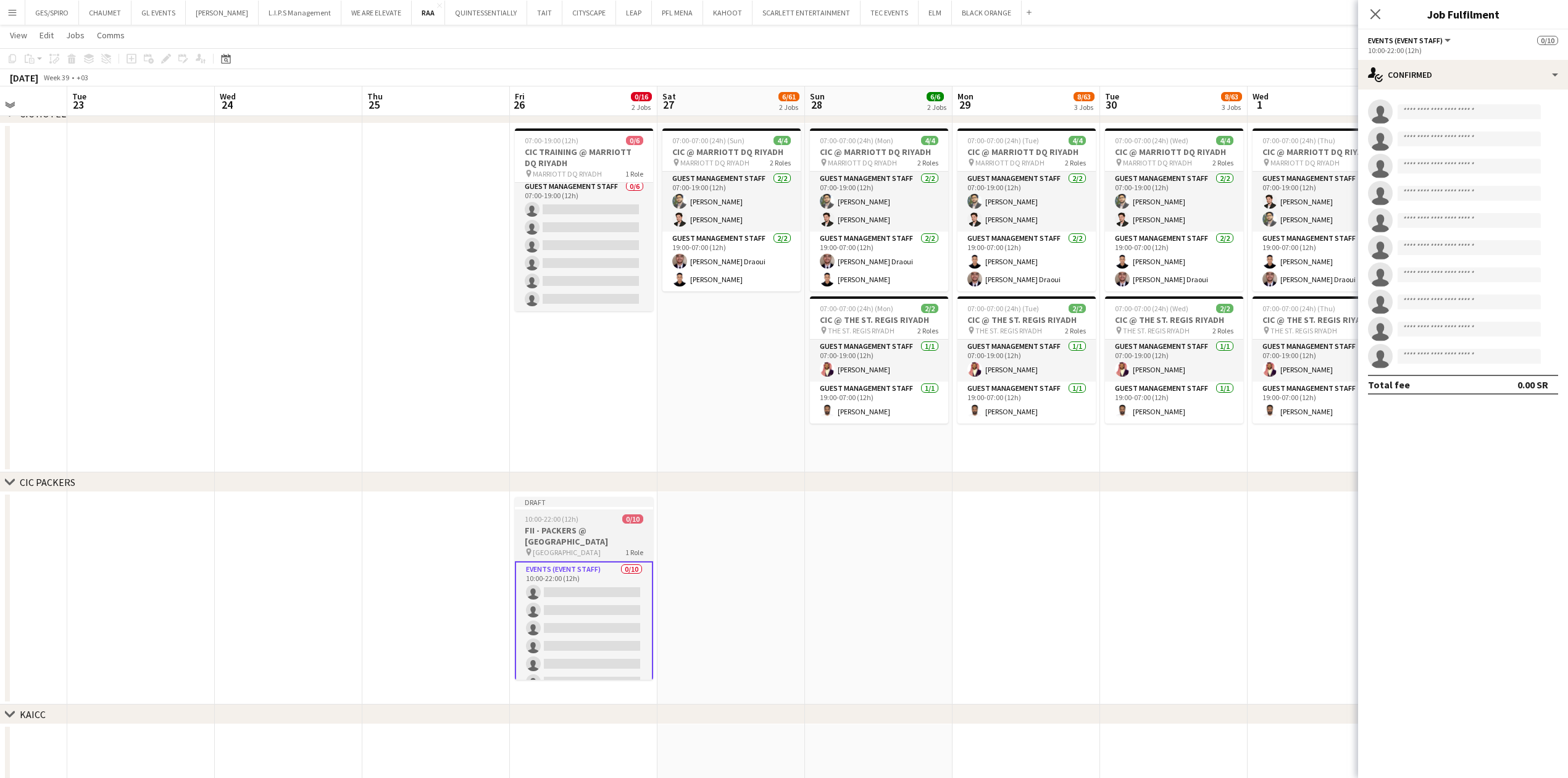
click at [578, 526] on h3 "FII - PACKERS @ [GEOGRAPHIC_DATA]" at bounding box center [584, 536] width 138 height 22
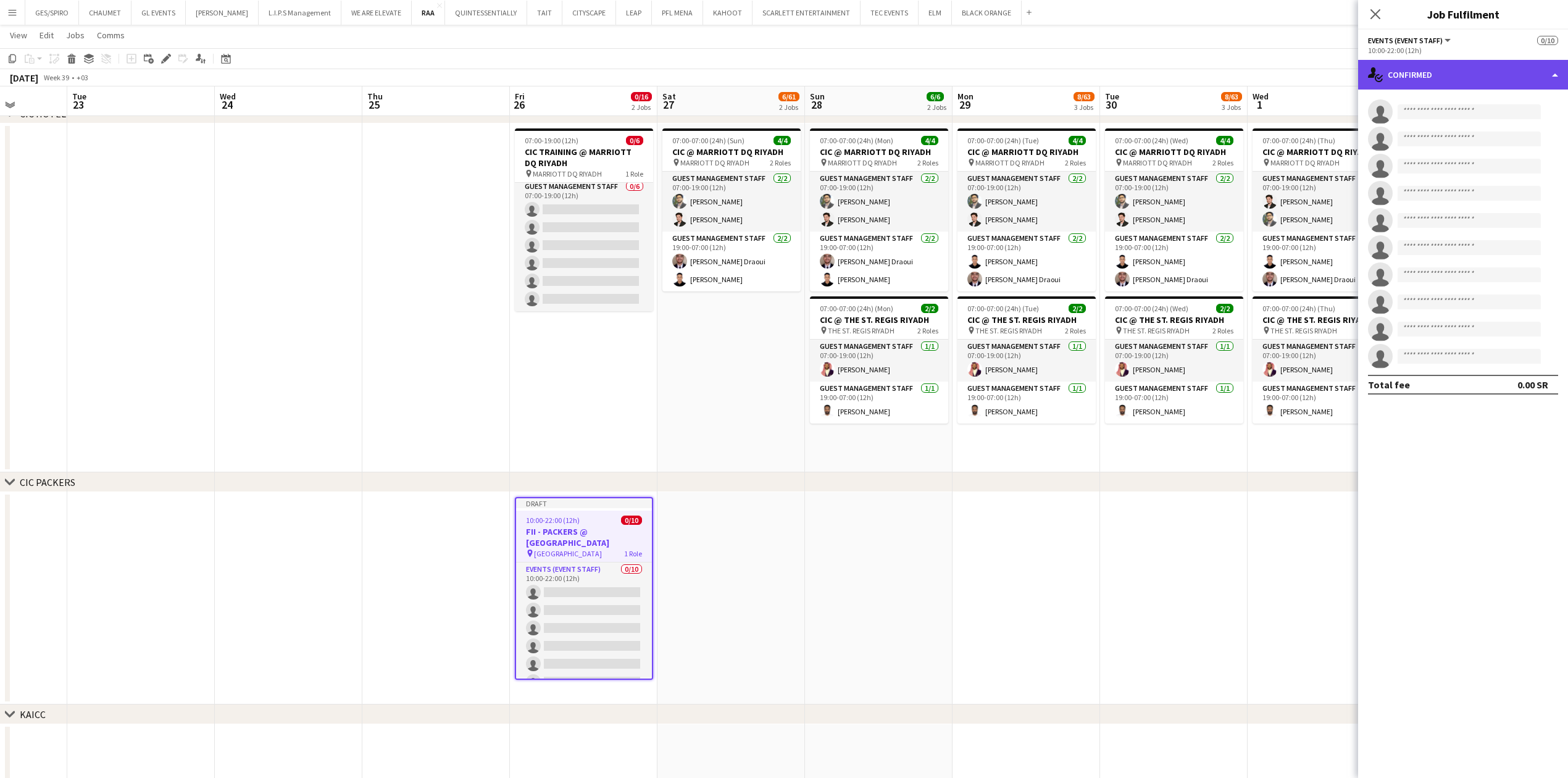
click at [1512, 73] on div "single-neutral-actions-check-2 Confirmed" at bounding box center [1463, 74] width 210 height 29
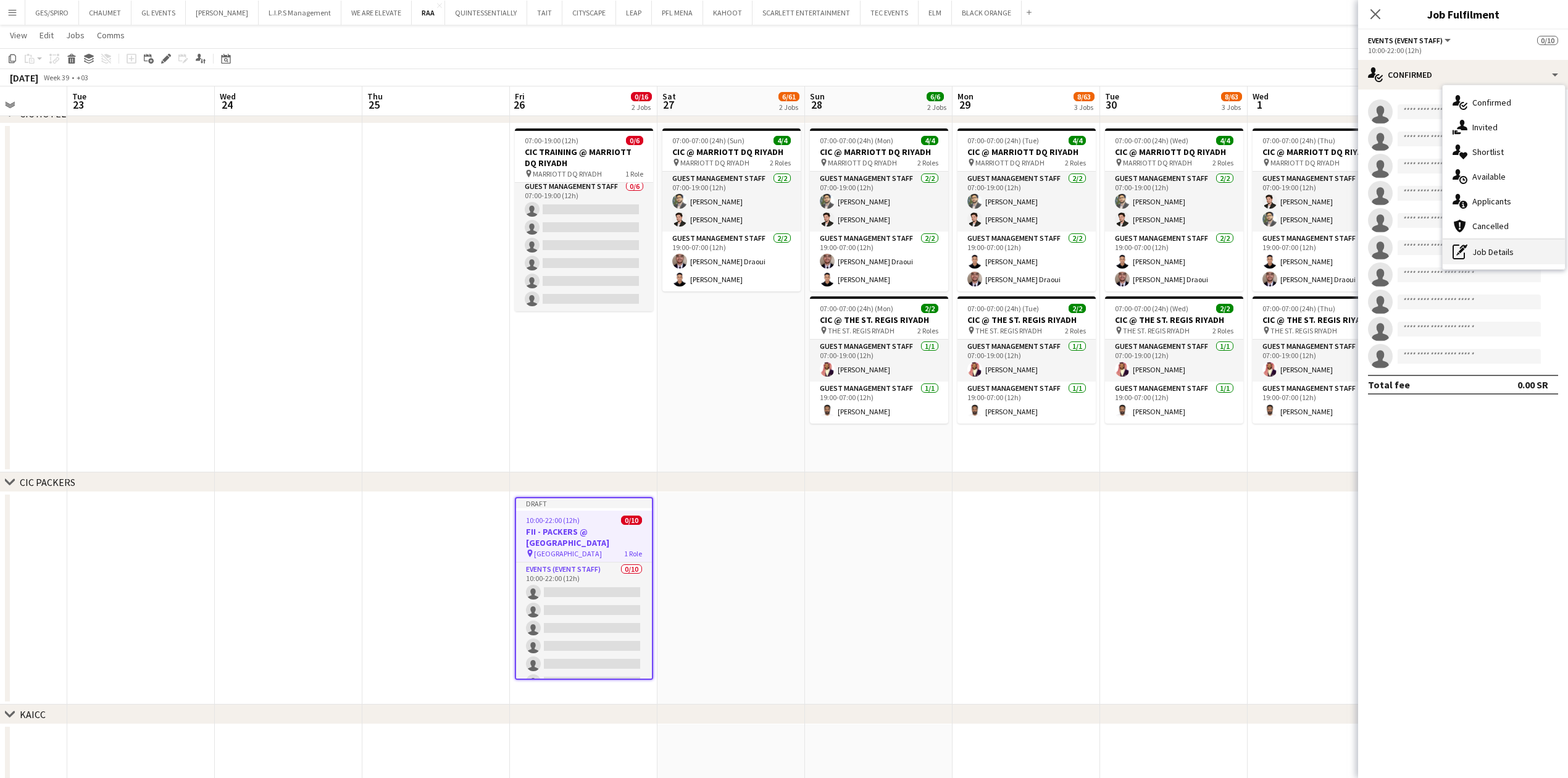
click at [1505, 252] on div "pen-write Job Details" at bounding box center [1503, 252] width 122 height 25
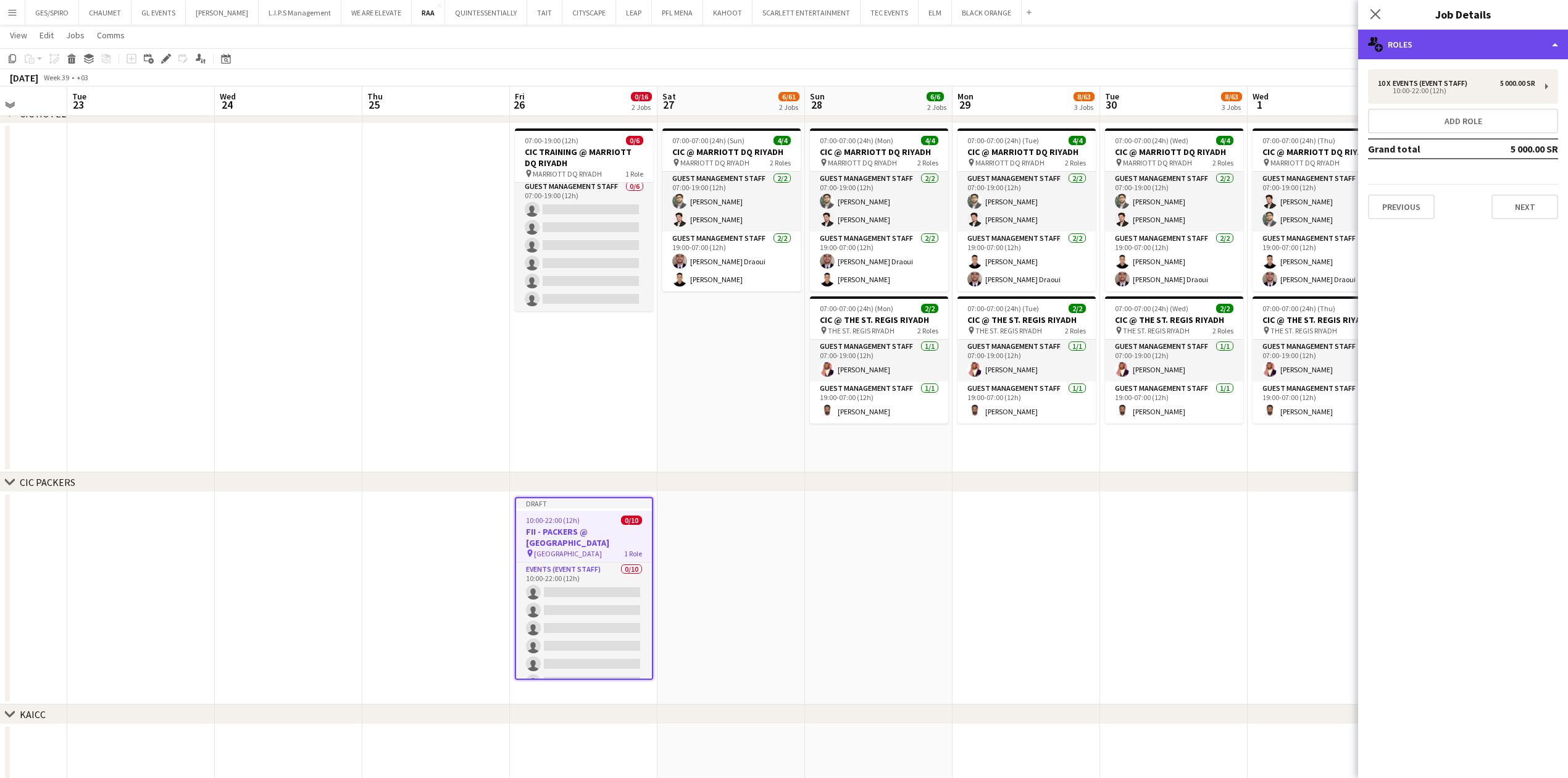
click at [1478, 43] on div "multiple-users-add Roles" at bounding box center [1463, 44] width 210 height 29
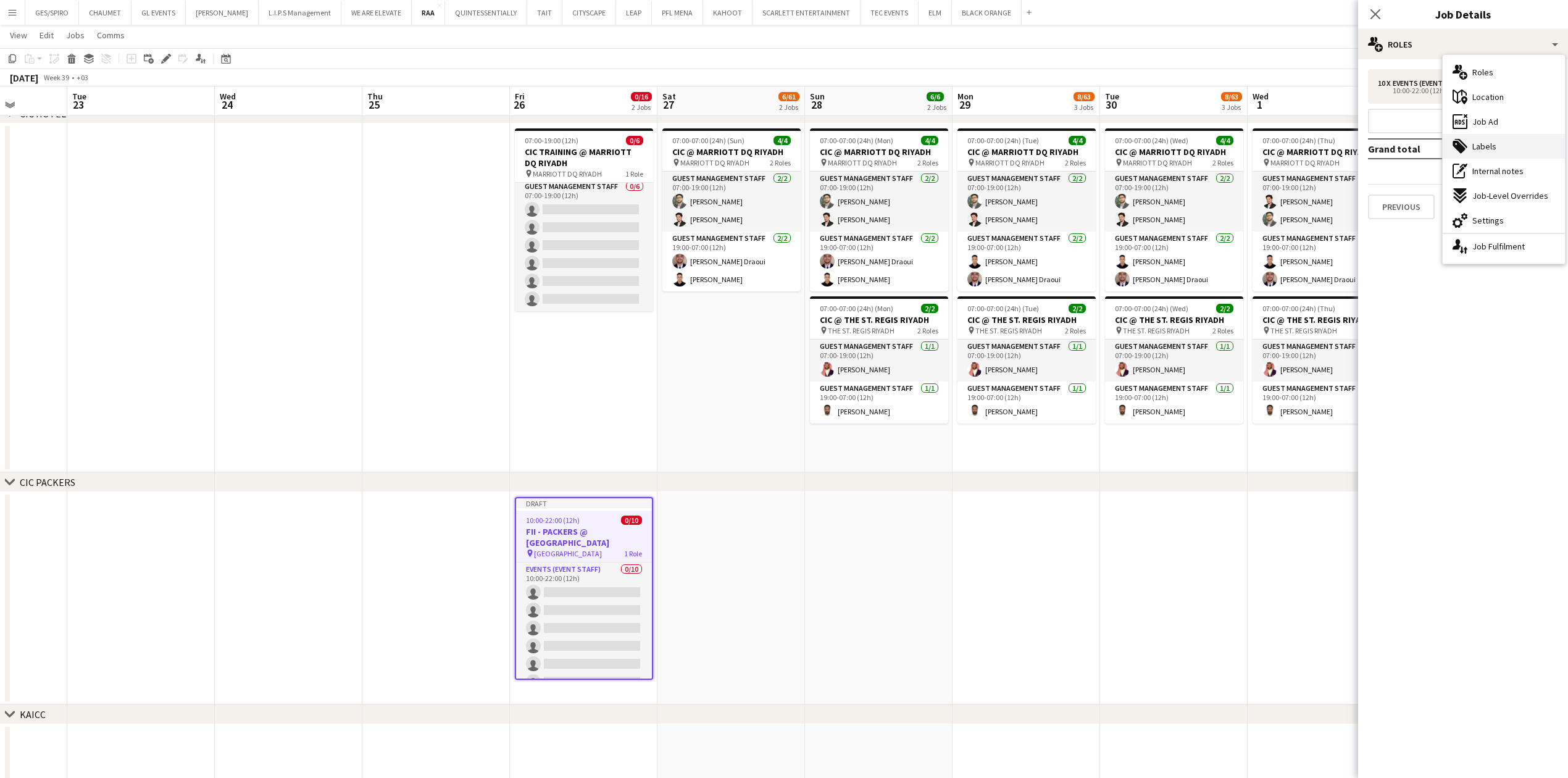
click at [1492, 148] on span "Labels" at bounding box center [1485, 146] width 24 height 11
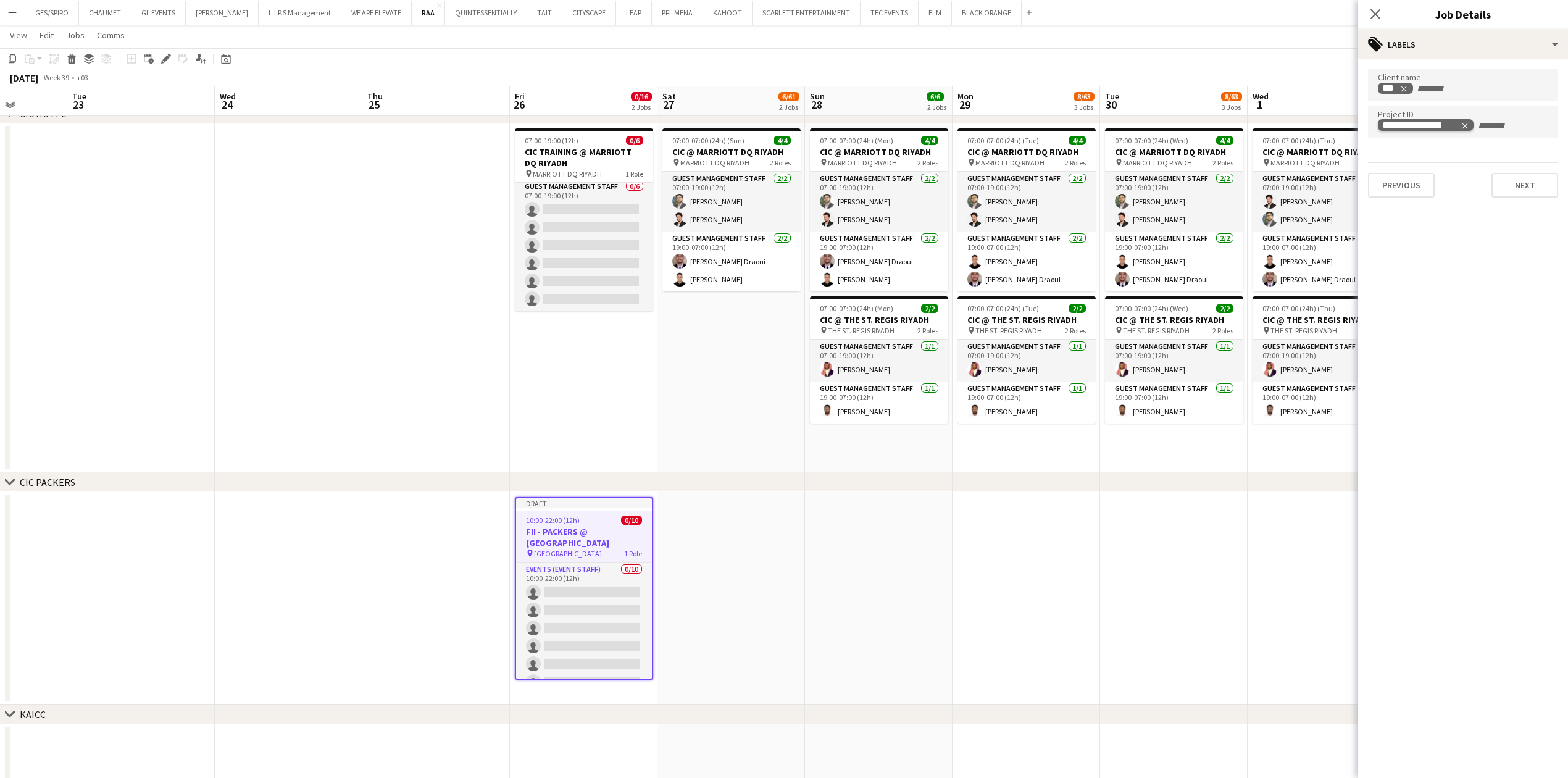
click at [1467, 122] on icon "Remove tag" at bounding box center [1464, 126] width 8 height 8
paste input "**********"
type input "**********"
